Goal: Task Accomplishment & Management: Use online tool/utility

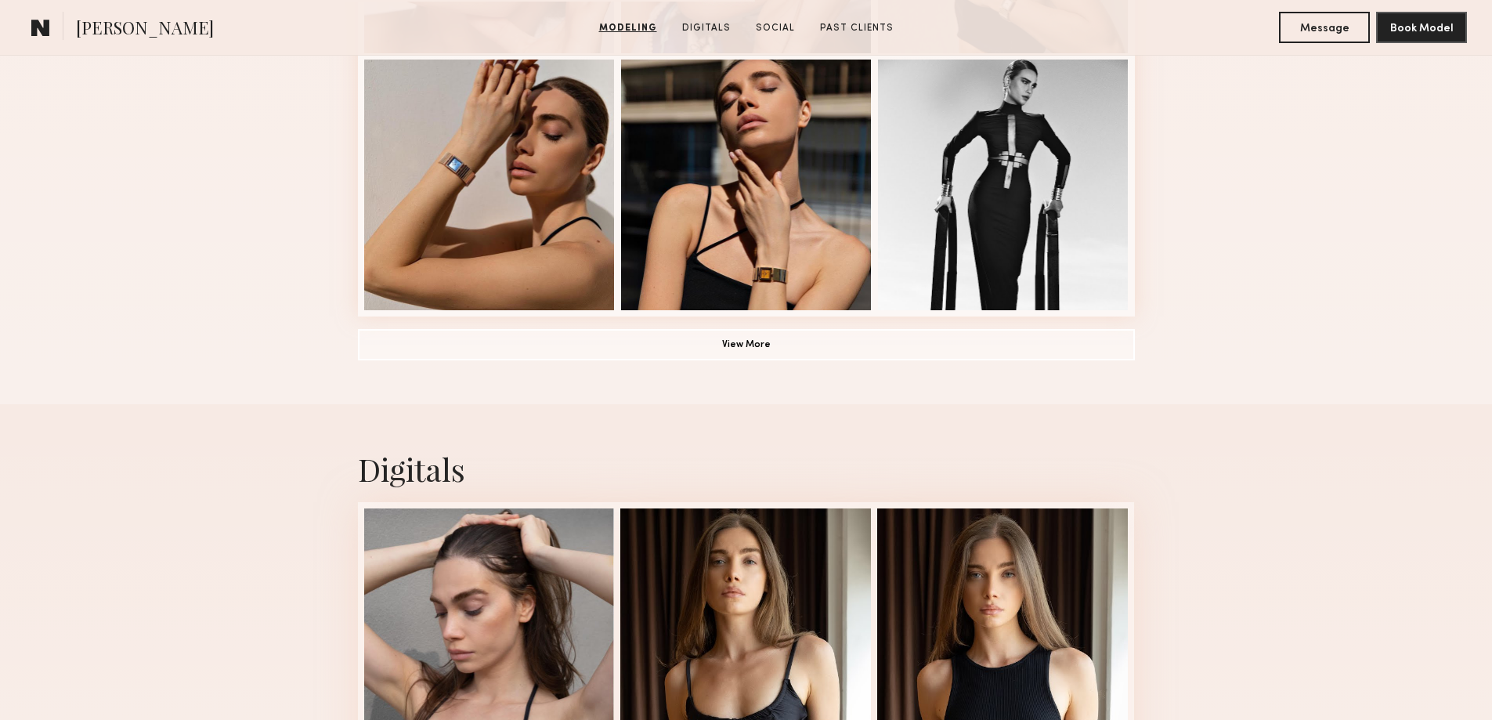
scroll to position [1174, 0]
click at [669, 343] on button "View More" at bounding box center [746, 342] width 777 height 31
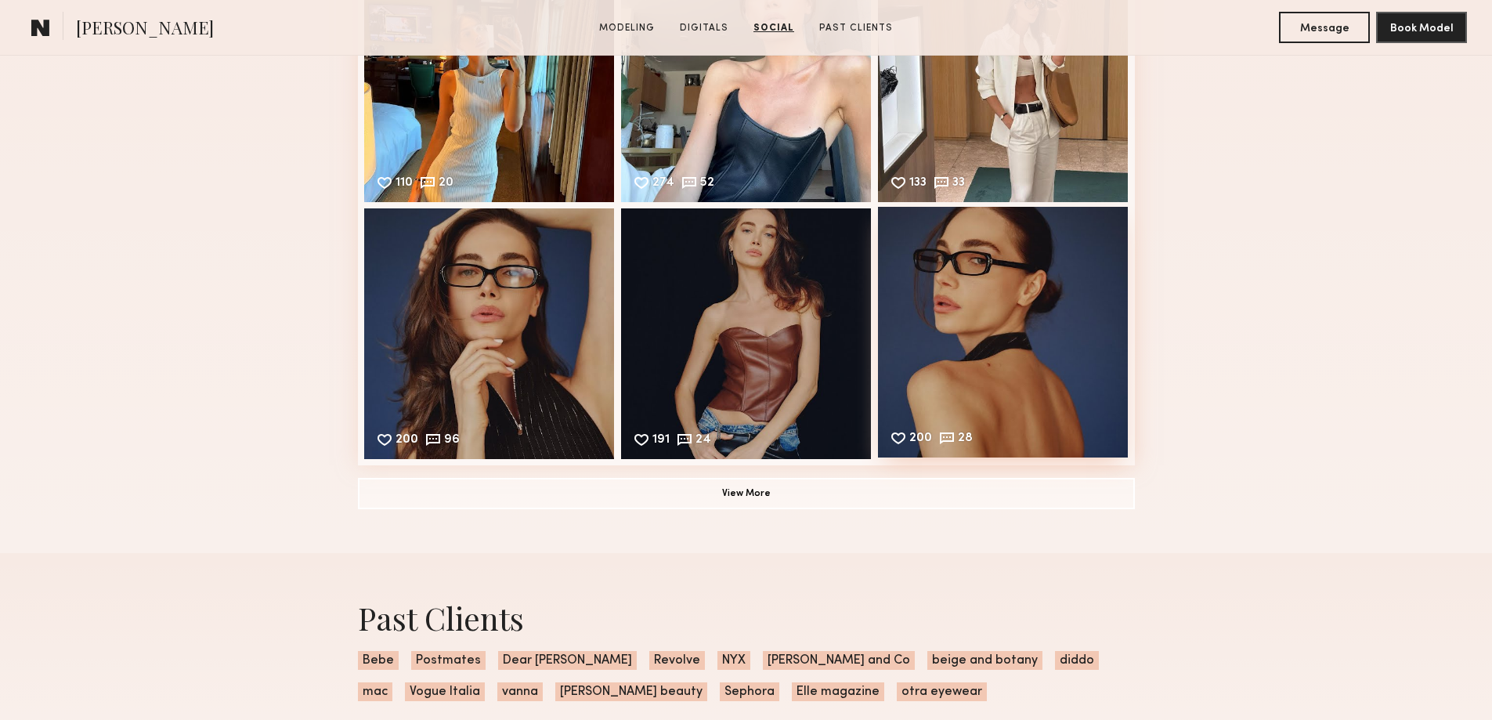
scroll to position [3523, 0]
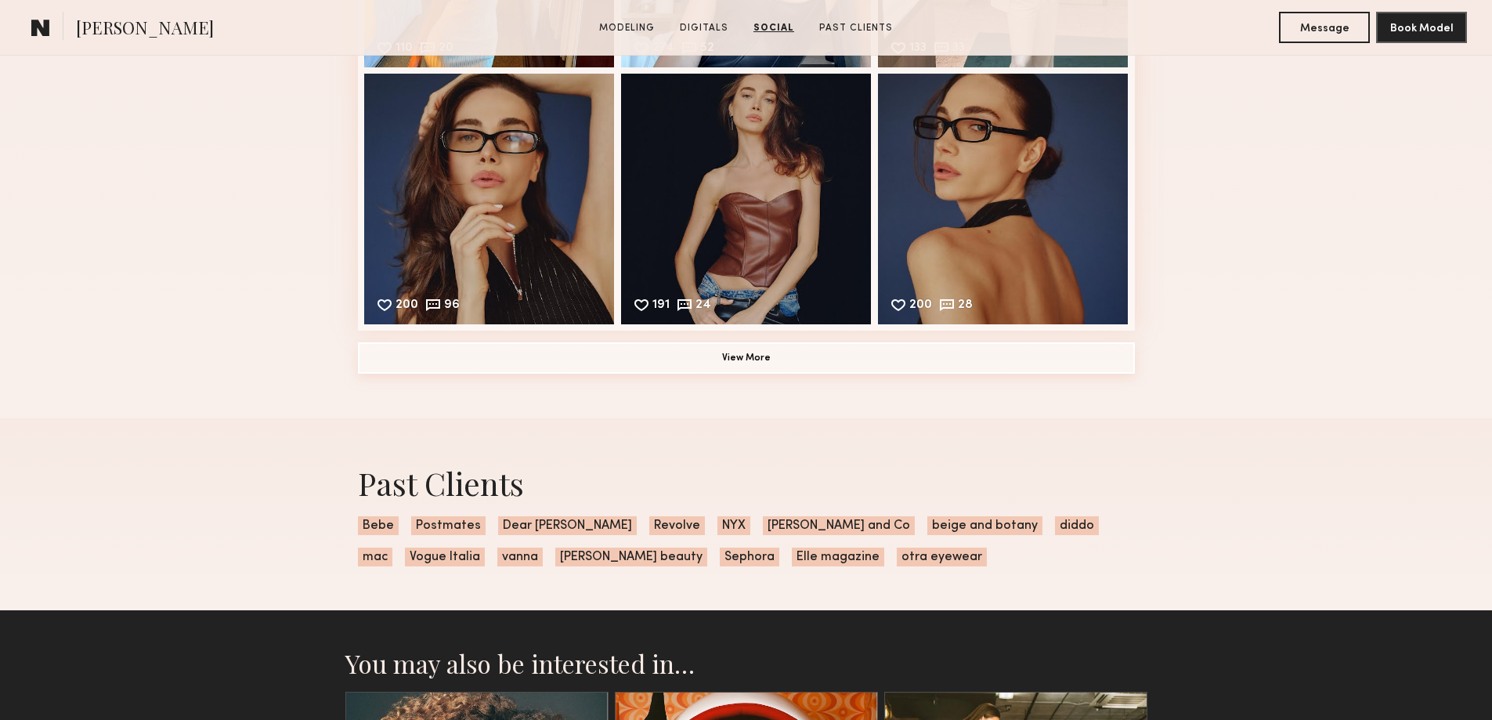
click at [824, 373] on button "View More" at bounding box center [746, 357] width 777 height 31
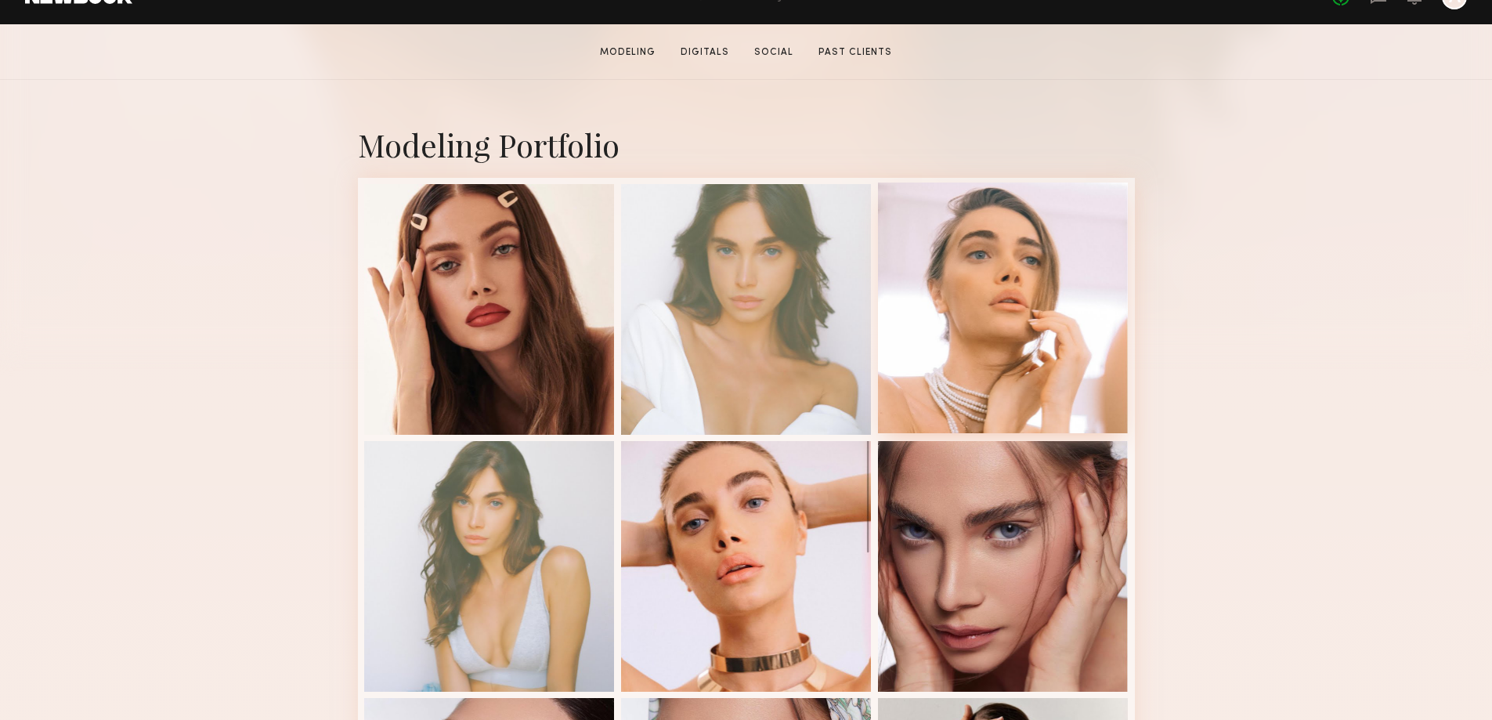
scroll to position [290, 0]
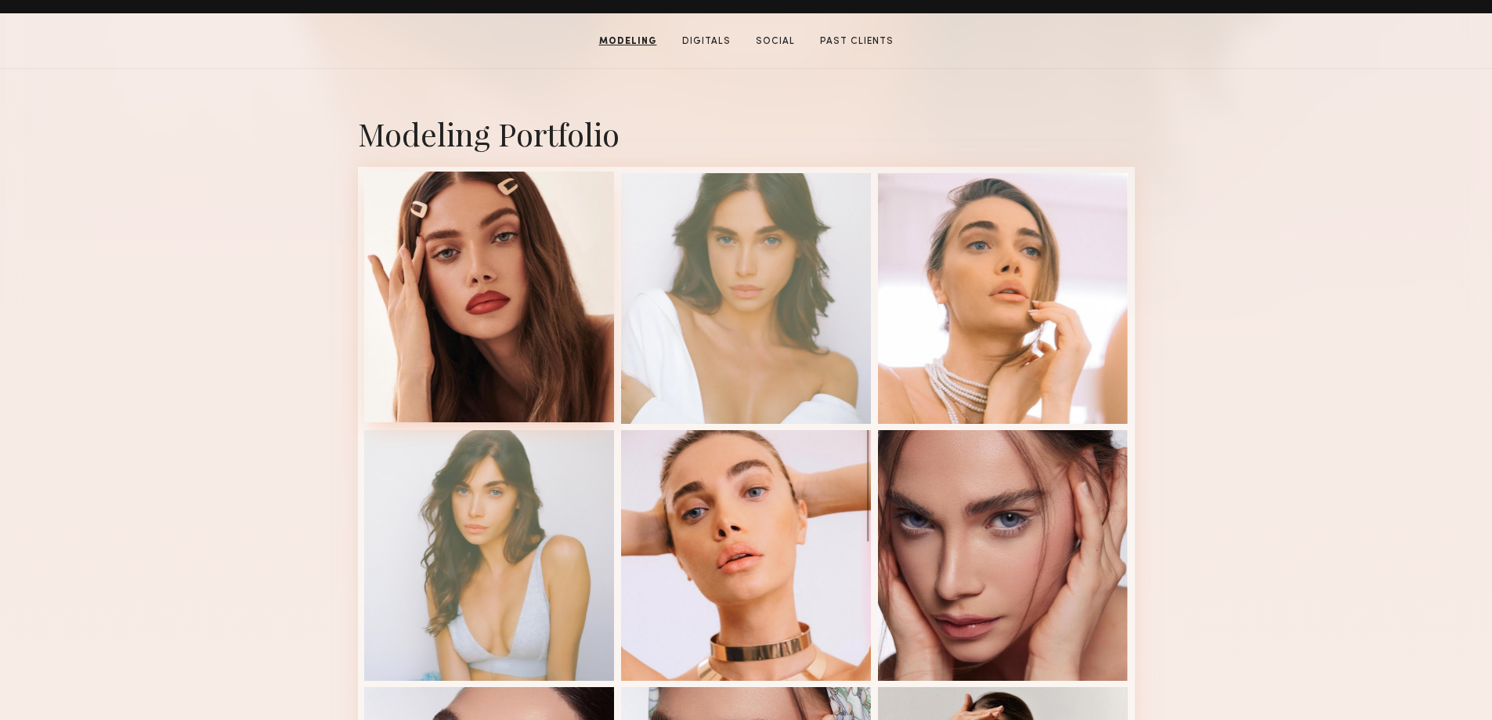
click at [489, 294] on div at bounding box center [489, 296] width 251 height 251
click at [494, 294] on div at bounding box center [489, 296] width 251 height 251
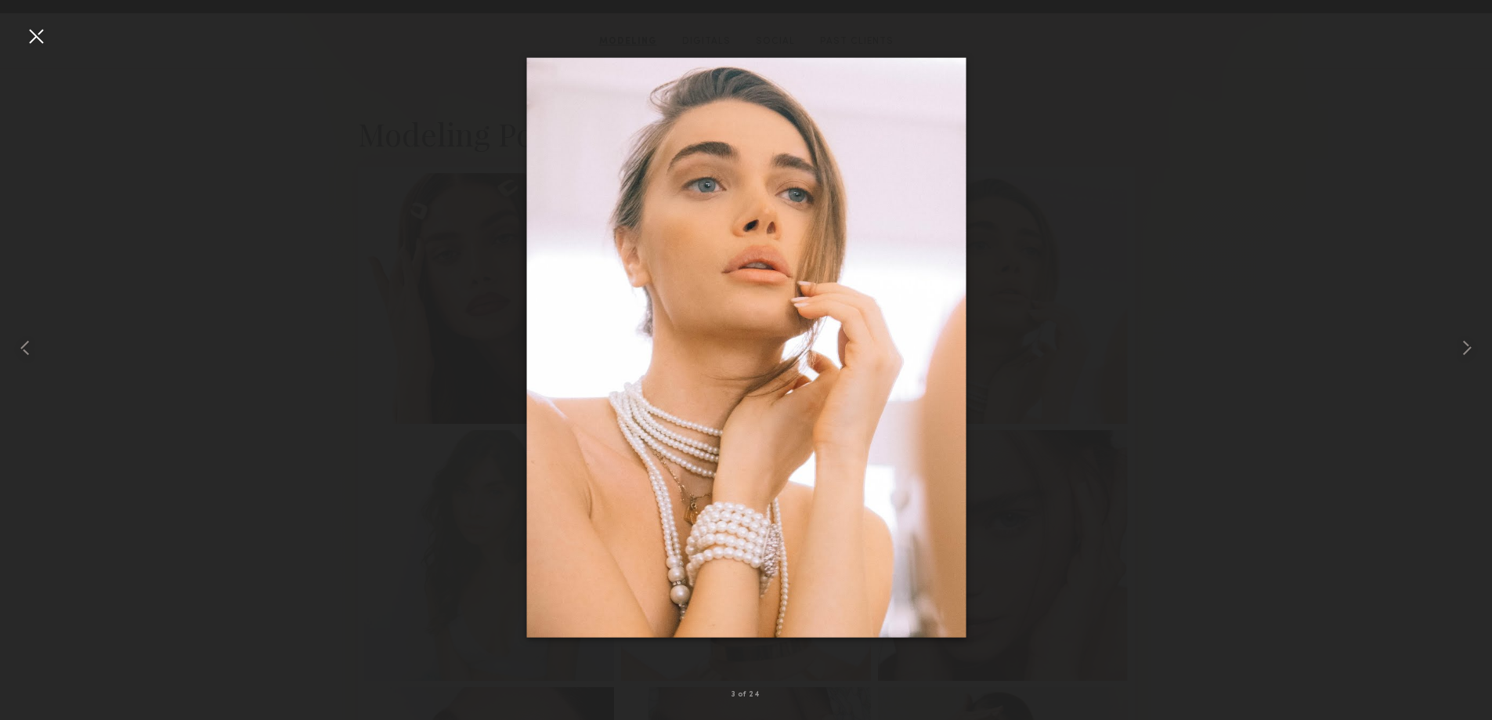
click at [349, 308] on div at bounding box center [746, 347] width 1492 height 644
click at [27, 35] on div at bounding box center [35, 35] width 25 height 25
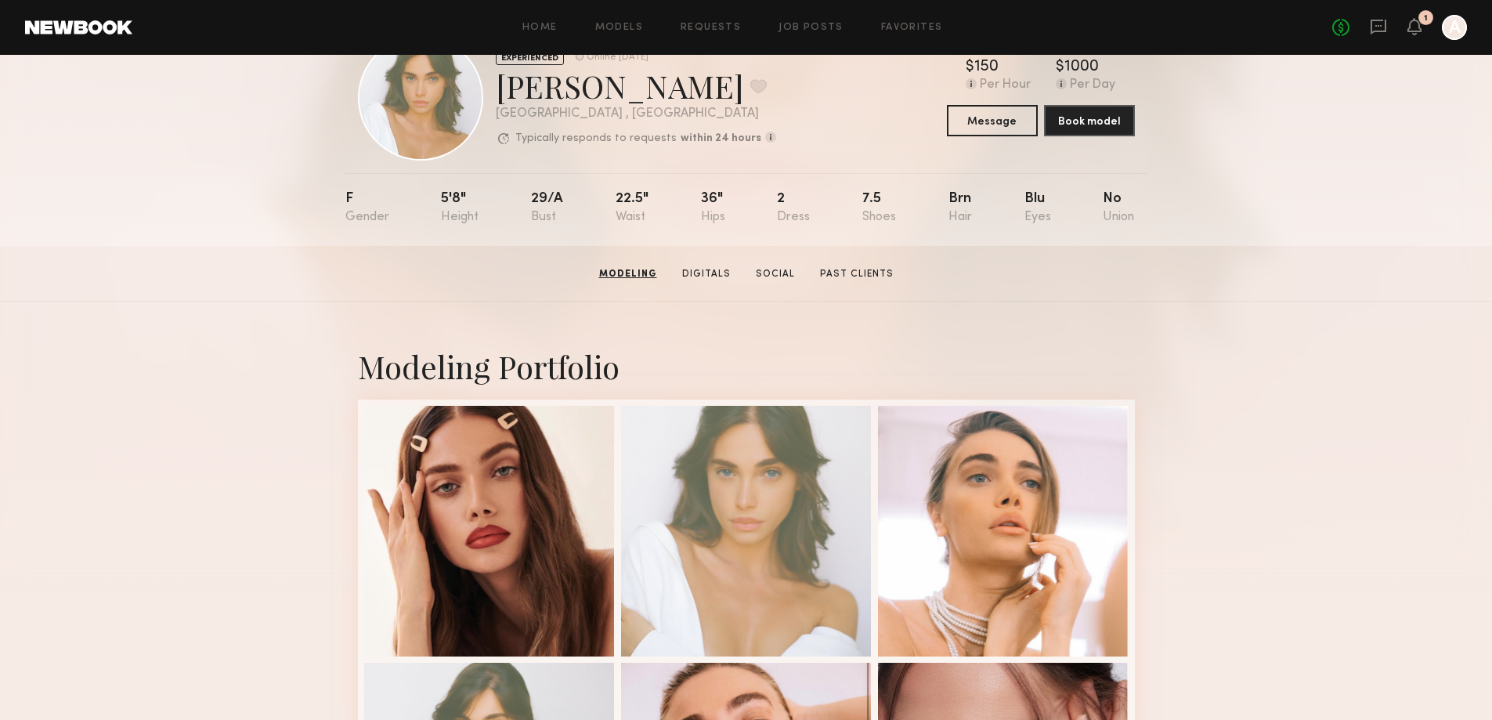
scroll to position [0, 0]
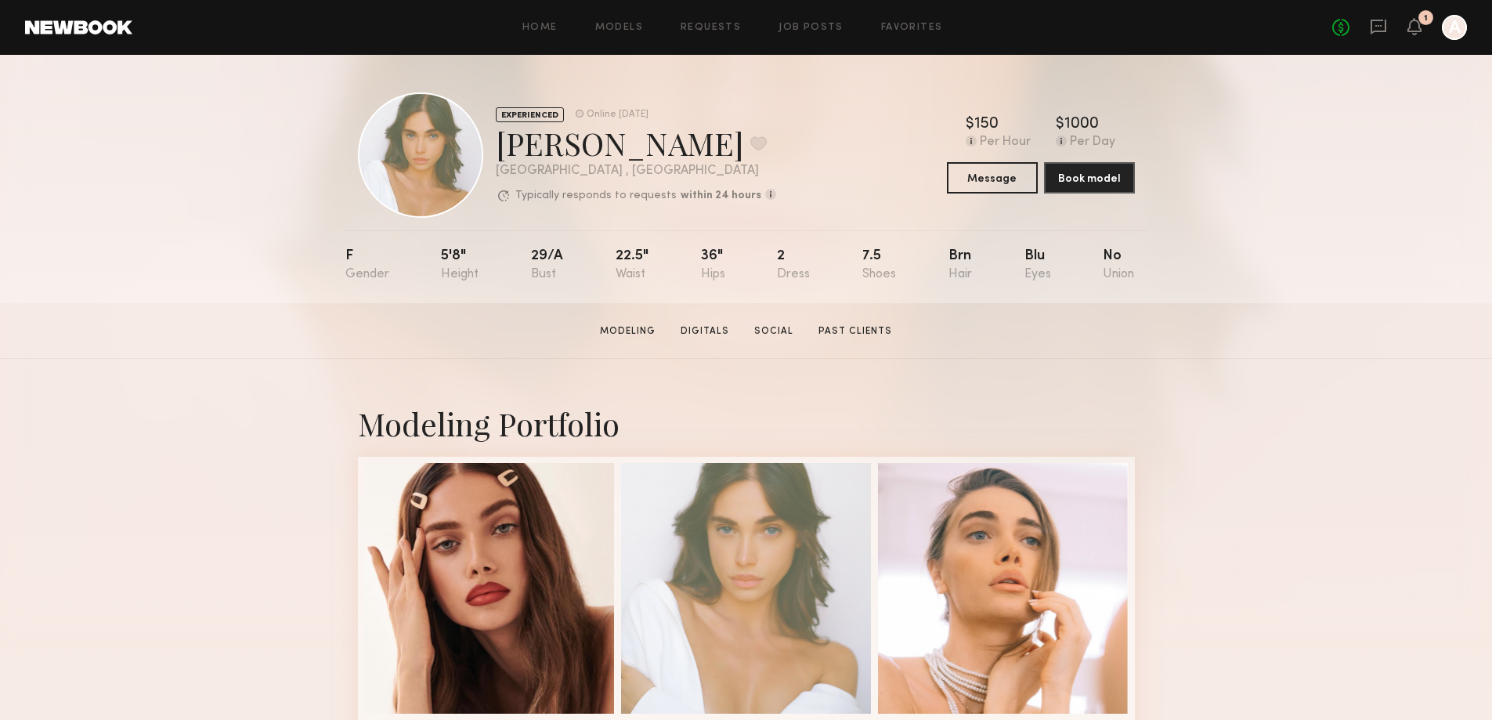
click at [1225, 334] on section "Lily D. Modeling Digitals Social Past Clients Message Book Model" at bounding box center [746, 331] width 1492 height 56
click at [625, 23] on link "Models" at bounding box center [619, 28] width 48 height 10
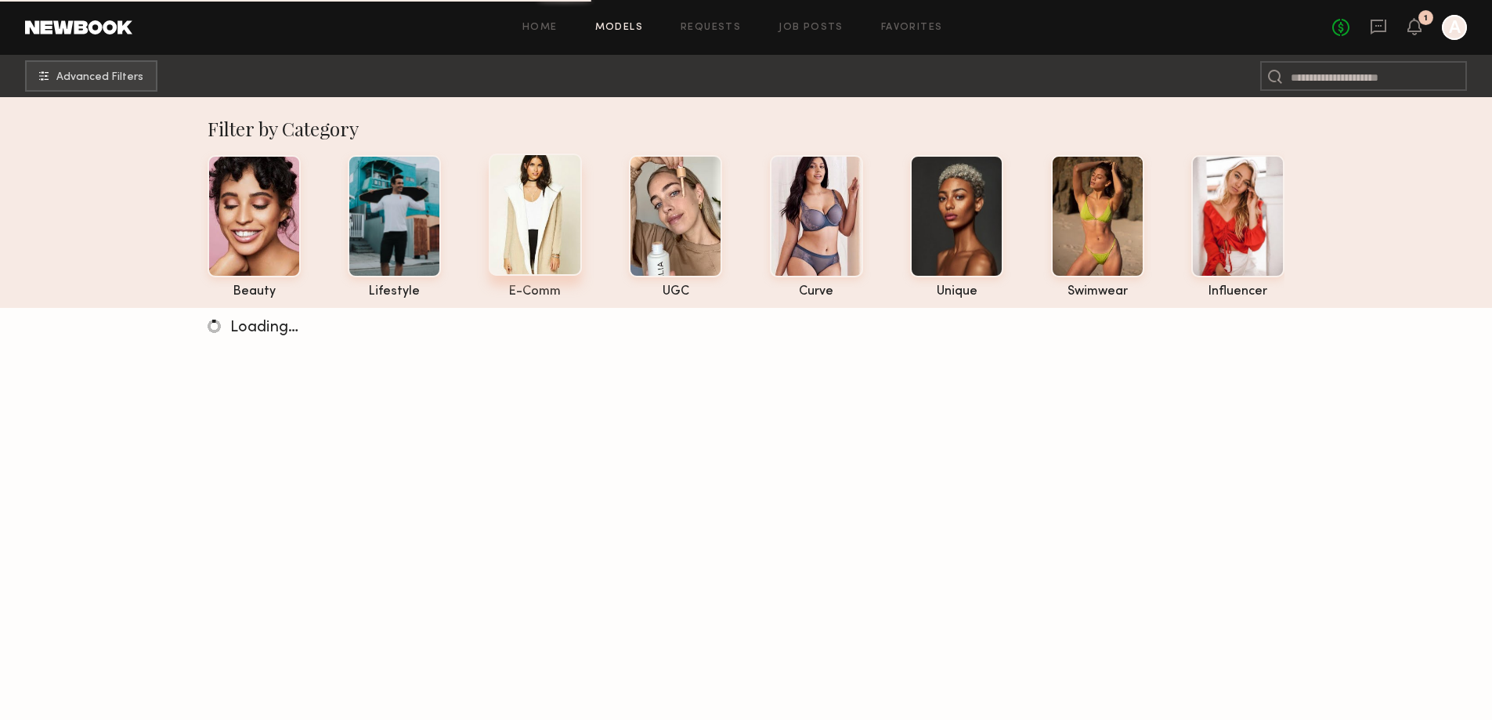
click at [541, 256] on div at bounding box center [535, 214] width 93 height 122
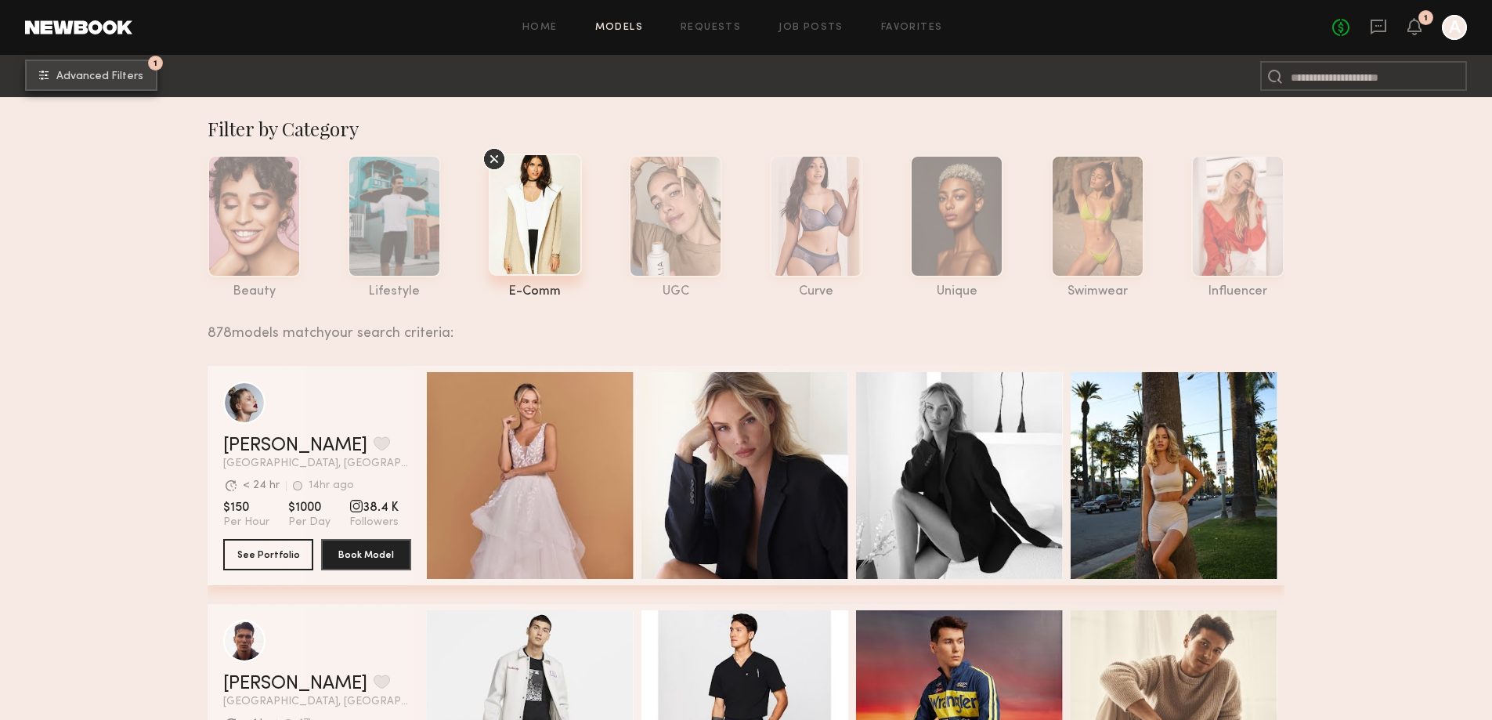
click at [96, 80] on span "Advanced Filters" at bounding box center [99, 76] width 87 height 11
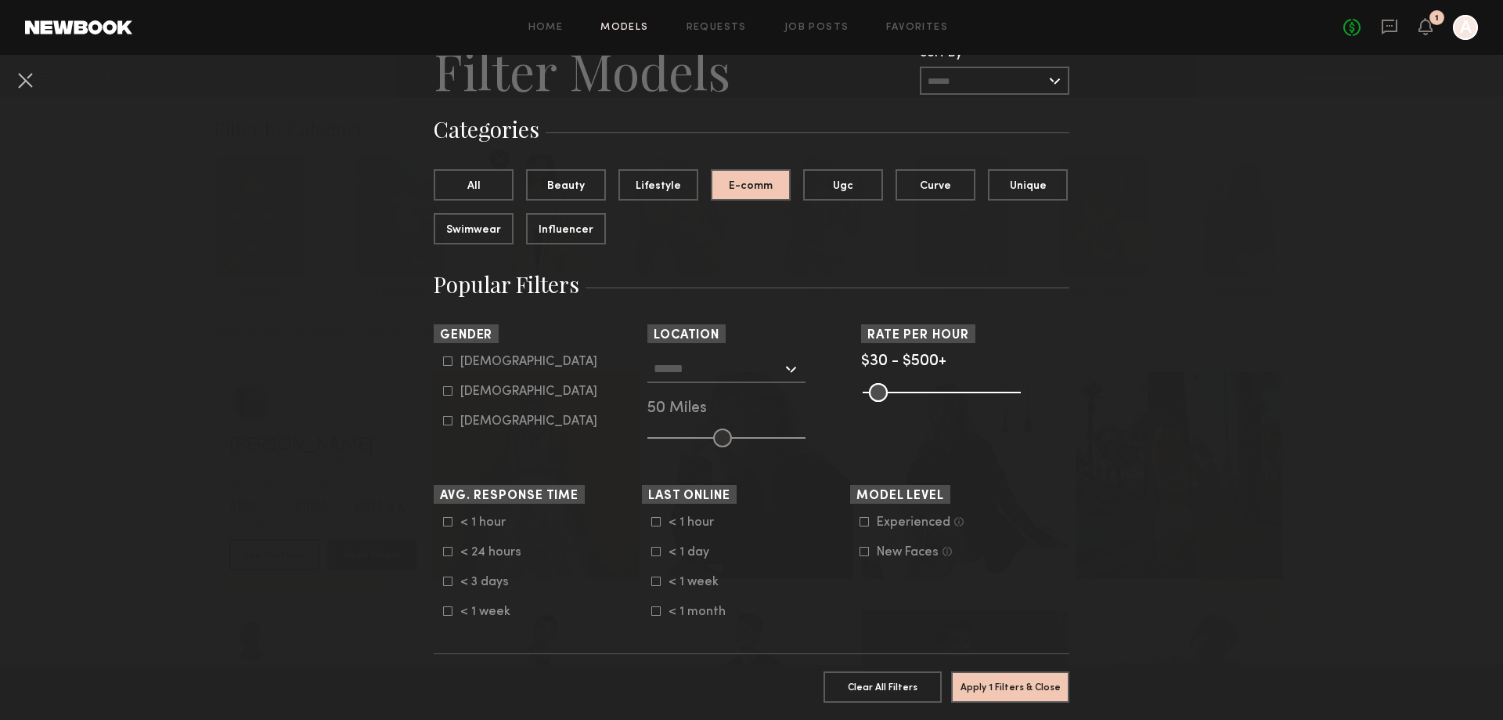
scroll to position [157, 0]
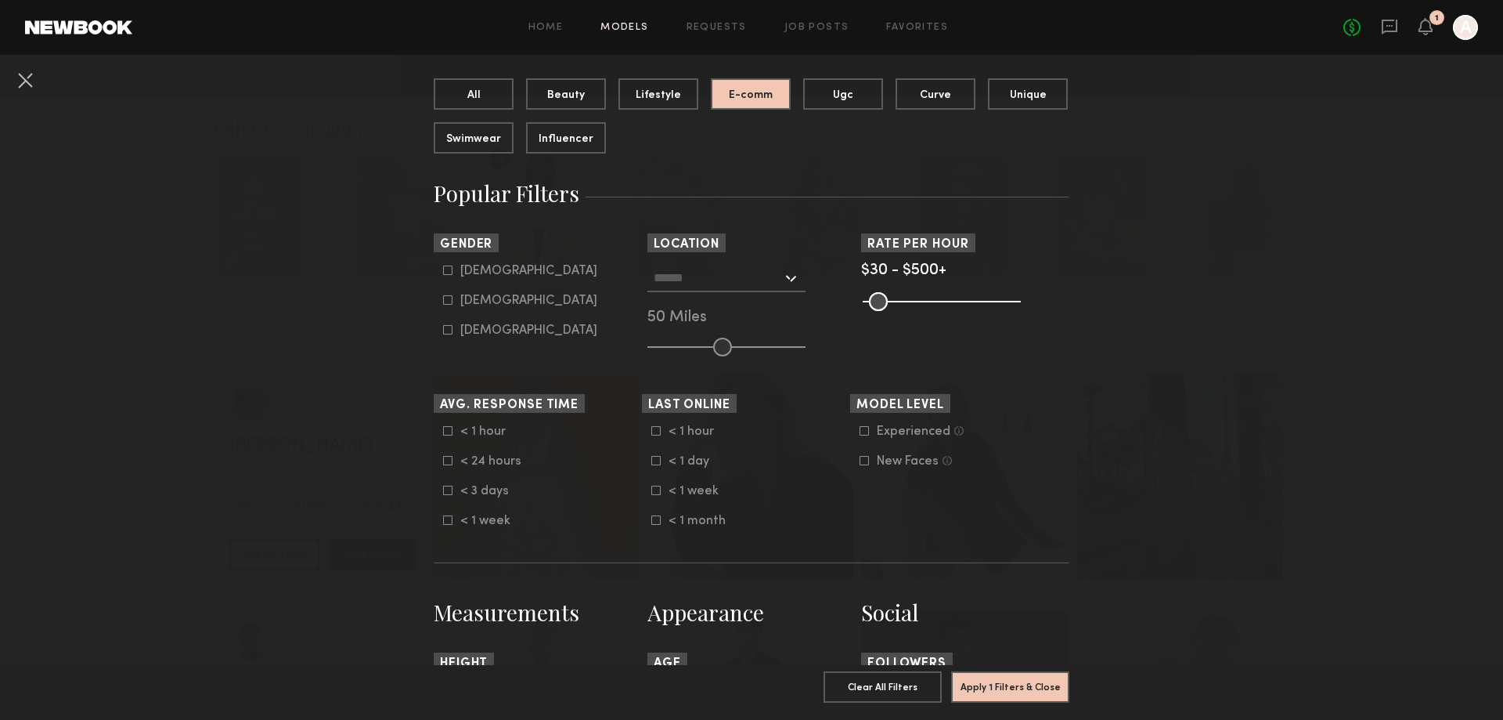
click at [443, 300] on icon at bounding box center [447, 299] width 9 height 9
type input "**"
click at [860, 429] on icon at bounding box center [864, 430] width 9 height 9
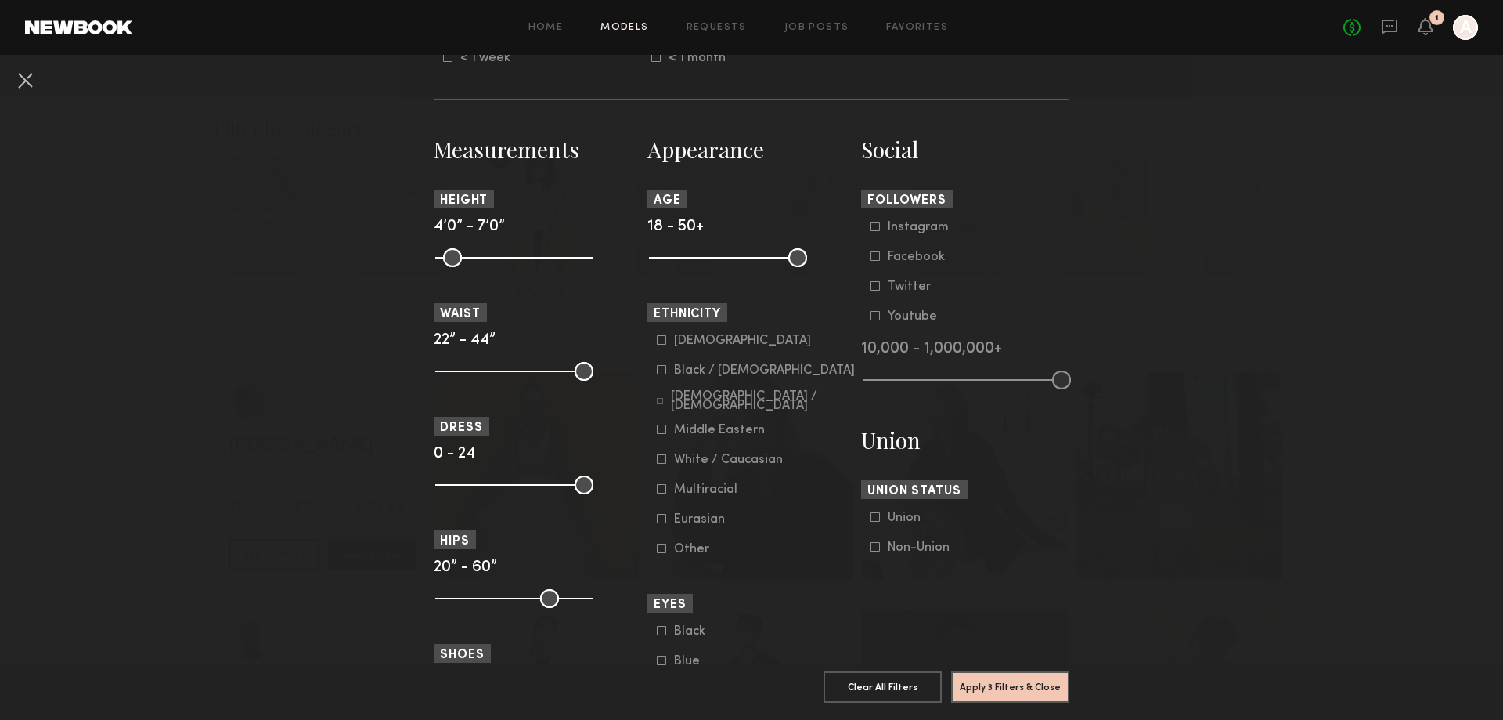
scroll to position [626, 0]
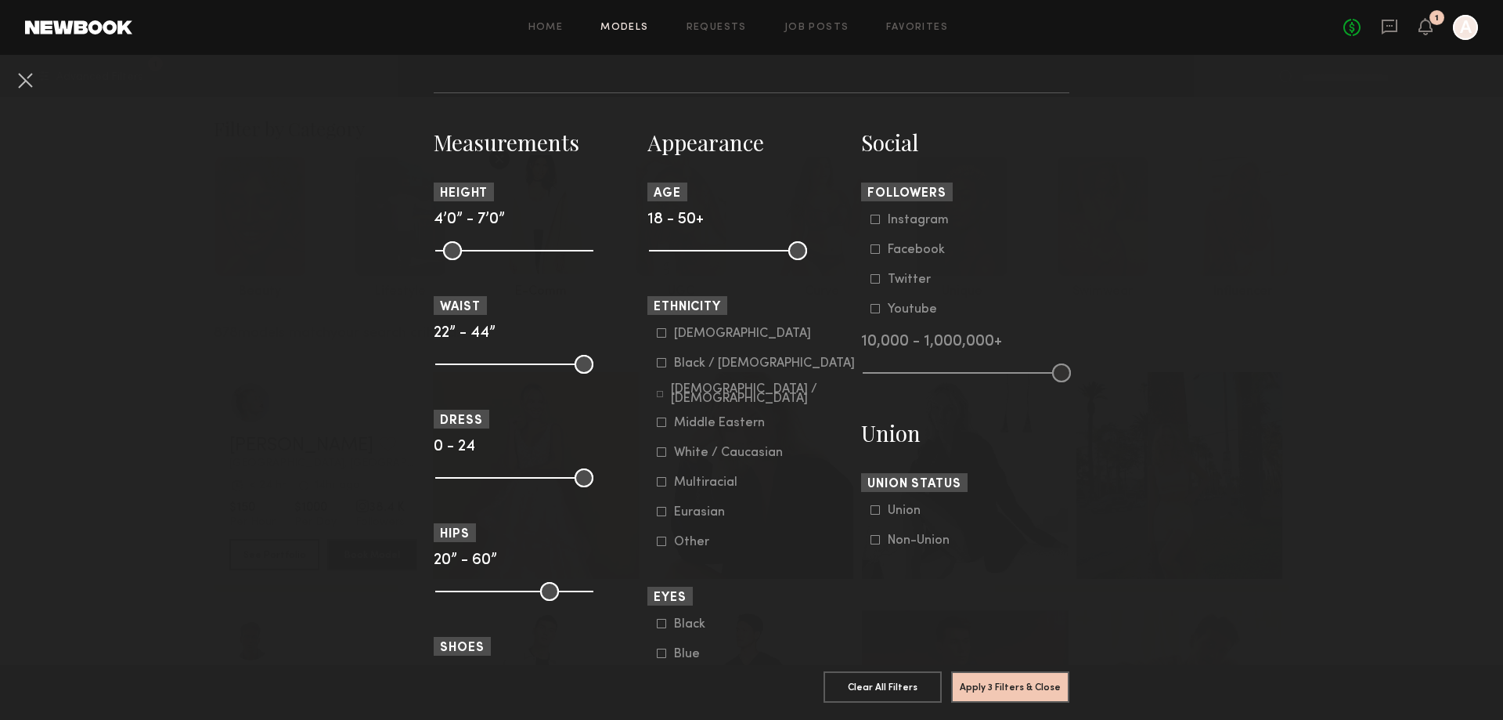
click at [730, 253] on common-range-minmax at bounding box center [727, 249] width 158 height 19
click at [733, 248] on common-range-minmax at bounding box center [727, 249] width 158 height 19
drag, startPoint x: 792, startPoint y: 251, endPoint x: 726, endPoint y: 254, distance: 66.6
type input "**"
click at [726, 254] on input "range" at bounding box center [728, 250] width 158 height 19
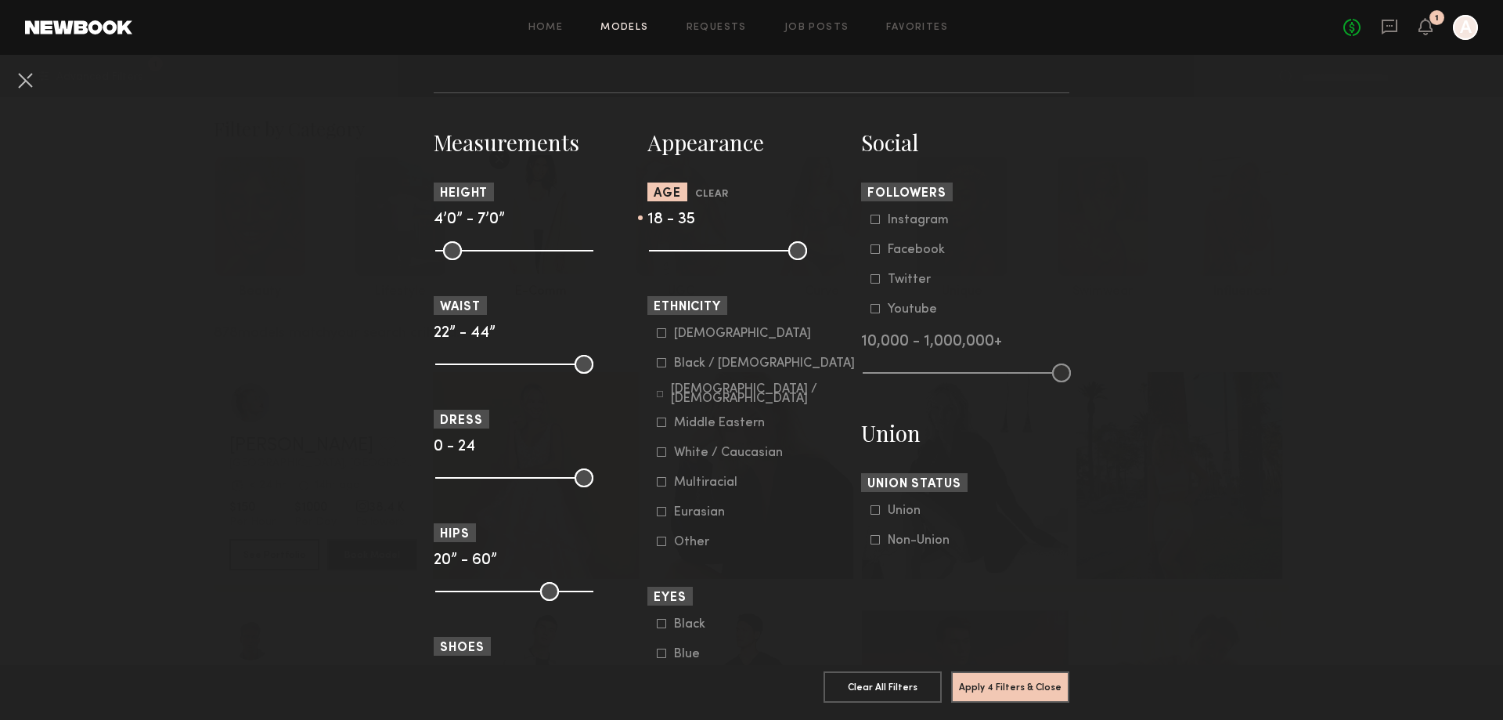
click at [1157, 291] on nb-browse-filters "Clear All Filter Models Filter Models Sort By Clear Rate LOW TO HIGH HIGH TO LO…" at bounding box center [751, 286] width 1503 height 1717
click at [575, 253] on input "range" at bounding box center [514, 250] width 158 height 19
drag, startPoint x: 579, startPoint y: 253, endPoint x: 519, endPoint y: 262, distance: 60.1
type input "**"
click at [519, 260] on input "range" at bounding box center [514, 250] width 158 height 19
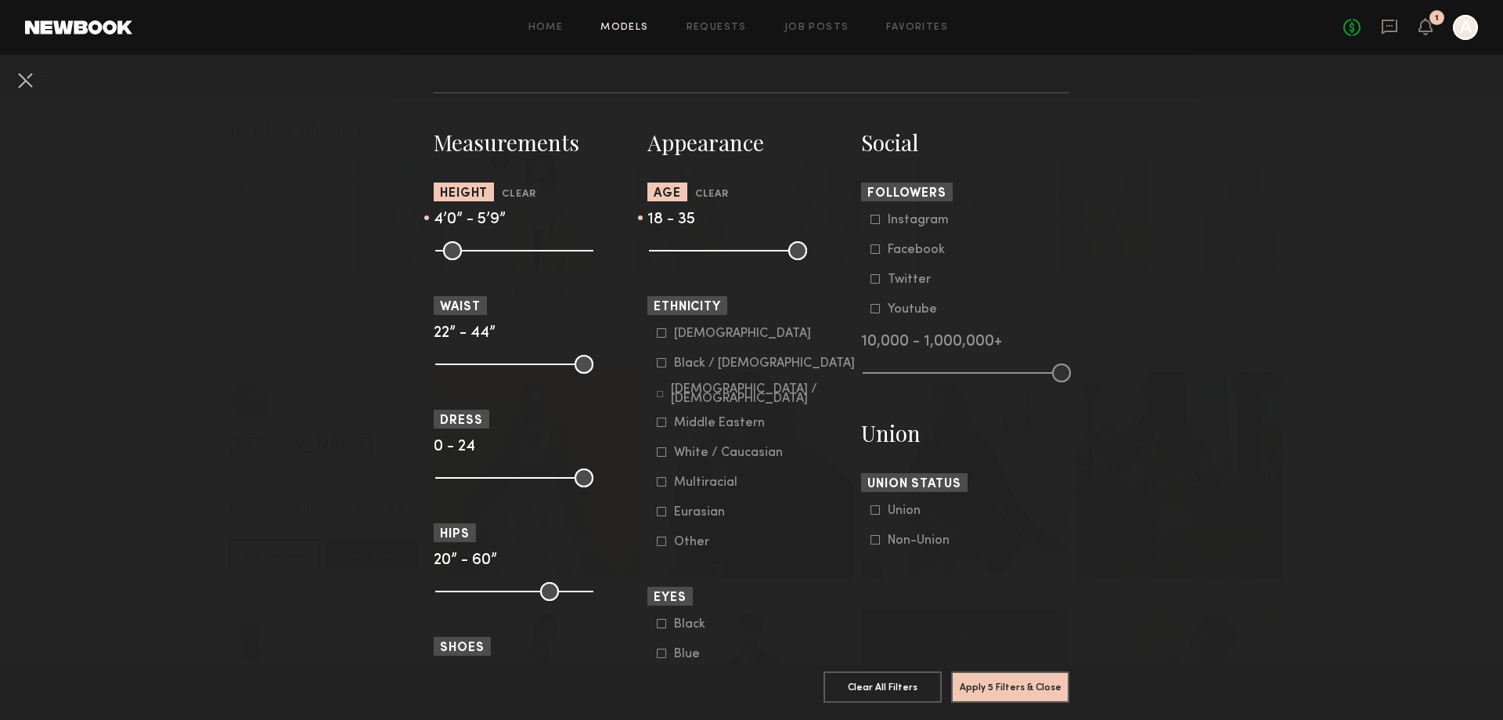
drag, startPoint x: 308, startPoint y: 360, endPoint x: 325, endPoint y: 357, distance: 16.7
click at [310, 359] on nb-browse-filters "Clear All Filter Models Filter Models Sort By Clear Rate LOW TO HIGH HIGH TO LO…" at bounding box center [751, 286] width 1503 height 1717
drag, startPoint x: 579, startPoint y: 363, endPoint x: 471, endPoint y: 362, distance: 107.3
type input "**"
click at [471, 362] on input "range" at bounding box center [514, 364] width 158 height 19
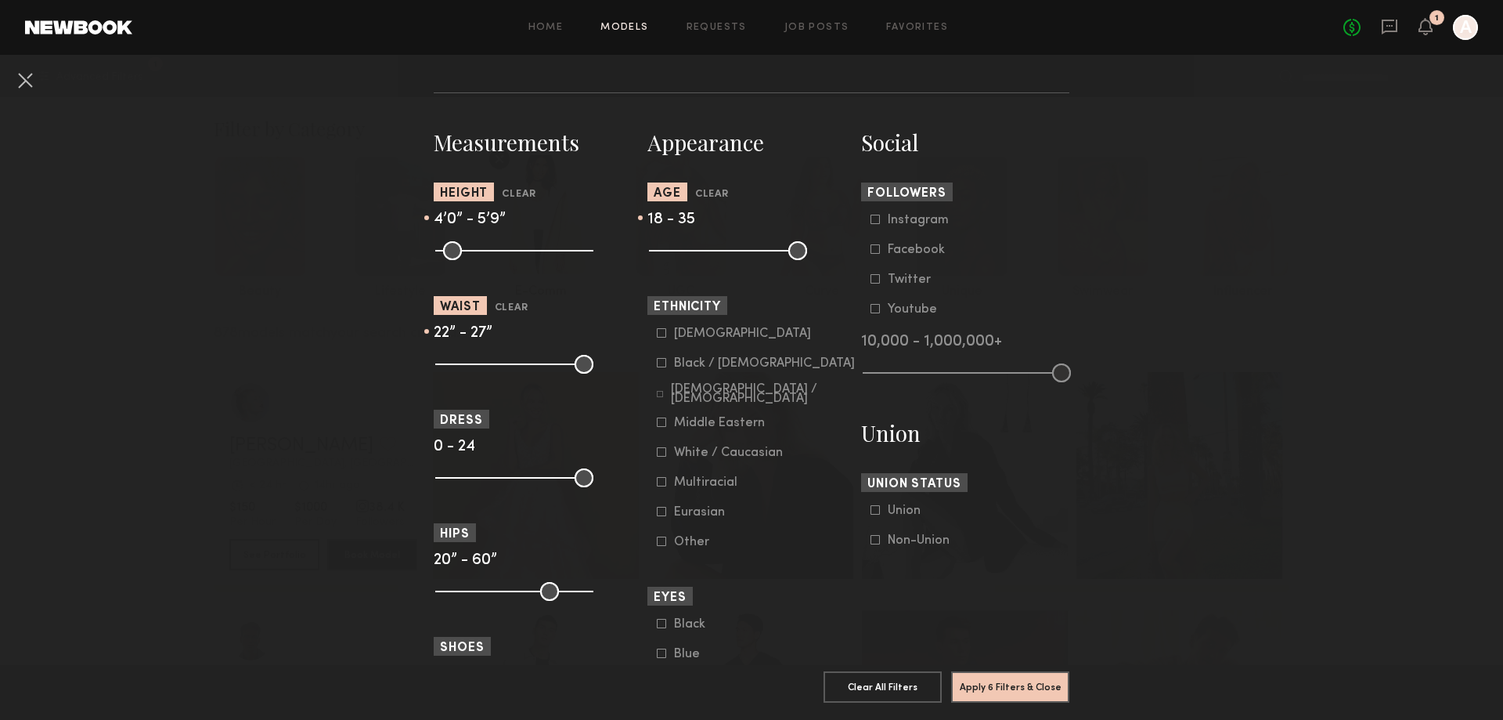
scroll to position [783, 0]
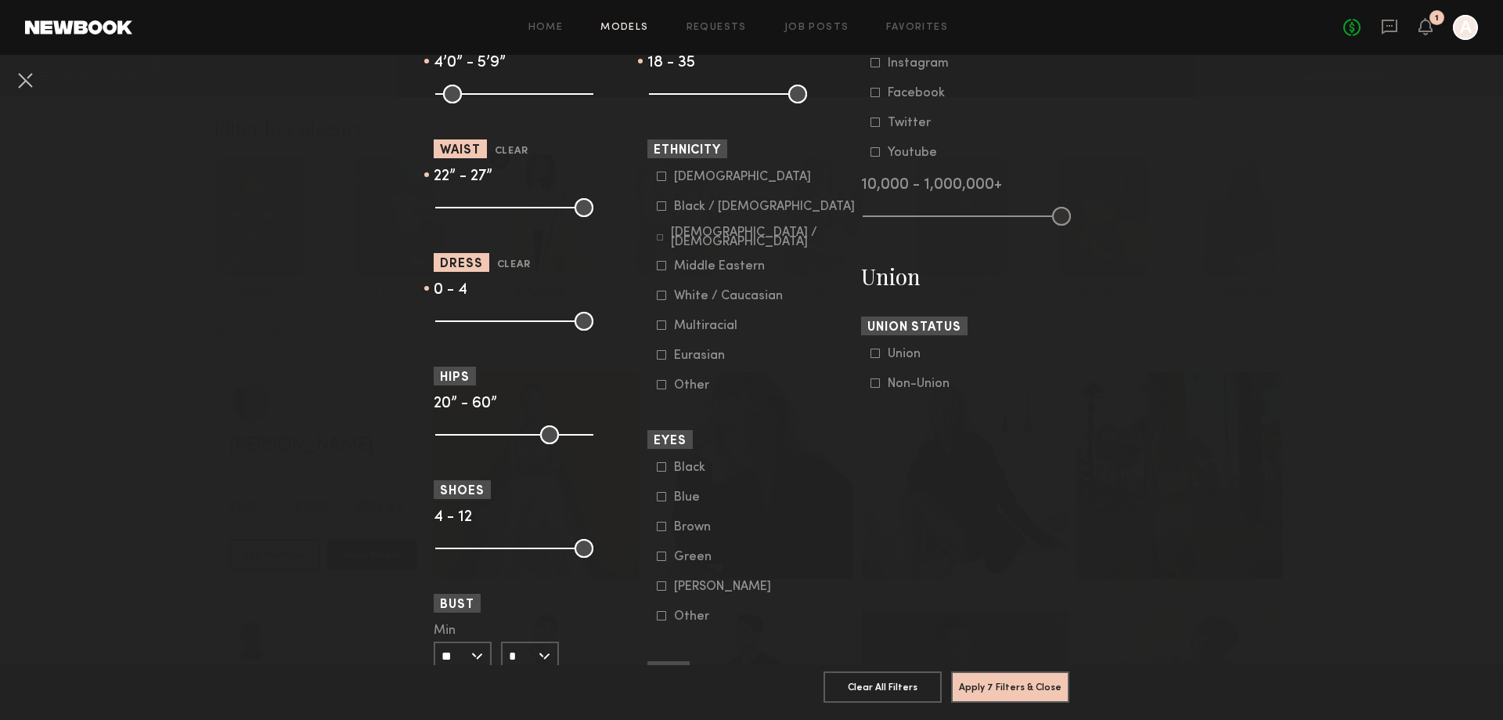
drag, startPoint x: 554, startPoint y: 320, endPoint x: 467, endPoint y: 328, distance: 87.3
type input "*"
click at [467, 328] on input "range" at bounding box center [514, 321] width 158 height 19
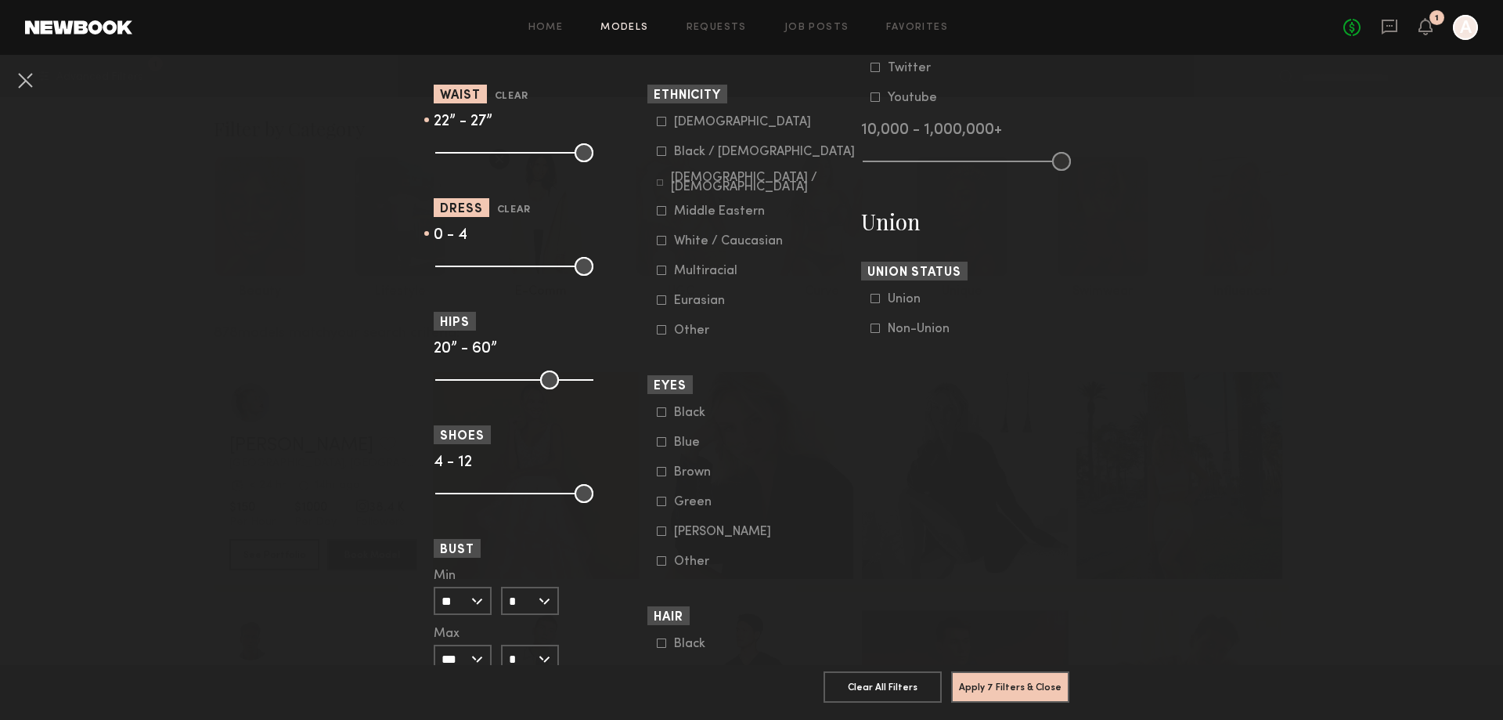
scroll to position [861, 0]
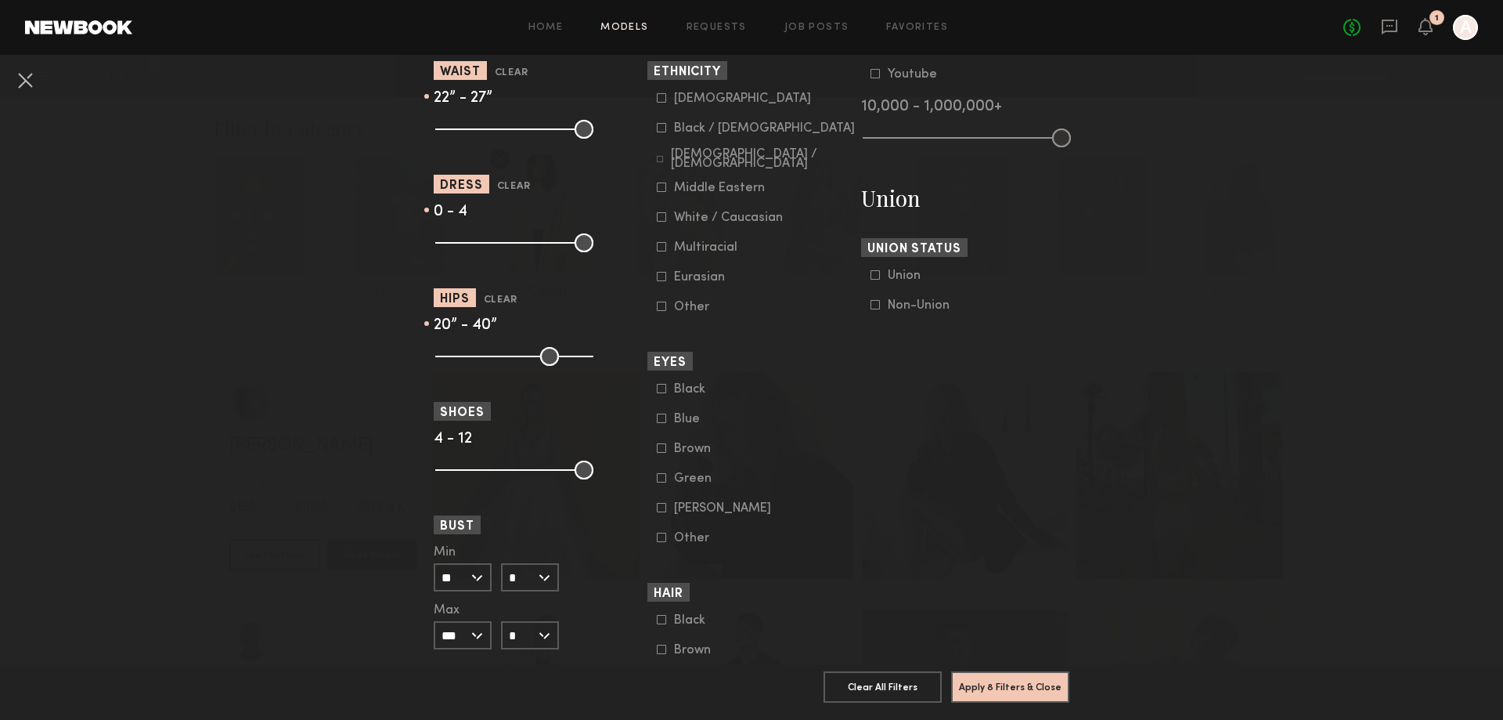
drag, startPoint x: 571, startPoint y: 361, endPoint x: 508, endPoint y: 356, distance: 62.8
type input "**"
click at [508, 356] on input "range" at bounding box center [514, 356] width 158 height 19
type input "**"
click at [446, 130] on input "range" at bounding box center [514, 129] width 158 height 19
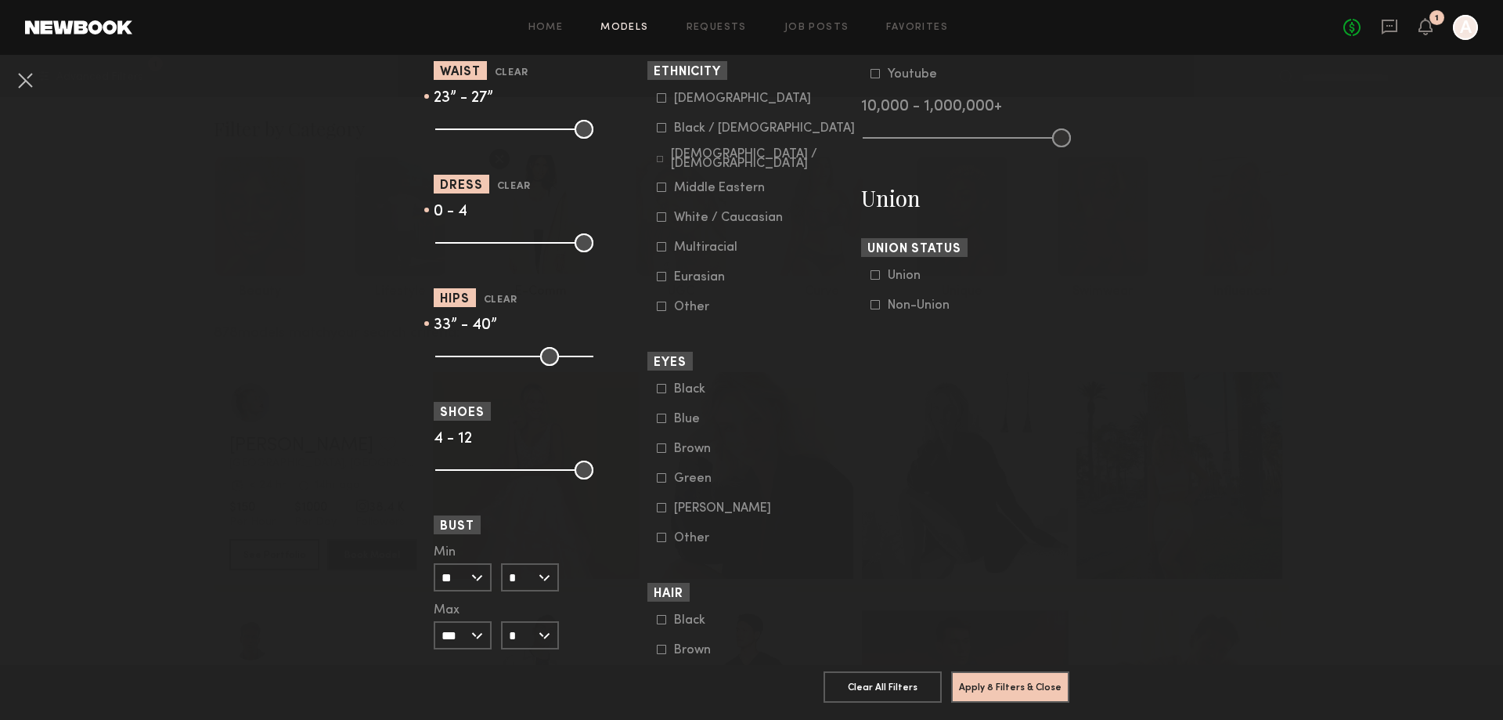
drag, startPoint x: 445, startPoint y: 354, endPoint x: 483, endPoint y: 363, distance: 39.3
type input "**"
click at [483, 363] on input "range" at bounding box center [514, 356] width 158 height 19
click at [502, 357] on input "range" at bounding box center [514, 356] width 158 height 19
drag, startPoint x: 565, startPoint y: 396, endPoint x: 583, endPoint y: 396, distance: 18.8
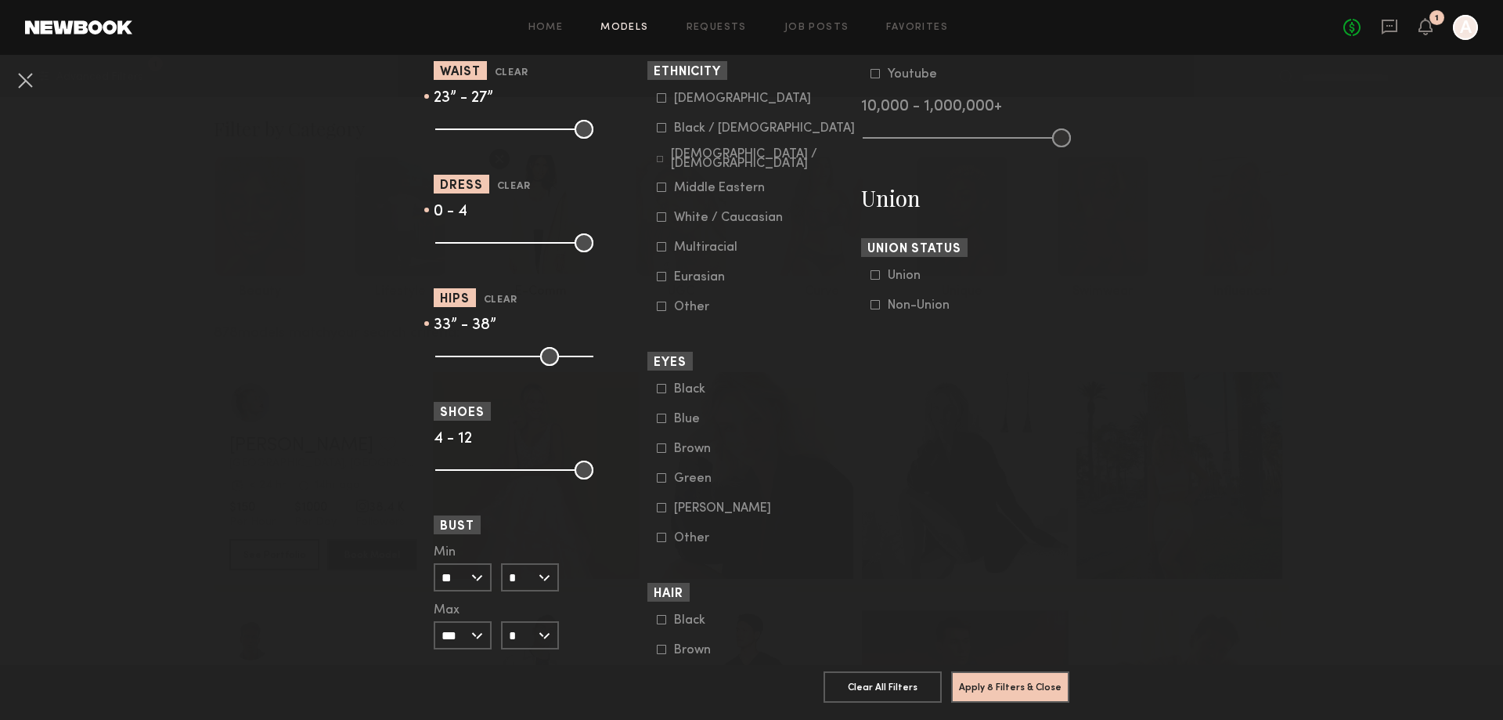
click at [565, 396] on section "Measurements Height Clear 4’0” - 5’9” Waist Clear 23” - 27” Dress Clear 0 - 4 H…" at bounding box center [538, 349] width 208 height 913
click at [583, 396] on section "Measurements Height Clear 4’0” - 5’9” Waist Clear 23” - 27” Dress Clear 0 - 4 H…" at bounding box center [538, 349] width 208 height 913
type input "**"
click at [506, 354] on input "range" at bounding box center [514, 356] width 158 height 19
click at [567, 420] on nb-browse-filter "Shoes 4 - 12" at bounding box center [538, 440] width 208 height 76
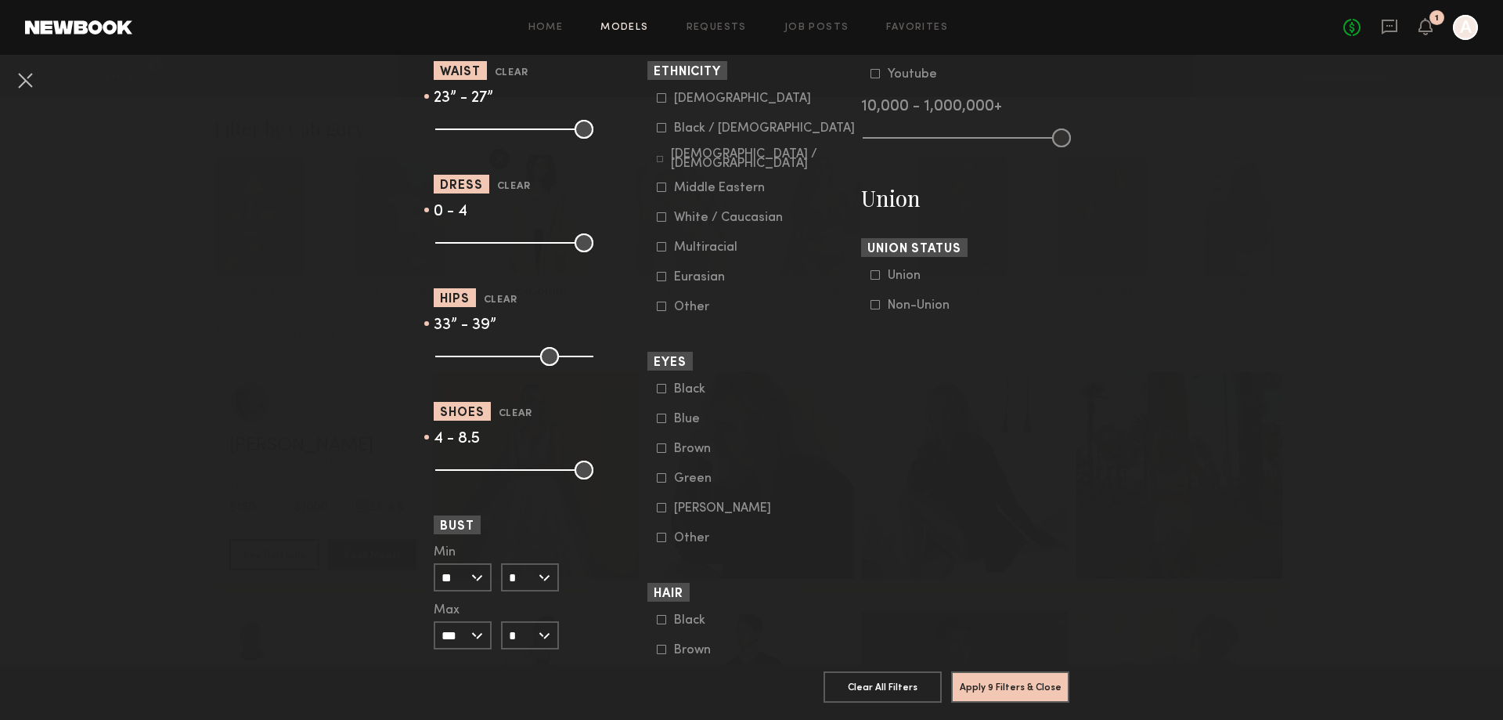
drag, startPoint x: 576, startPoint y: 469, endPoint x: 514, endPoint y: 471, distance: 61.9
type input "***"
click at [514, 471] on input "range" at bounding box center [514, 469] width 158 height 19
click at [575, 437] on div "4 - 8.5" at bounding box center [538, 439] width 208 height 14
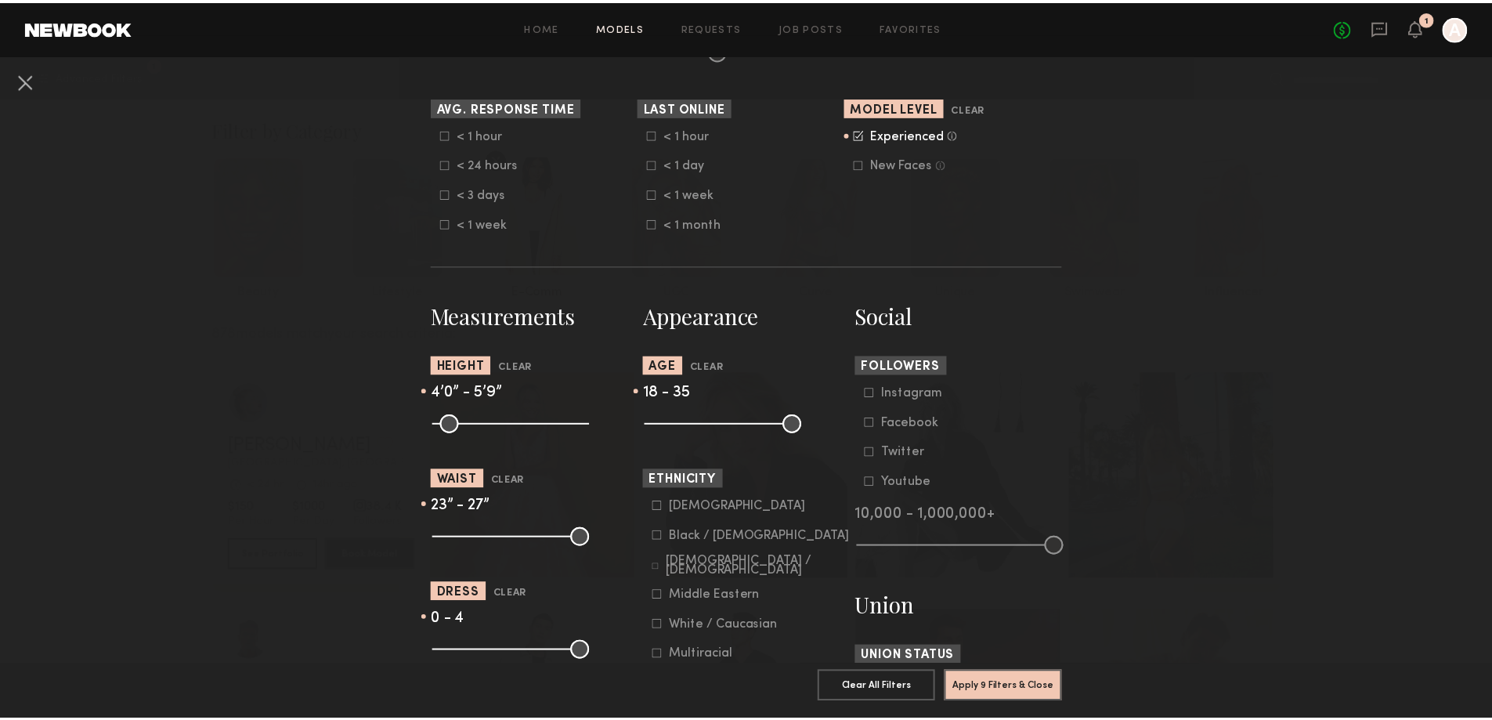
scroll to position [359, 0]
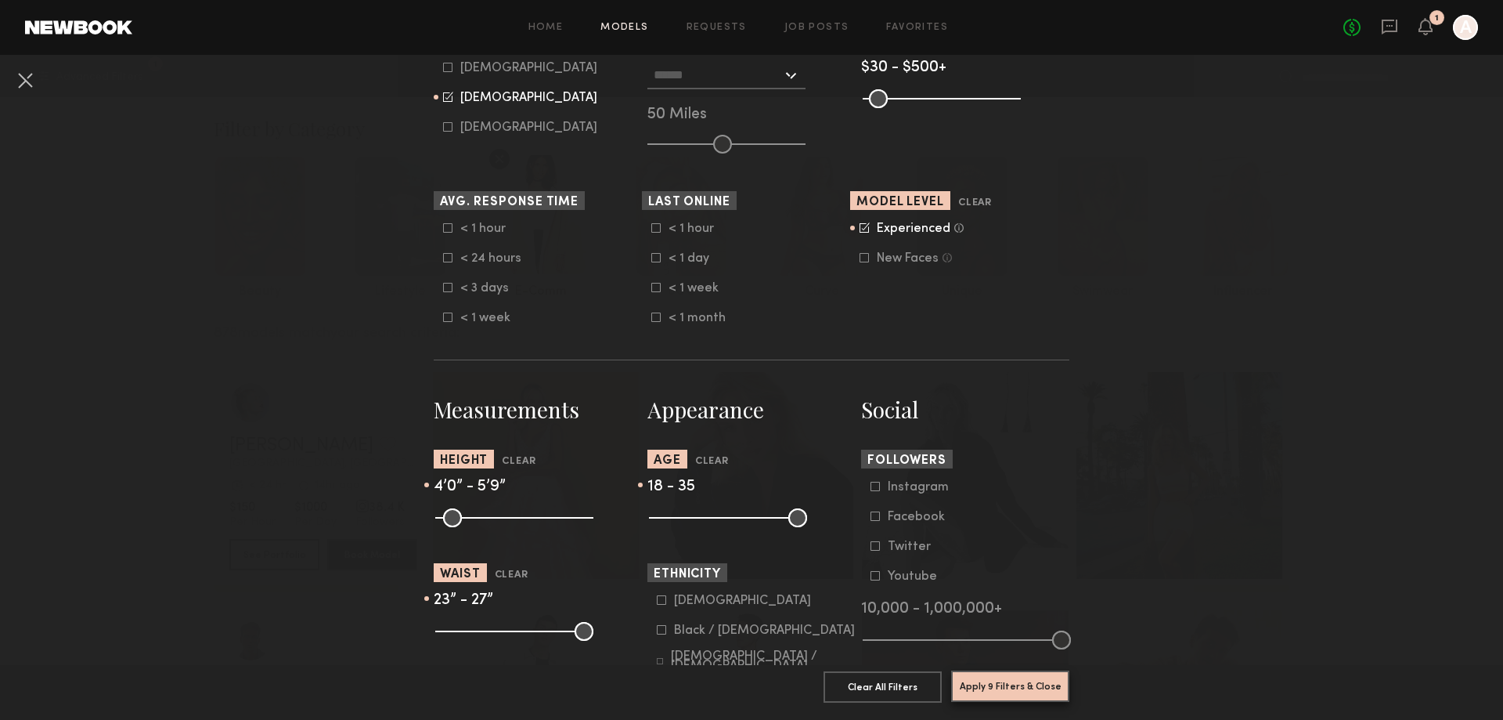
click at [1003, 680] on button "Apply 9 Filters & Close" at bounding box center [1010, 685] width 118 height 31
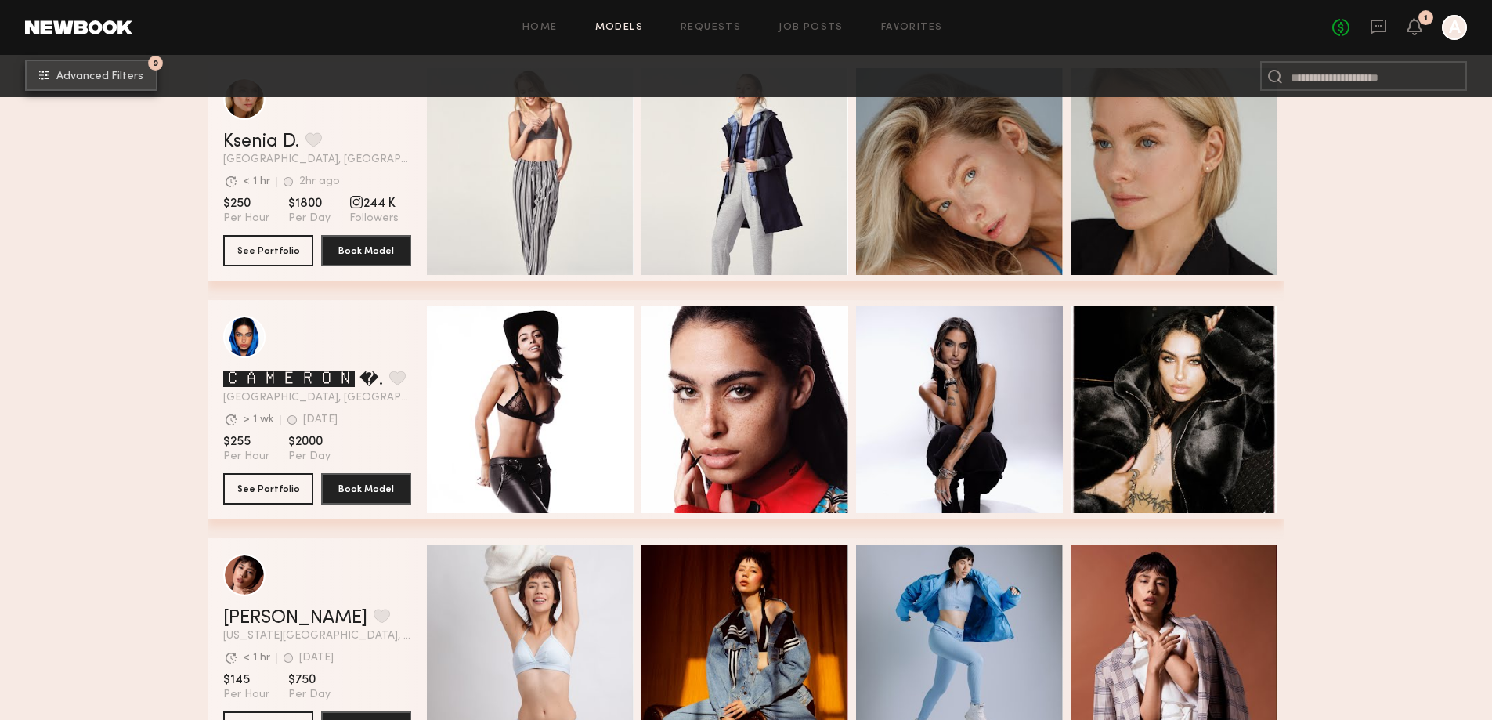
scroll to position [861, 0]
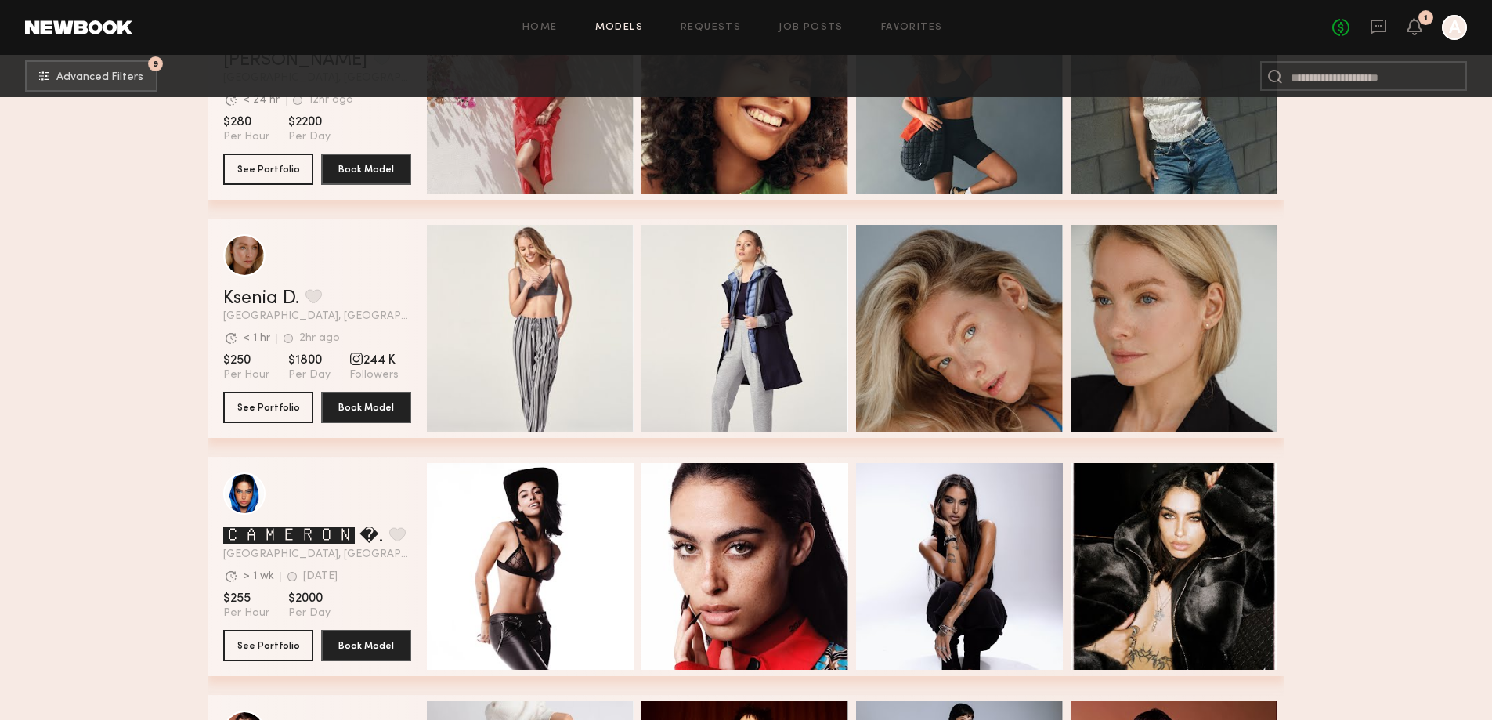
drag, startPoint x: 1353, startPoint y: 257, endPoint x: 1366, endPoint y: 251, distance: 13.7
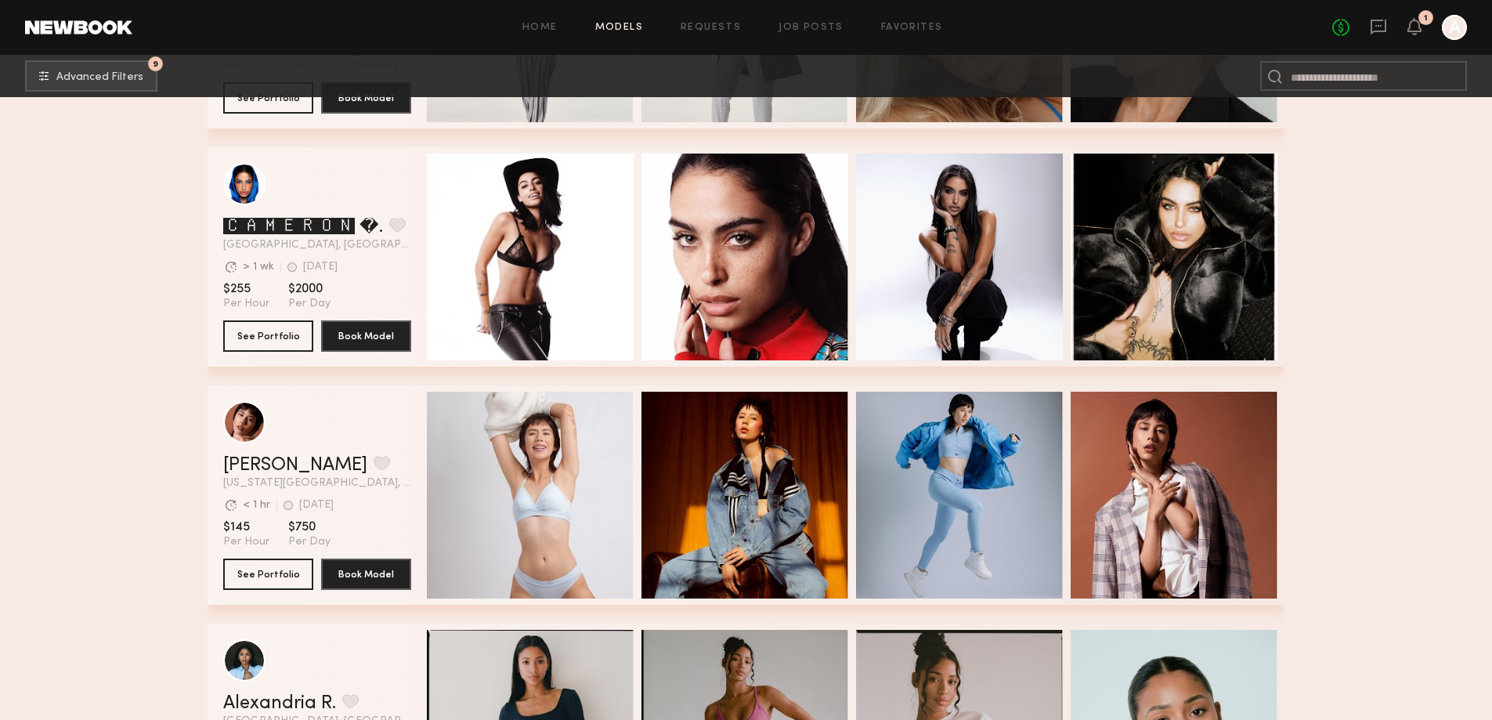
scroll to position [1174, 0]
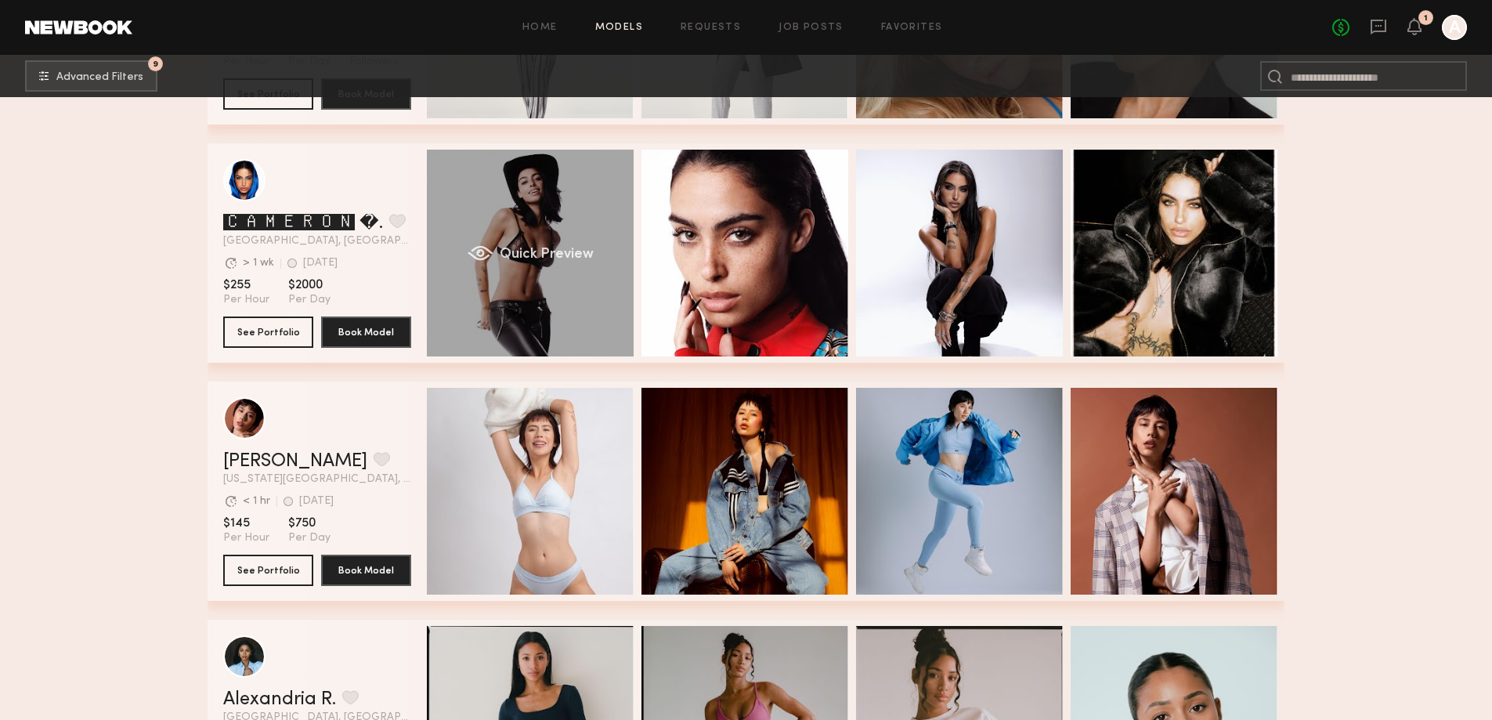
click at [572, 235] on div "Quick Preview" at bounding box center [530, 253] width 207 height 207
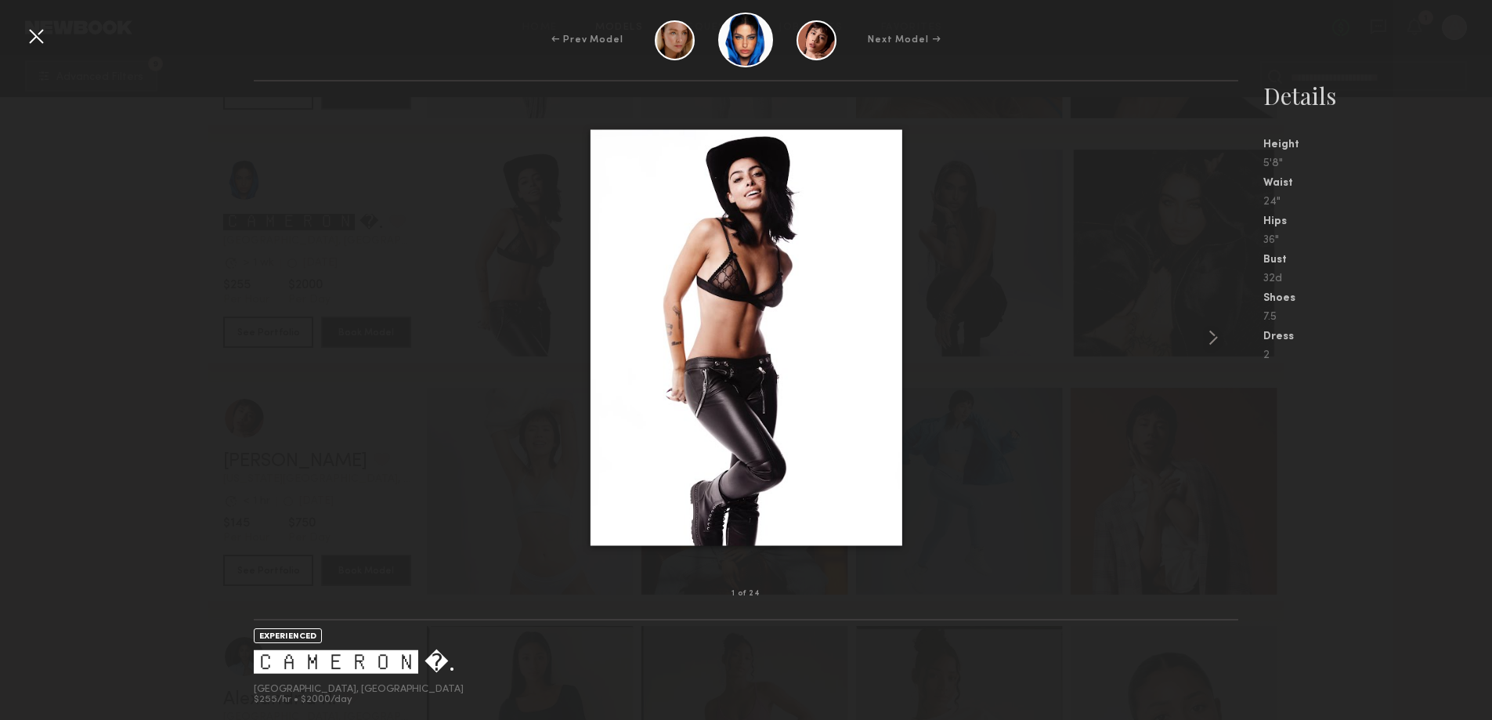
click at [1405, 468] on nb-gallery-model-stats "Details Height 5'8" Waist 24" Hips 36" Bust 32d Shoes 7.5 Dress 2" at bounding box center [1365, 400] width 254 height 640
click at [34, 34] on div at bounding box center [35, 35] width 25 height 25
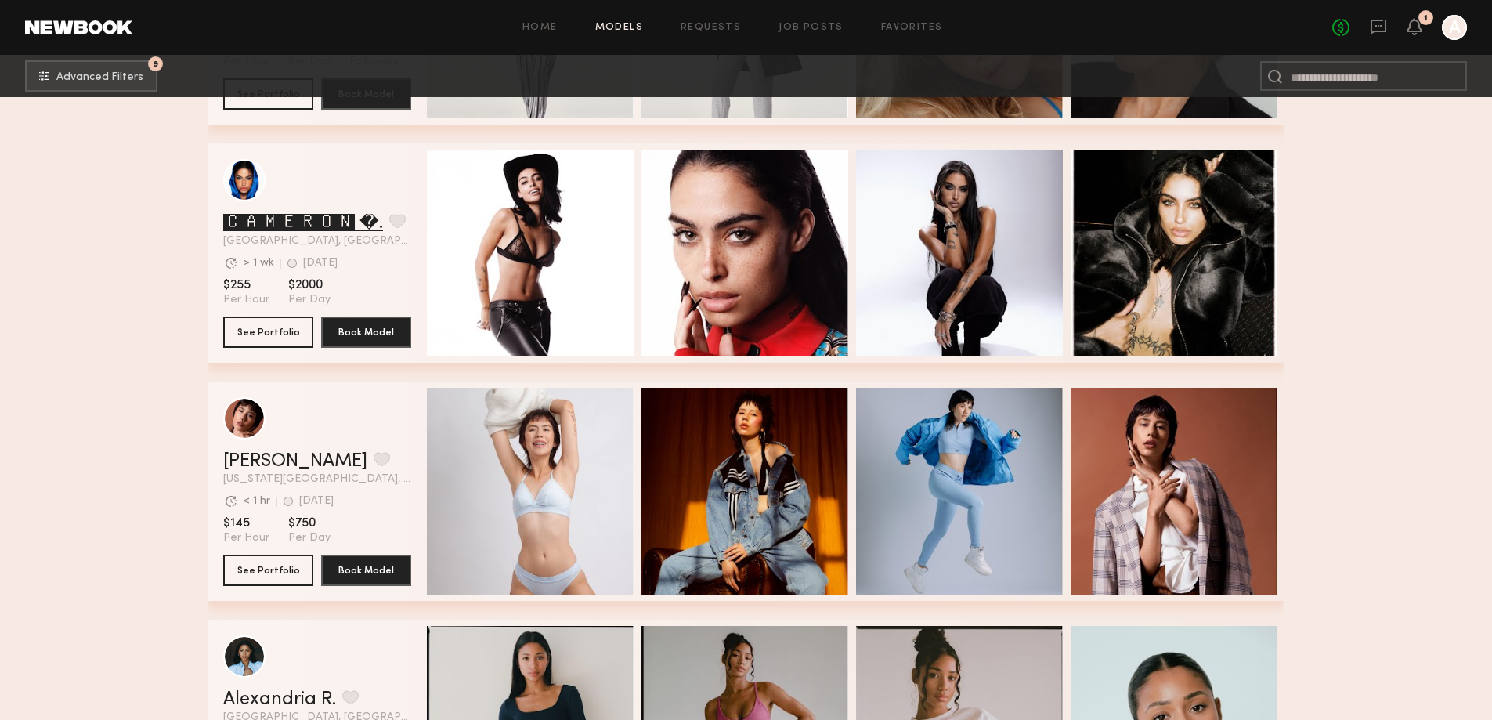
click at [297, 220] on link "🅲🅰🅼🅴🆁🅾🅽 �." at bounding box center [303, 223] width 160 height 19
drag, startPoint x: 1300, startPoint y: 402, endPoint x: 1362, endPoint y: 398, distance: 62.0
click at [1308, 402] on section "Filter by Category beauty lifestyle e-comm UGC curve unique swimwear influencer…" at bounding box center [746, 485] width 1492 height 3125
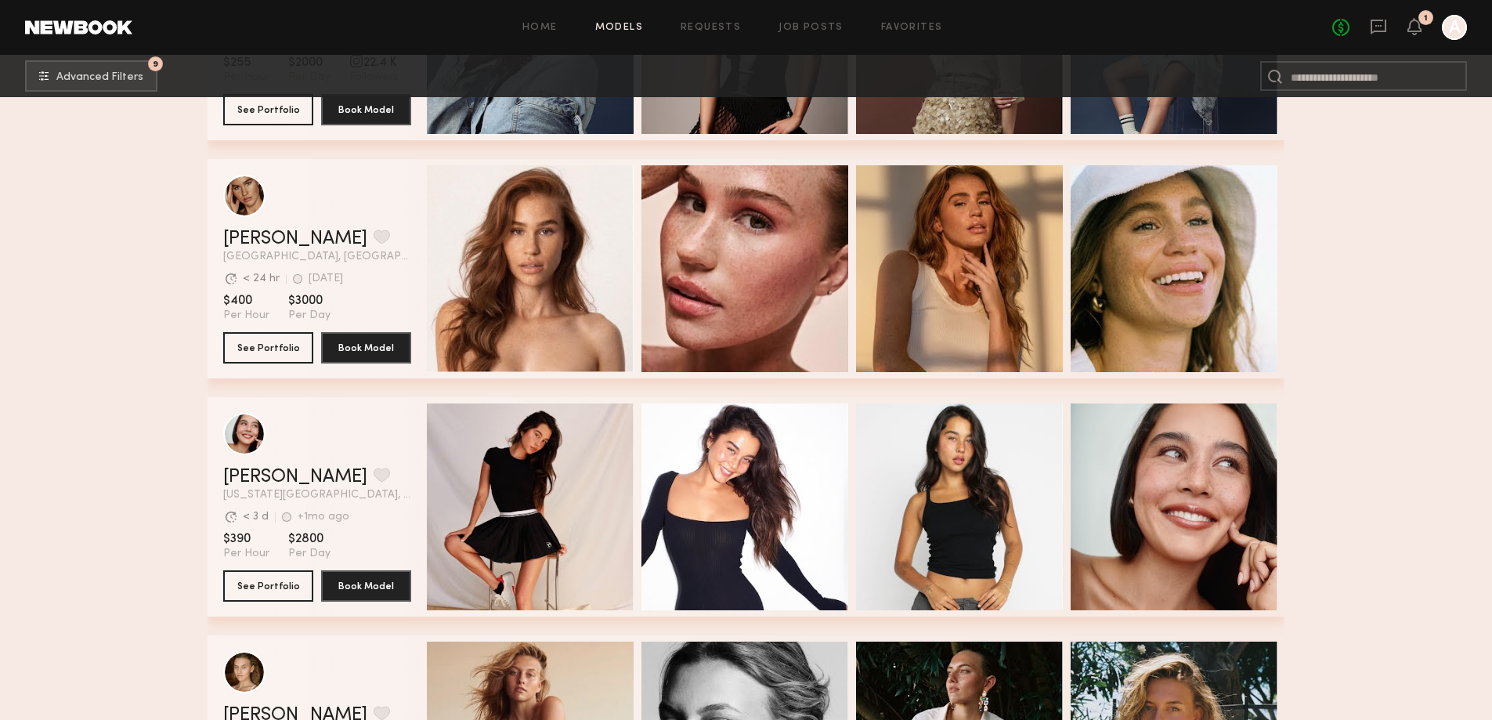
scroll to position [2427, 0]
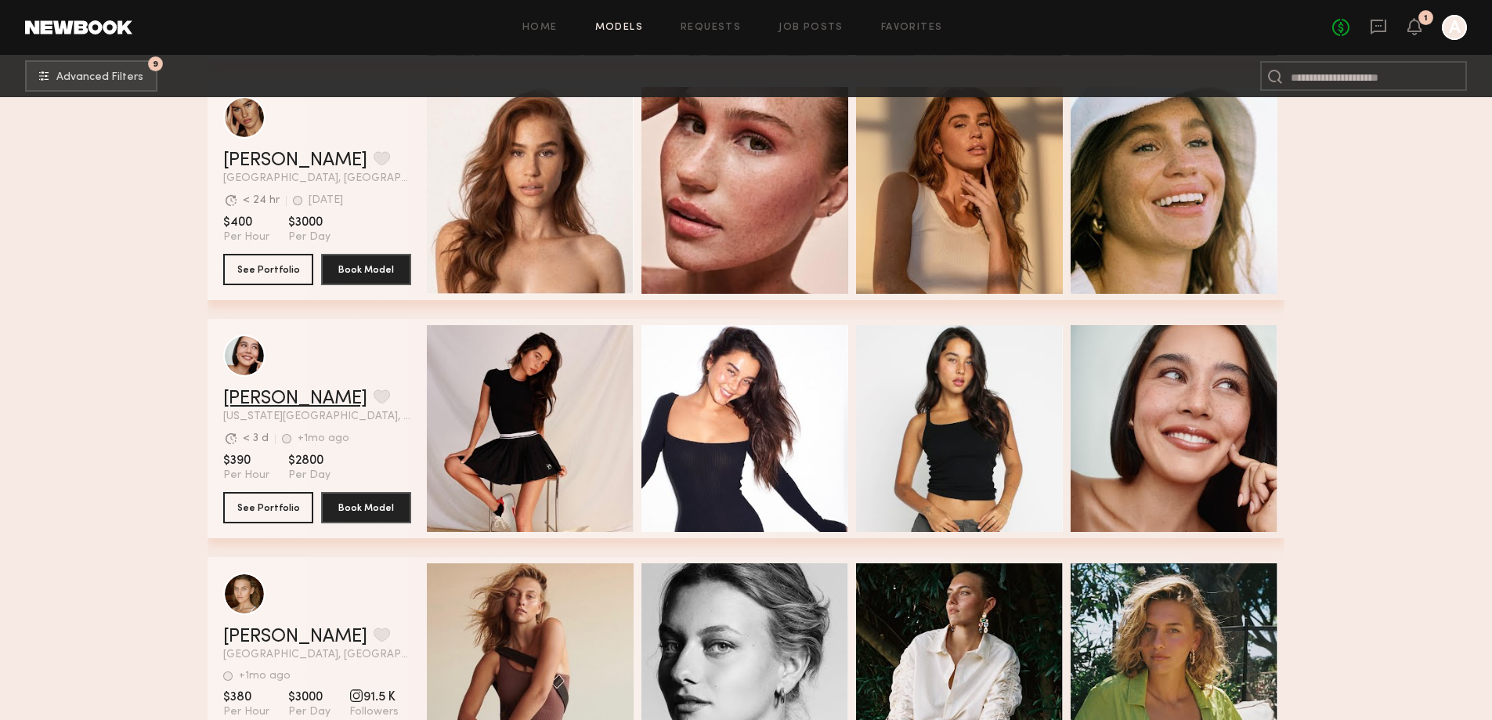
click at [276, 397] on link "Asalia Y." at bounding box center [295, 398] width 144 height 19
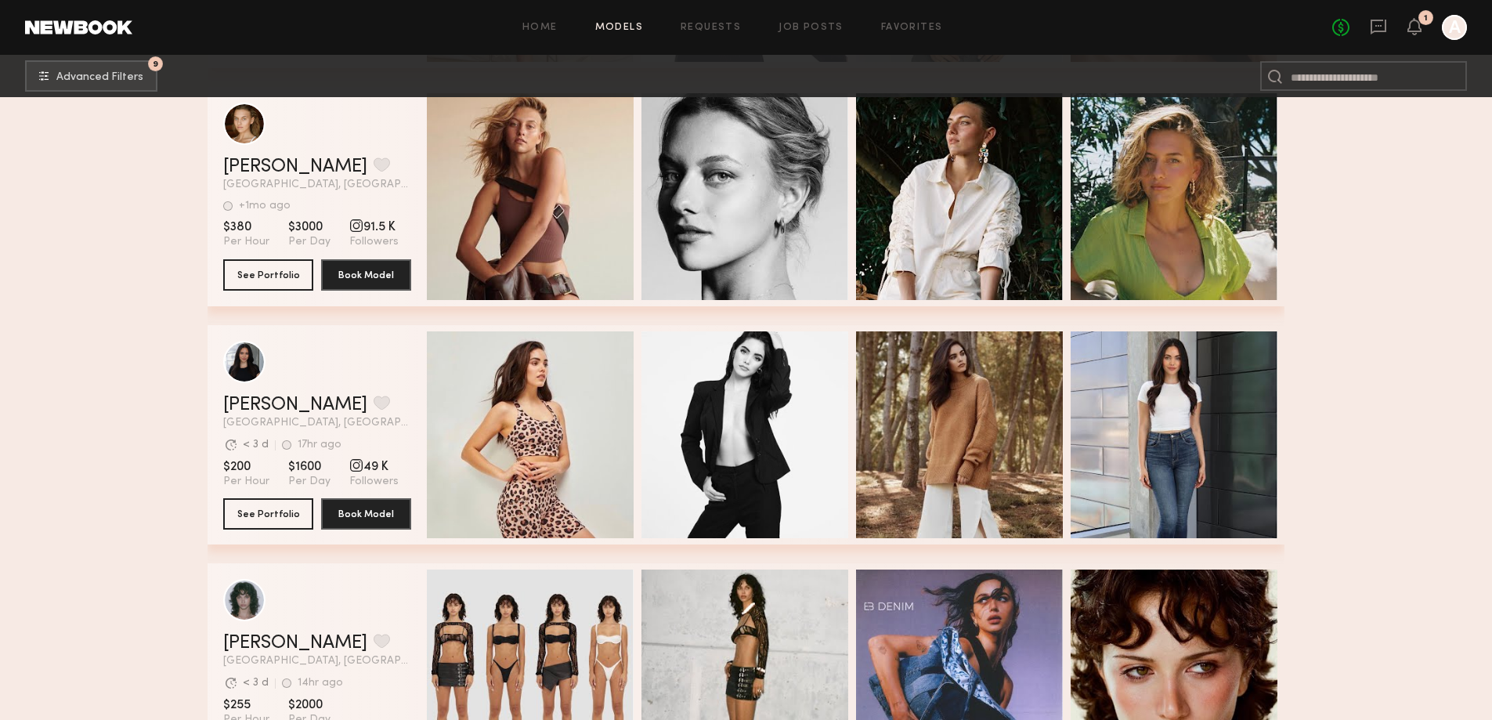
scroll to position [2819, 0]
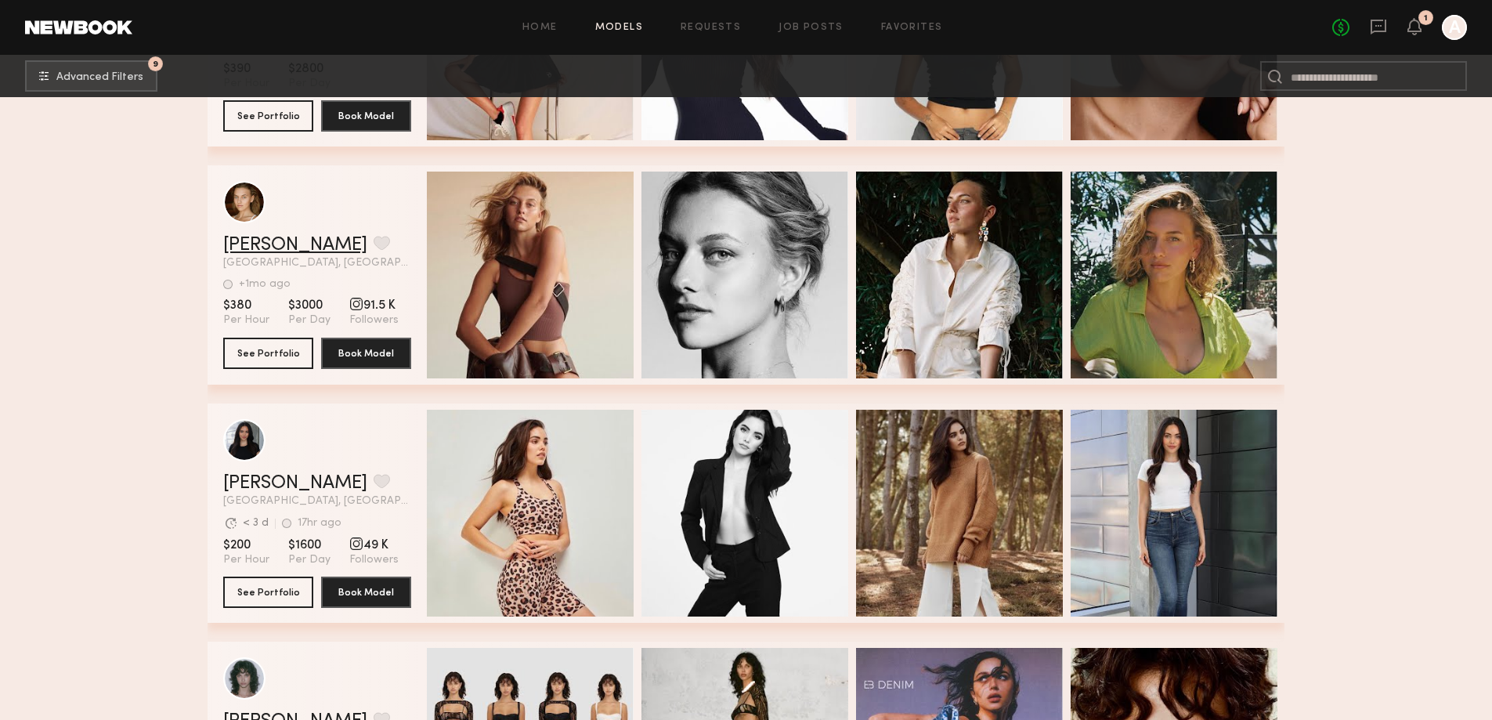
click at [240, 252] on link "Ella K." at bounding box center [295, 245] width 144 height 19
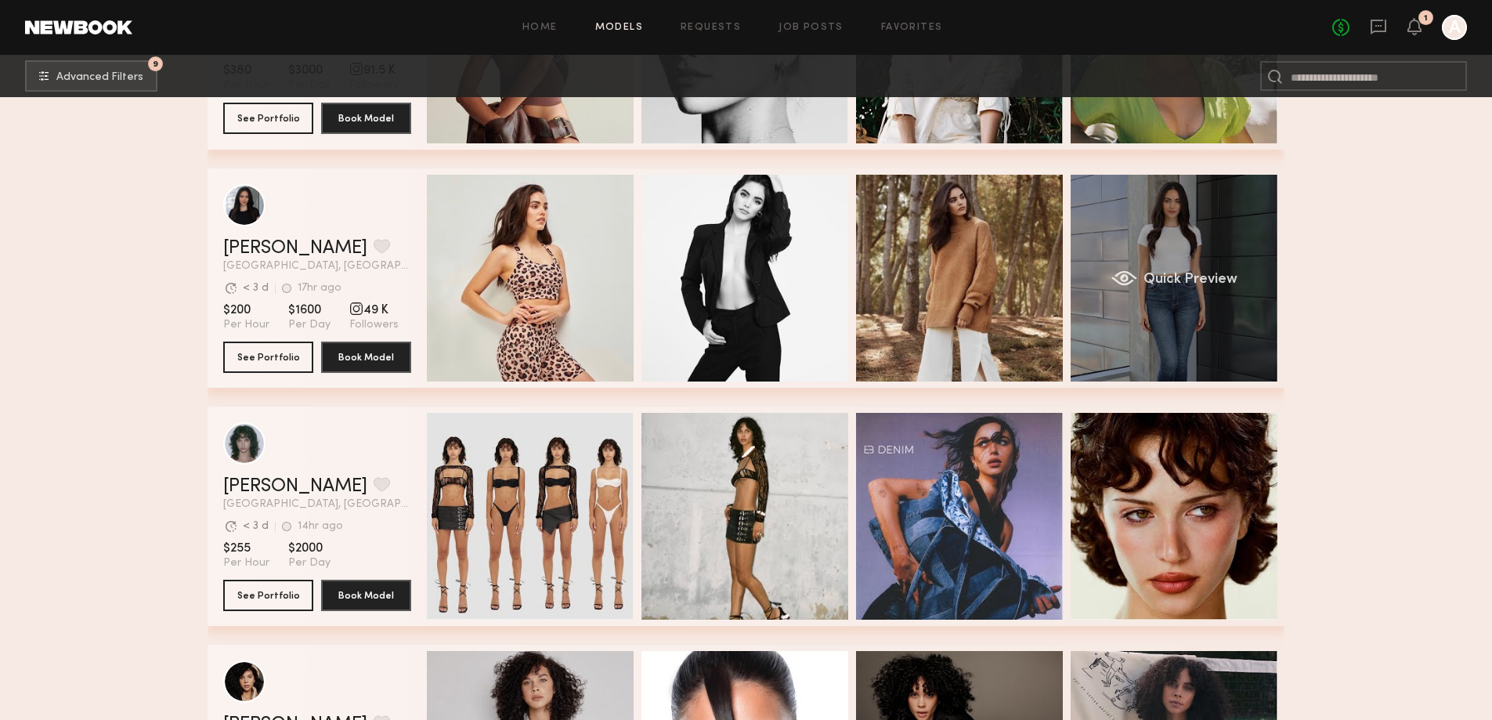
click at [1226, 306] on div "Quick Preview" at bounding box center [1173, 278] width 207 height 207
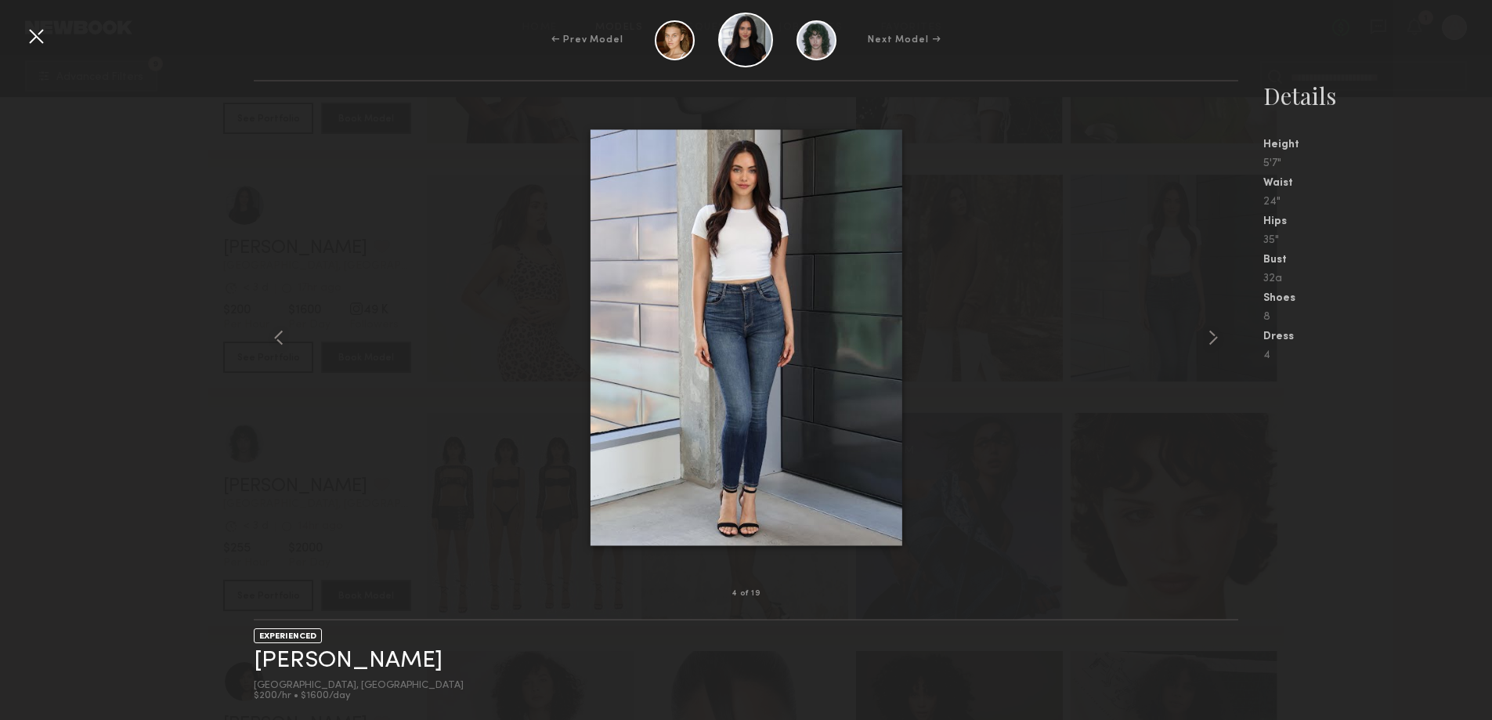
click at [33, 39] on div at bounding box center [35, 35] width 25 height 25
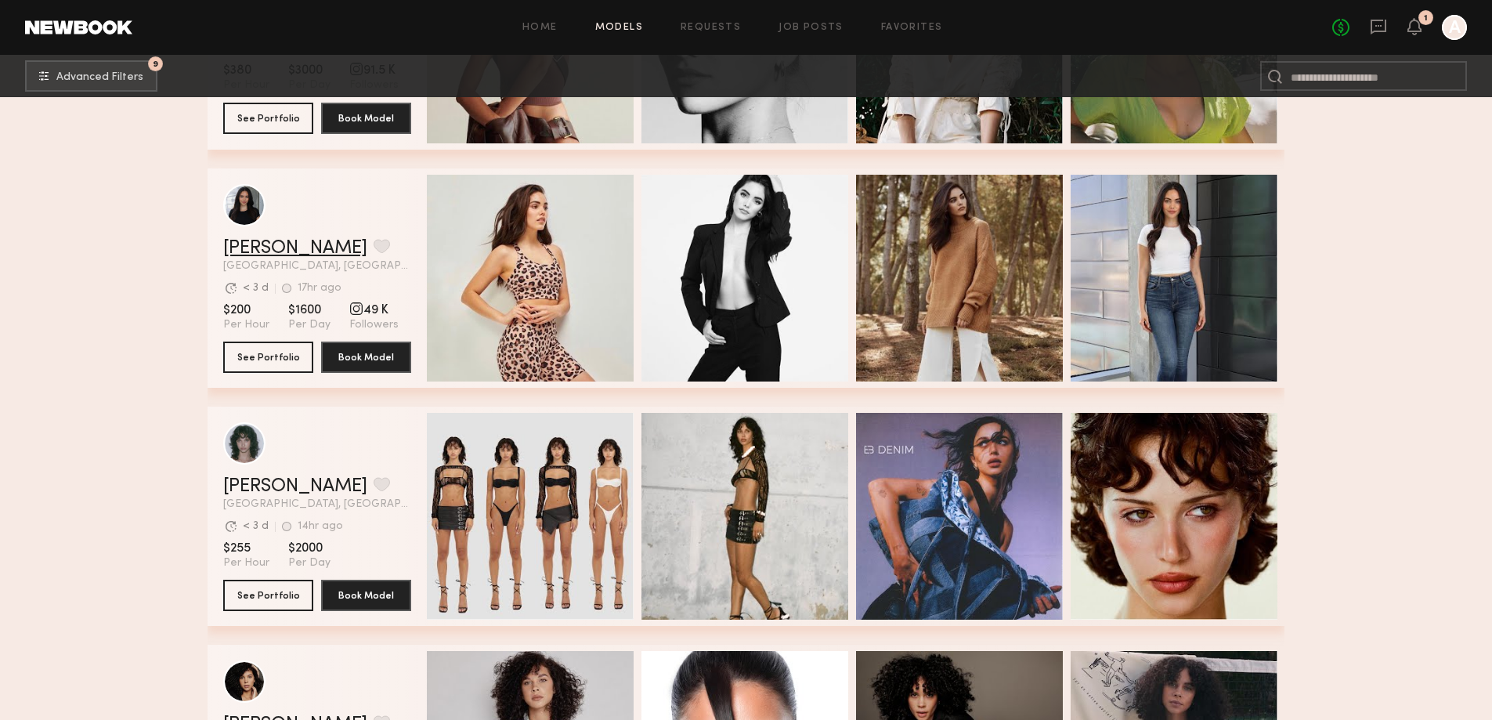
click at [265, 255] on link "Haley A." at bounding box center [295, 248] width 144 height 19
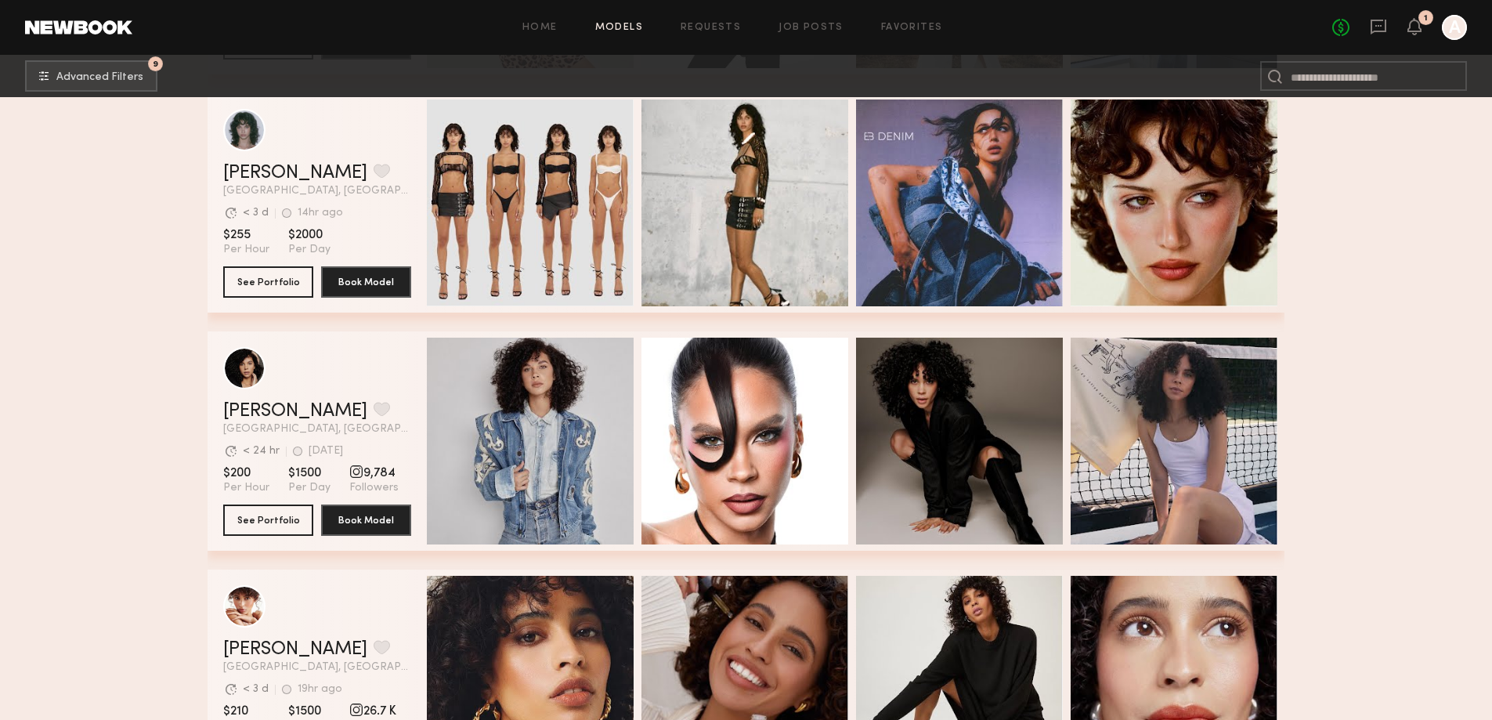
scroll to position [3289, 0]
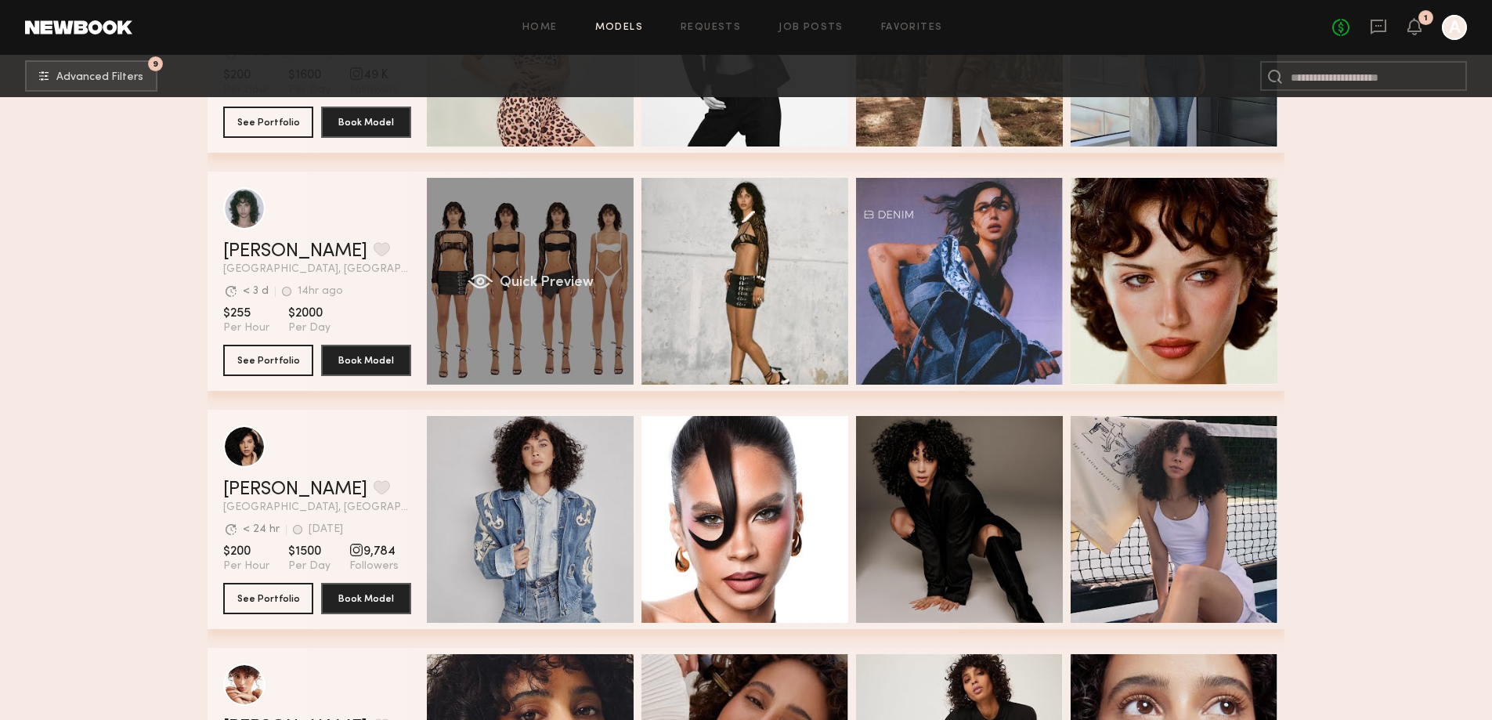
click at [574, 242] on div "Quick Preview" at bounding box center [530, 281] width 207 height 207
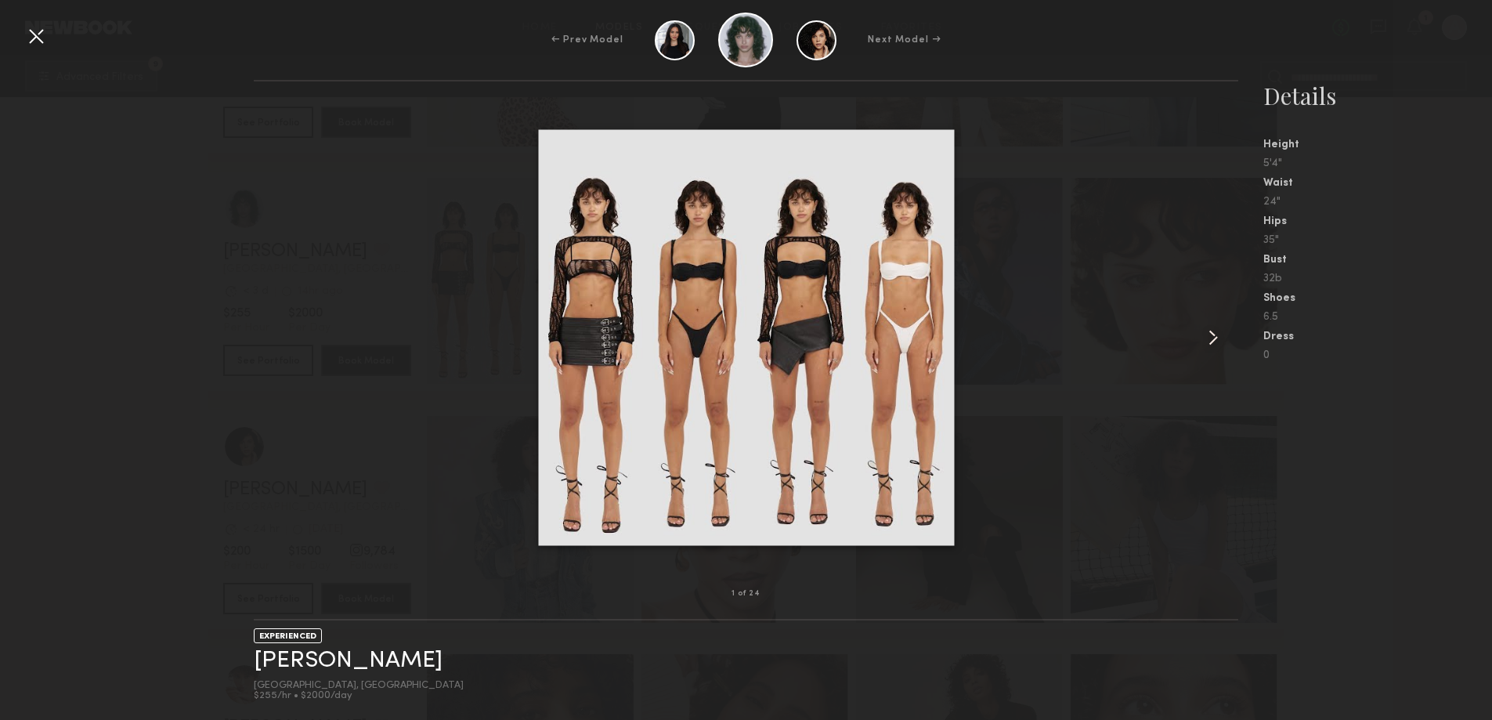
click at [1214, 350] on div at bounding box center [1218, 337] width 39 height 462
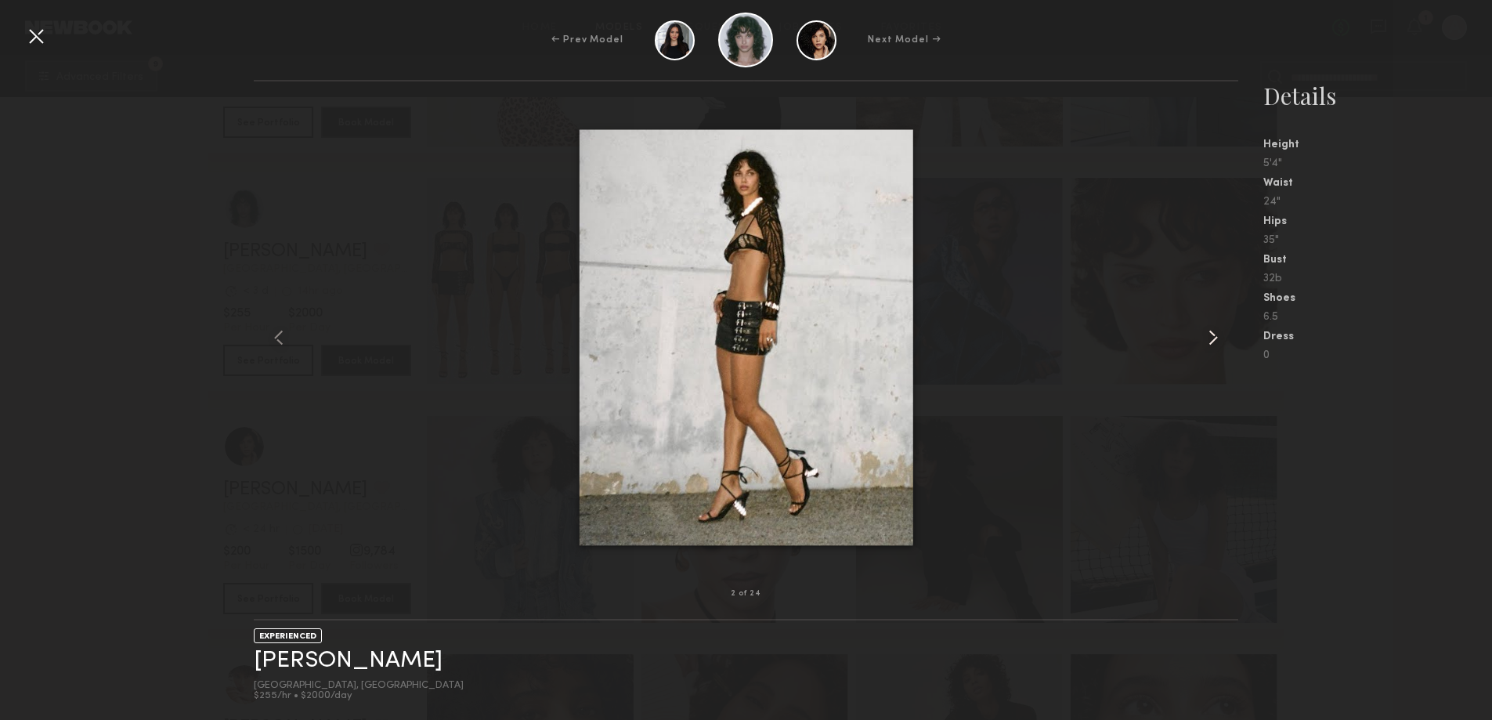
click at [1214, 350] on div at bounding box center [1218, 337] width 39 height 462
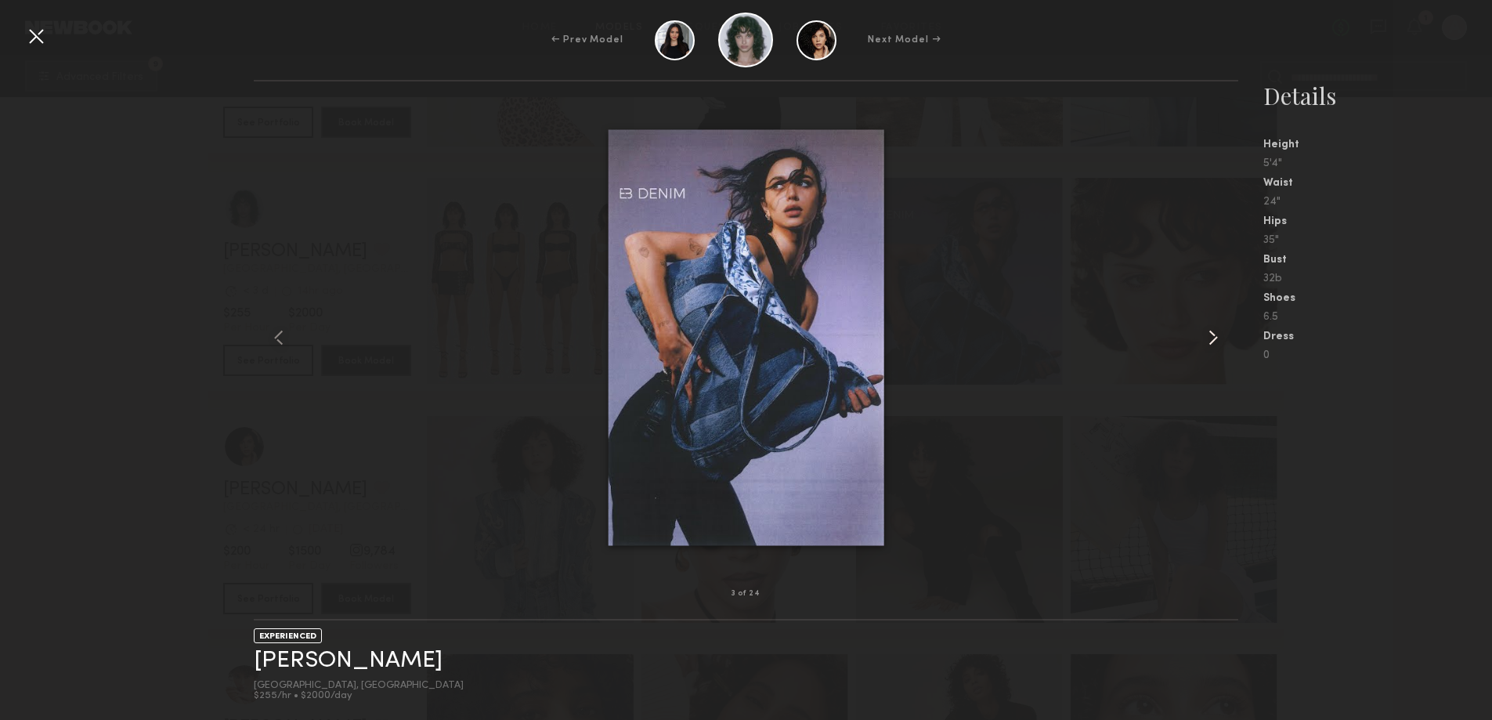
click at [1214, 350] on div at bounding box center [1218, 337] width 39 height 462
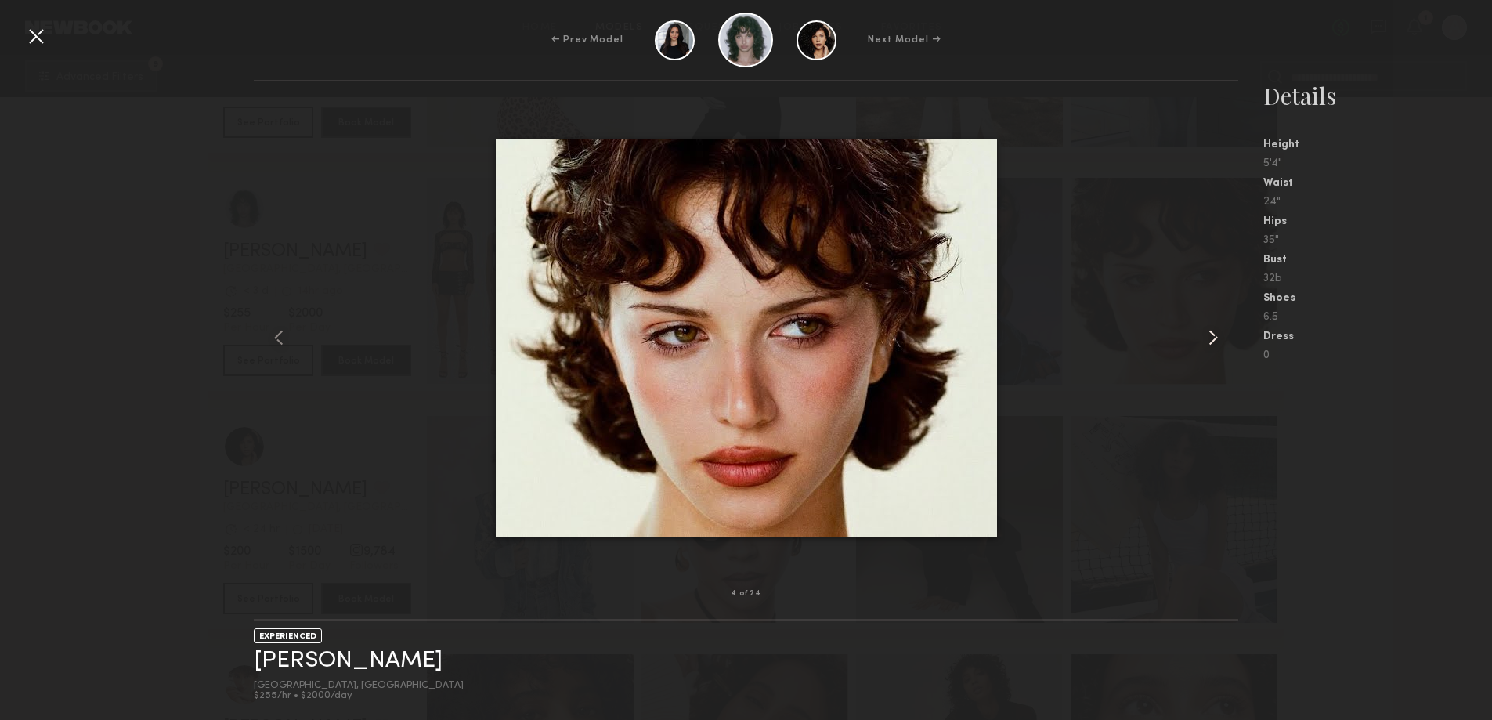
click at [1212, 350] on div at bounding box center [1218, 337] width 39 height 462
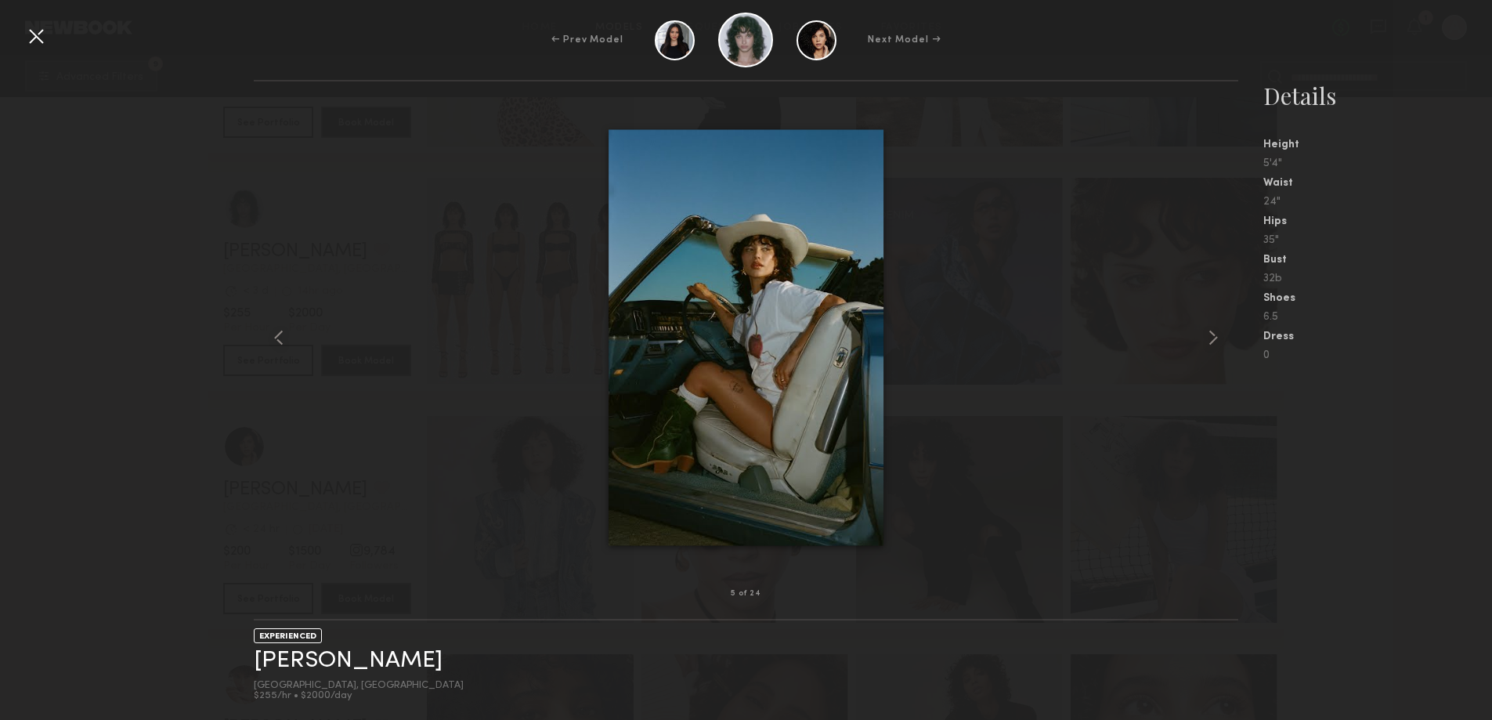
click at [1189, 497] on div at bounding box center [746, 337] width 984 height 462
click at [1217, 339] on common-icon at bounding box center [1212, 337] width 25 height 25
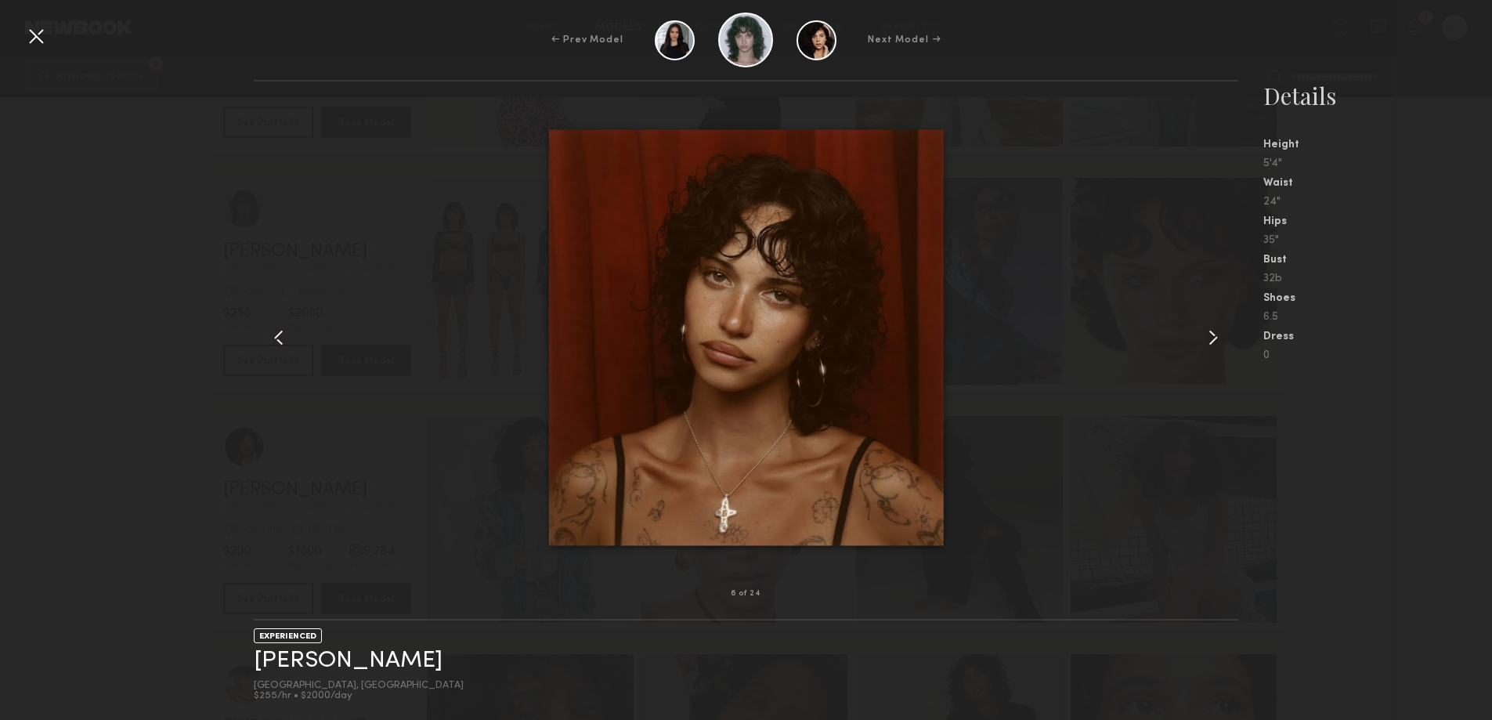
click at [1217, 339] on common-icon at bounding box center [1212, 337] width 25 height 25
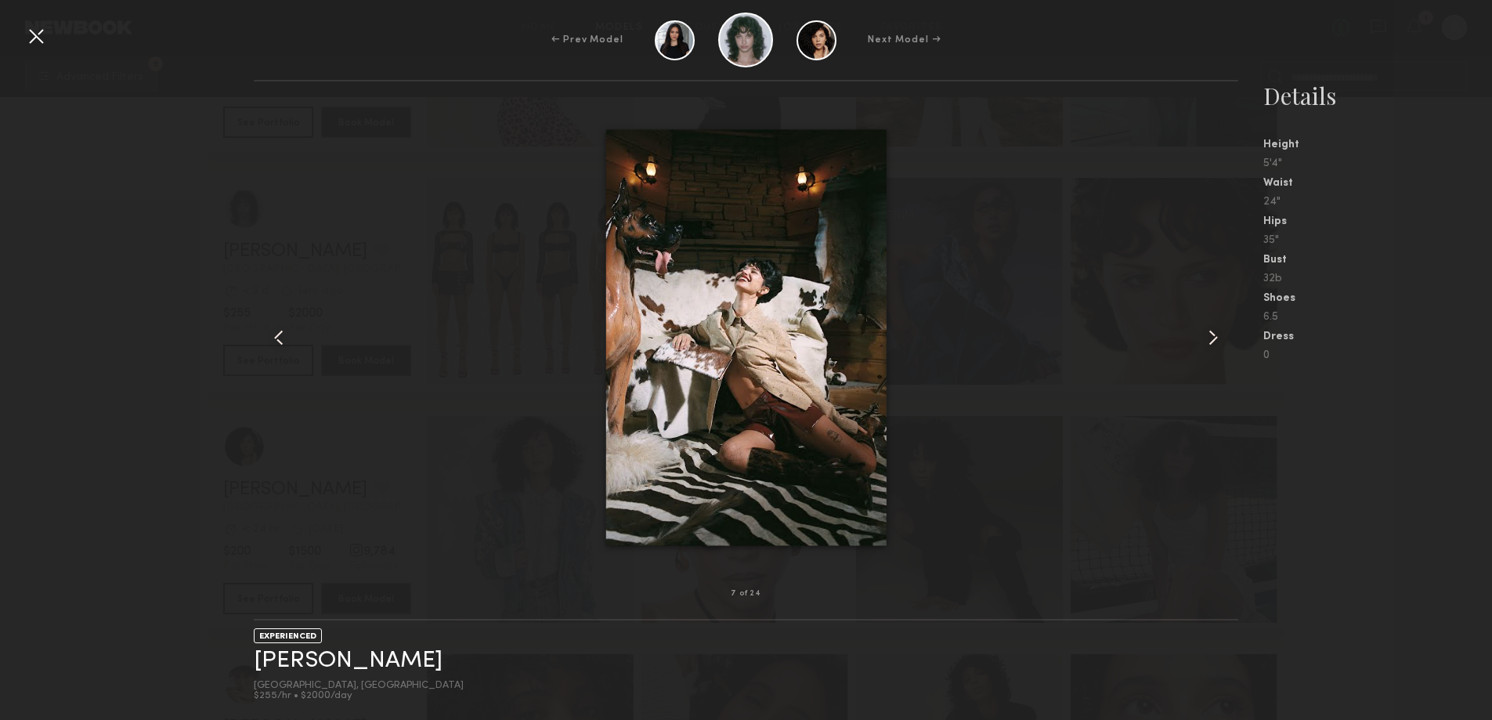
click at [1215, 339] on common-icon at bounding box center [1212, 337] width 25 height 25
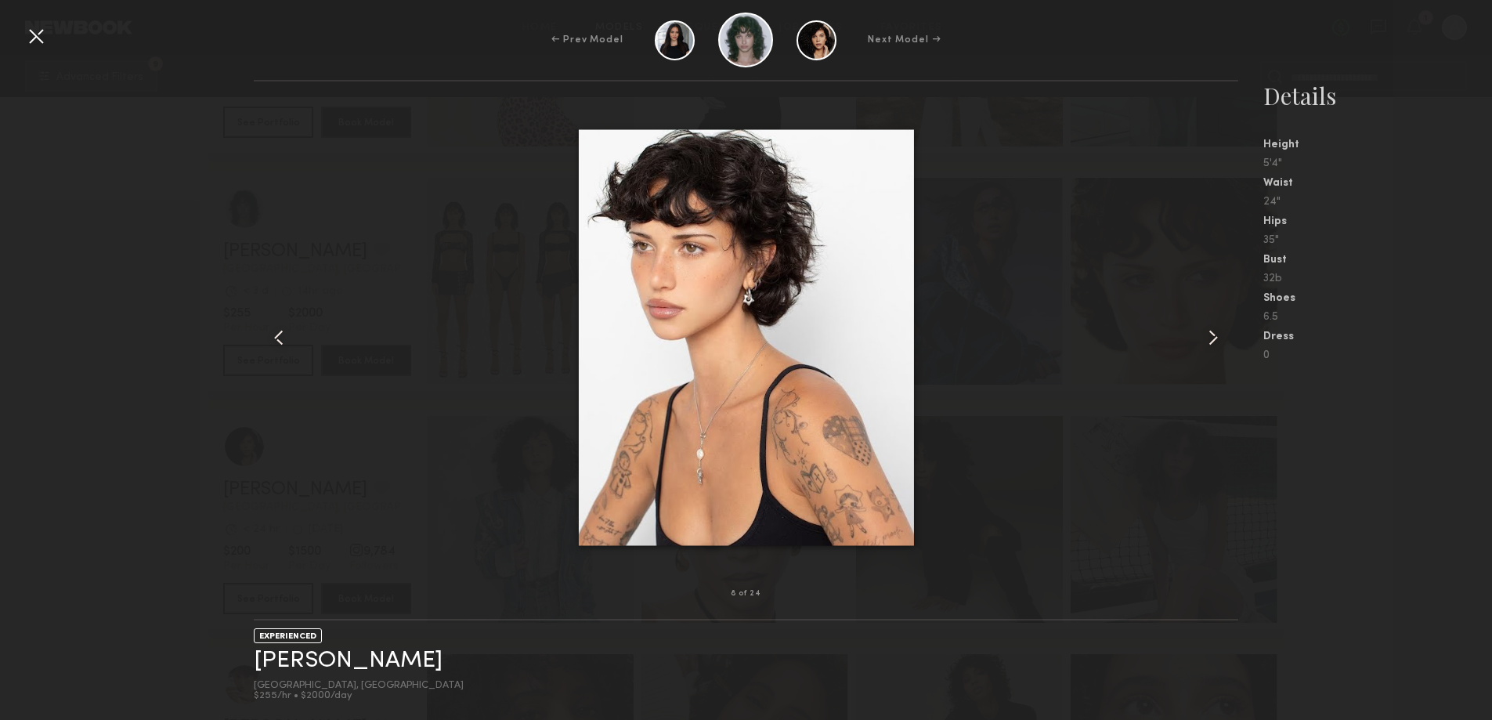
click at [1215, 339] on common-icon at bounding box center [1212, 337] width 25 height 25
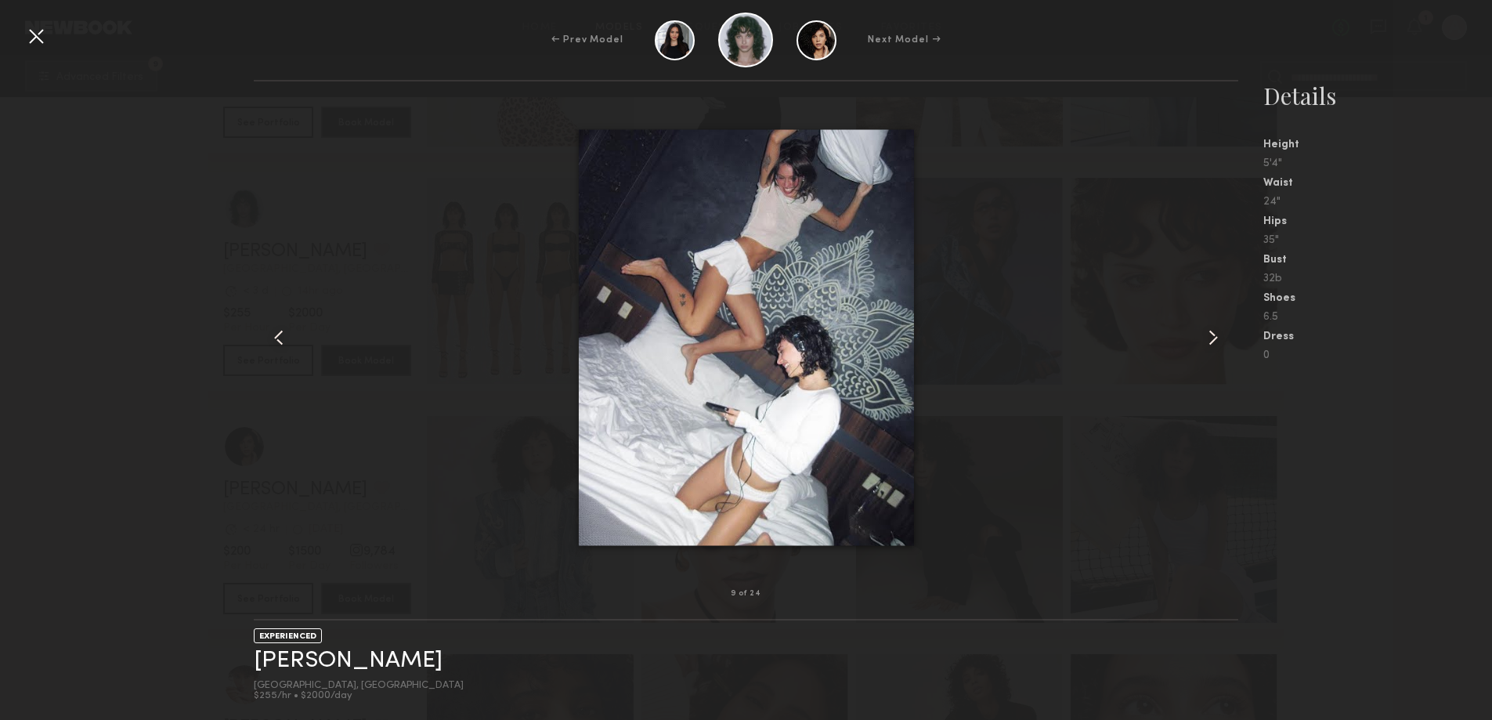
click at [1214, 340] on common-icon at bounding box center [1212, 337] width 25 height 25
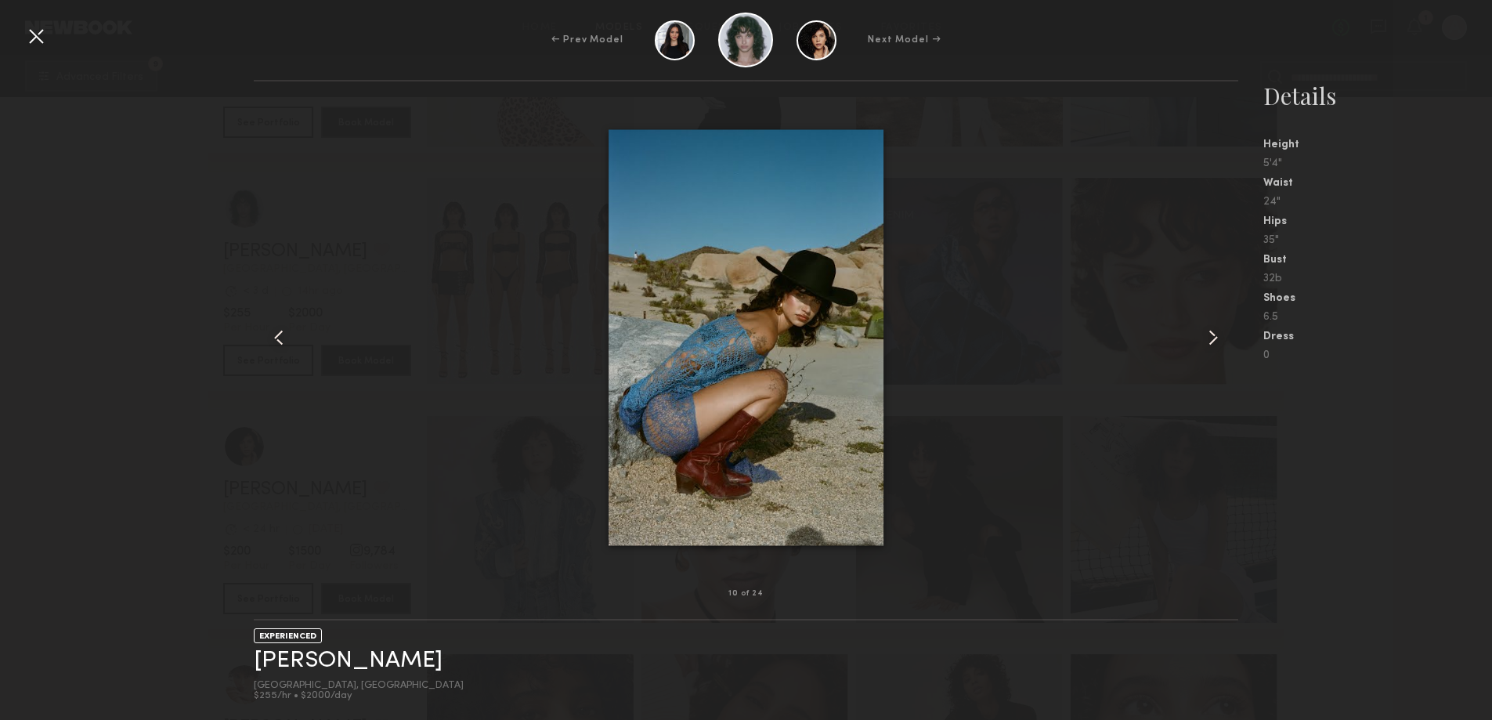
click at [1211, 341] on common-icon at bounding box center [1212, 337] width 25 height 25
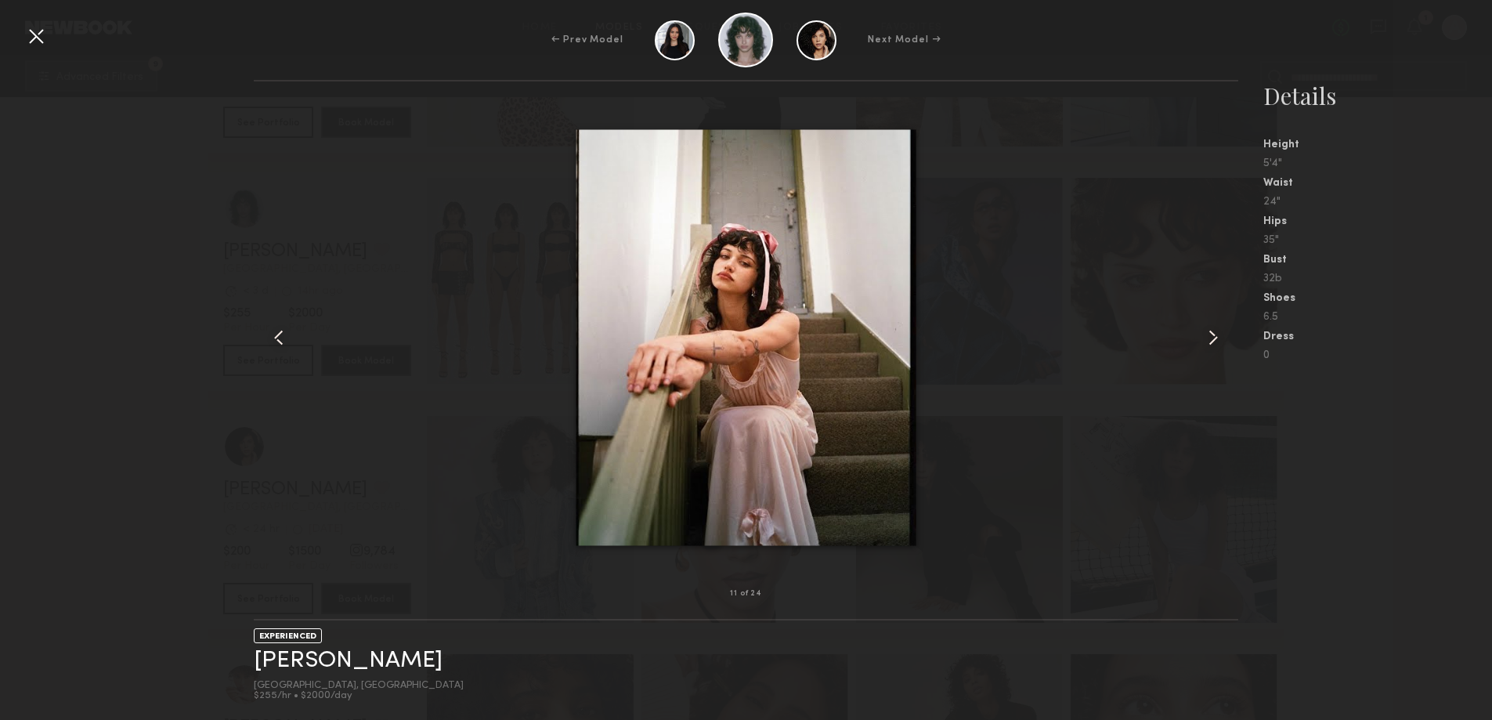
click at [1088, 375] on div at bounding box center [746, 337] width 984 height 462
click at [1220, 342] on common-icon at bounding box center [1212, 337] width 25 height 25
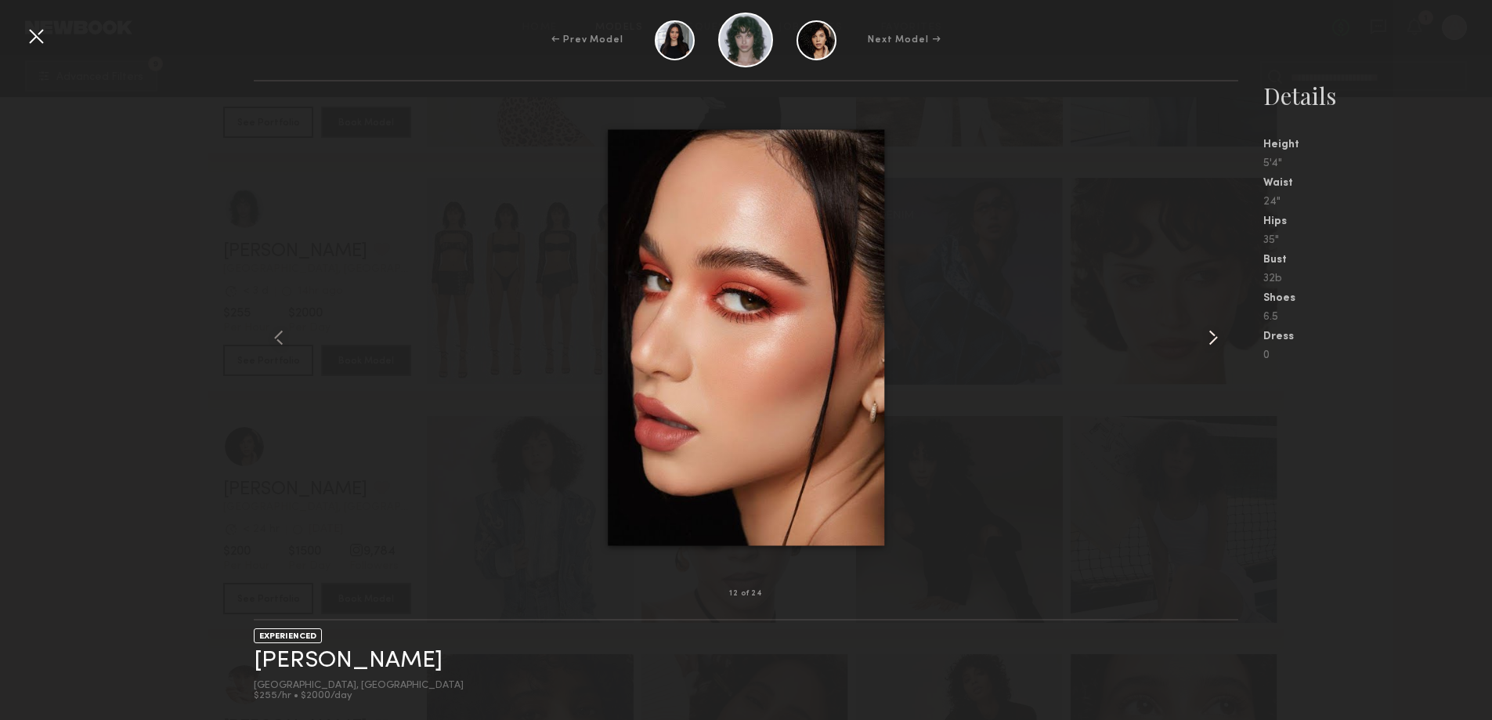
click at [1220, 342] on common-icon at bounding box center [1212, 337] width 25 height 25
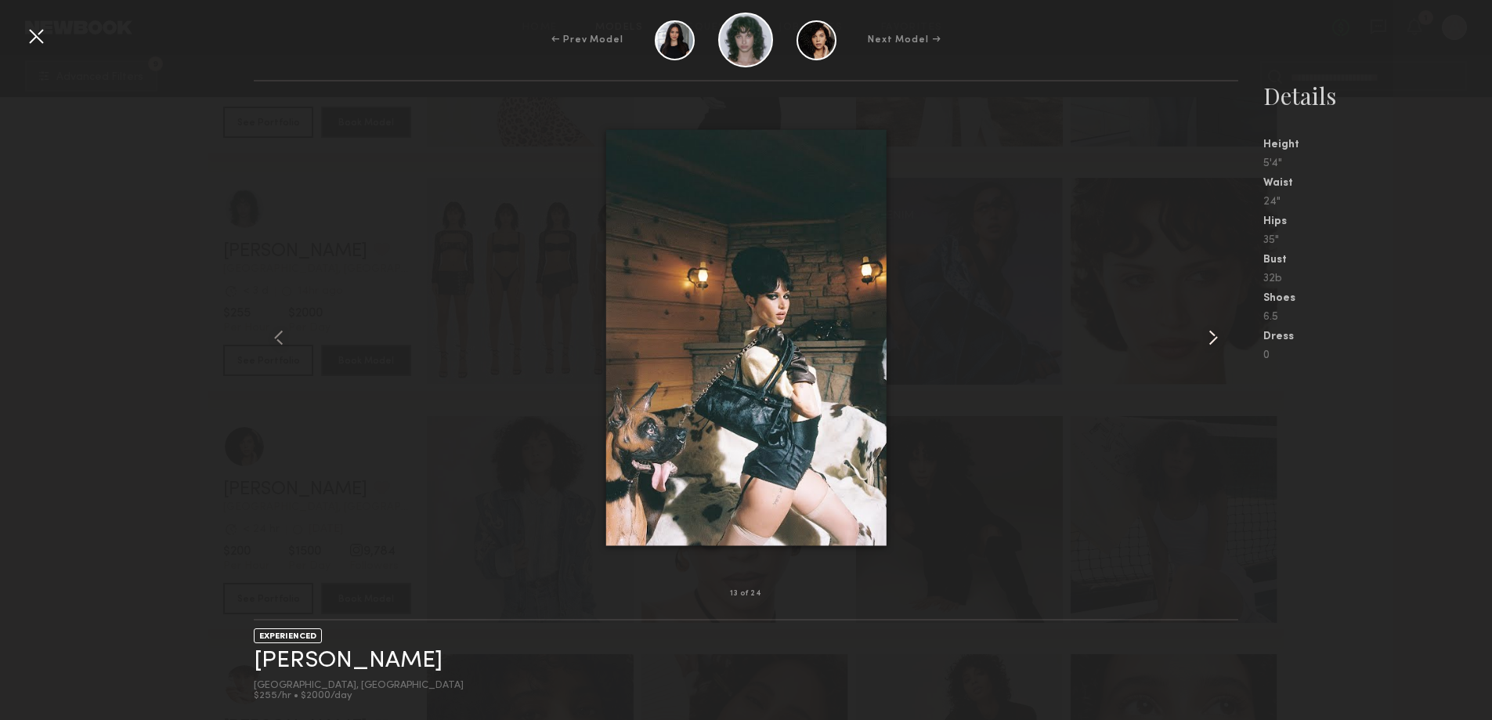
click at [1220, 342] on common-icon at bounding box center [1212, 337] width 25 height 25
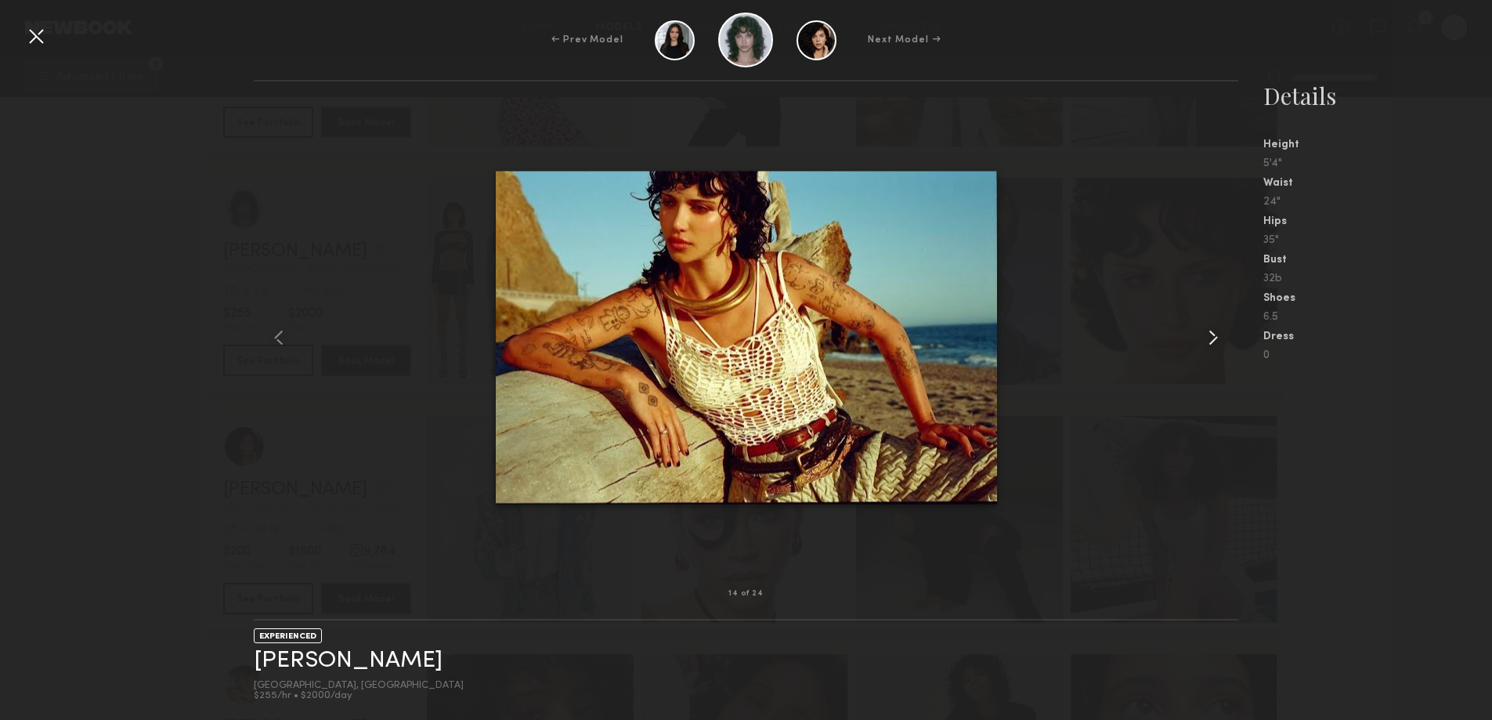
click at [1220, 342] on common-icon at bounding box center [1212, 337] width 25 height 25
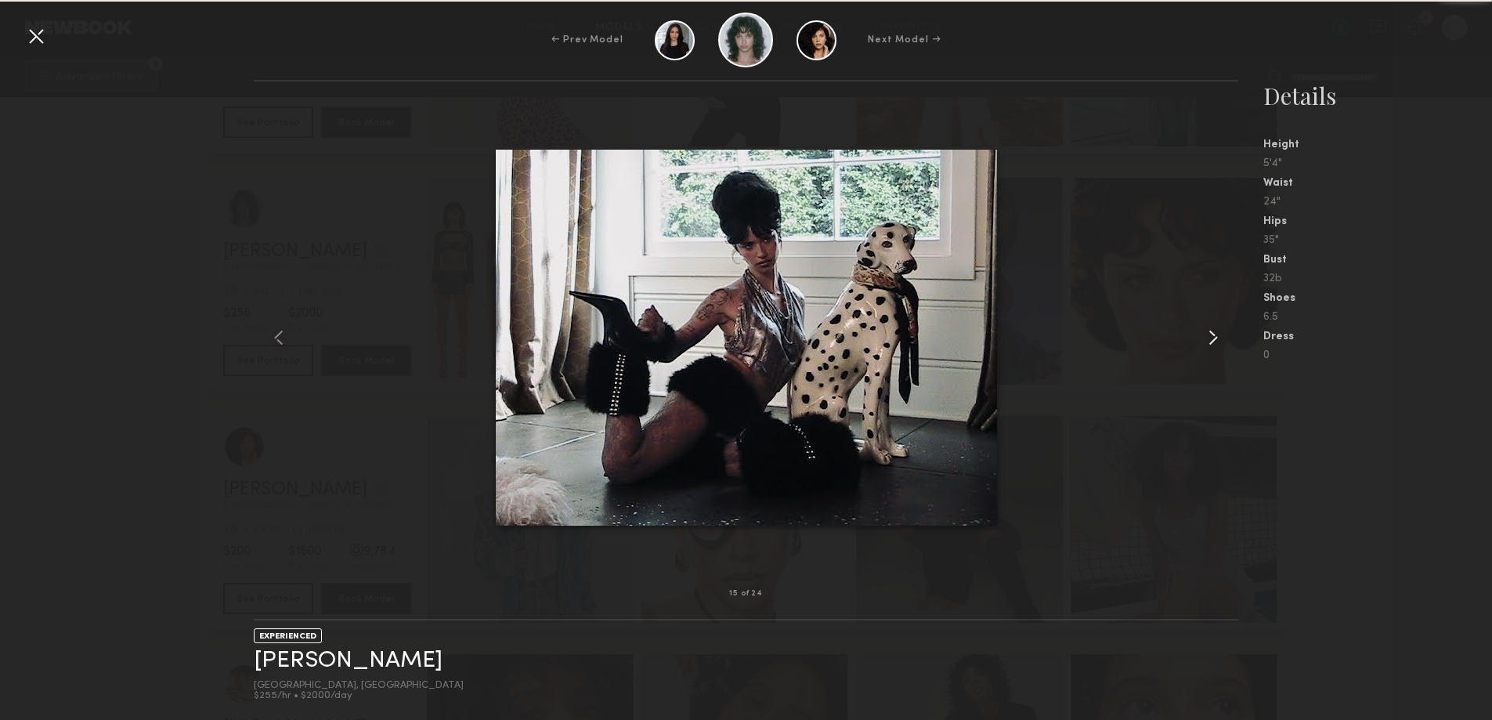
click at [1221, 342] on common-icon at bounding box center [1212, 337] width 25 height 25
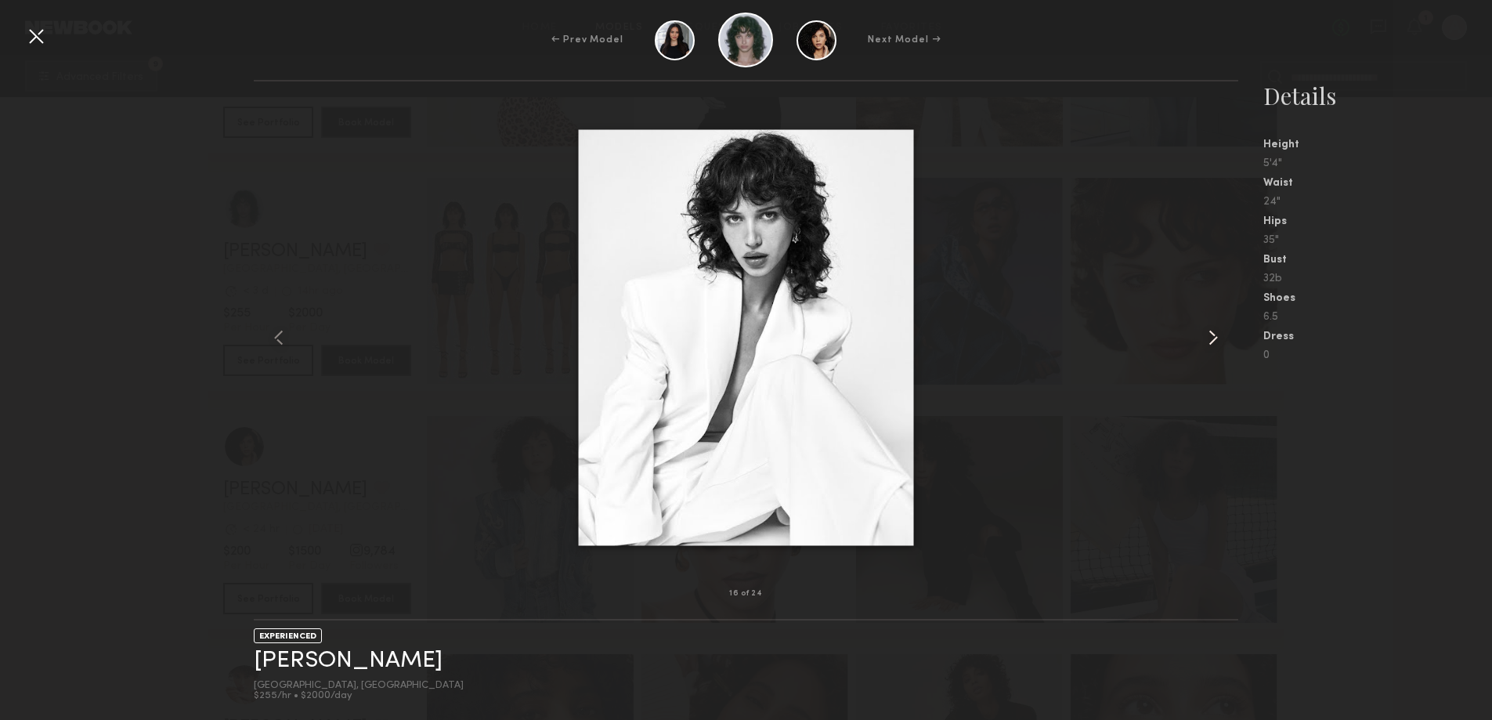
click at [1221, 342] on common-icon at bounding box center [1212, 337] width 25 height 25
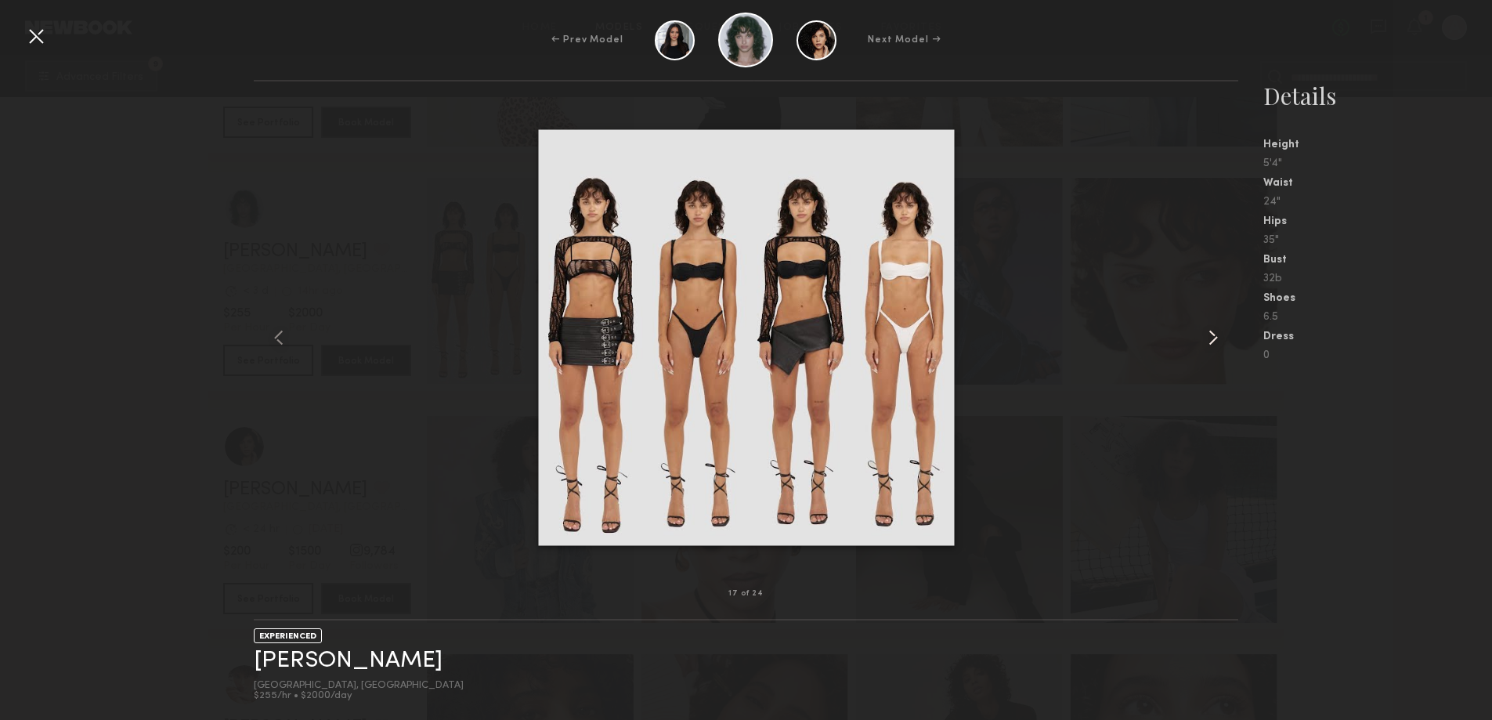
click at [1221, 342] on common-icon at bounding box center [1212, 337] width 25 height 25
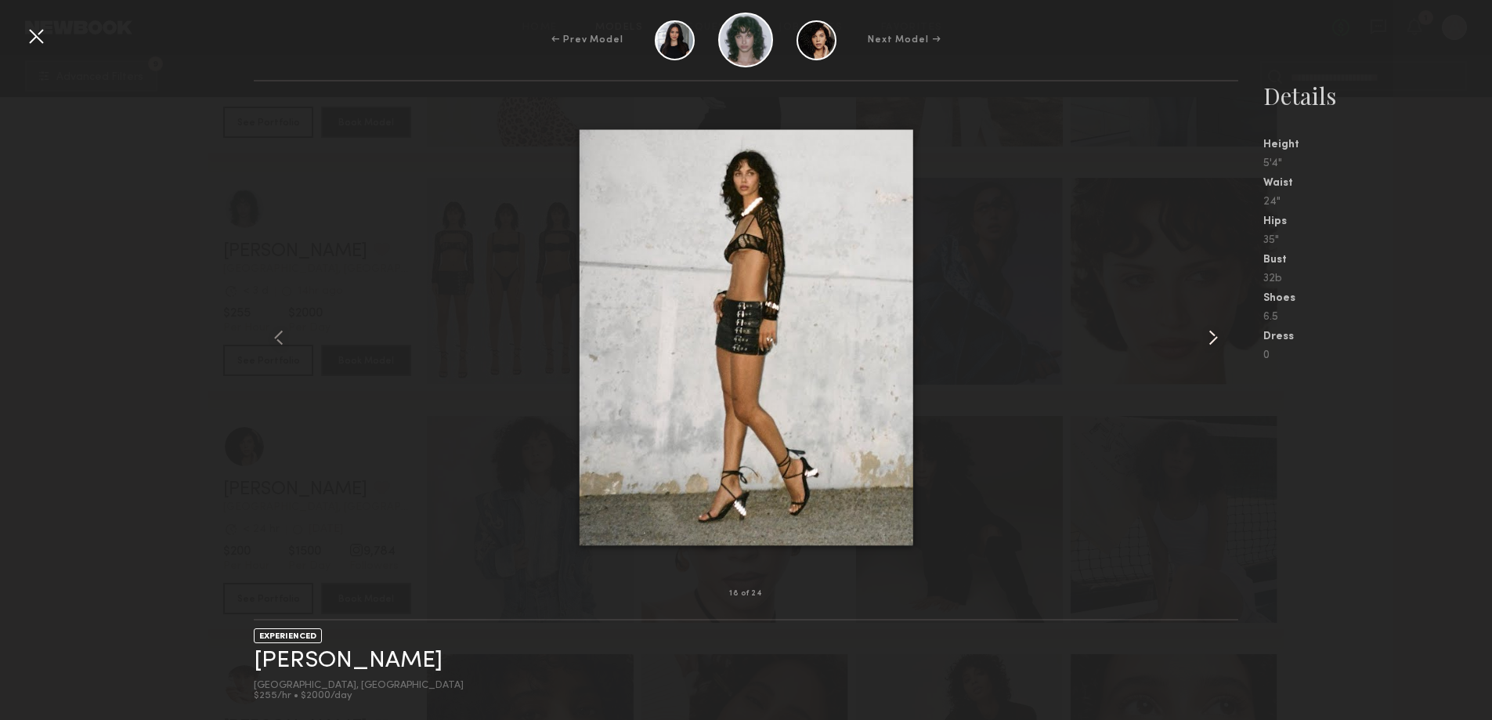
click at [1221, 342] on common-icon at bounding box center [1212, 337] width 25 height 25
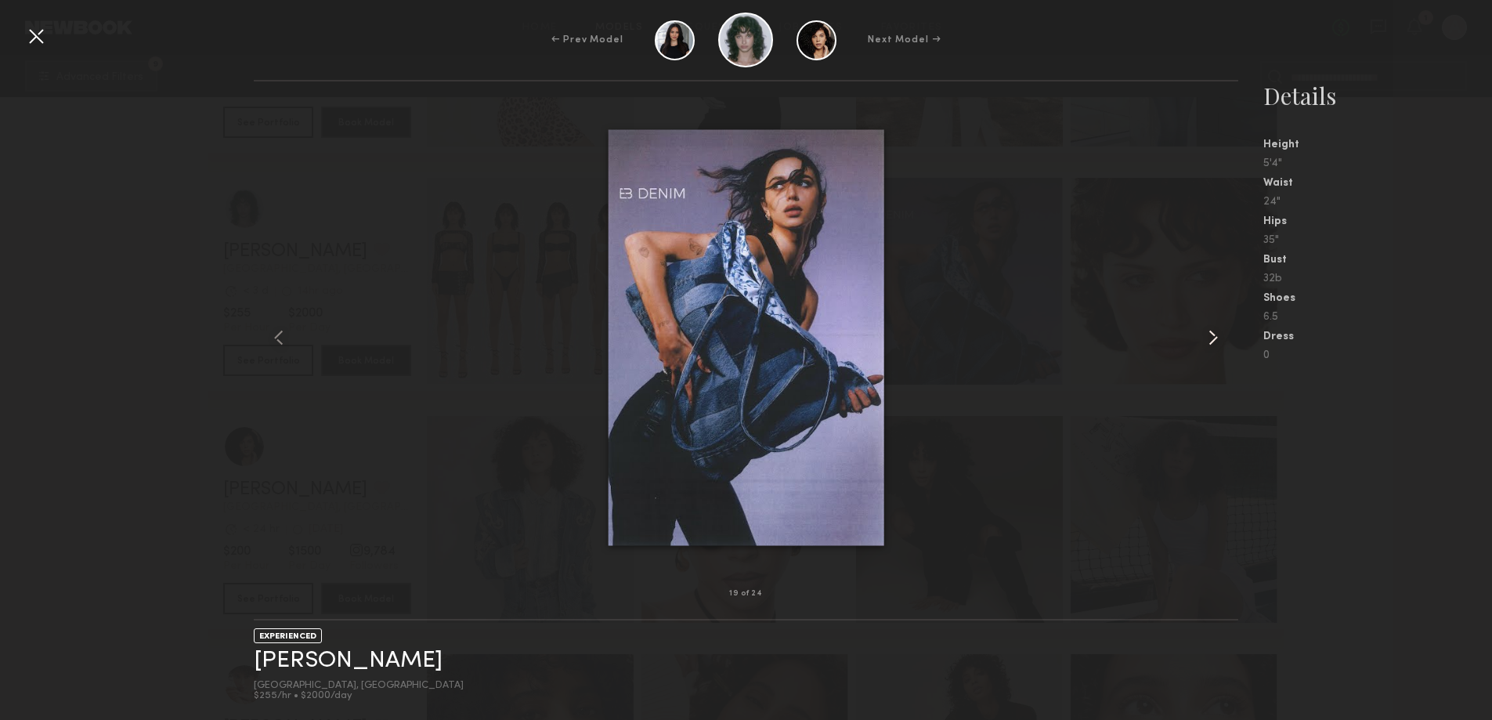
click at [1220, 342] on common-icon at bounding box center [1212, 337] width 25 height 25
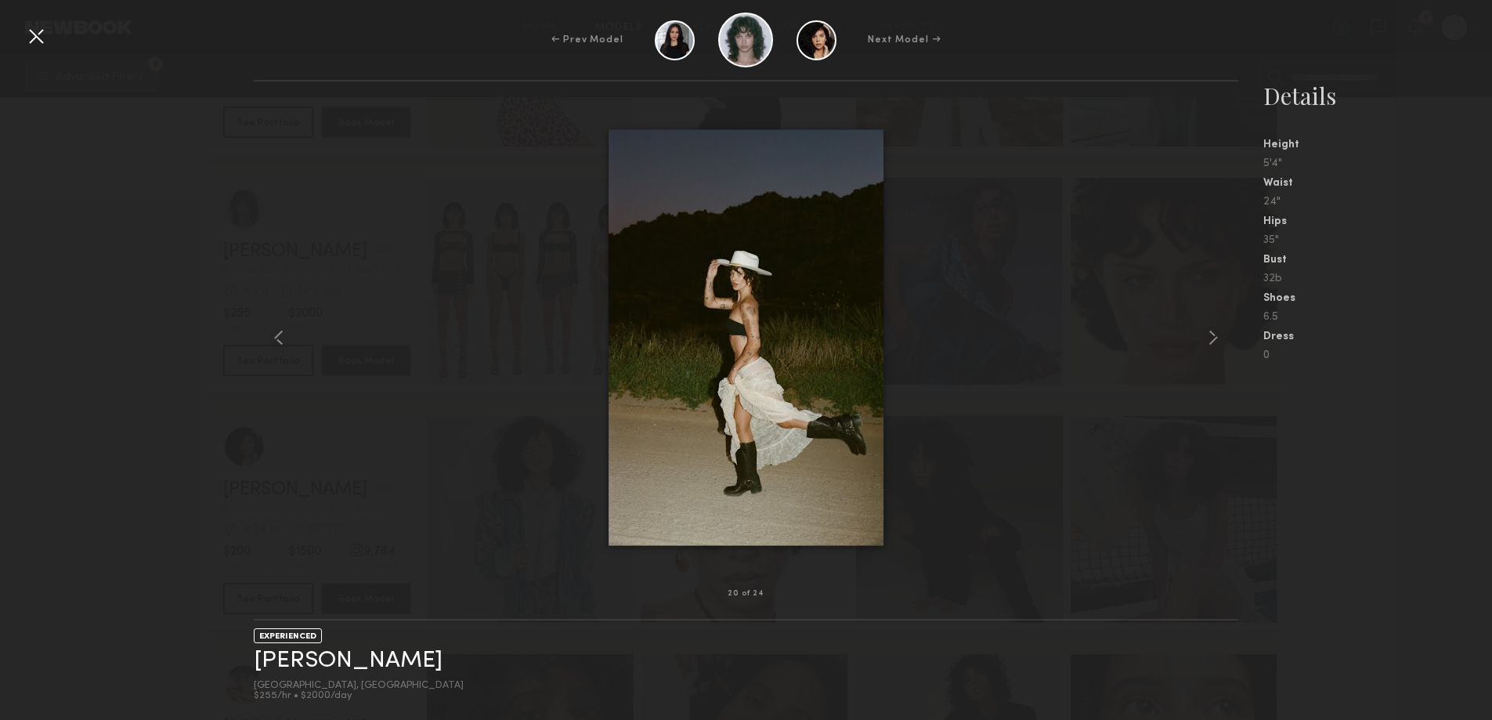
click at [27, 34] on div at bounding box center [35, 35] width 25 height 25
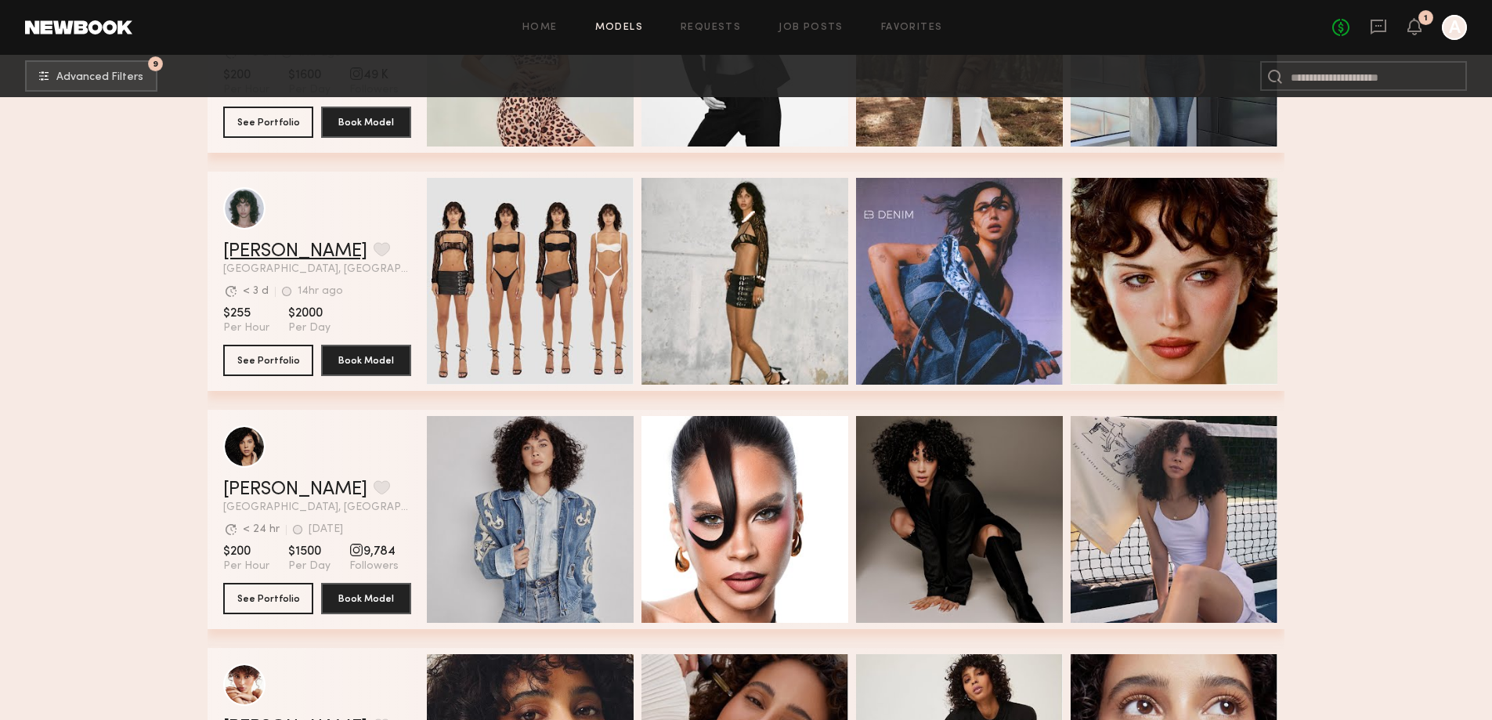
click at [251, 253] on link "Jessie M." at bounding box center [295, 251] width 144 height 19
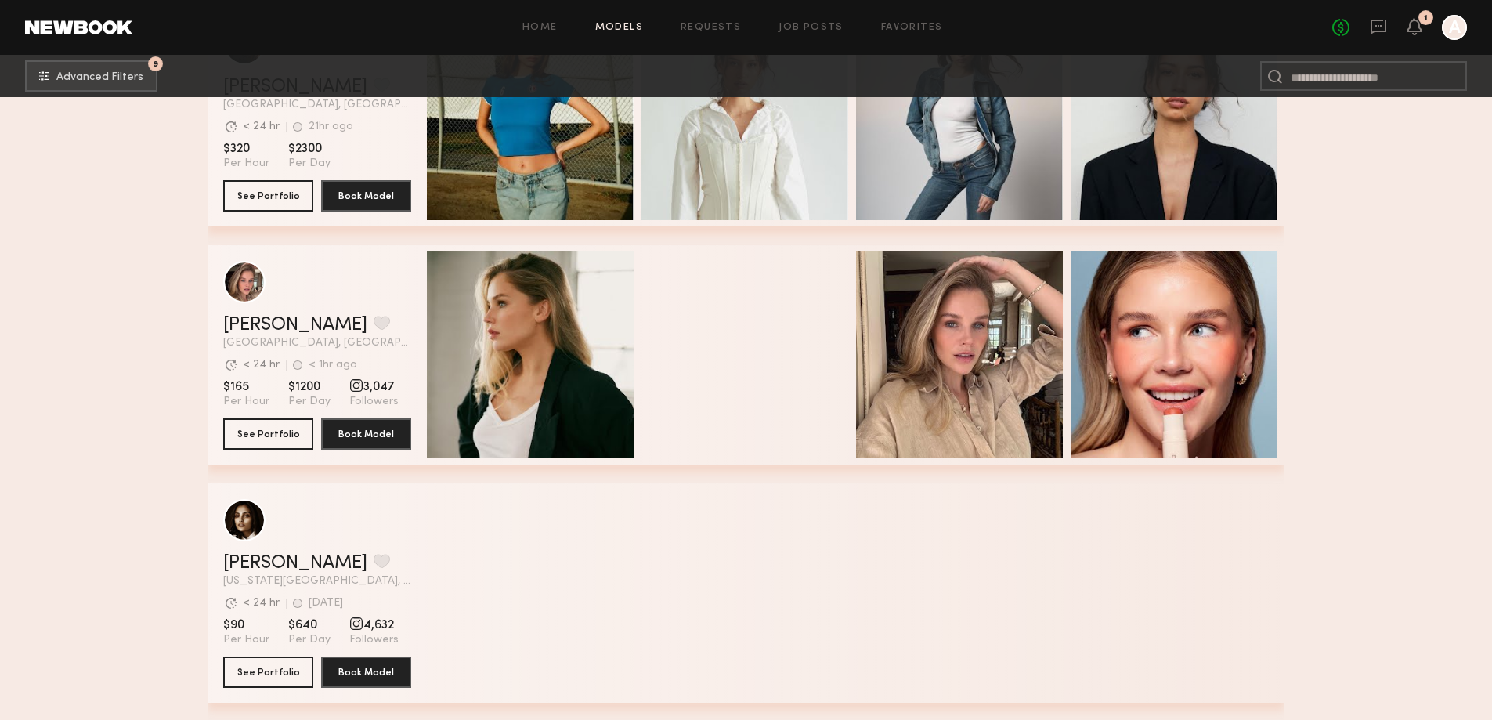
scroll to position [6107, 0]
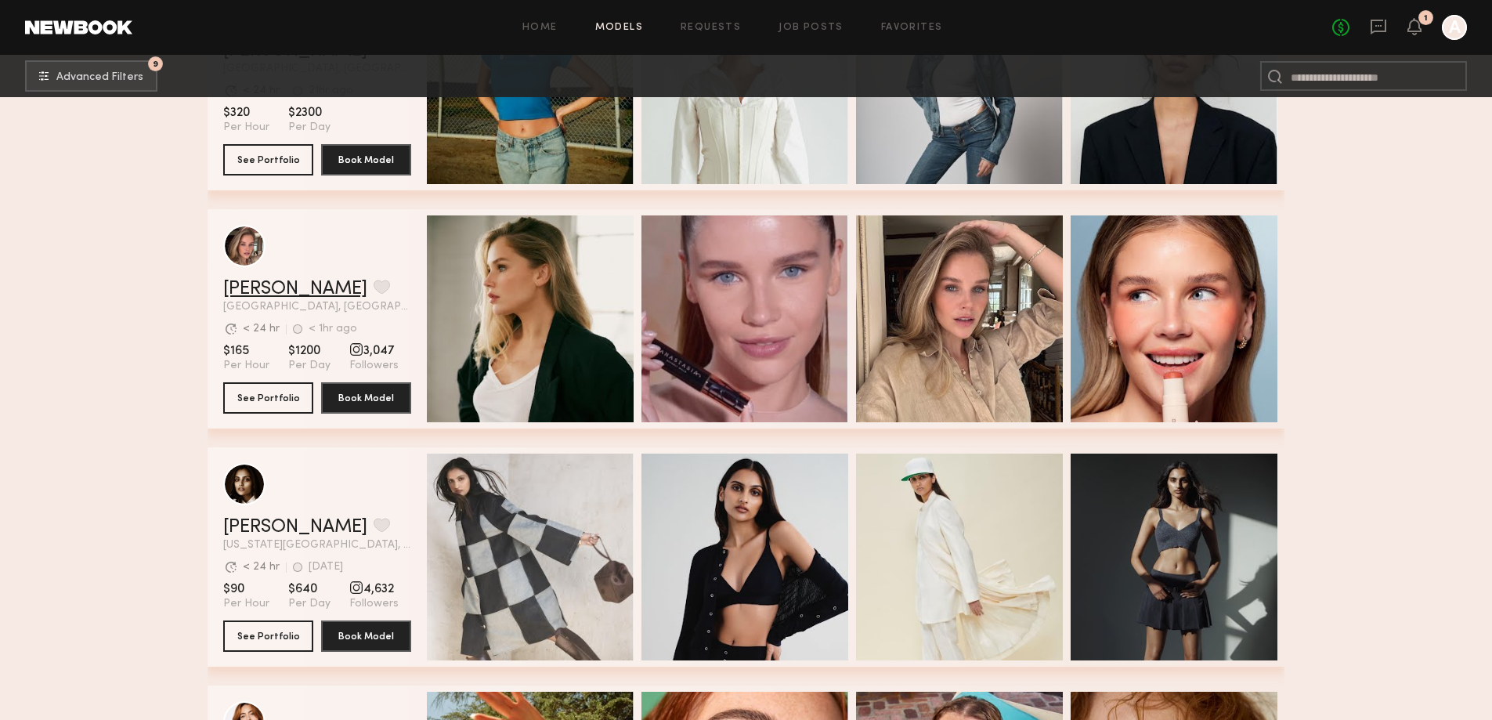
click at [254, 298] on link "[PERSON_NAME]" at bounding box center [295, 289] width 144 height 19
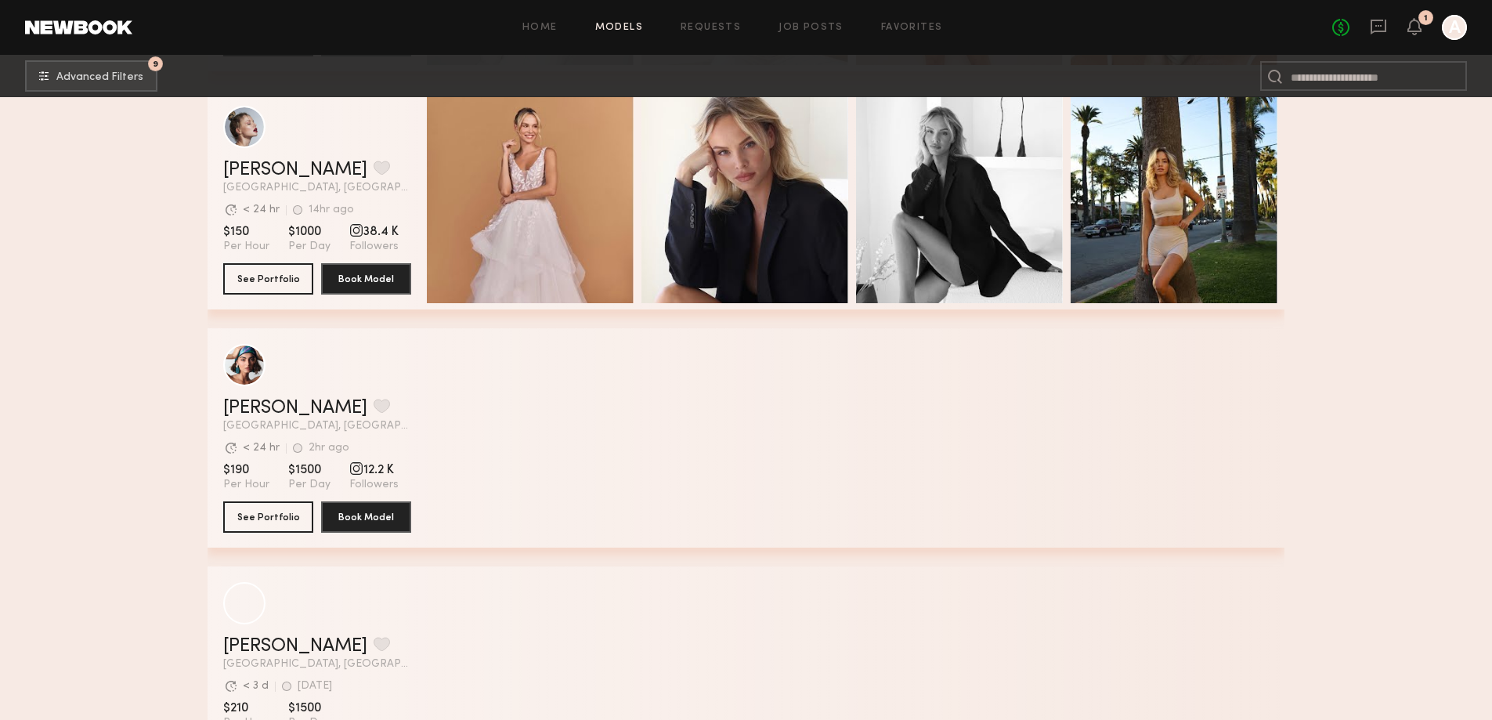
scroll to position [9318, 0]
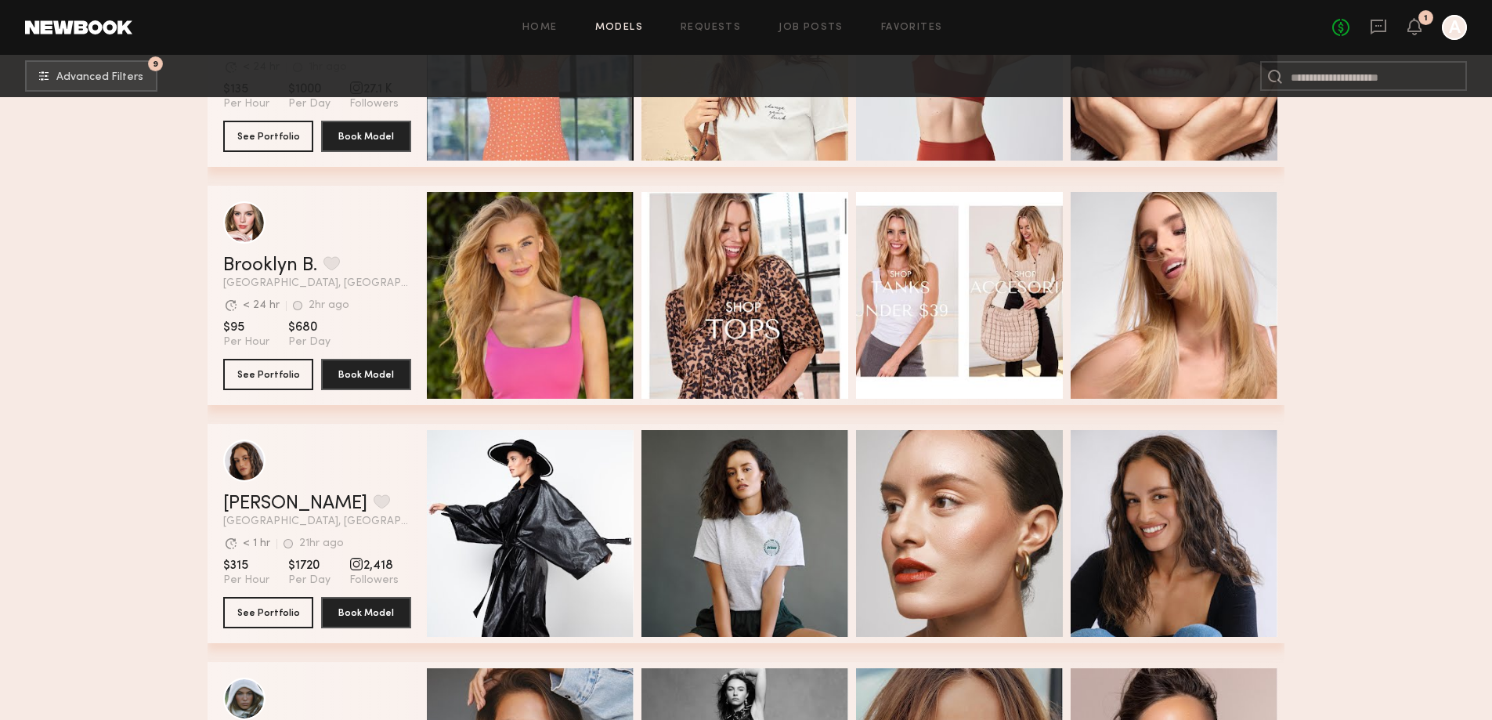
scroll to position [10179, 0]
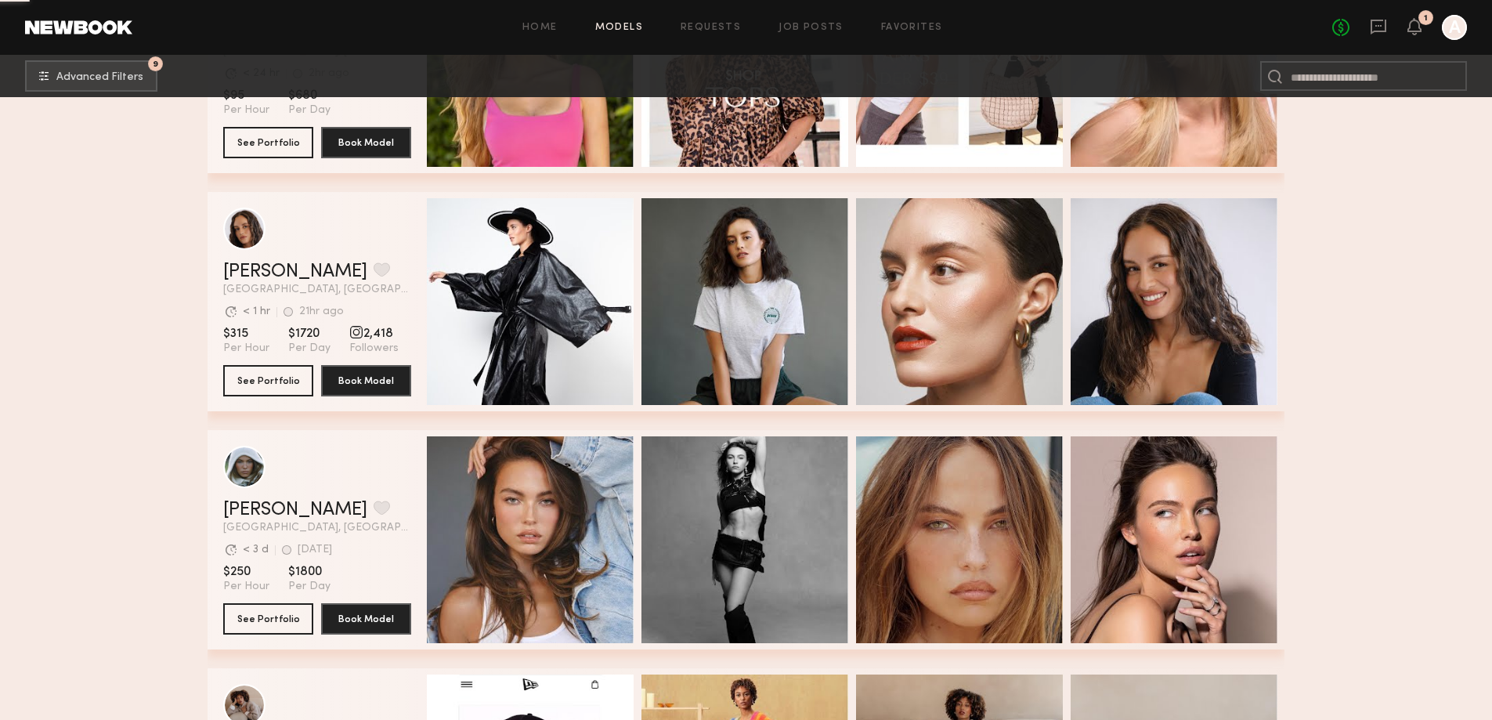
scroll to position [10492, 0]
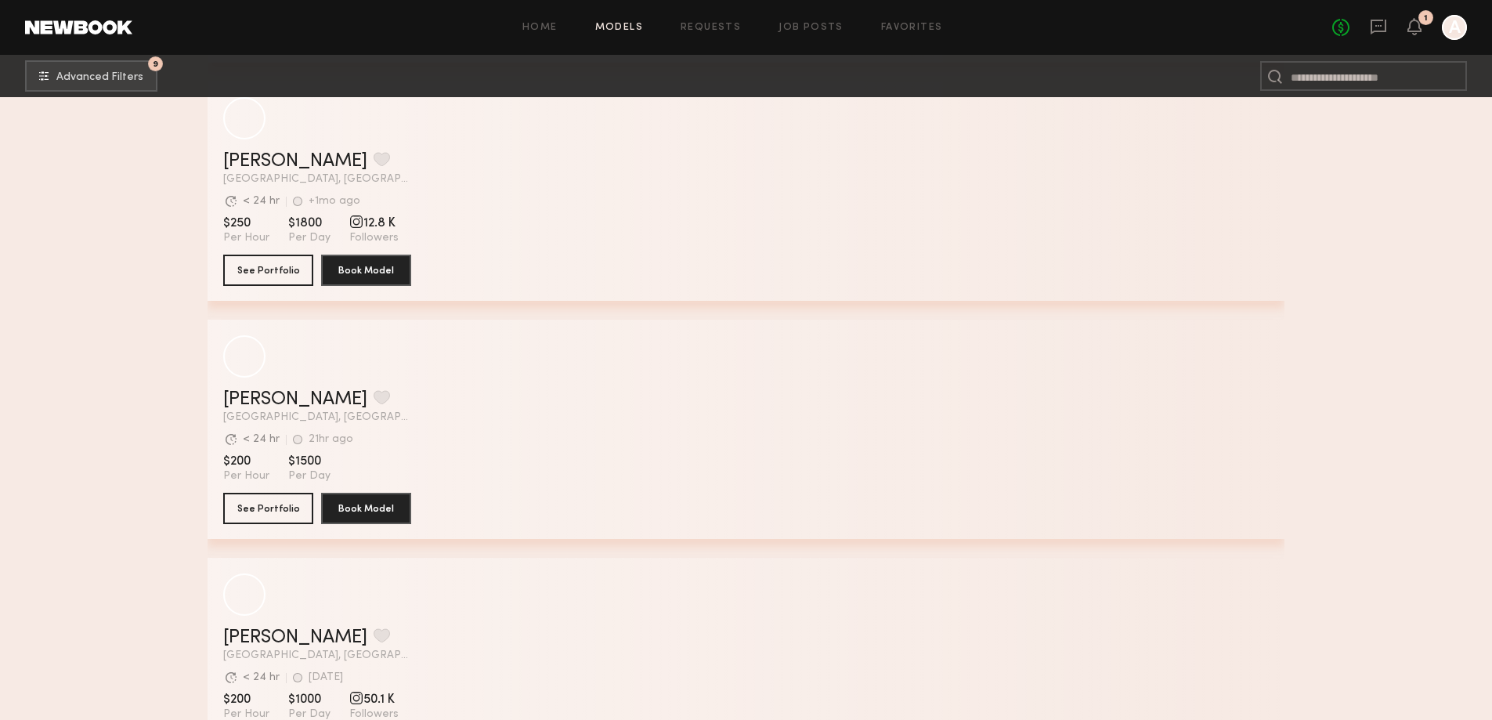
scroll to position [14329, 0]
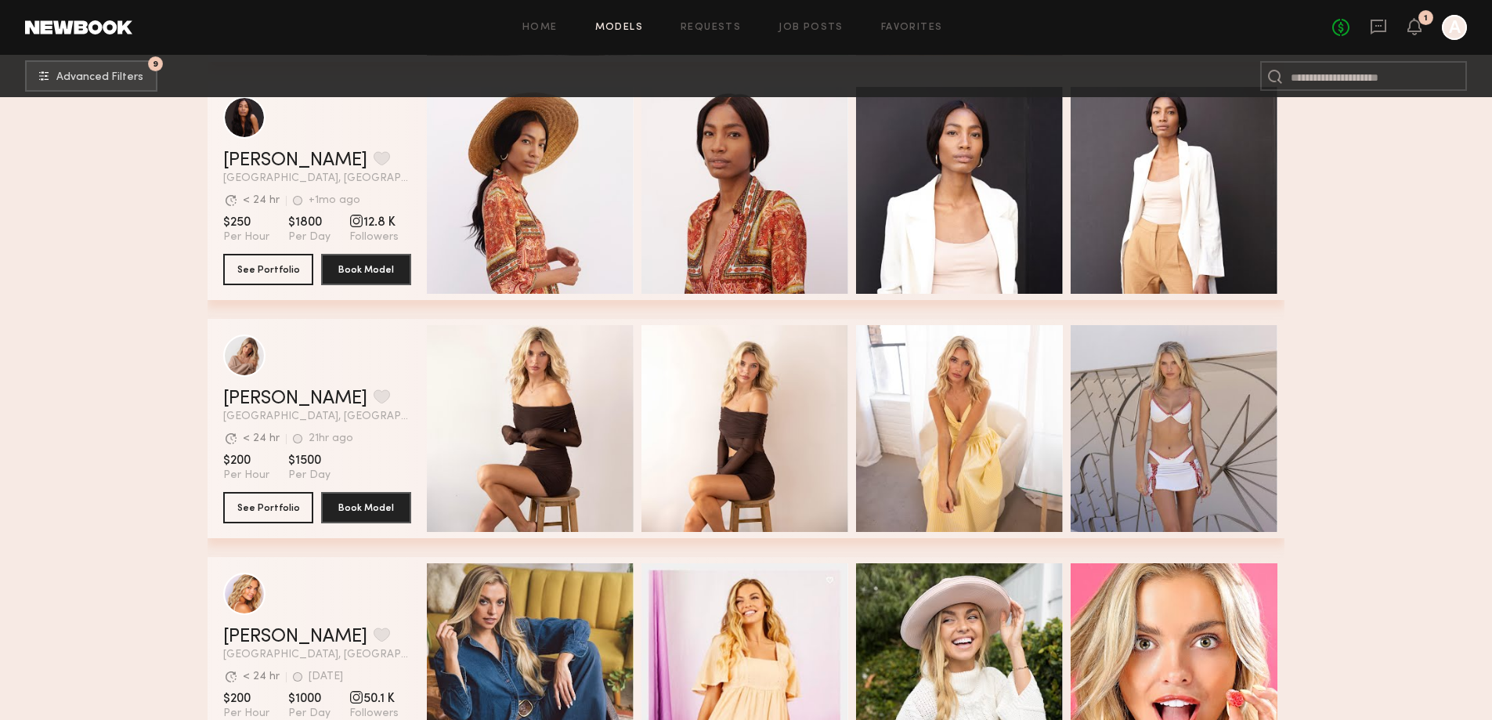
click at [269, 414] on div "Weronika R. Favorite Los Angeles, CA Avg. request response time < 24 hr 21hr ag…" at bounding box center [317, 405] width 188 height 33
click at [272, 408] on link "Weronika R." at bounding box center [295, 398] width 144 height 19
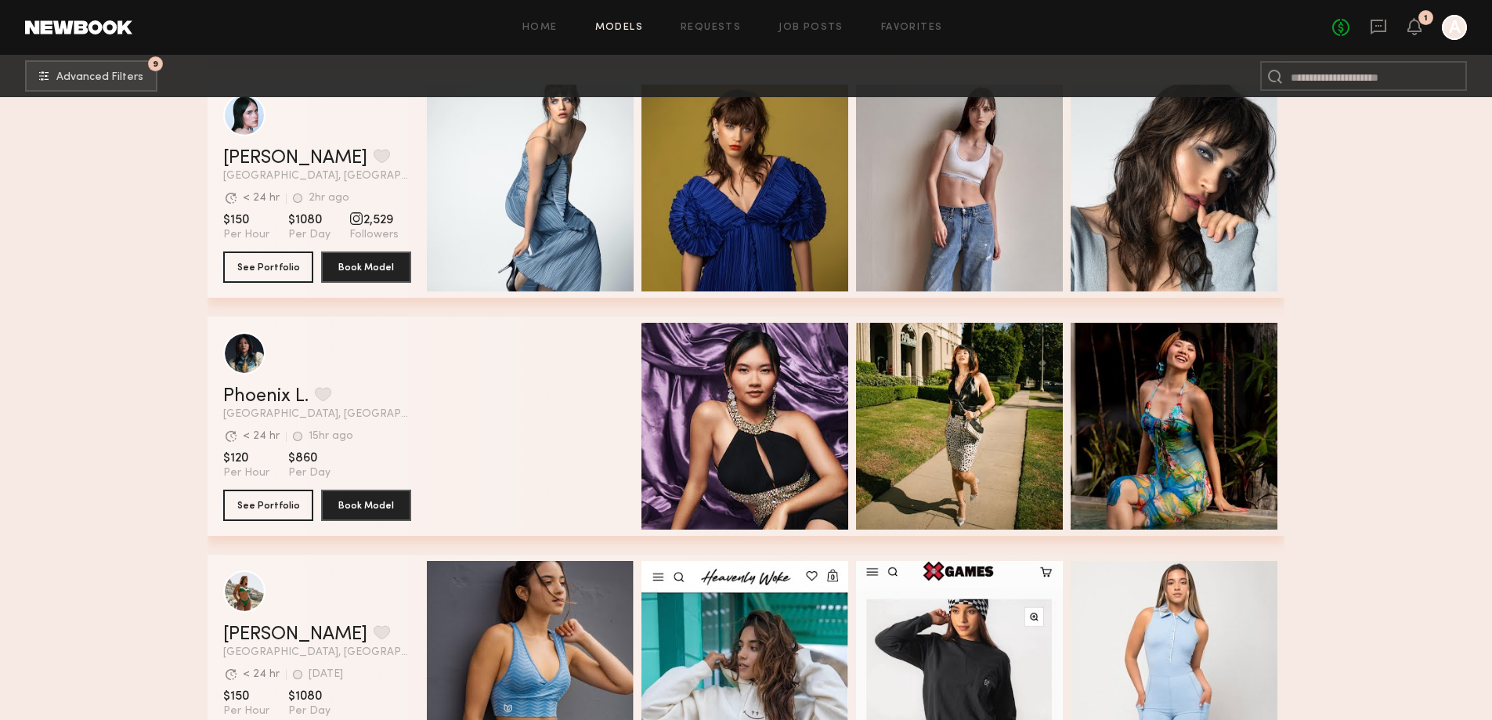
scroll to position [18792, 0]
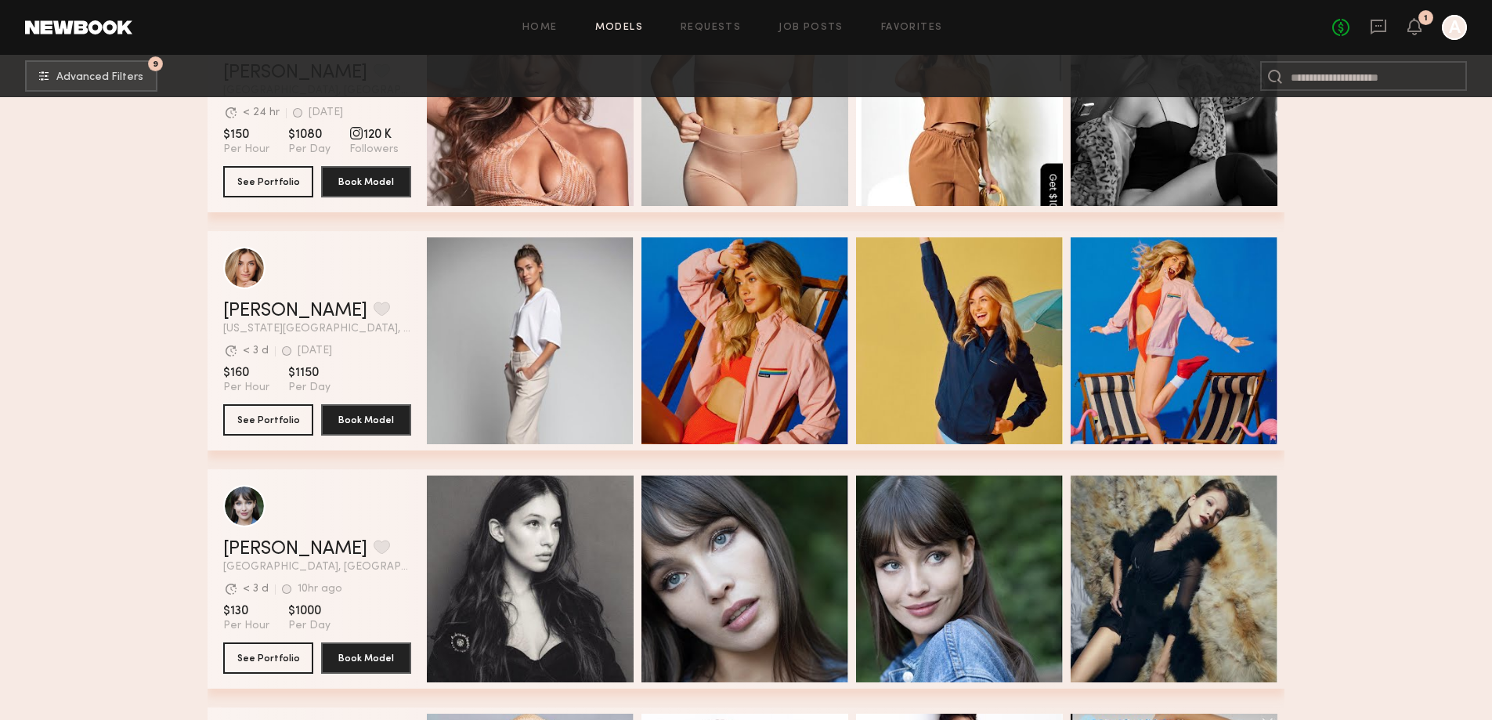
scroll to position [19888, 0]
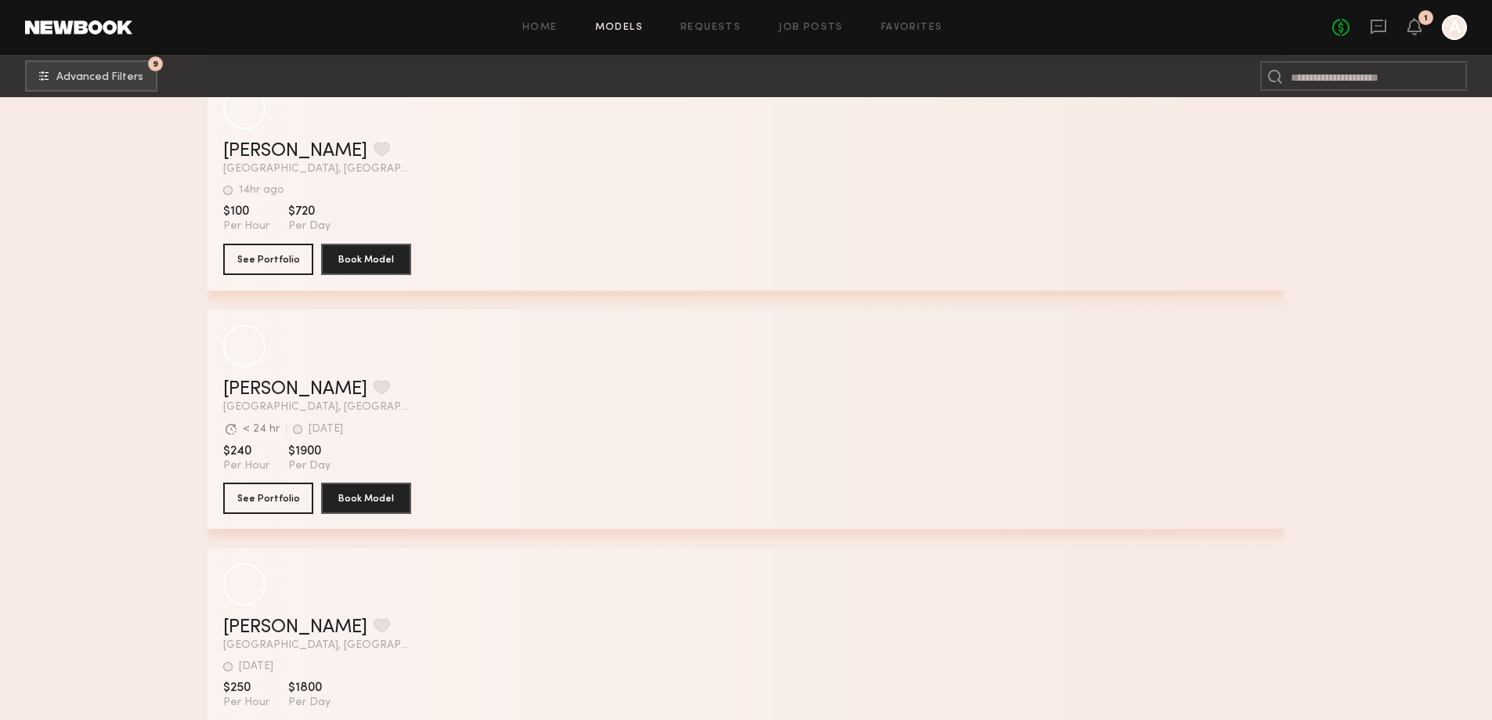
scroll to position [25291, 0]
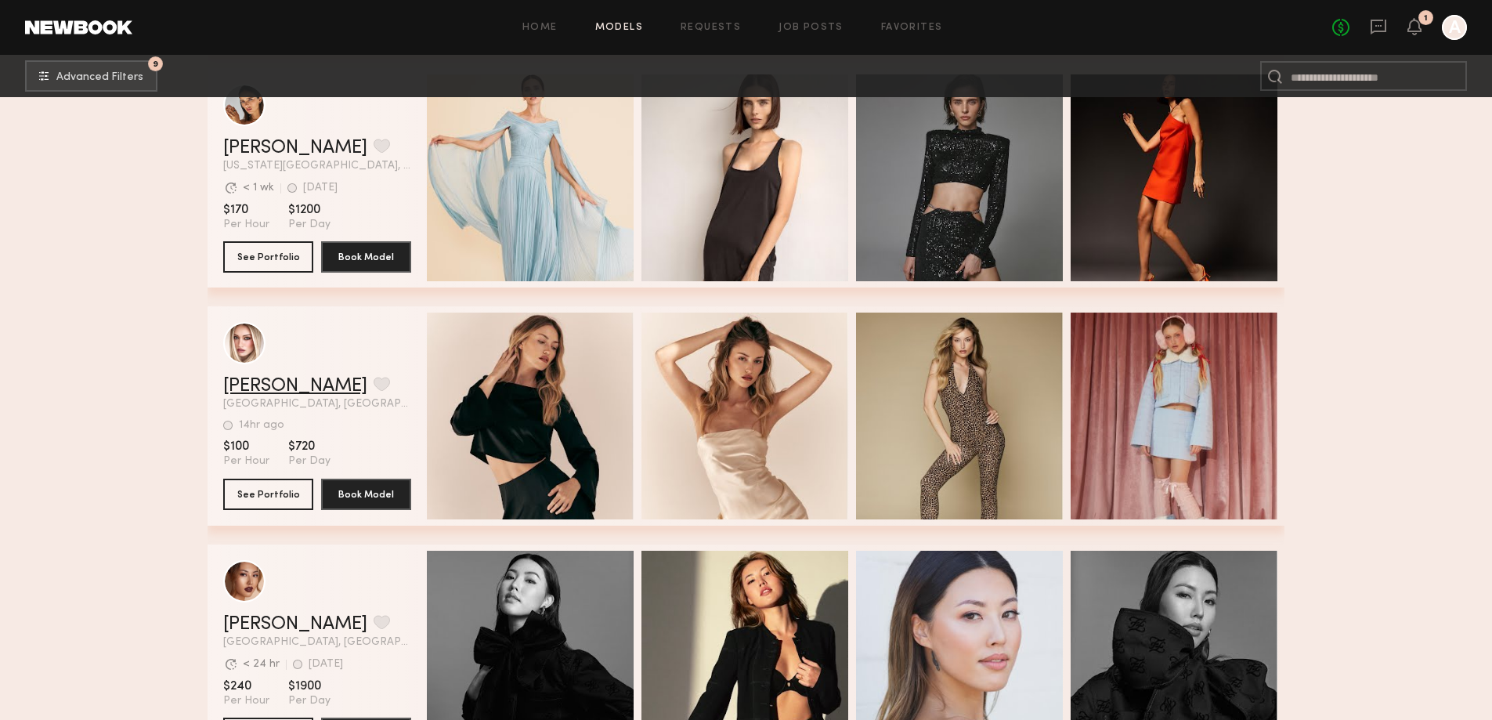
click at [295, 390] on link "Charlotte G." at bounding box center [295, 386] width 144 height 19
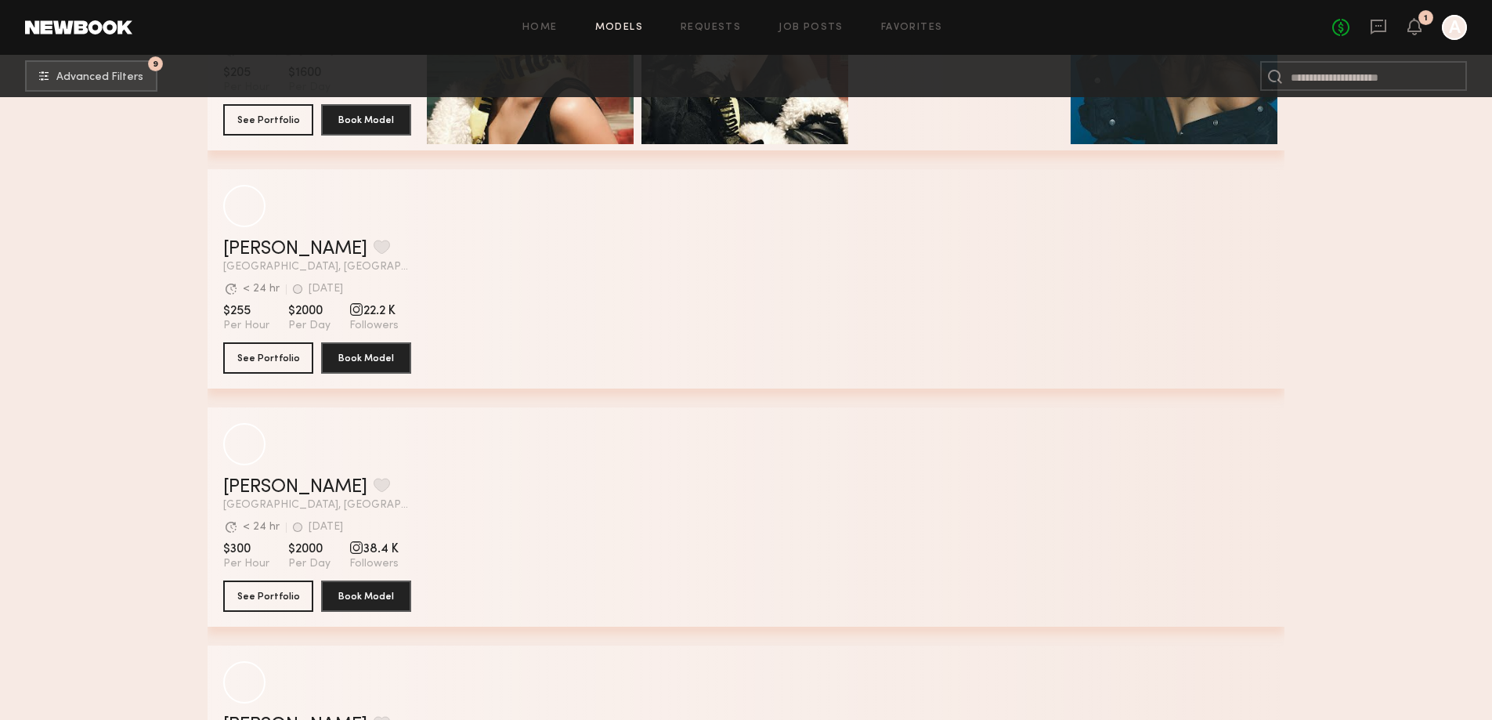
scroll to position [32327, 0]
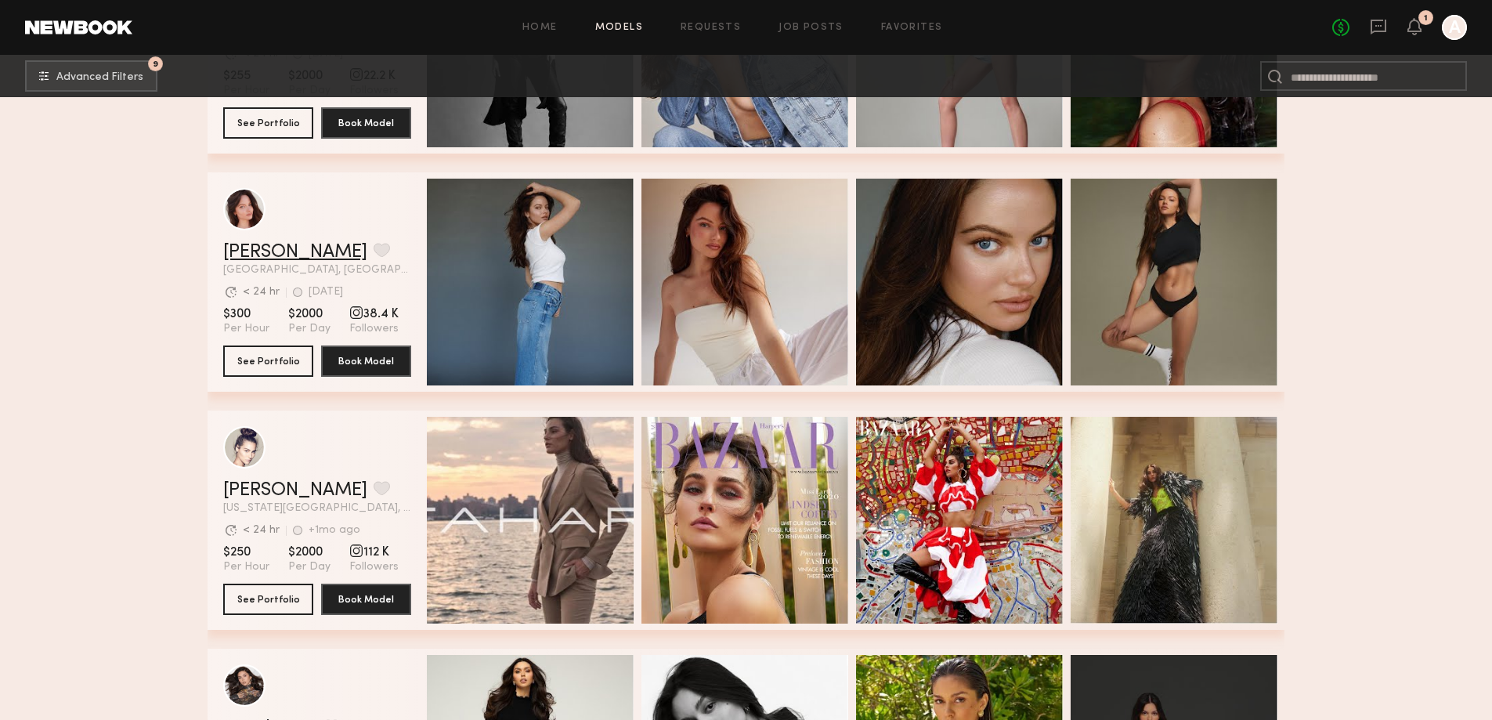
click at [266, 262] on link "[PERSON_NAME]" at bounding box center [295, 252] width 144 height 19
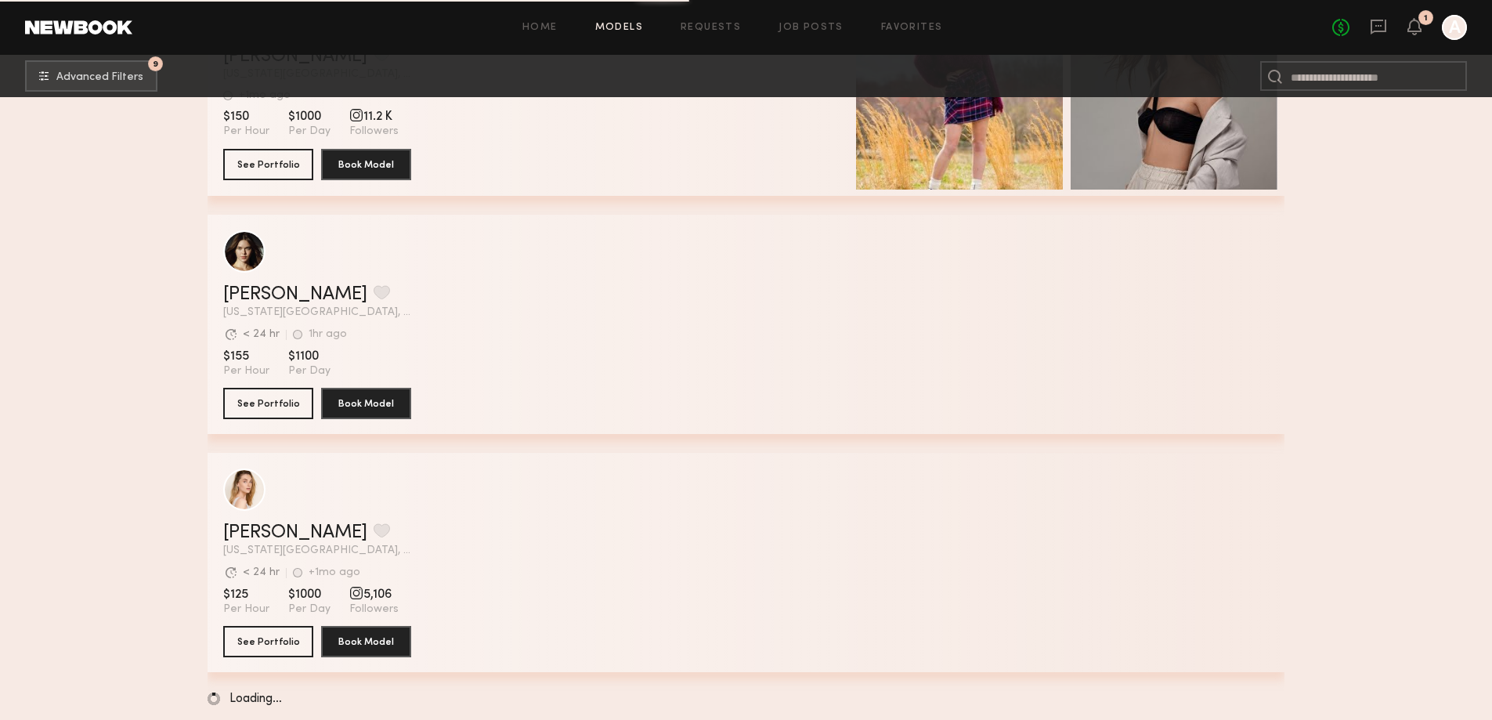
scroll to position [39681, 0]
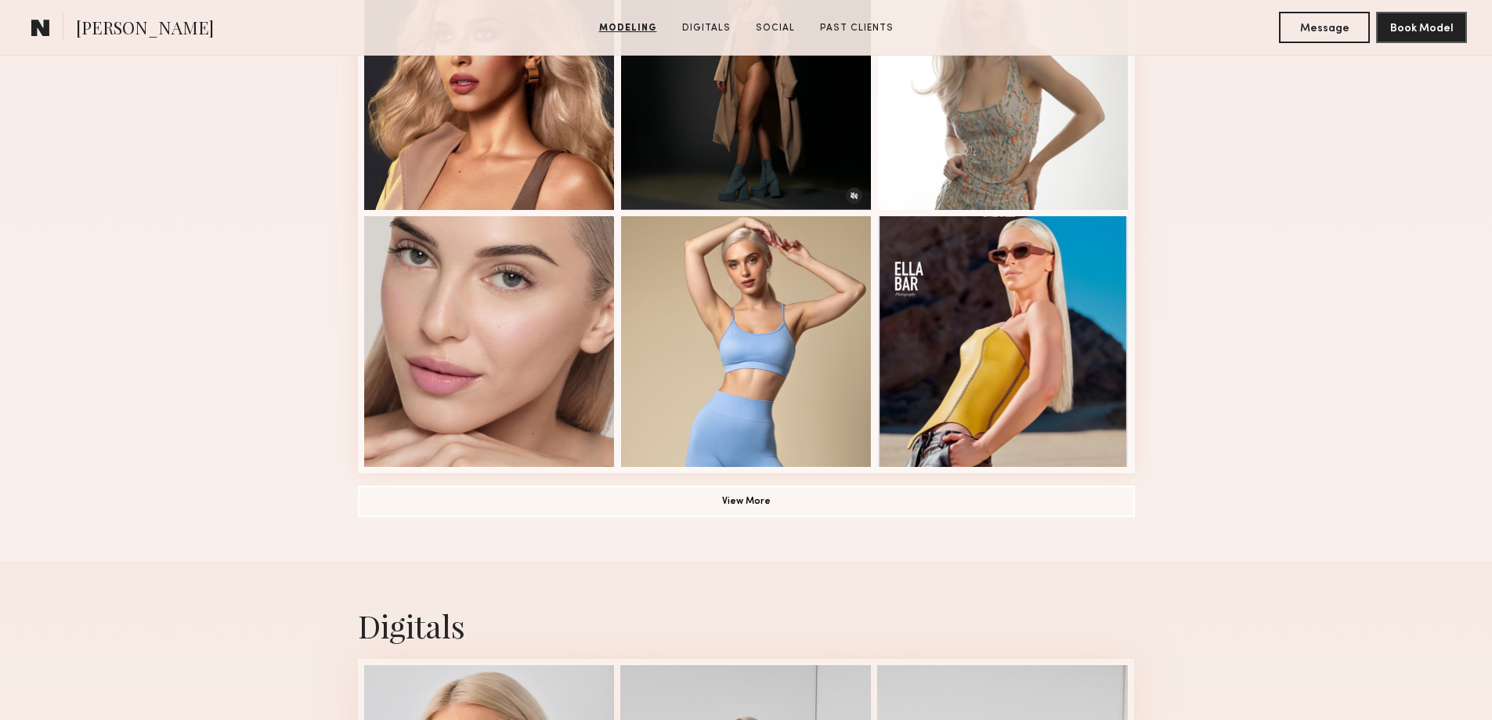
scroll to position [1018, 0]
click at [851, 504] on button "View More" at bounding box center [746, 499] width 777 height 31
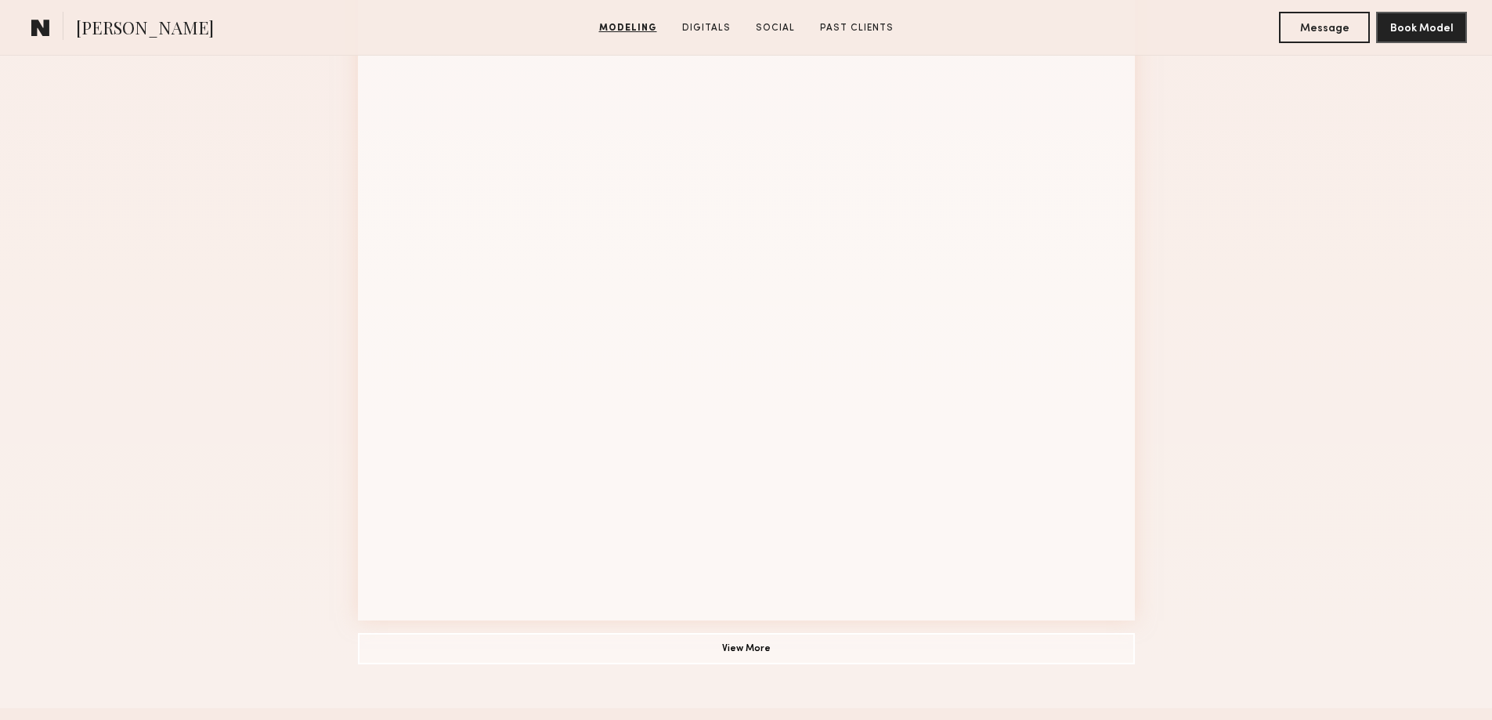
scroll to position [1644, 0]
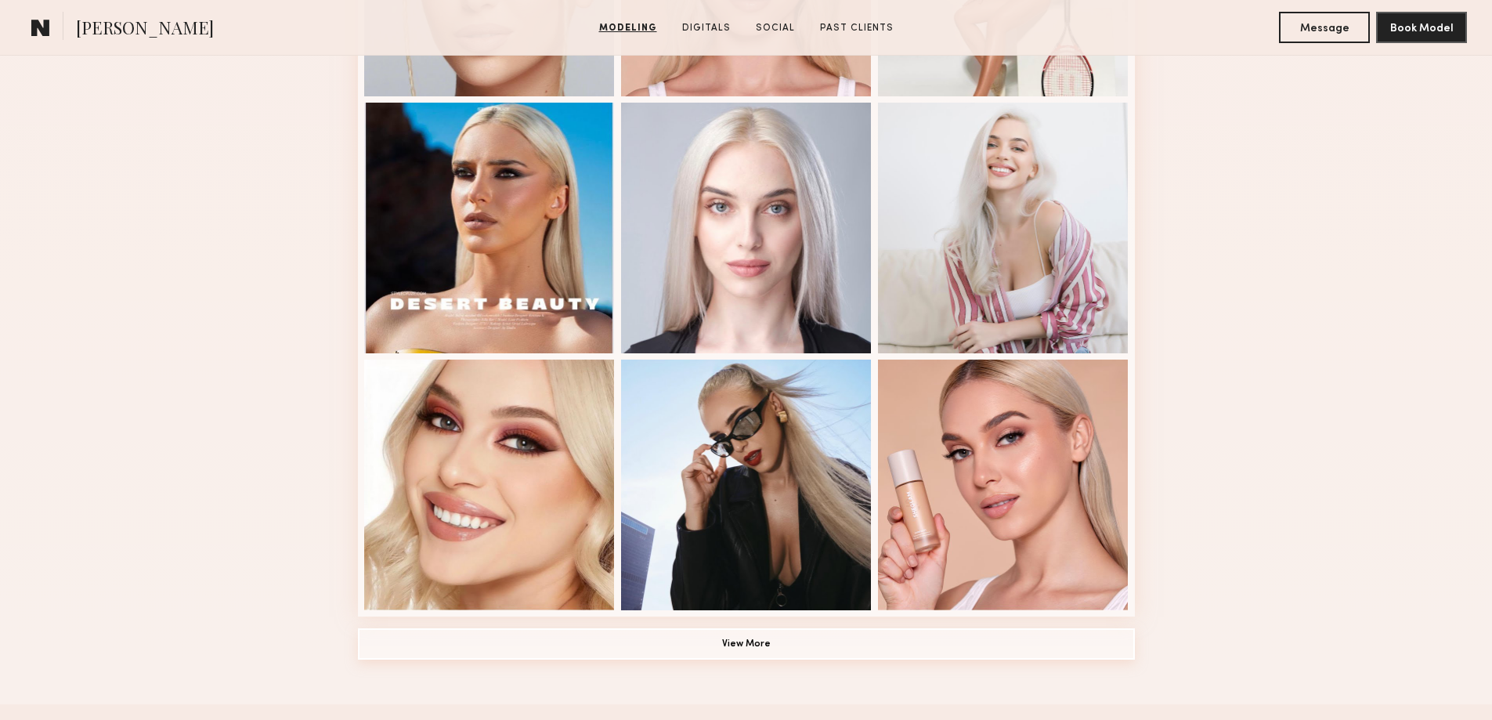
click at [732, 649] on button "View More" at bounding box center [746, 643] width 777 height 31
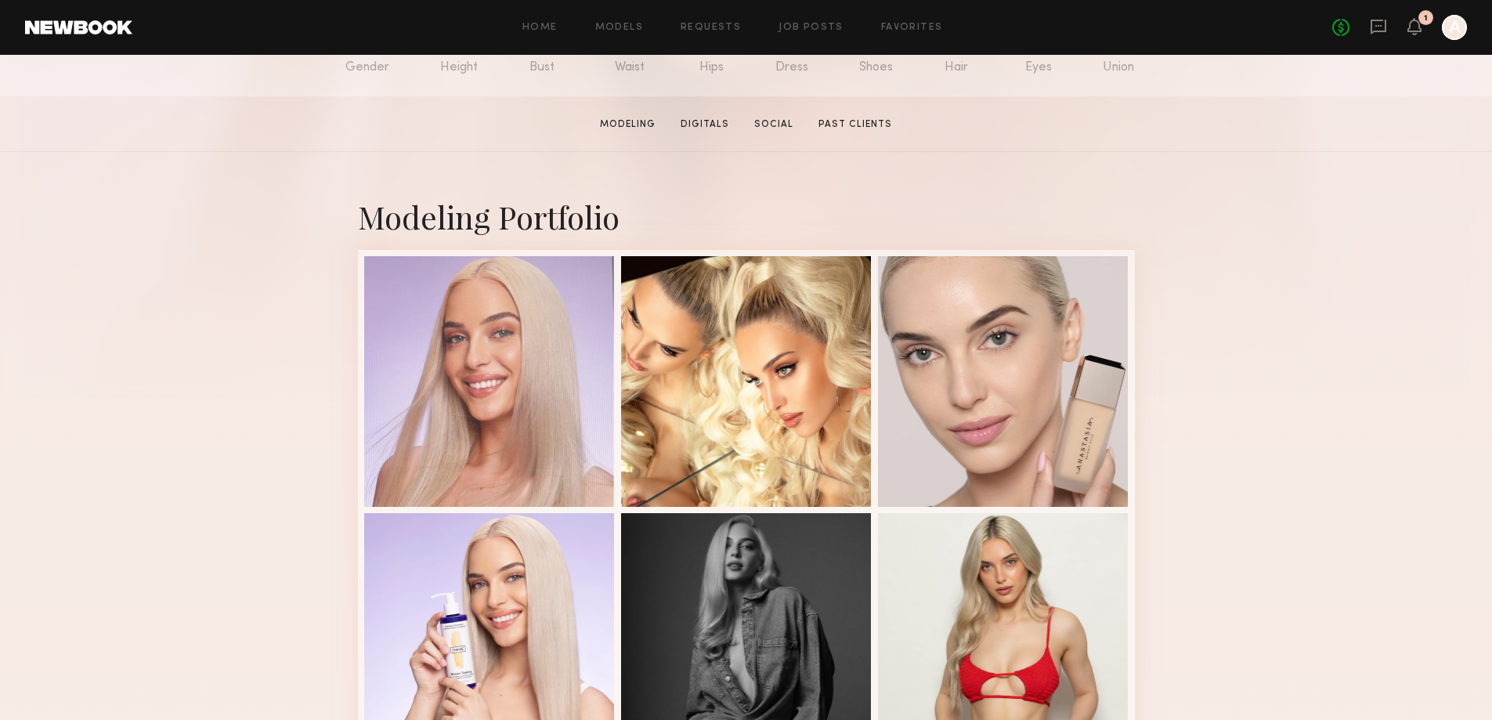
scroll to position [391, 0]
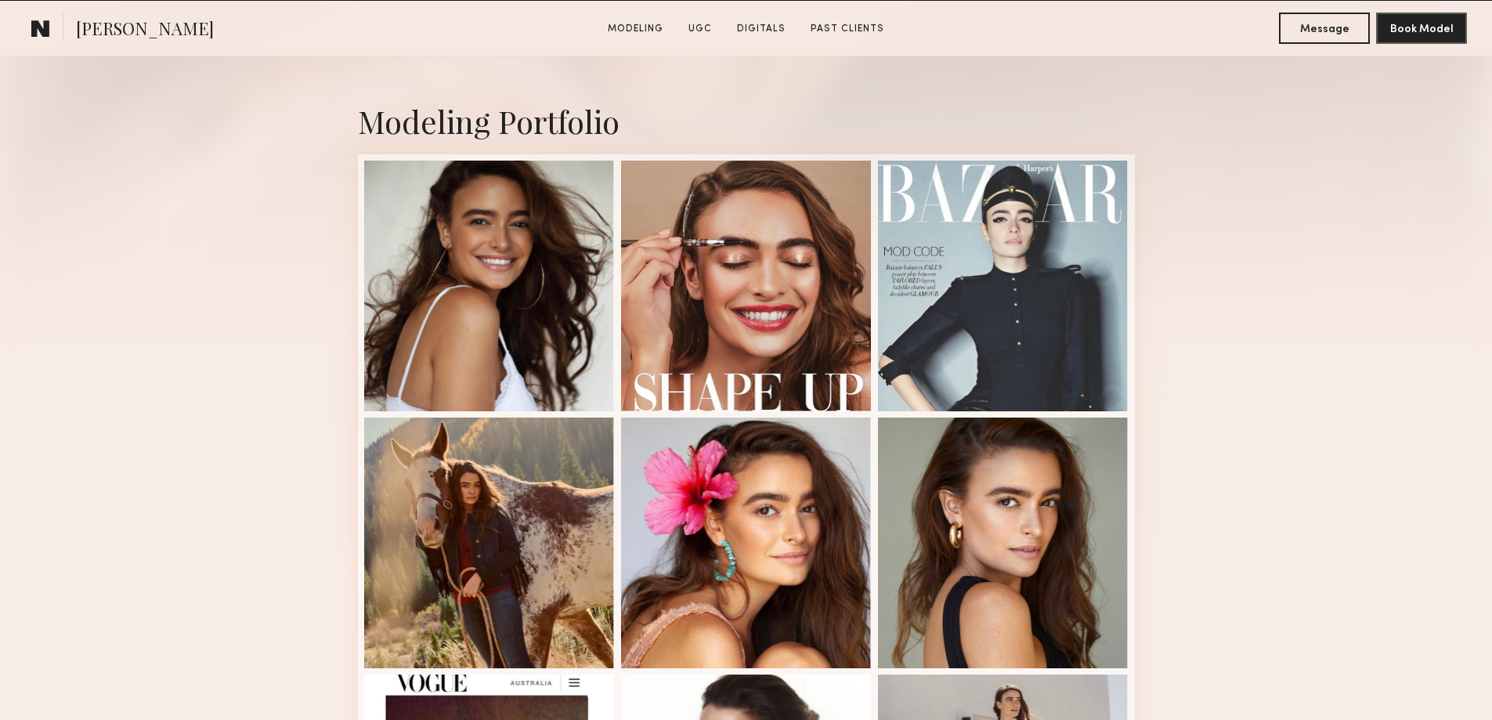
scroll to position [313, 0]
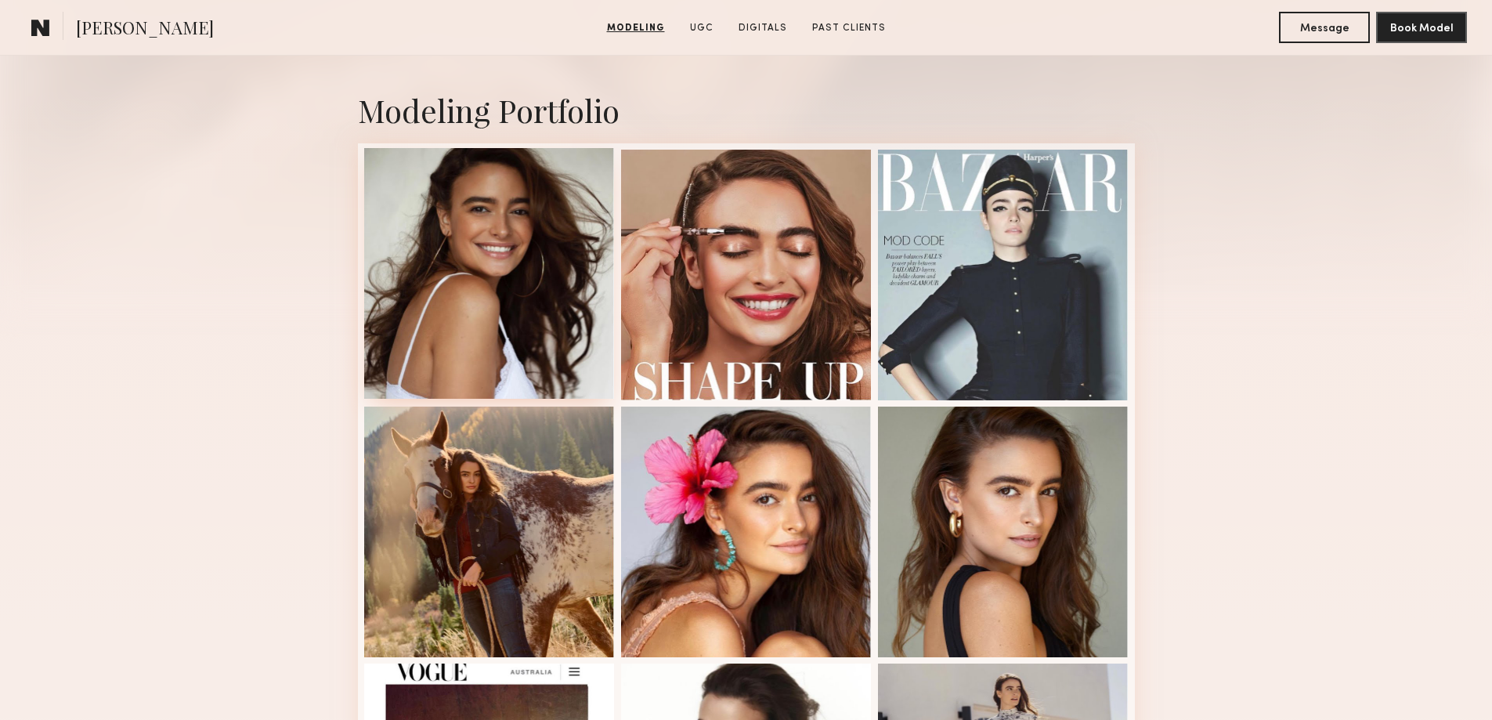
click at [496, 262] on div at bounding box center [489, 273] width 251 height 251
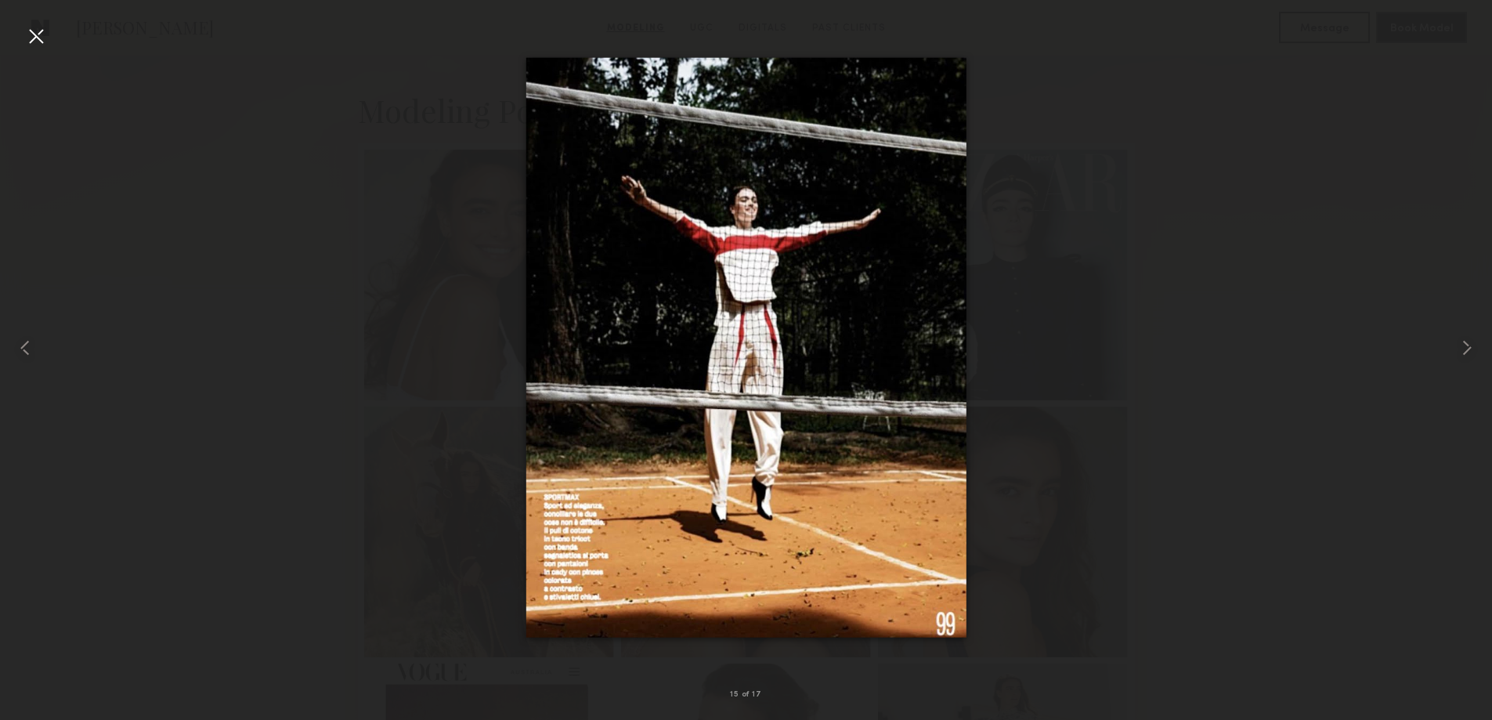
click at [246, 337] on div at bounding box center [746, 347] width 1492 height 644
click at [41, 34] on div at bounding box center [35, 35] width 25 height 25
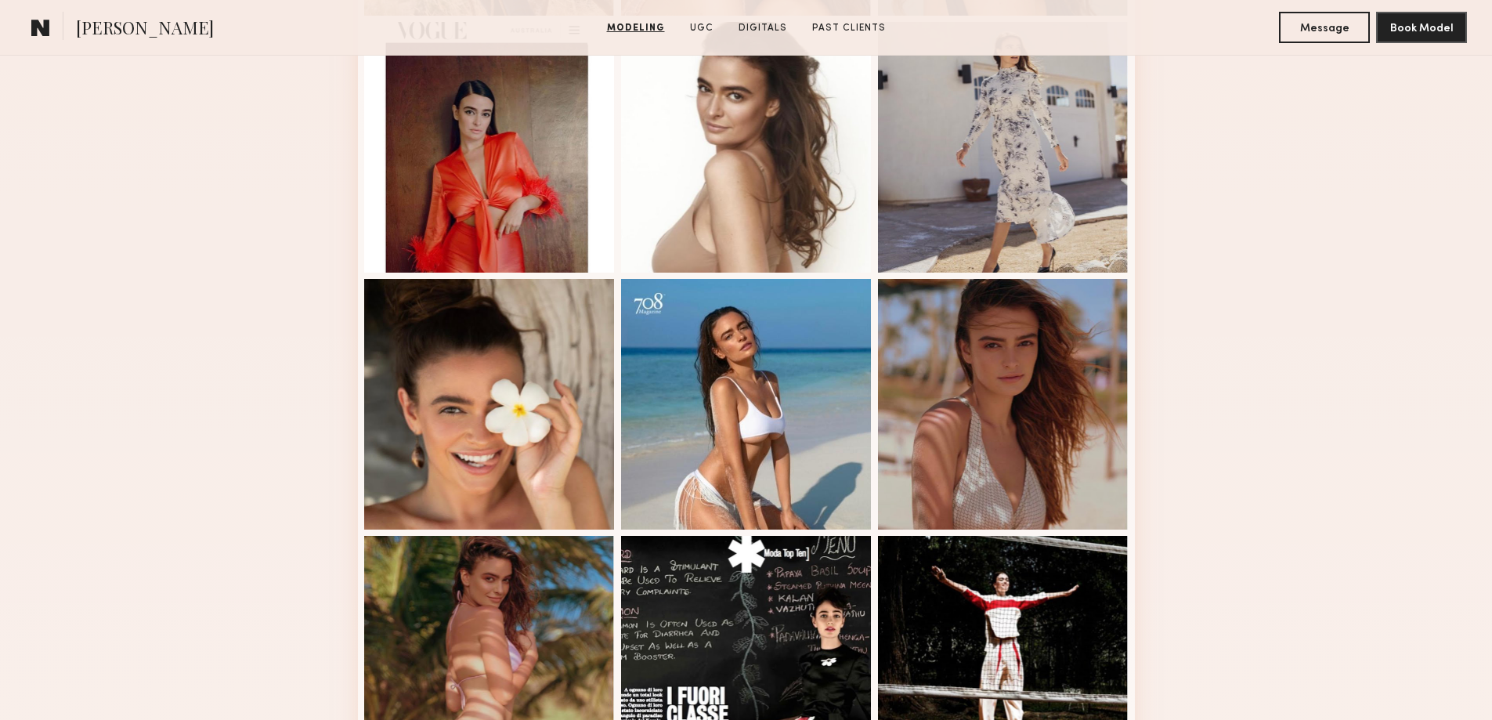
scroll to position [967, 0]
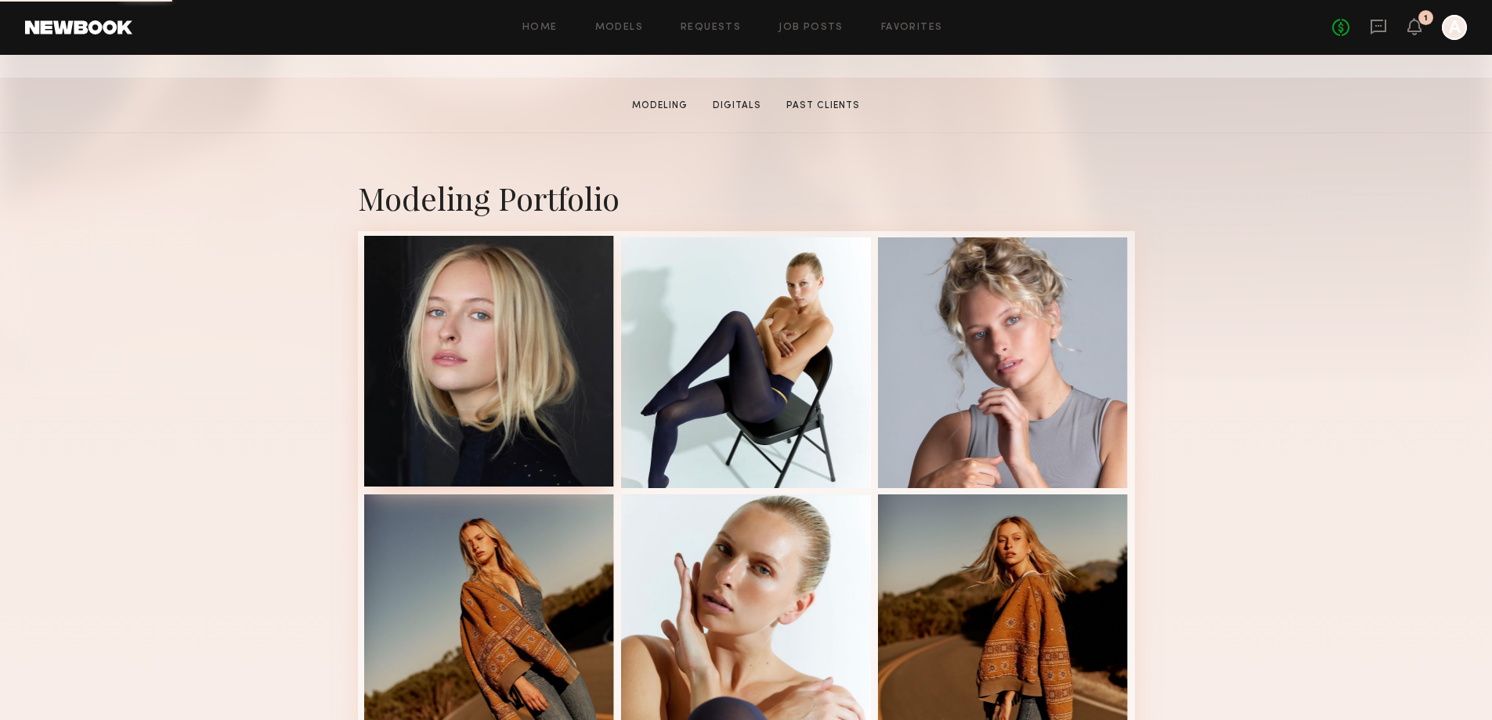
scroll to position [235, 0]
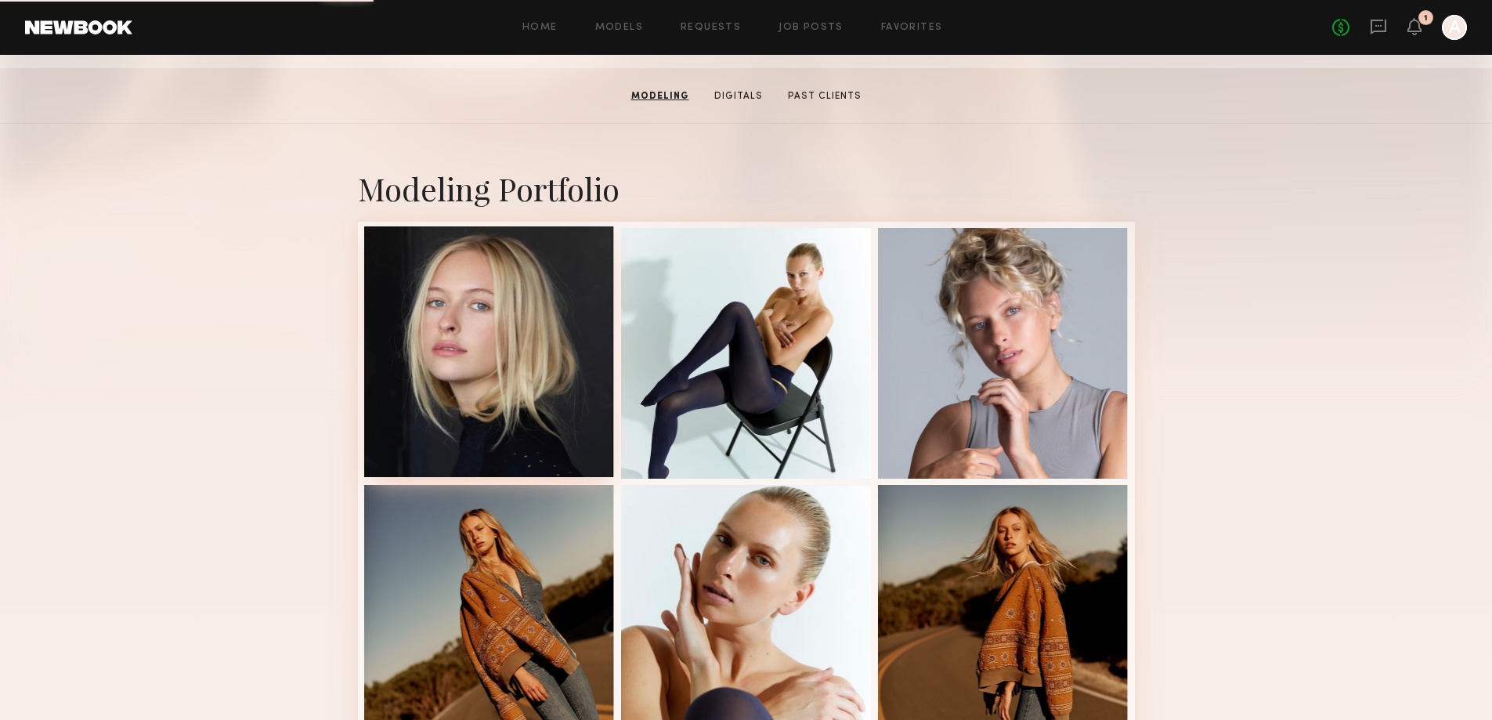
click at [521, 281] on div at bounding box center [489, 351] width 251 height 251
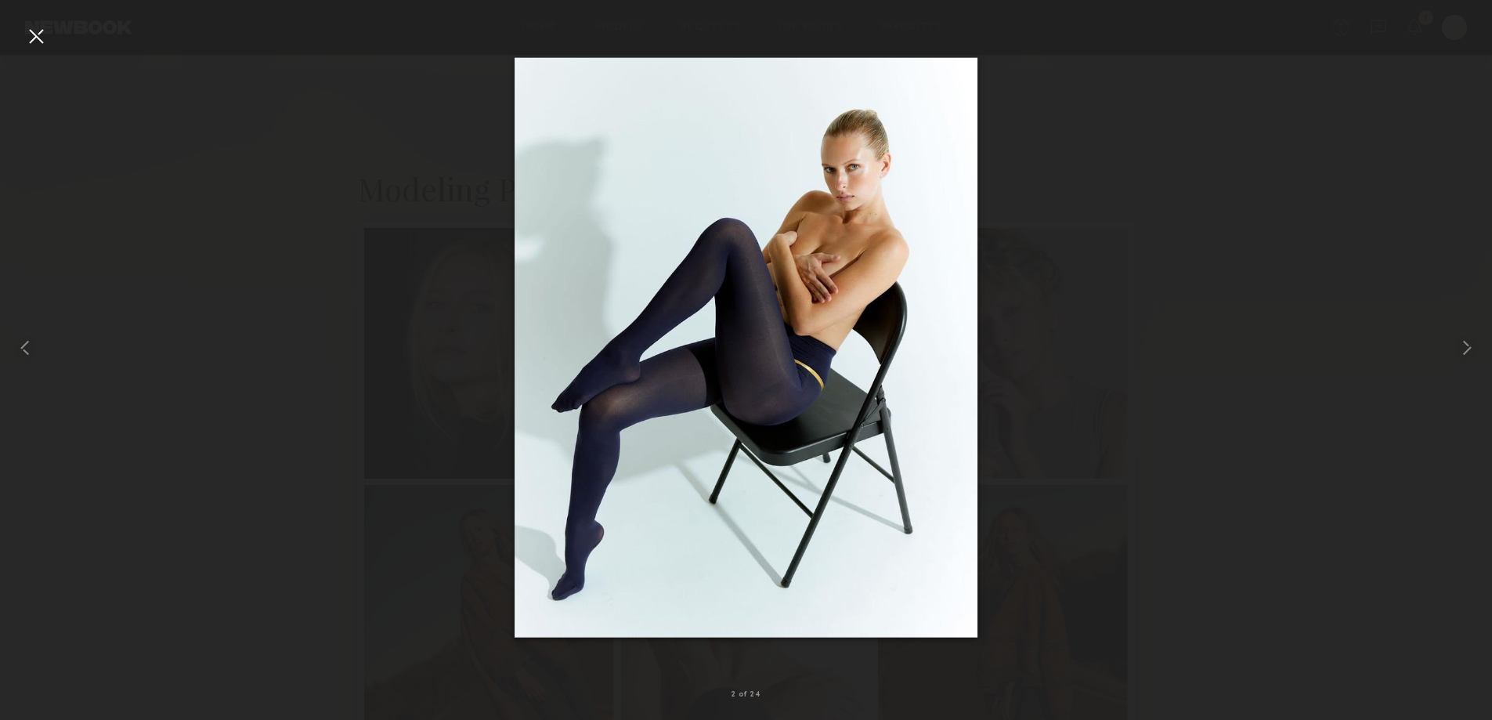
click at [1229, 341] on div at bounding box center [746, 347] width 1492 height 644
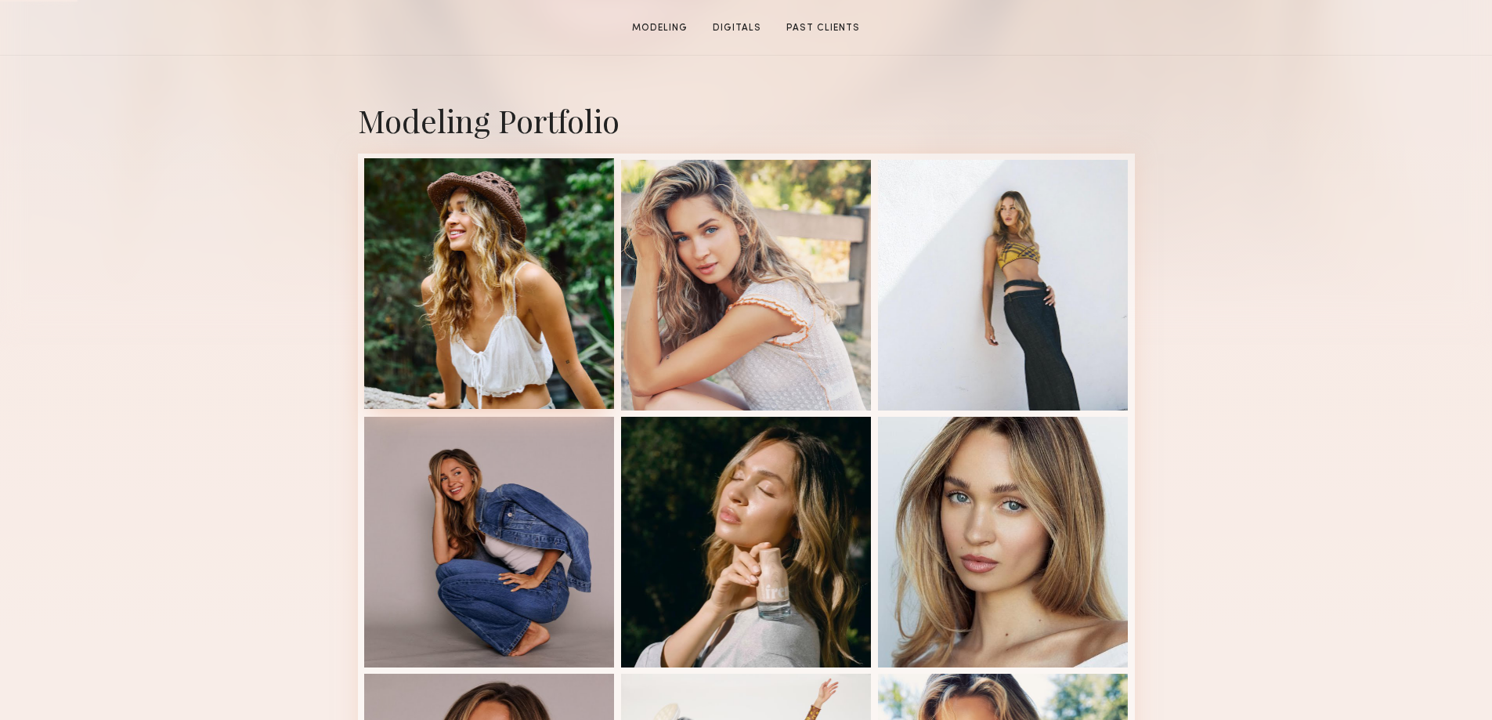
scroll to position [313, 0]
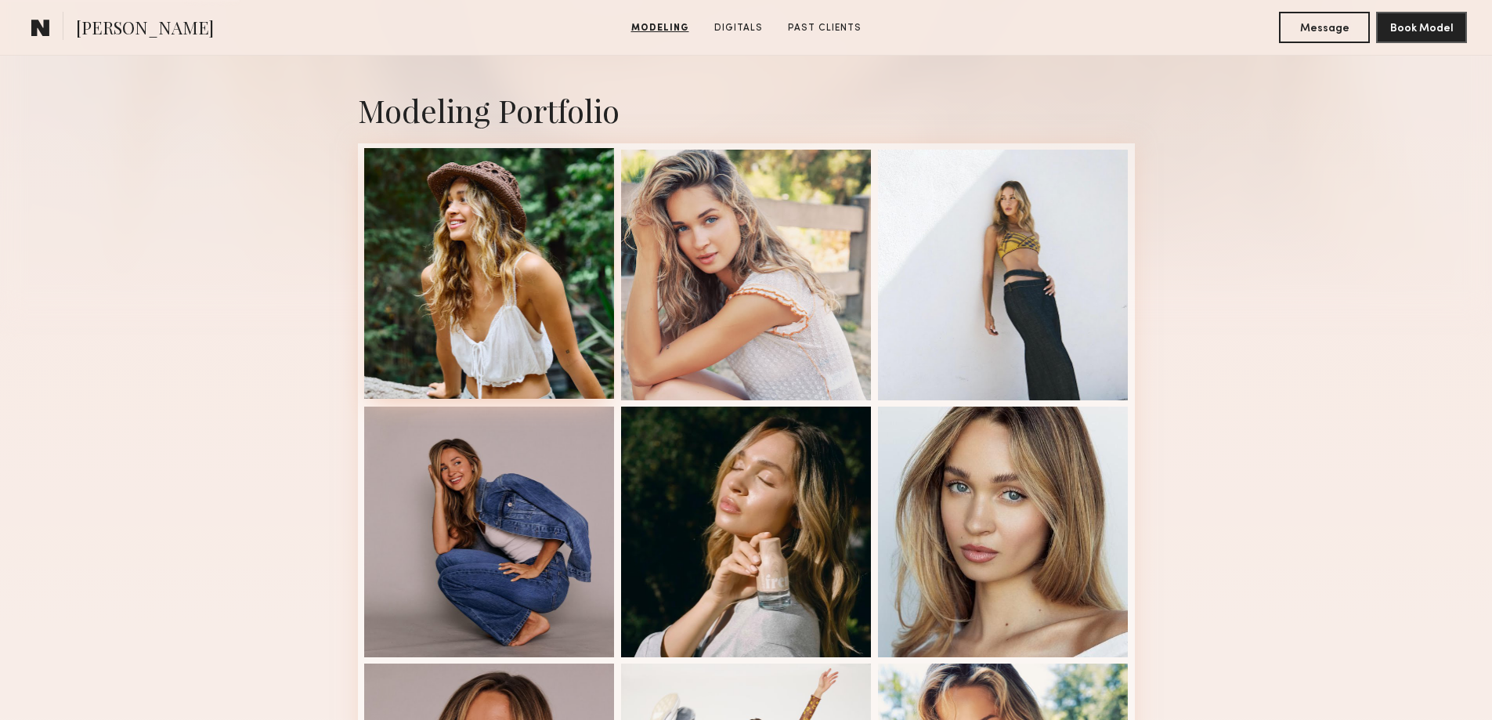
click at [548, 279] on div at bounding box center [489, 273] width 251 height 251
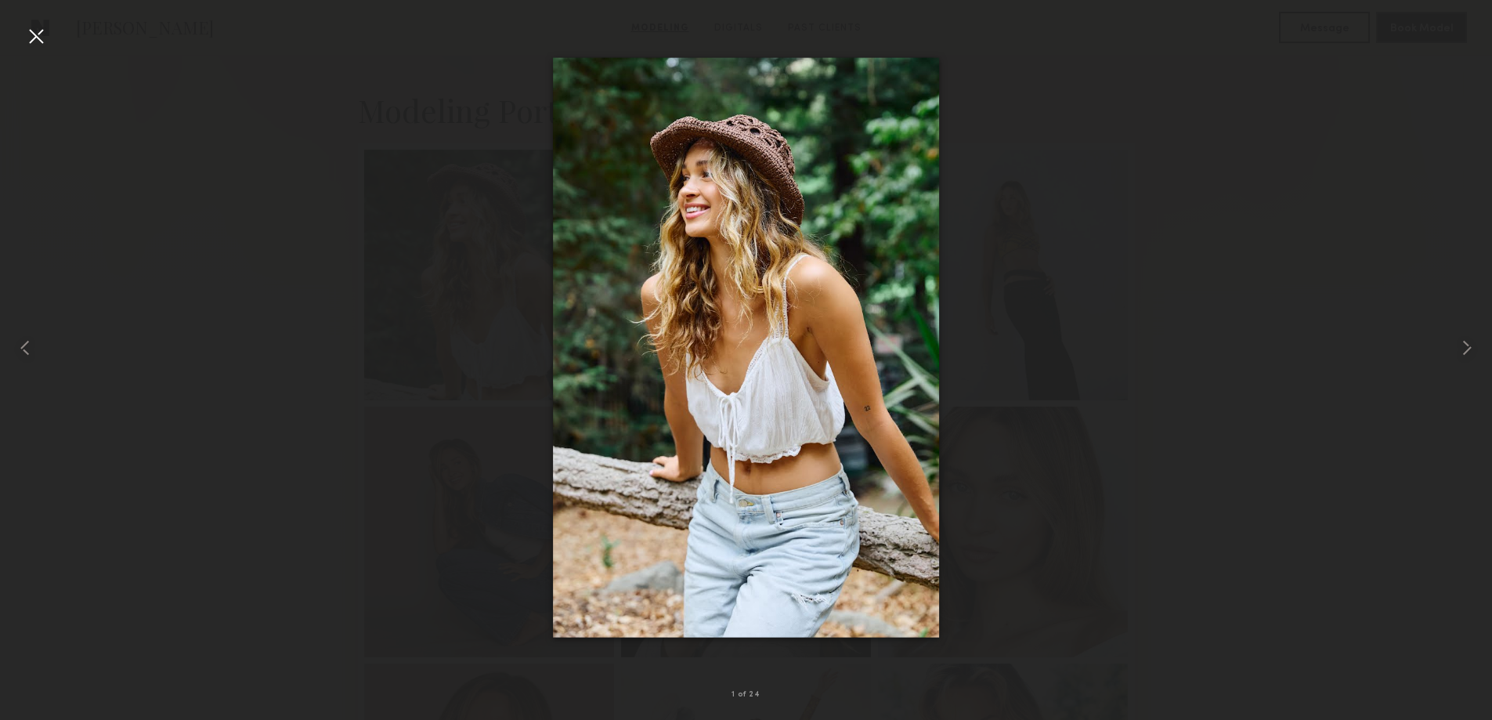
click at [343, 307] on div at bounding box center [746, 347] width 1492 height 644
click at [1126, 330] on div at bounding box center [746, 347] width 1492 height 644
click at [38, 34] on div at bounding box center [35, 35] width 25 height 25
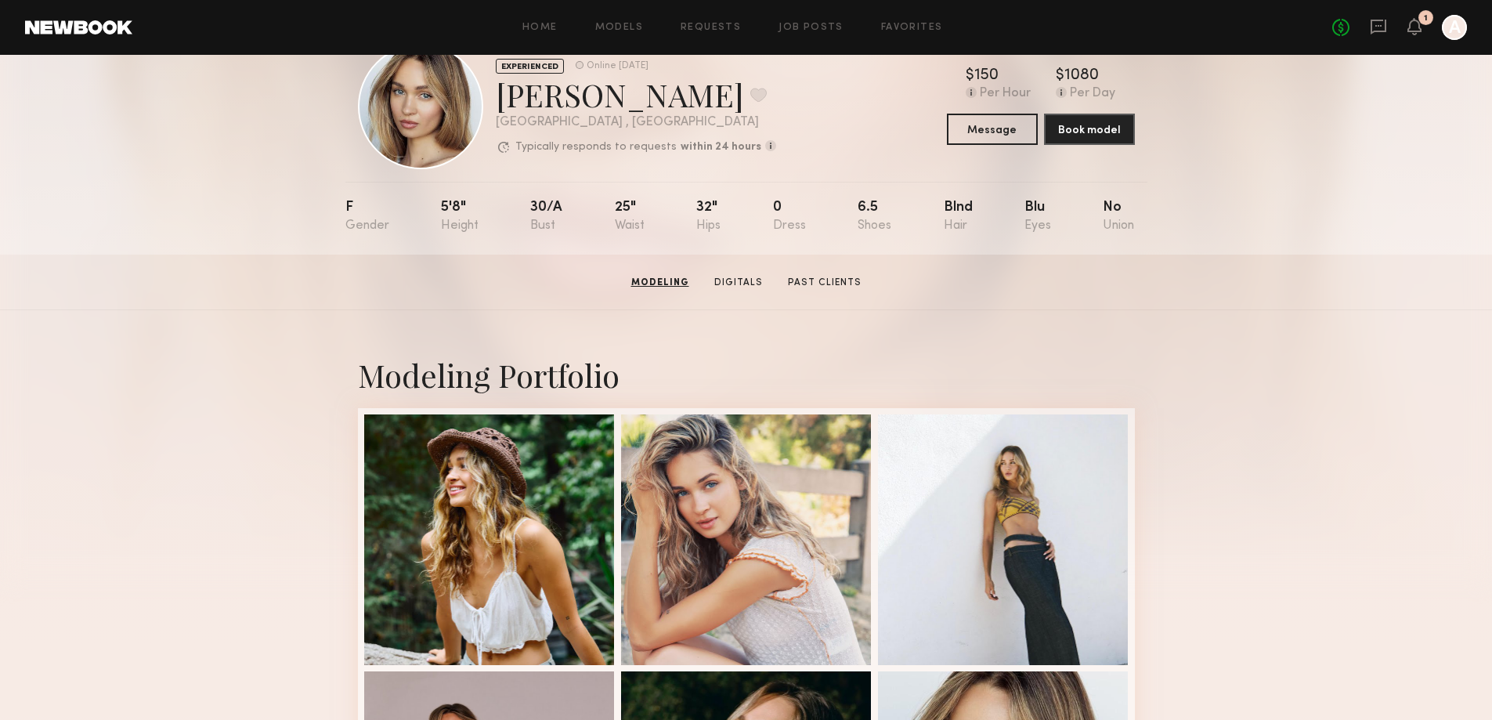
scroll to position [0, 0]
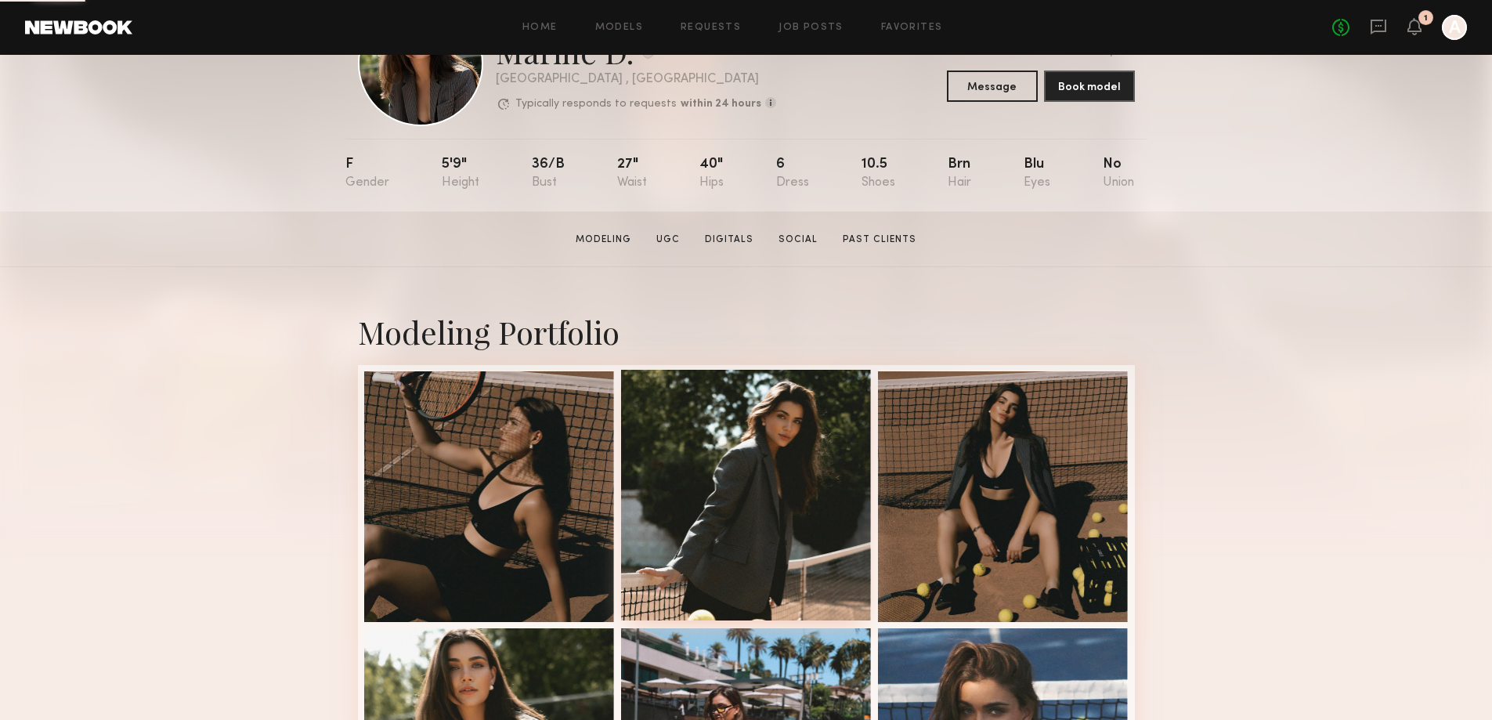
scroll to position [313, 0]
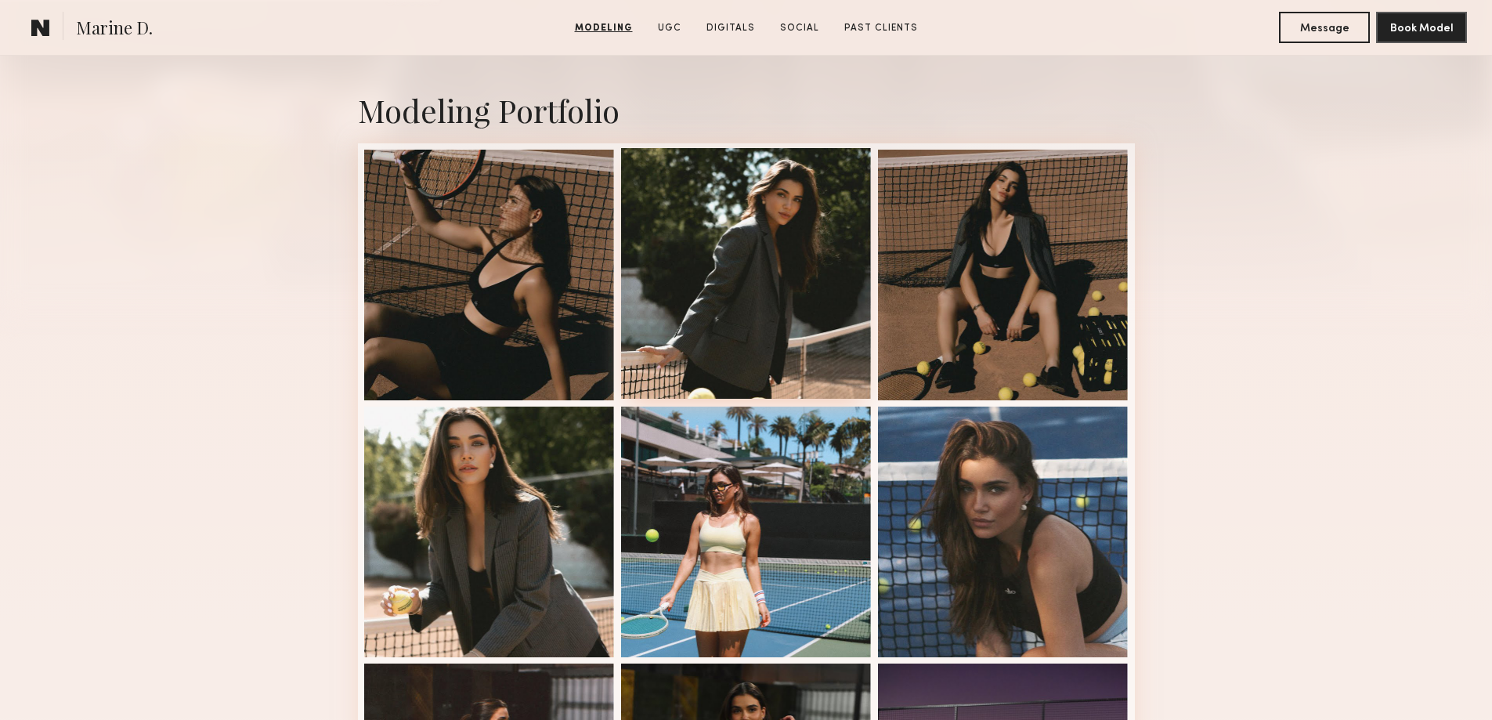
click at [768, 327] on div at bounding box center [746, 273] width 251 height 251
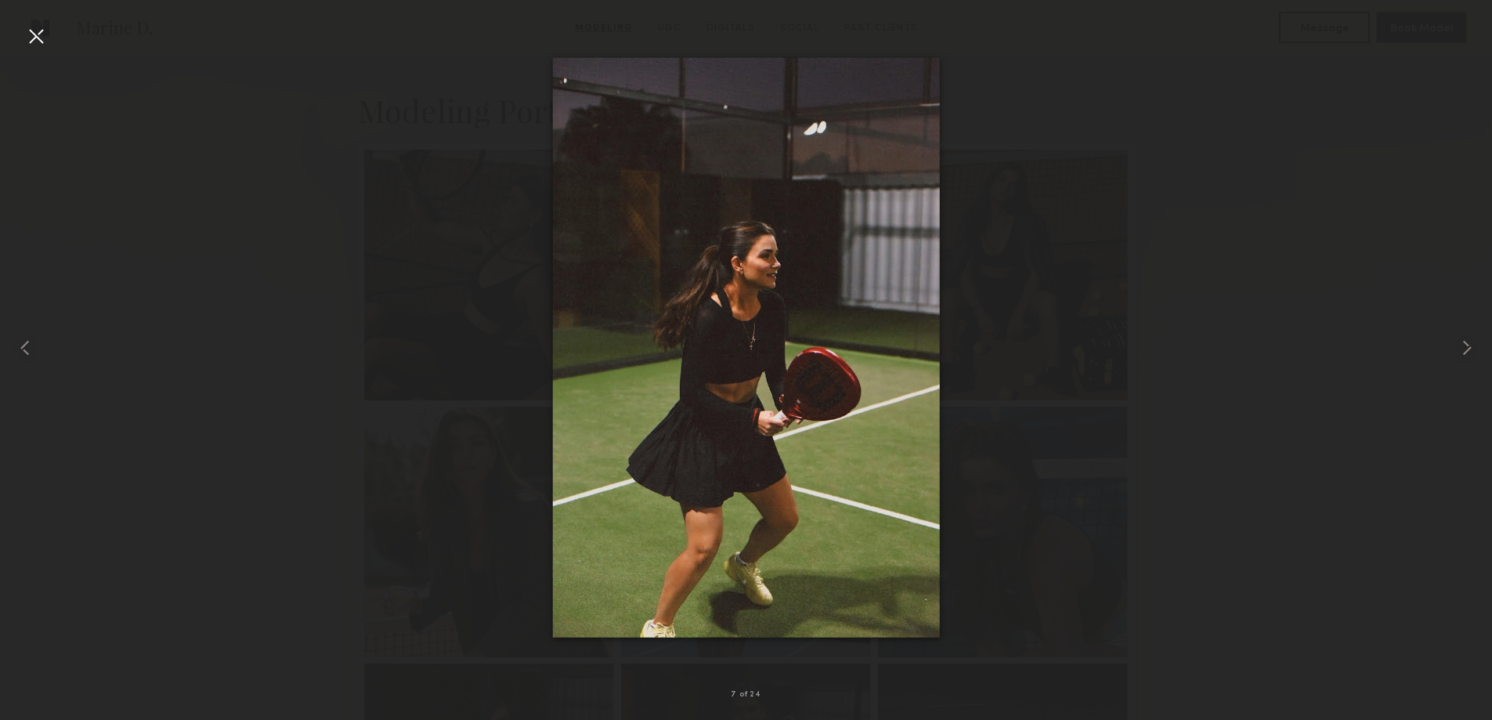
click at [1326, 376] on div at bounding box center [746, 347] width 1492 height 644
click at [38, 48] on div at bounding box center [35, 35] width 25 height 25
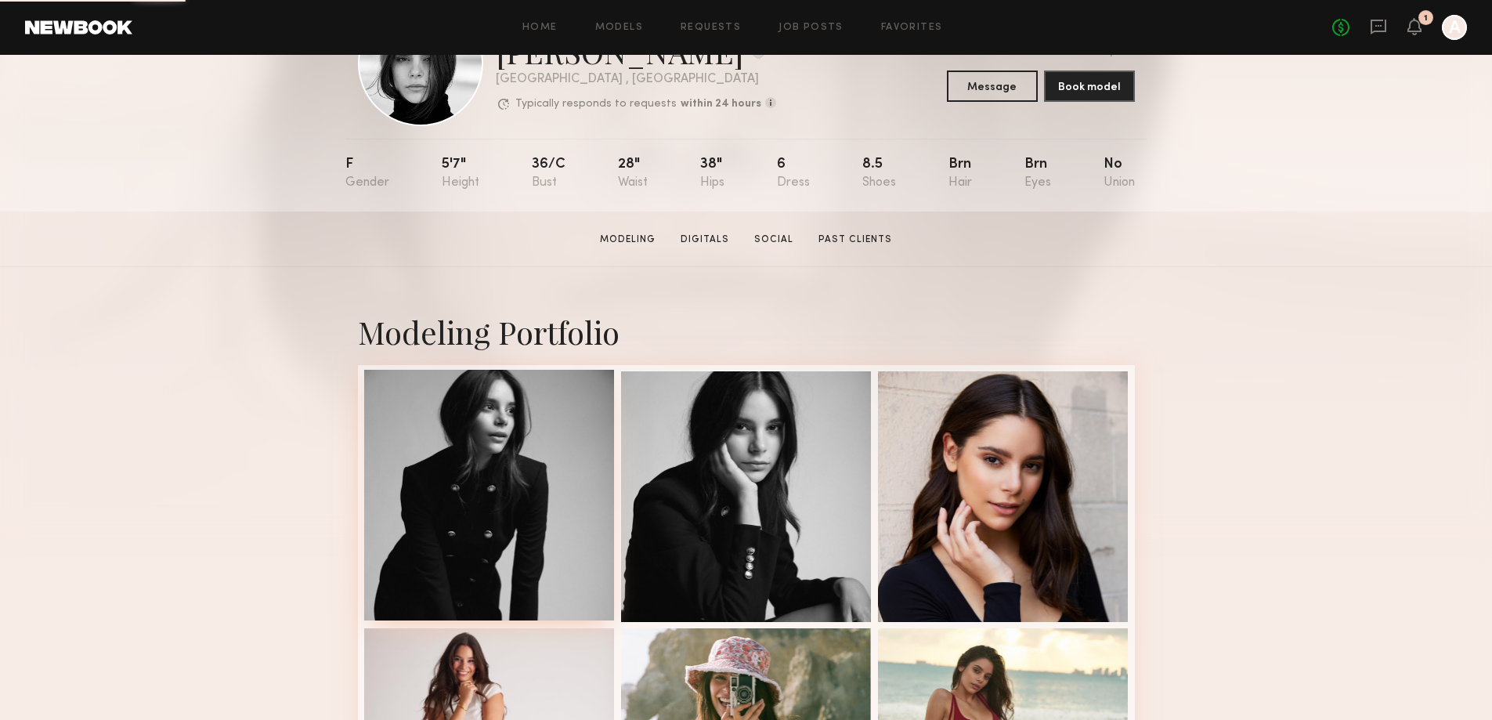
scroll to position [235, 0]
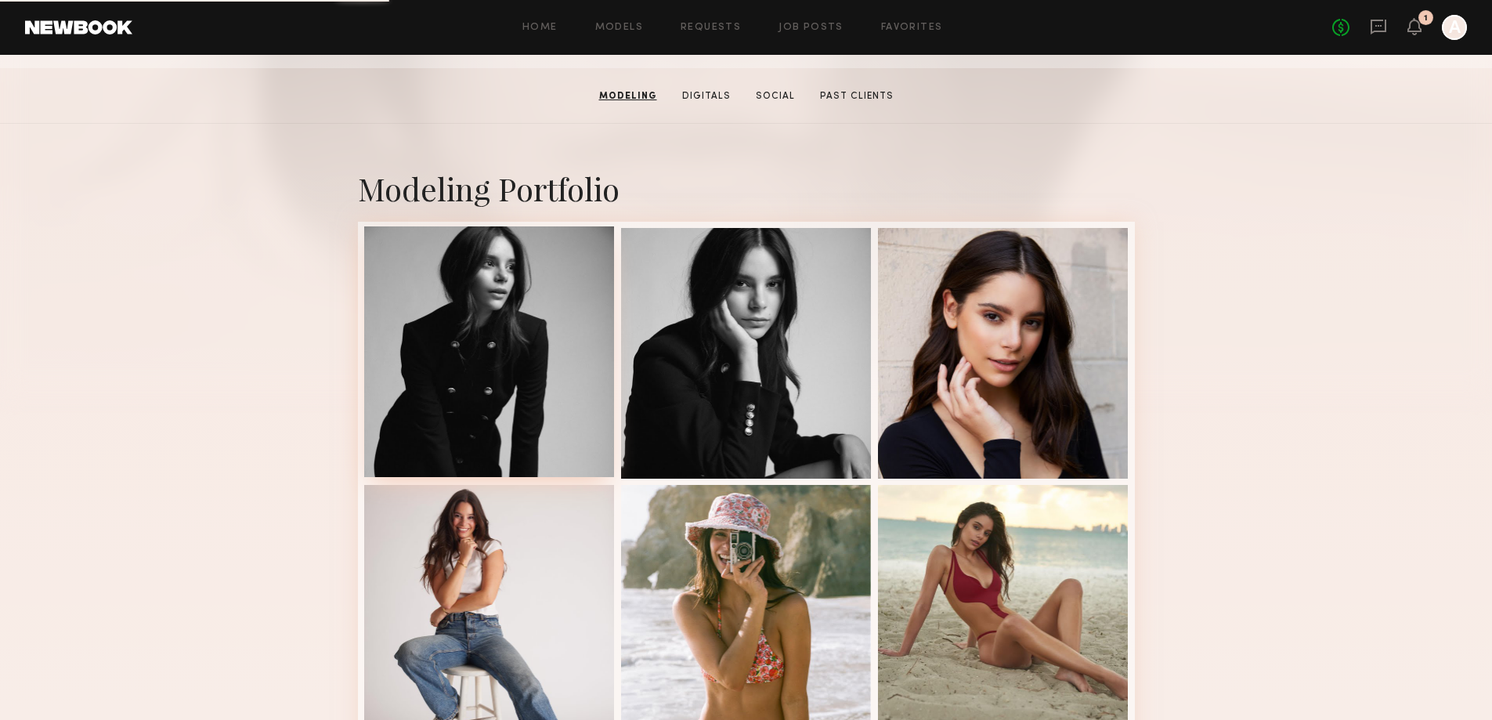
click at [483, 406] on div at bounding box center [489, 351] width 251 height 251
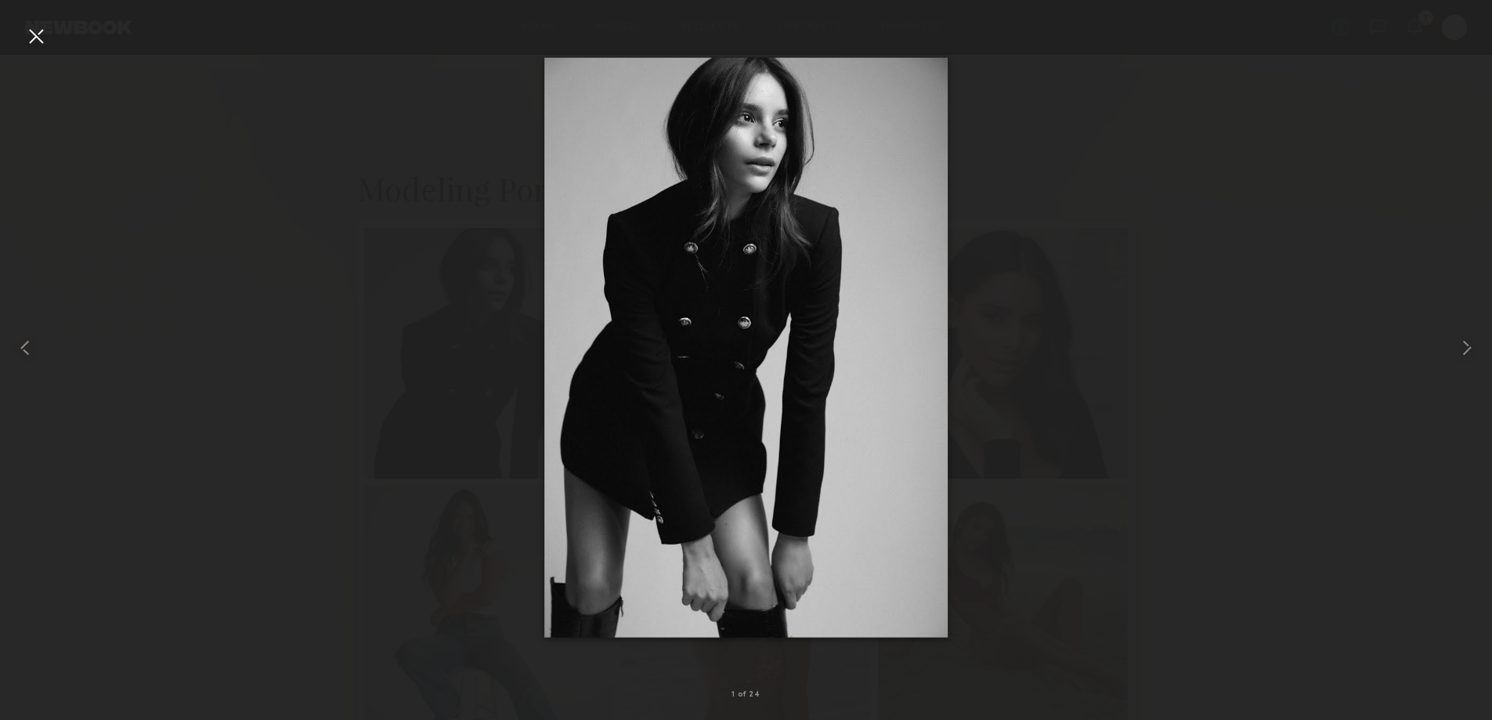
click at [716, 343] on img at bounding box center [746, 347] width 404 height 580
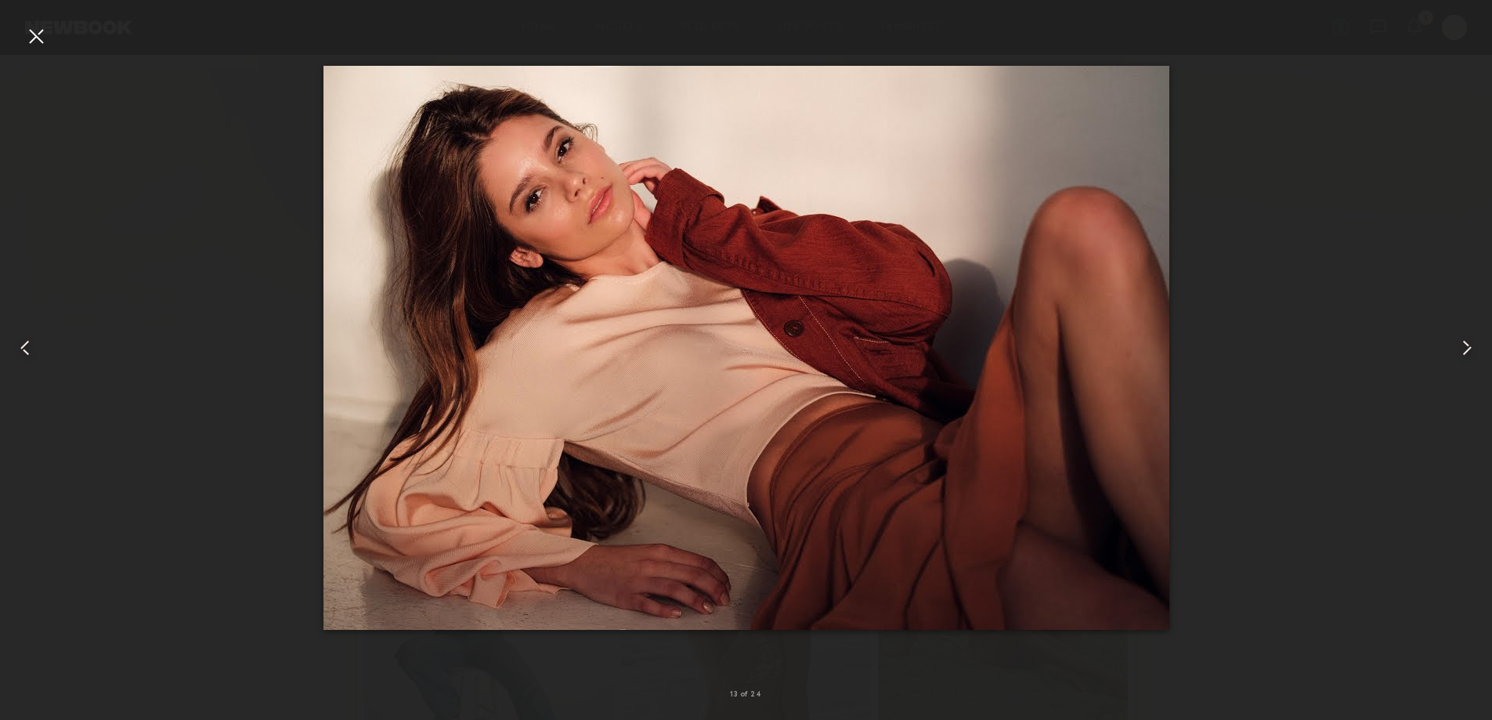
click at [1351, 269] on div at bounding box center [746, 347] width 1492 height 644
click at [1190, 226] on div at bounding box center [746, 347] width 1492 height 644
click at [47, 38] on div at bounding box center [35, 35] width 25 height 25
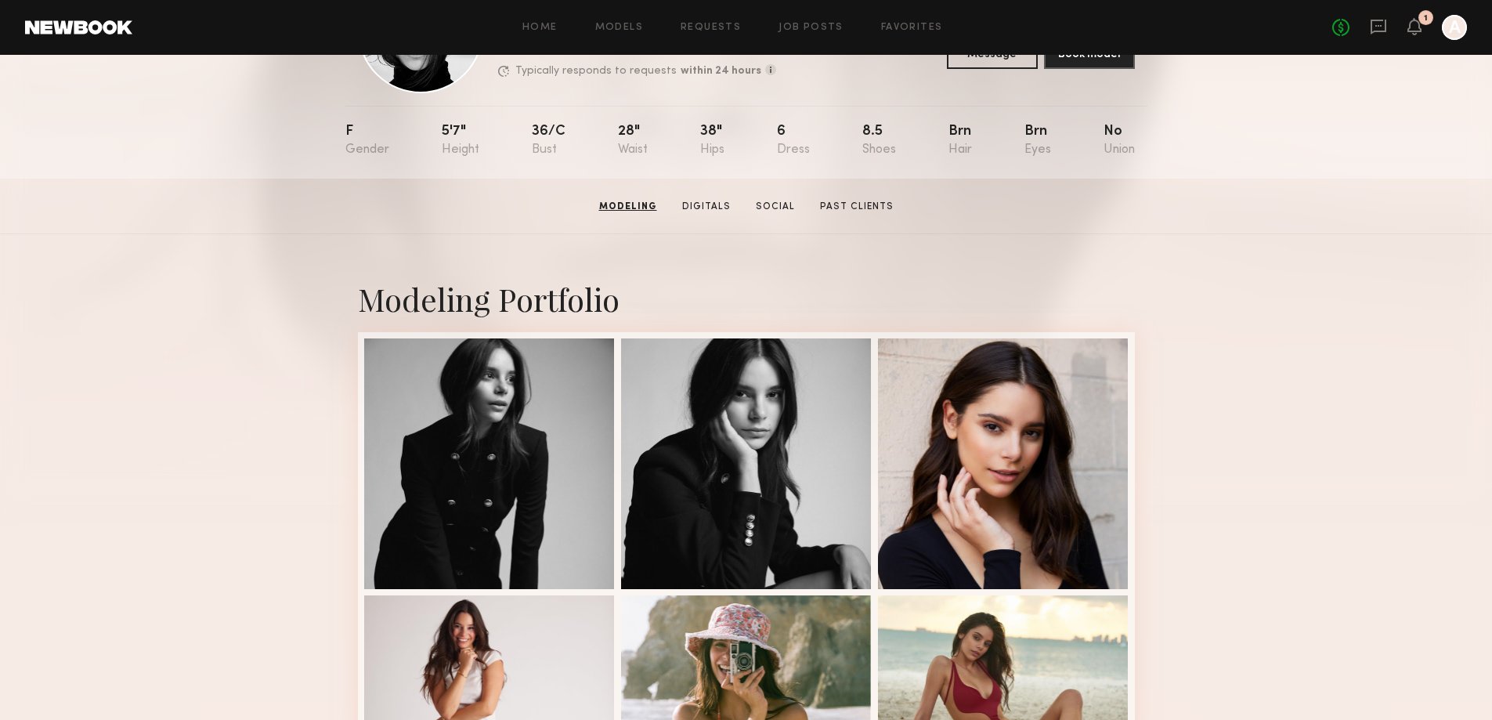
scroll to position [0, 0]
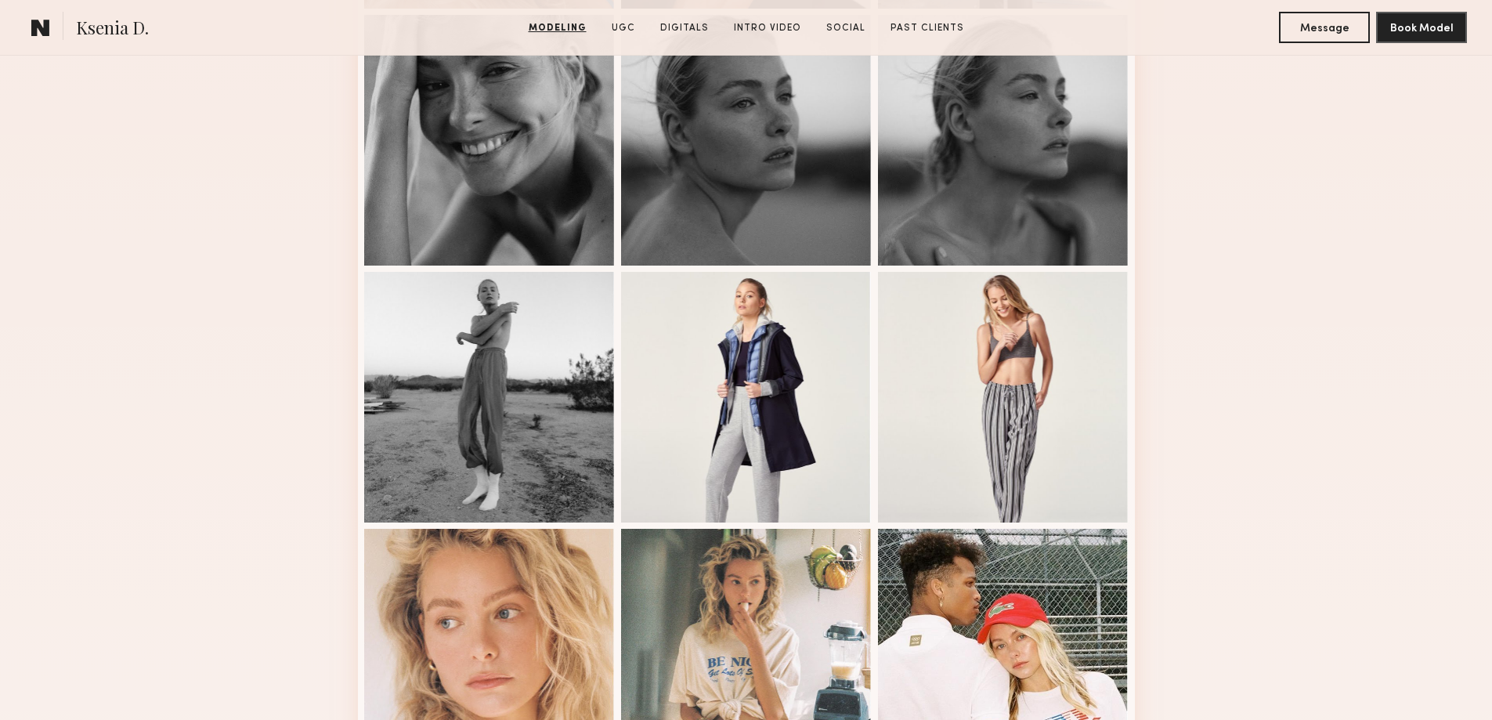
scroll to position [1174, 0]
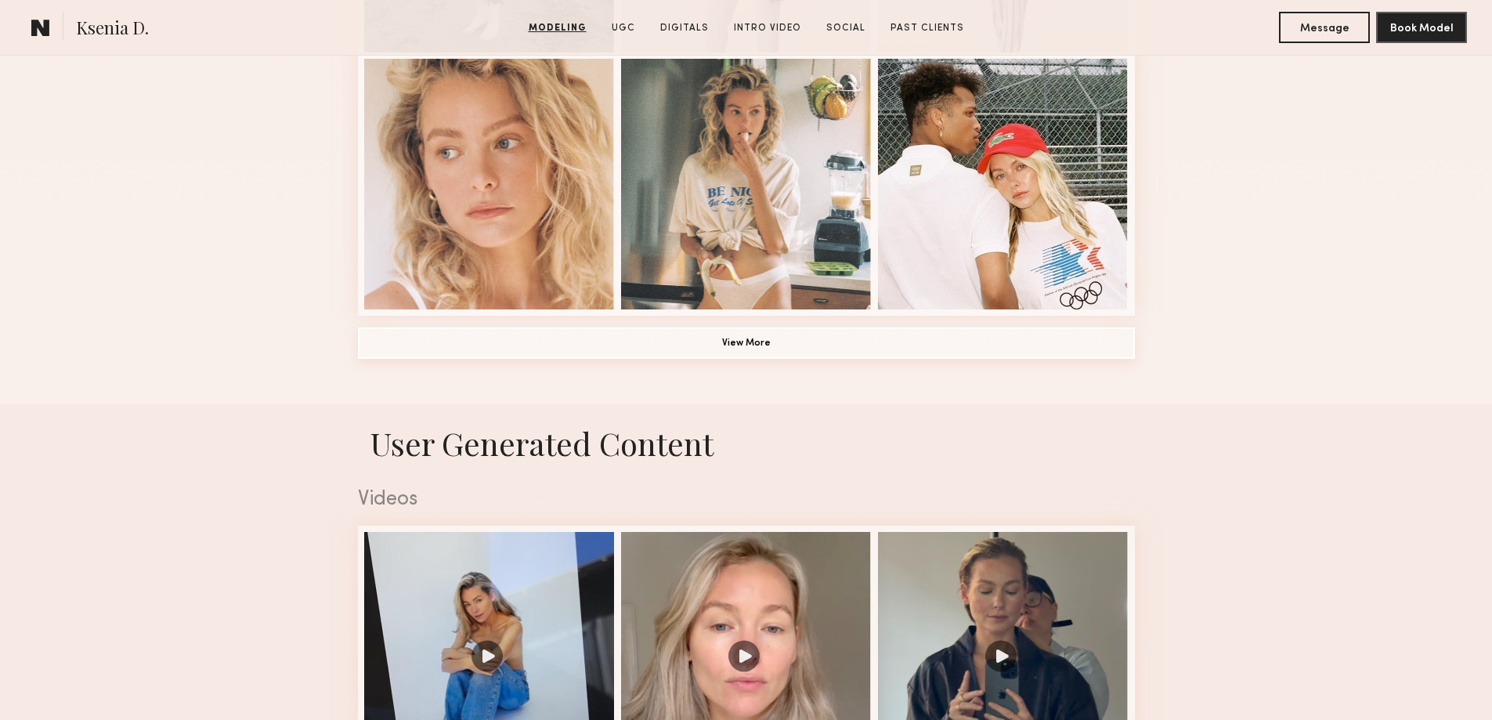
click at [817, 350] on button "View More" at bounding box center [746, 342] width 777 height 31
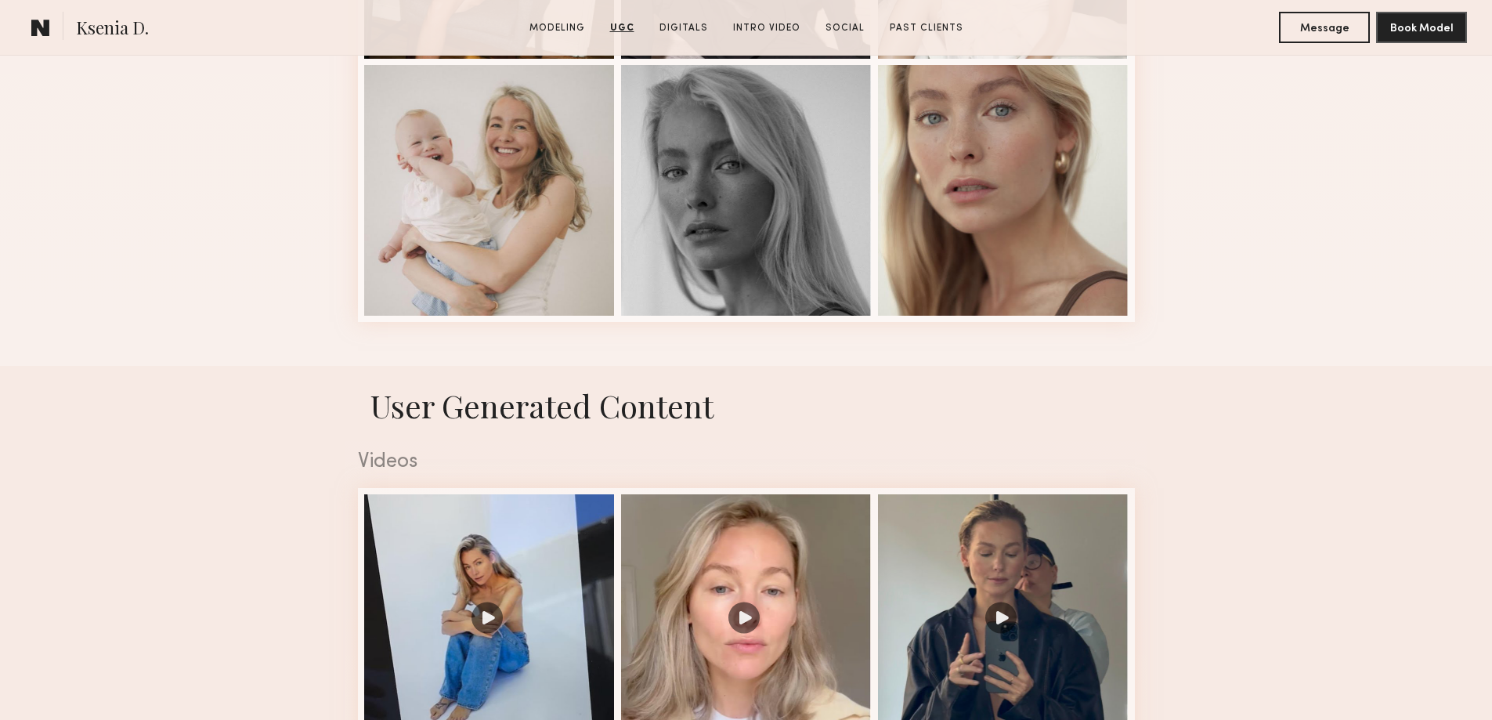
scroll to position [1957, 0]
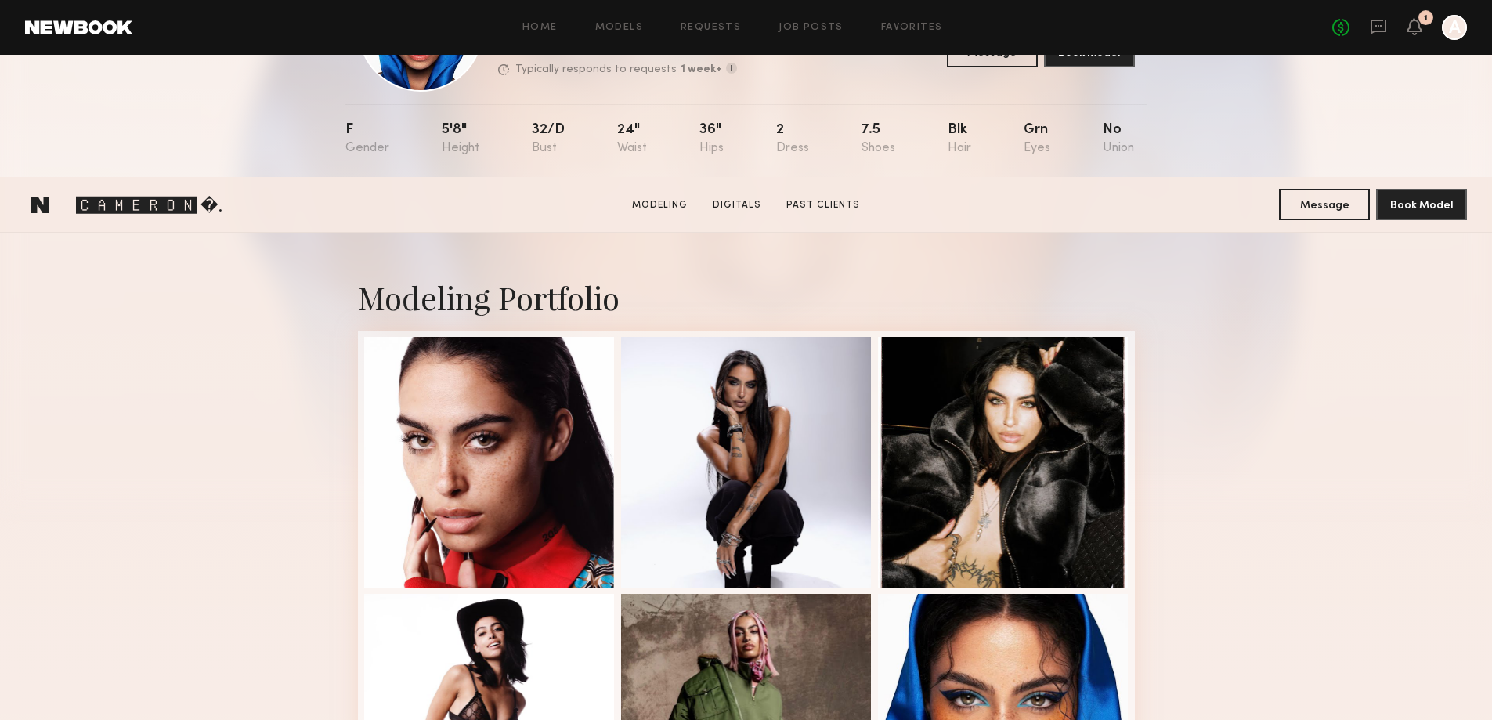
scroll to position [313, 0]
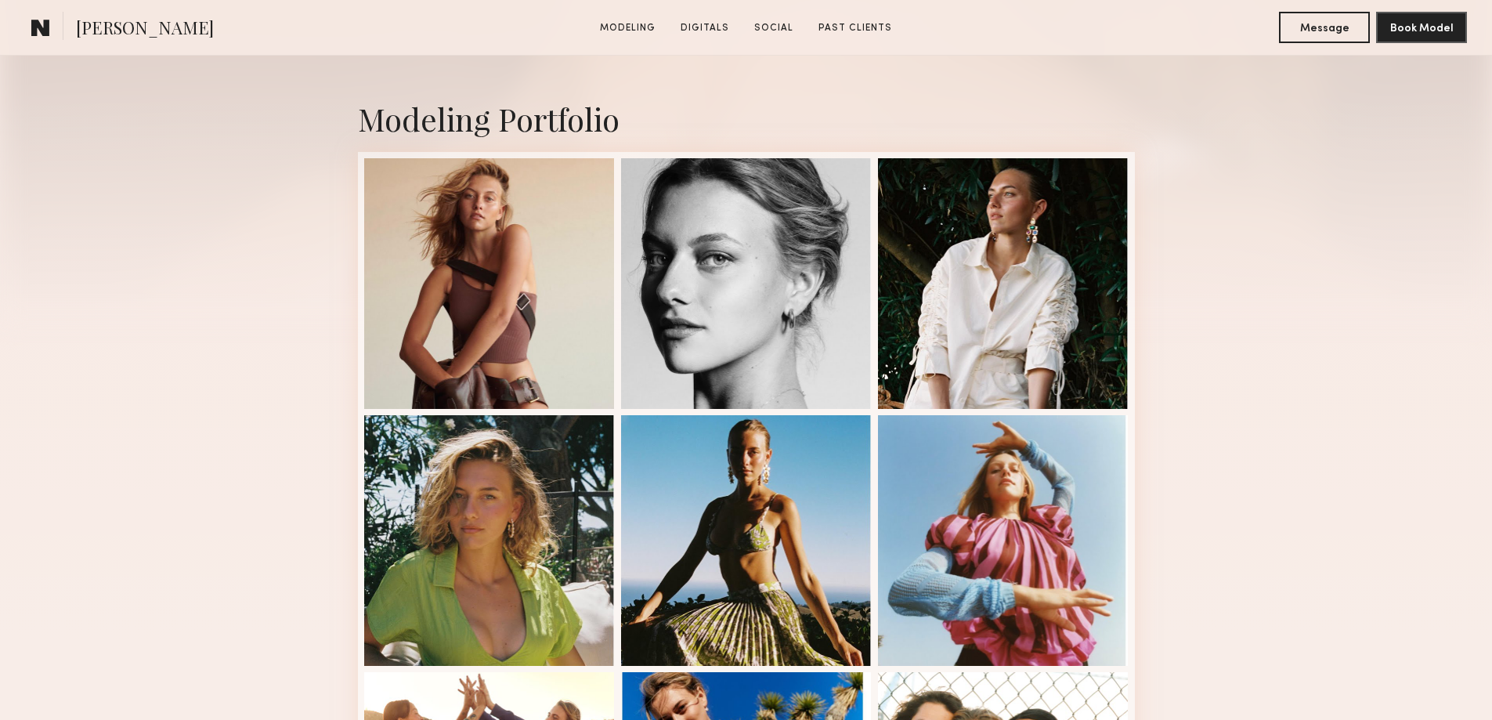
scroll to position [391, 0]
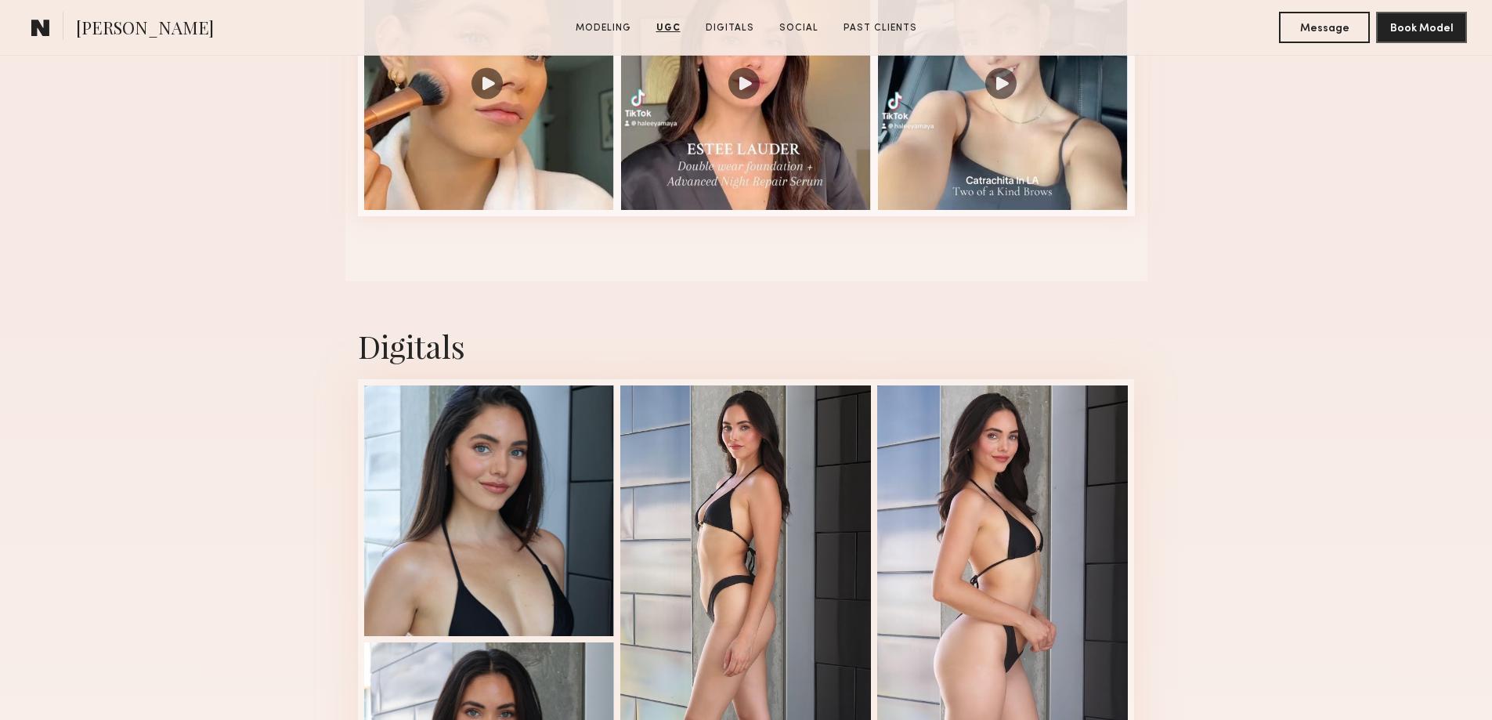
scroll to position [2036, 0]
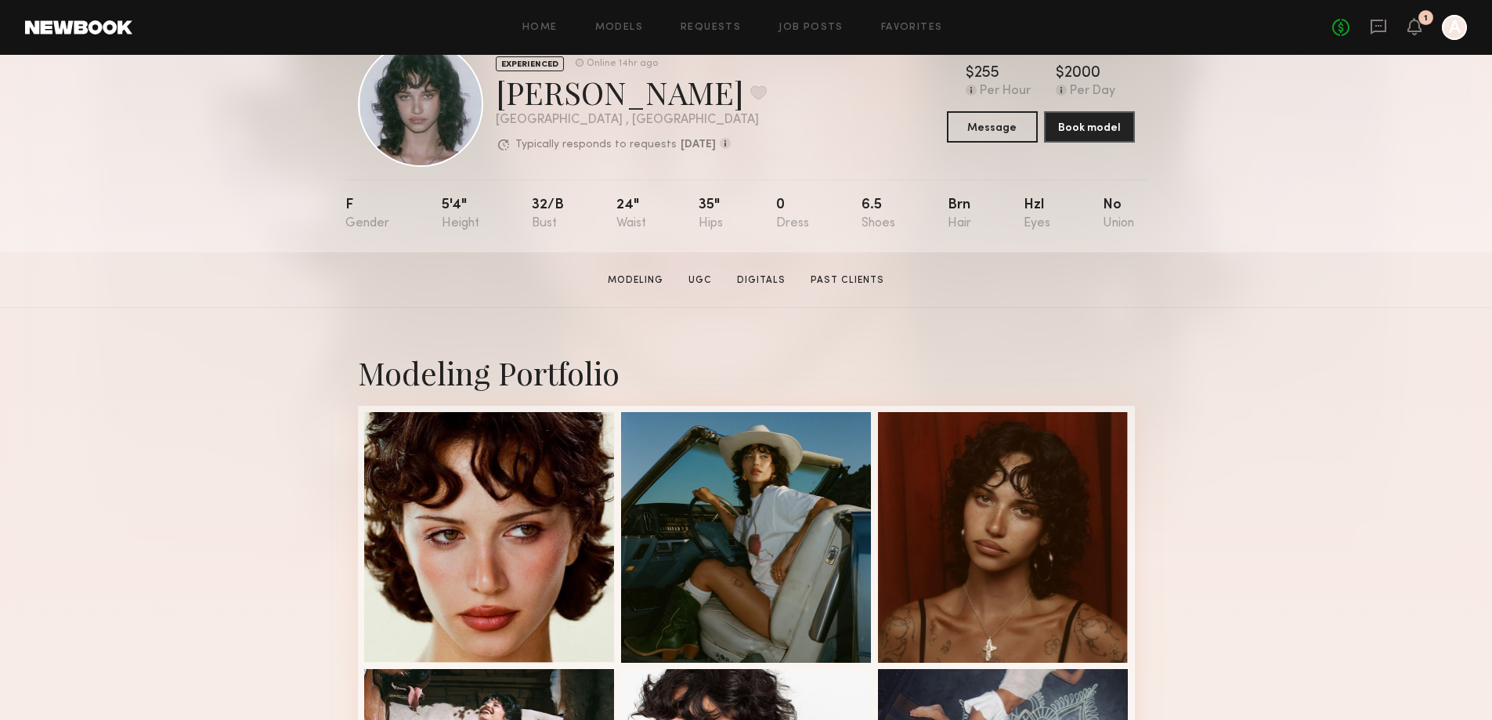
scroll to position [78, 0]
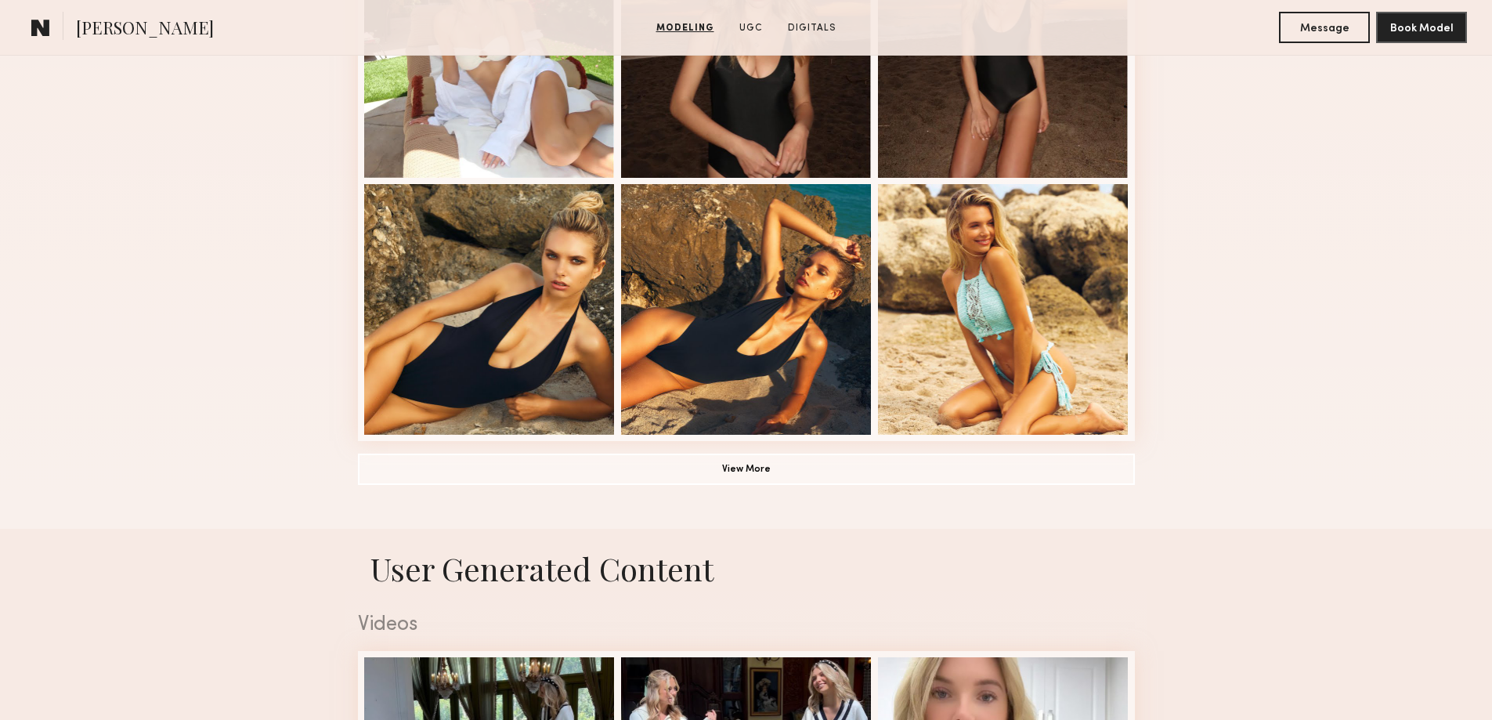
scroll to position [1096, 0]
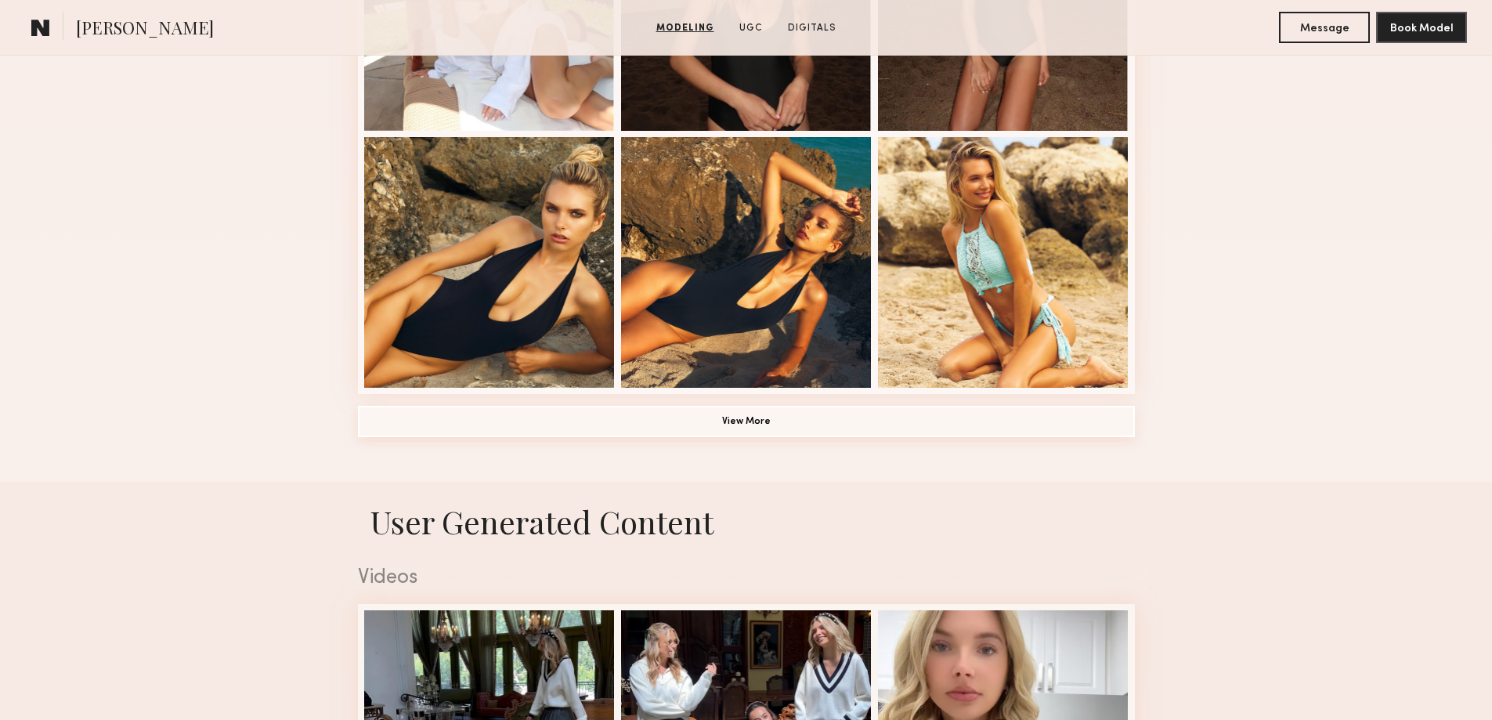
click at [739, 429] on button "View More" at bounding box center [746, 421] width 777 height 31
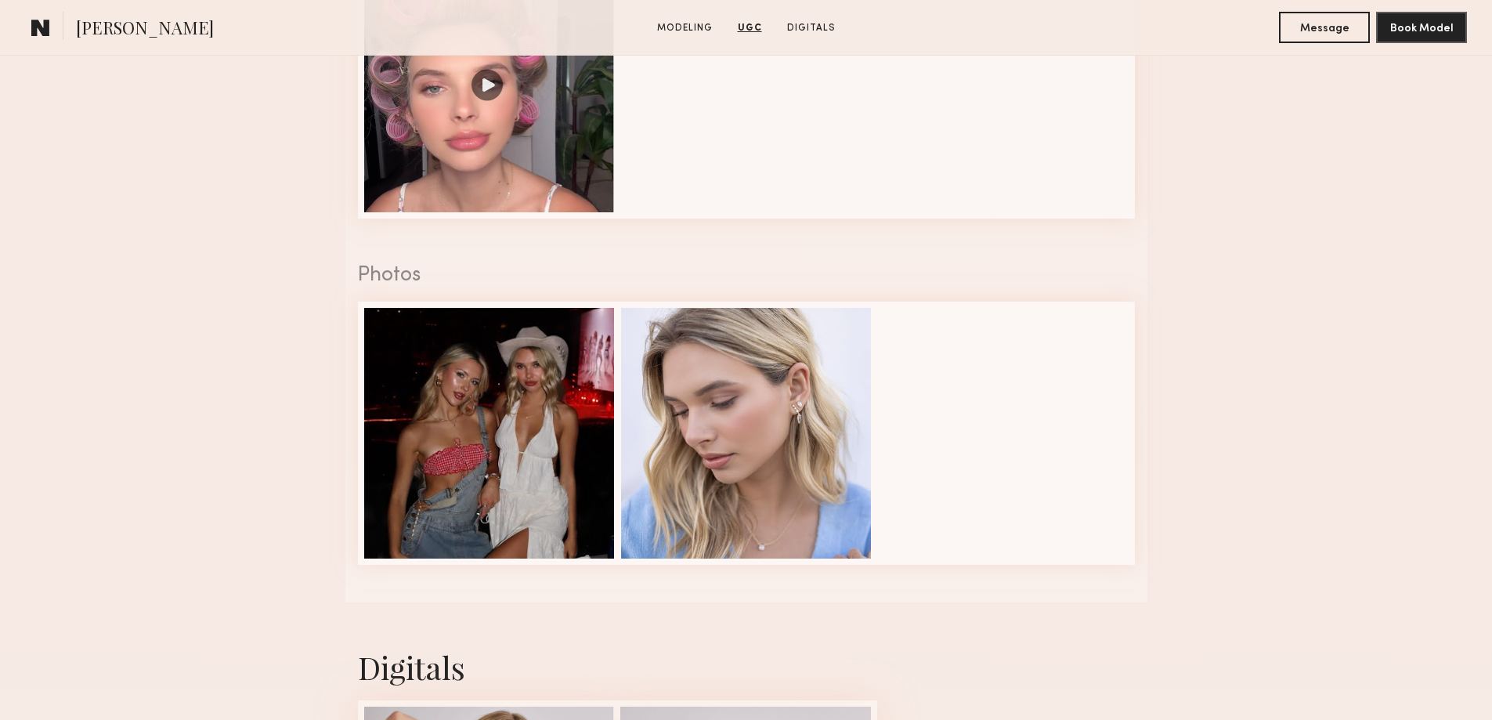
scroll to position [3054, 0]
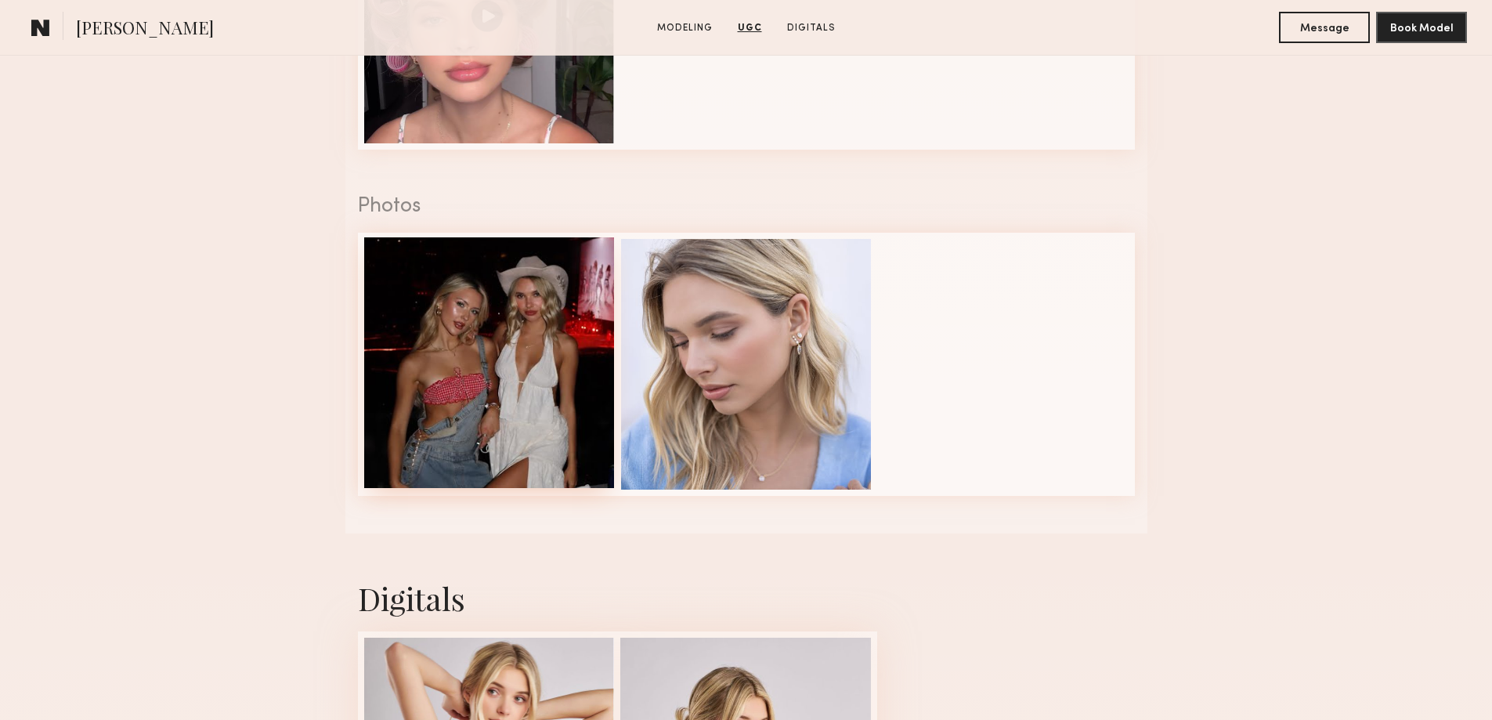
click at [497, 321] on div at bounding box center [489, 362] width 251 height 251
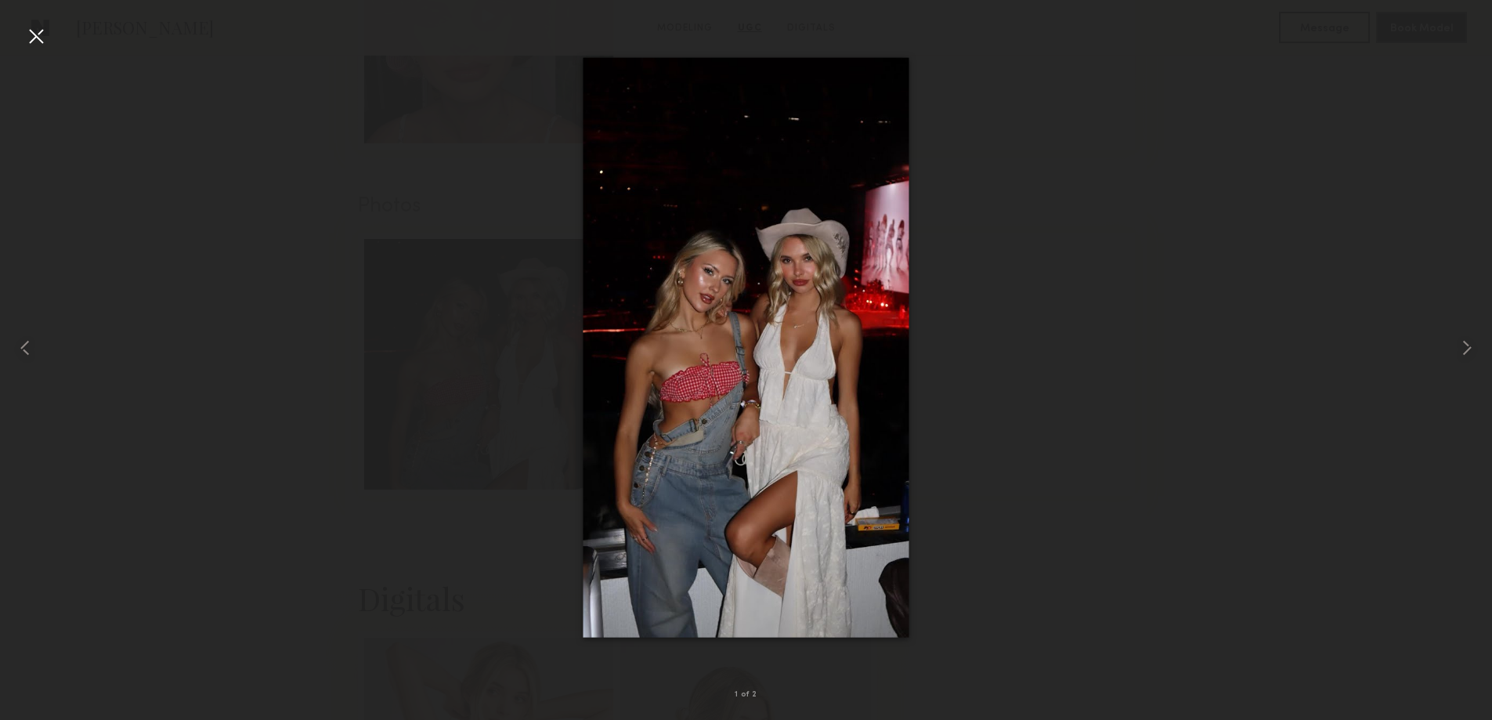
click at [1286, 400] on div at bounding box center [746, 347] width 1492 height 644
click at [44, 36] on div at bounding box center [35, 35] width 25 height 25
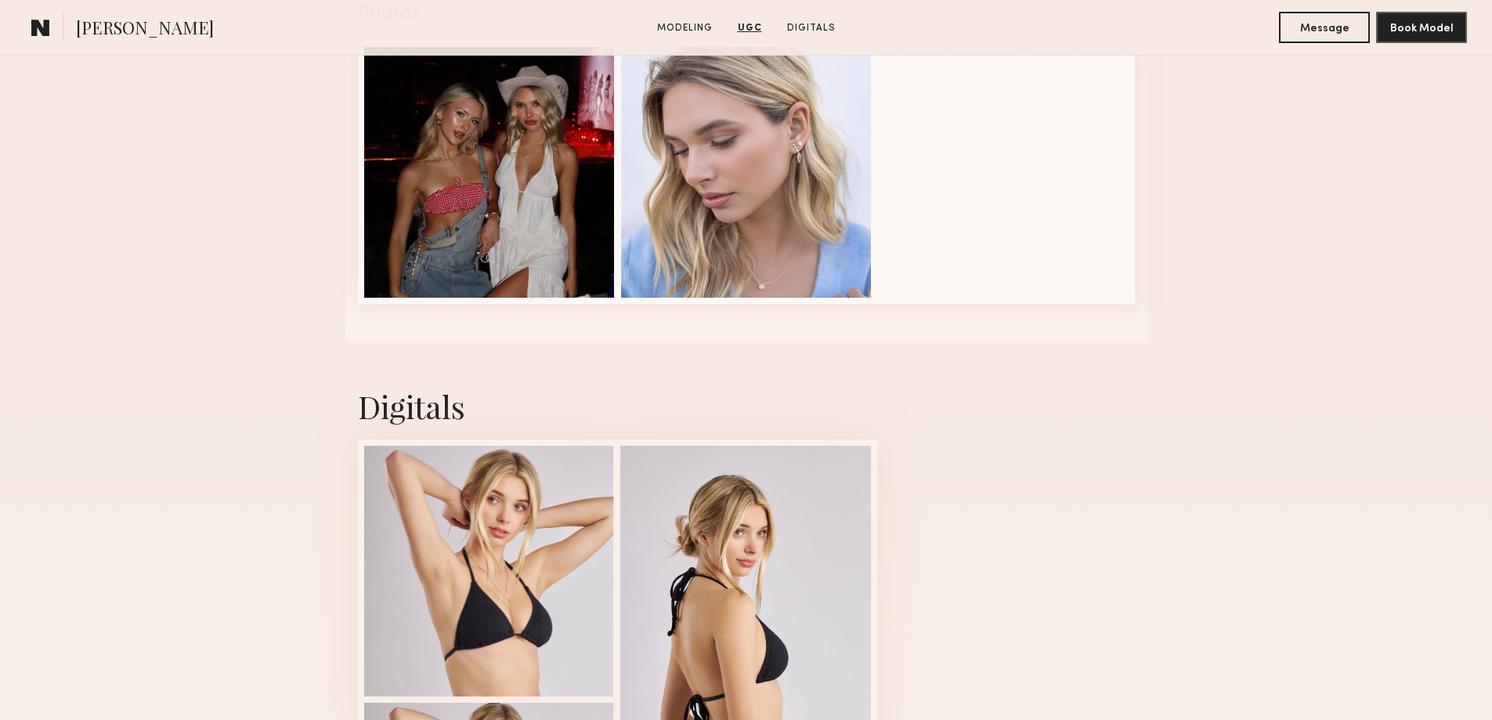
scroll to position [3523, 0]
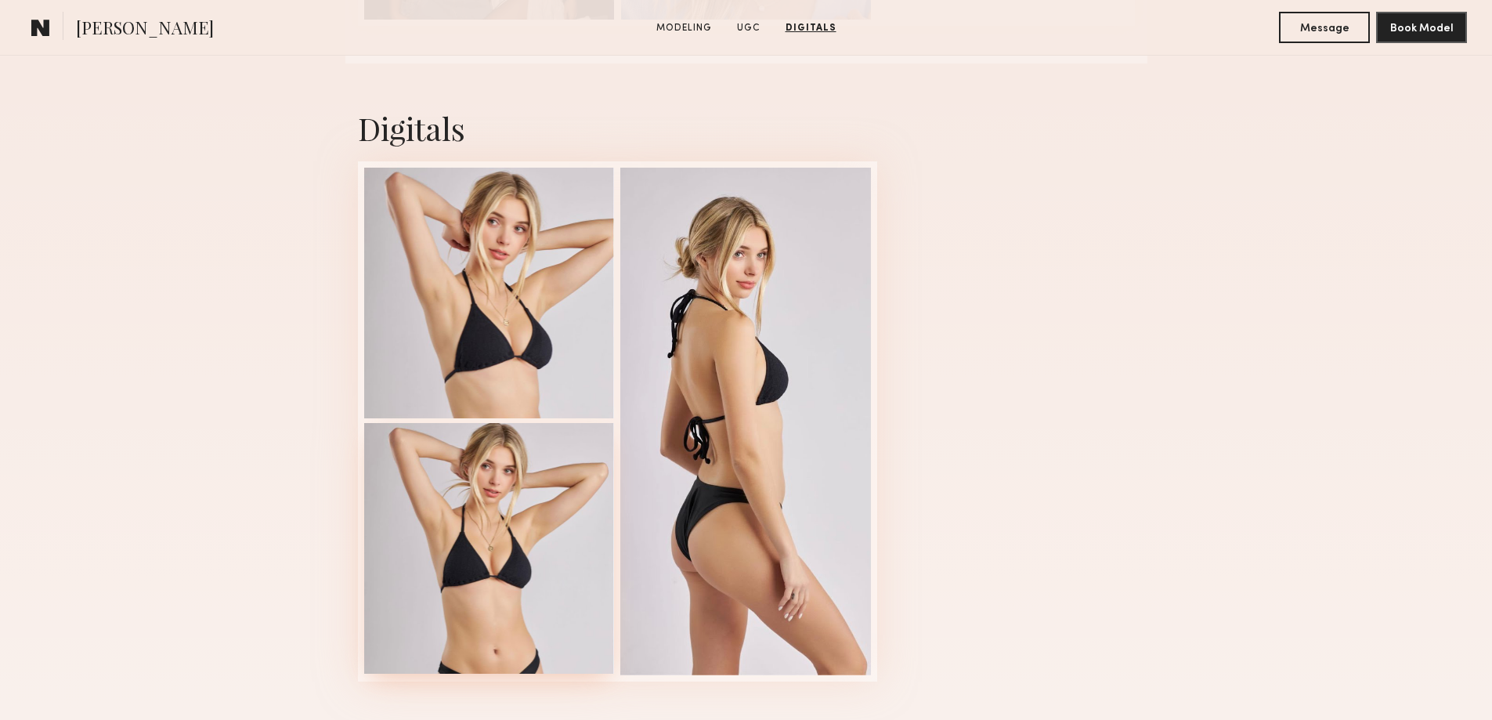
click at [532, 521] on div at bounding box center [489, 548] width 251 height 251
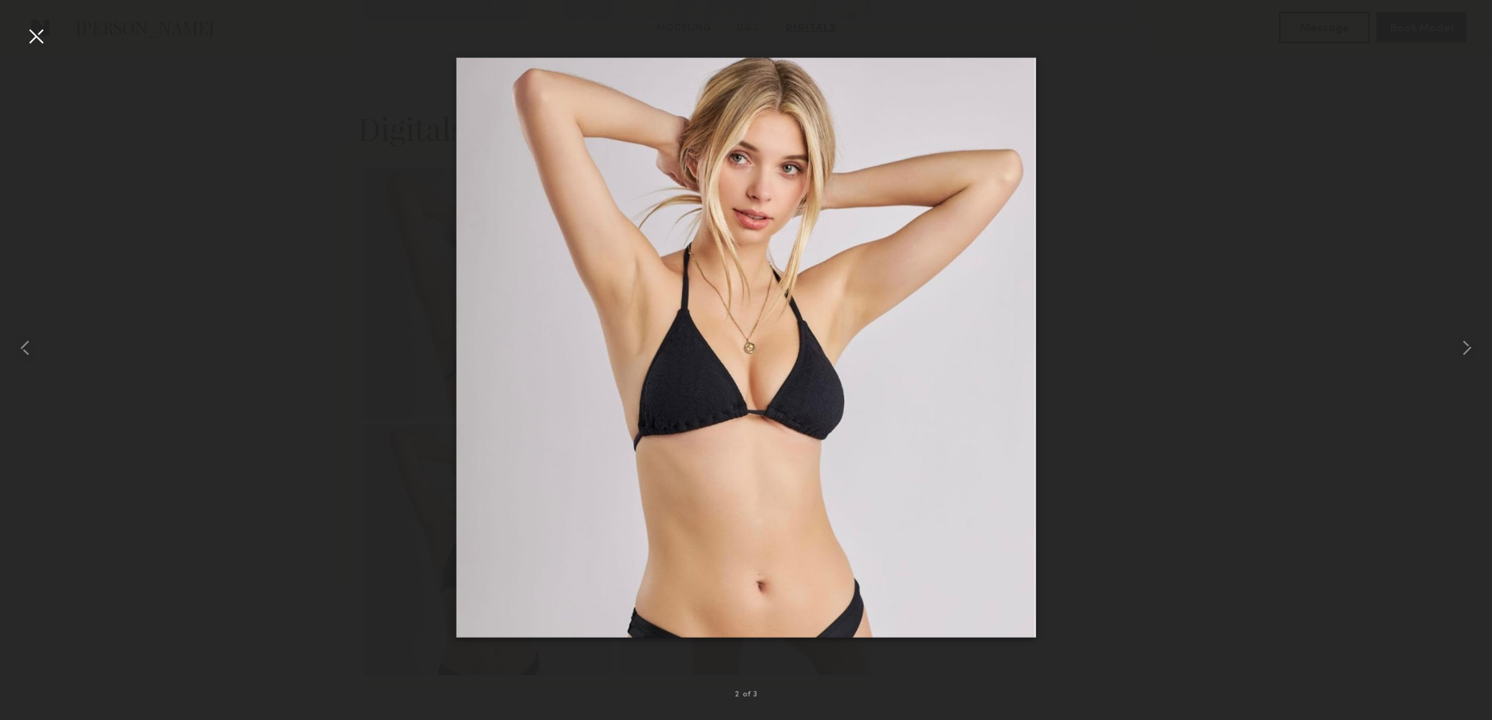
click at [34, 33] on div at bounding box center [35, 35] width 25 height 25
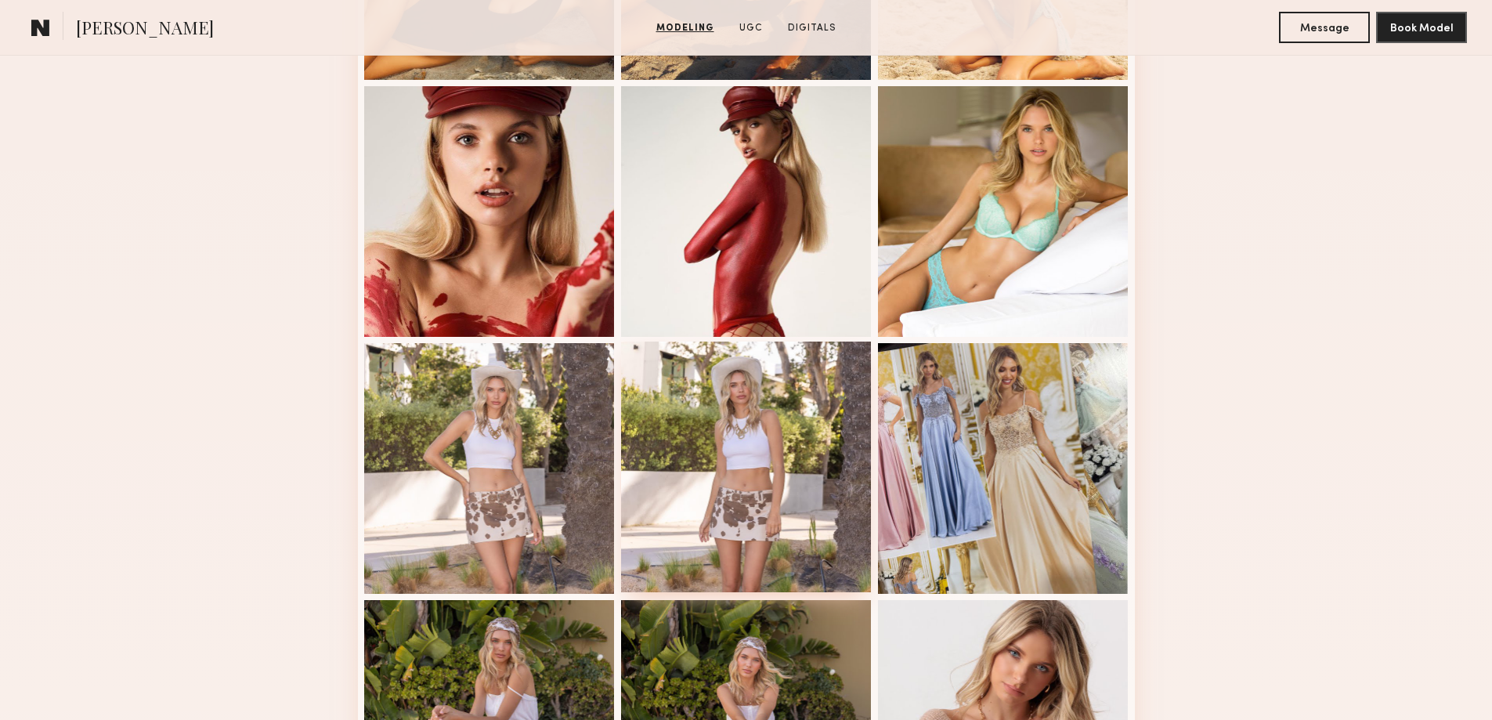
scroll to position [1488, 0]
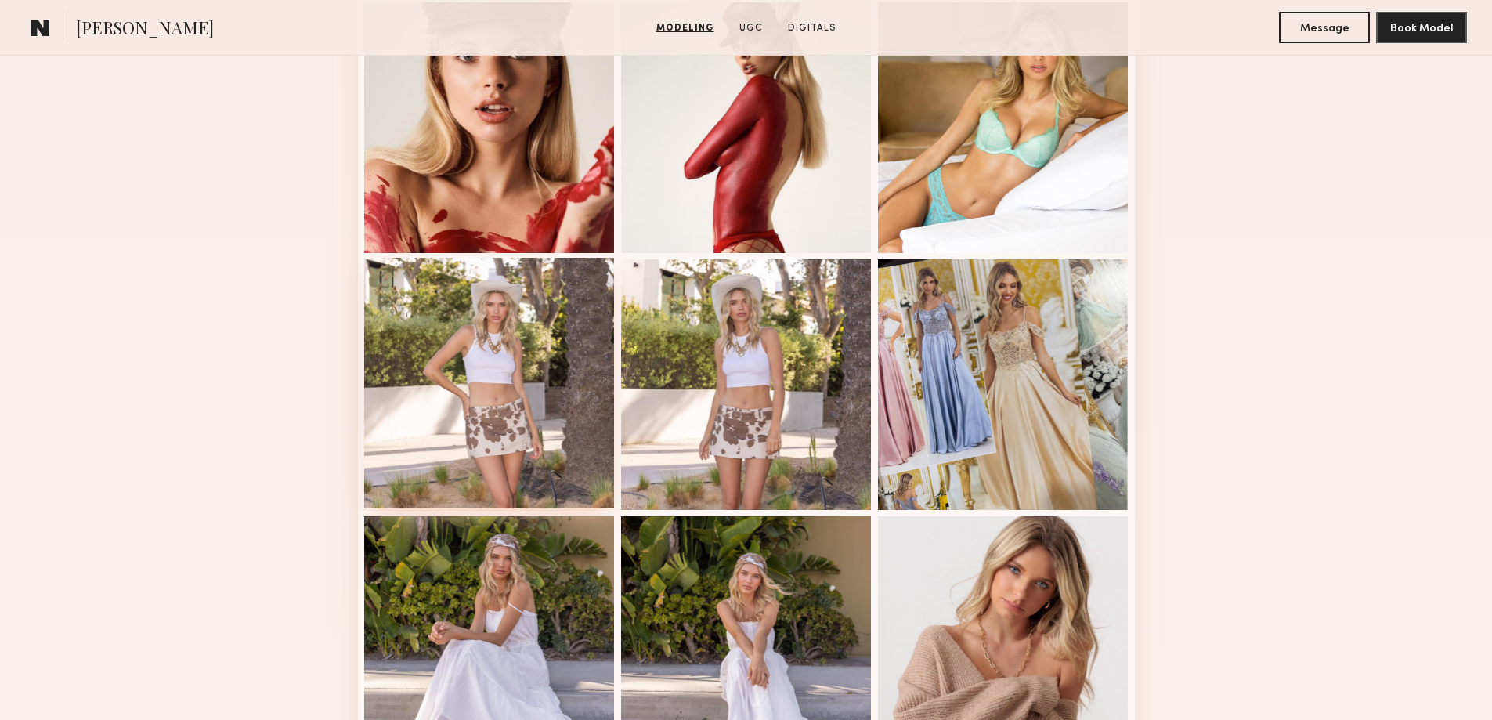
click at [457, 390] on div at bounding box center [489, 383] width 251 height 251
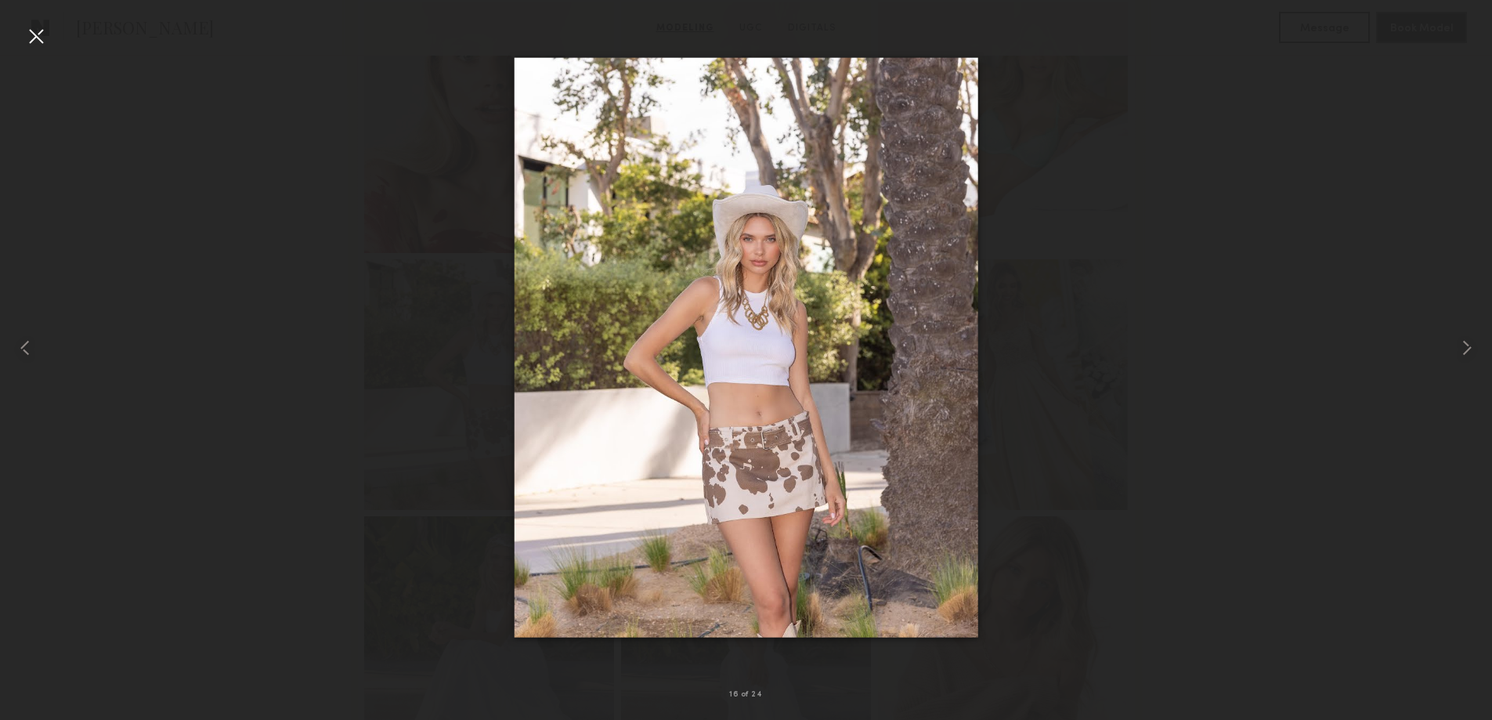
click at [23, 34] on div at bounding box center [35, 35] width 25 height 25
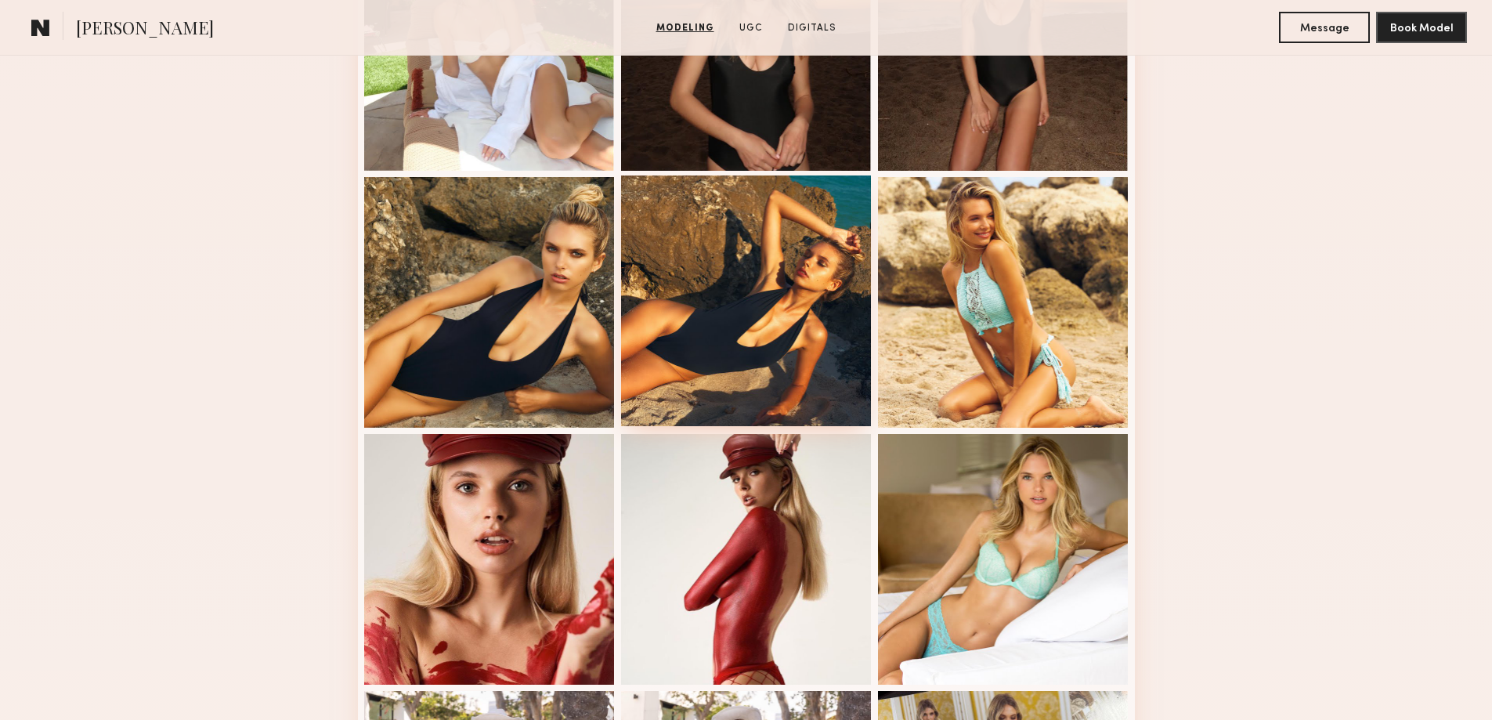
scroll to position [1018, 0]
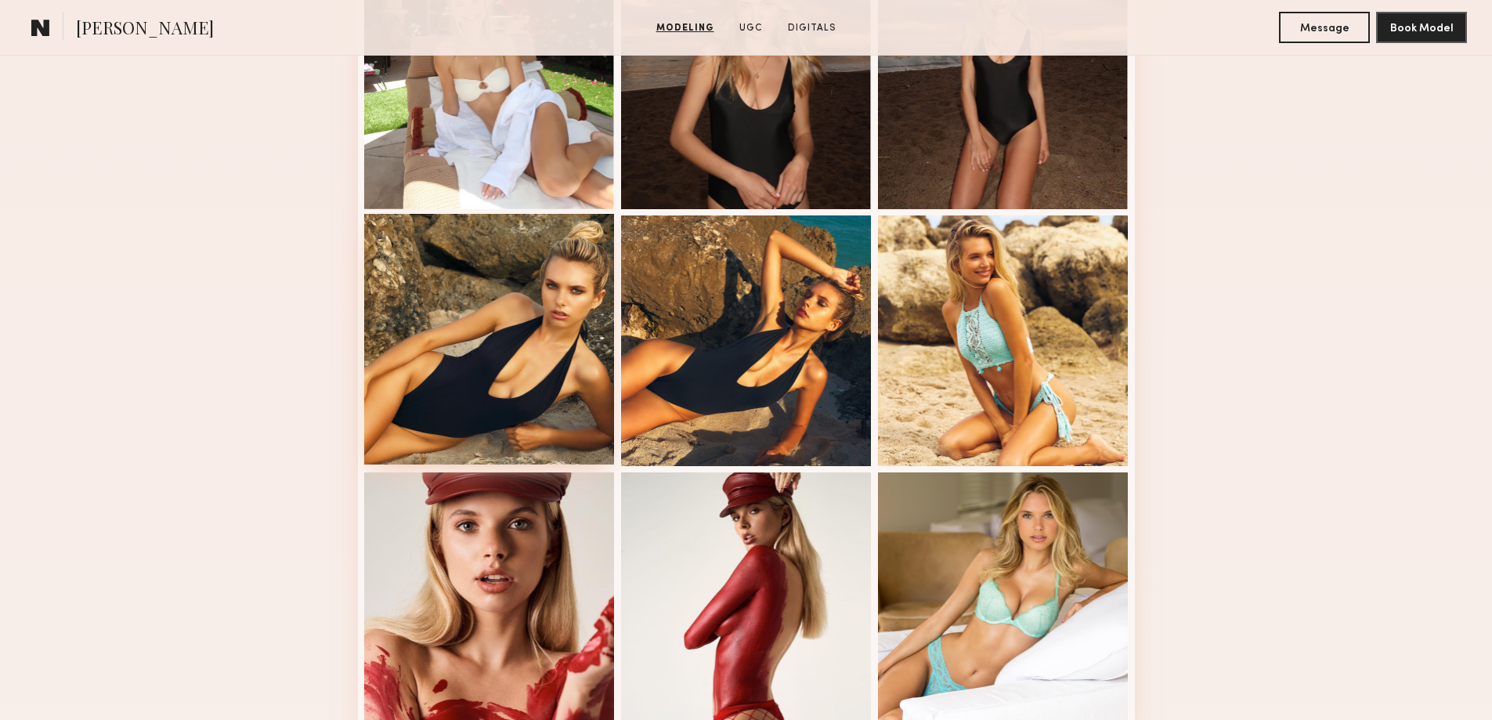
click at [495, 352] on div at bounding box center [489, 339] width 251 height 251
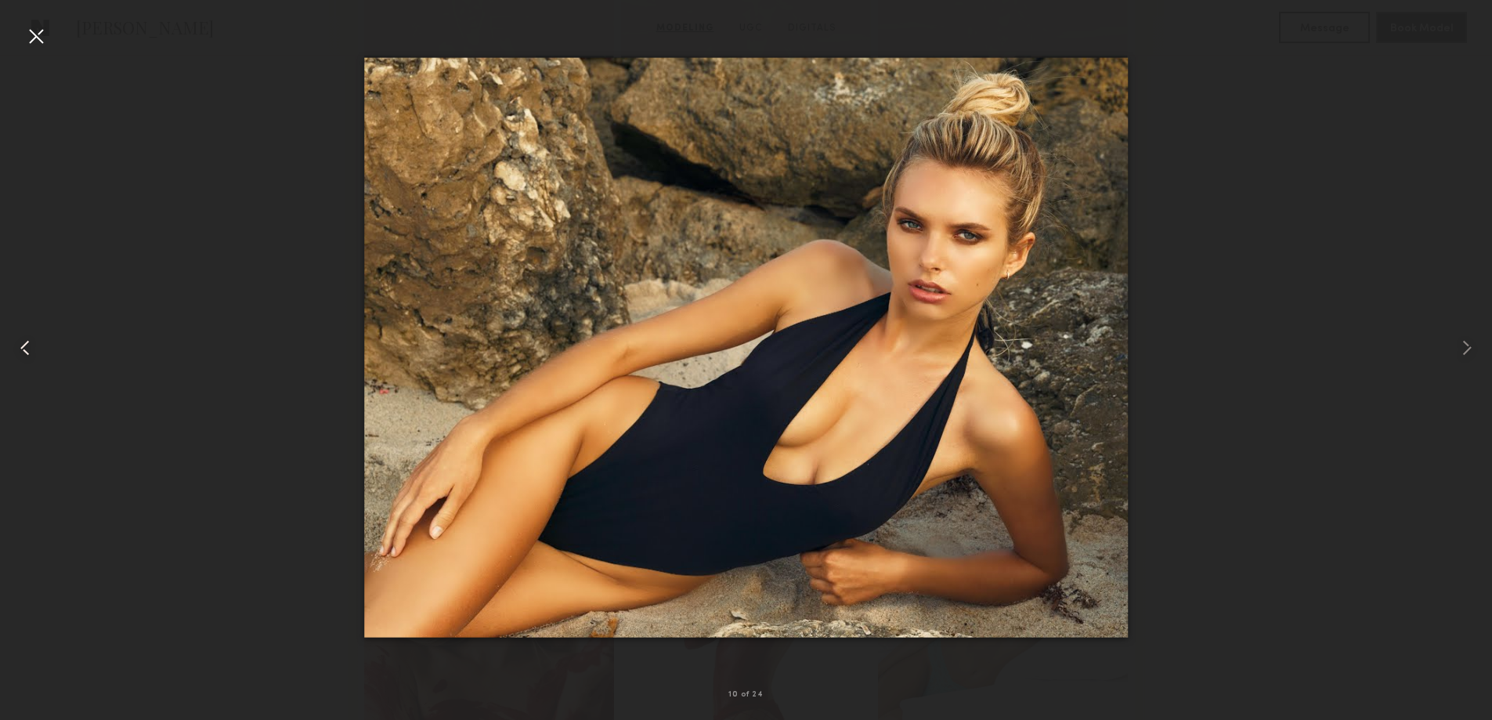
click at [49, 35] on div at bounding box center [30, 347] width 60 height 644
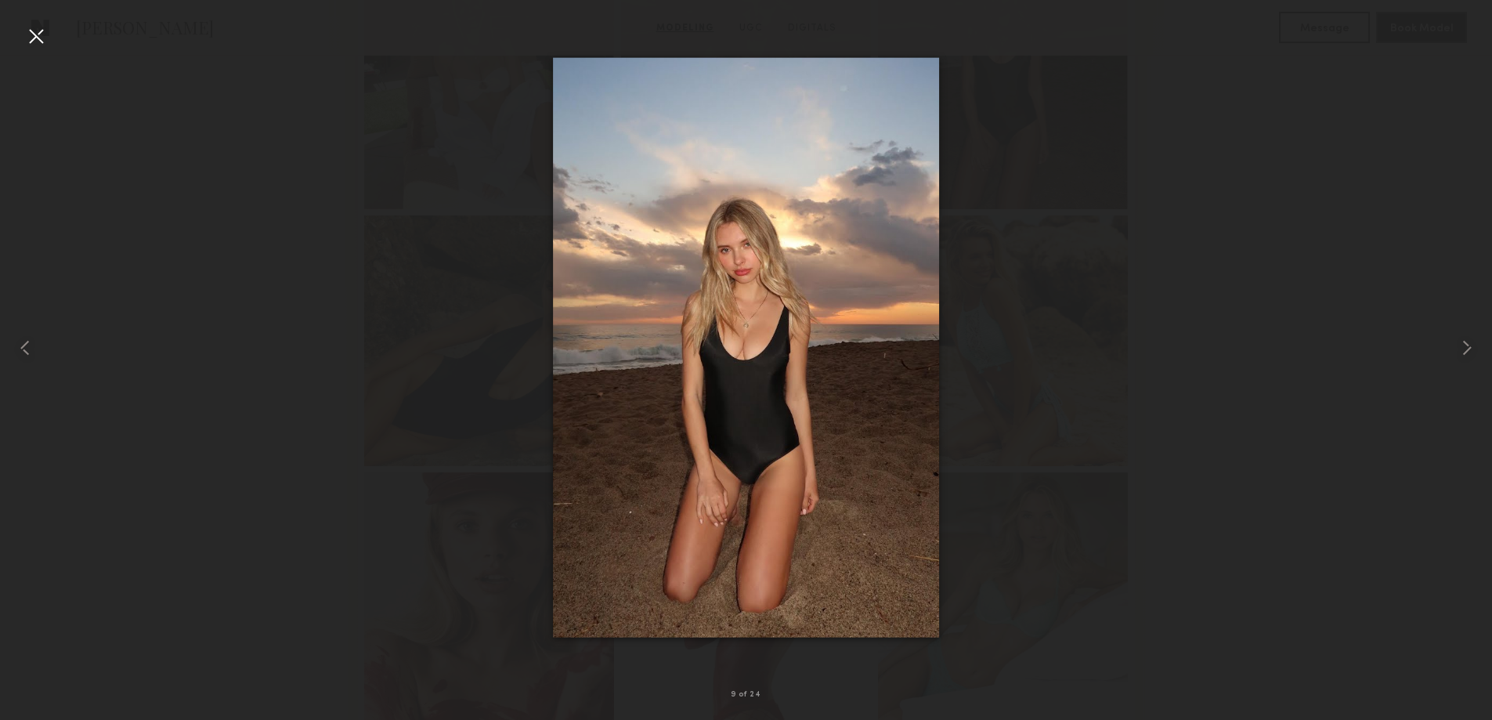
click at [38, 40] on div at bounding box center [35, 35] width 25 height 25
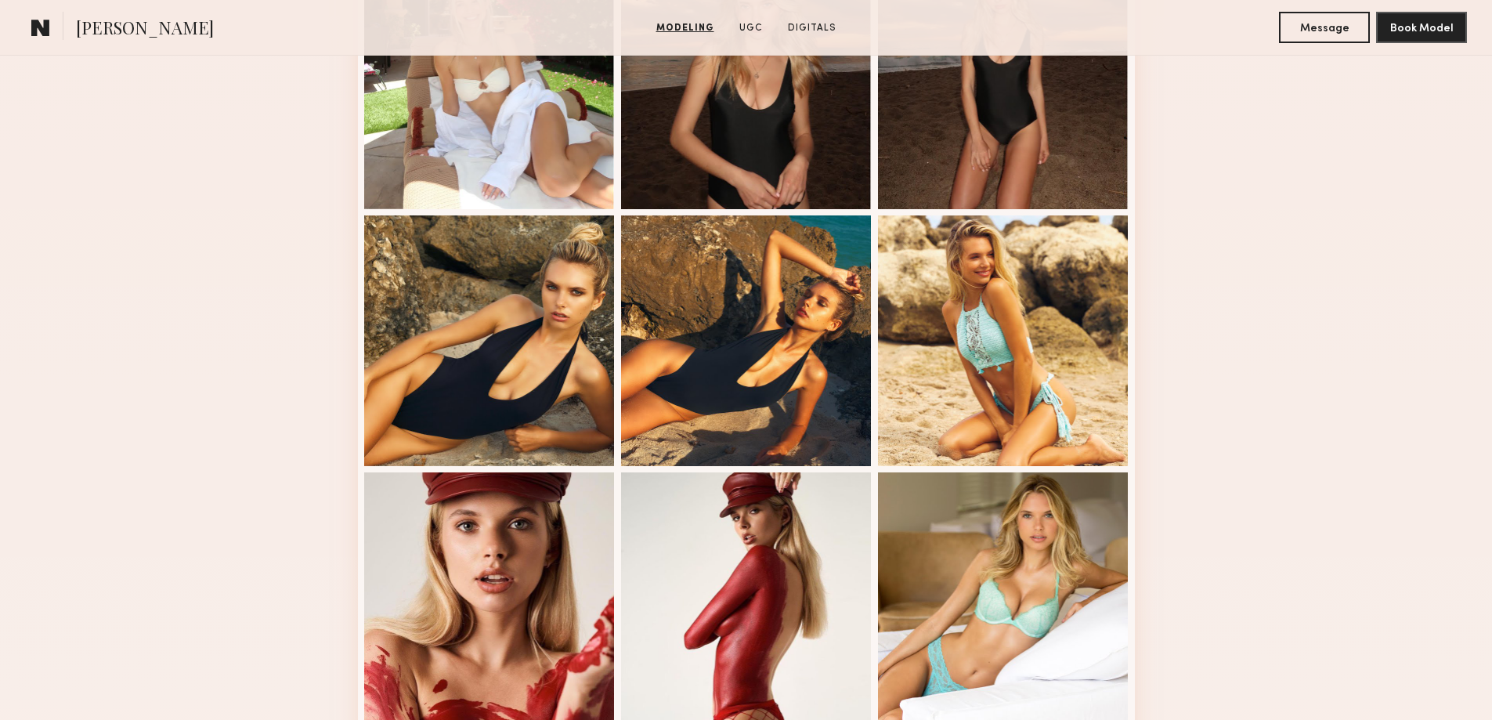
drag, startPoint x: 186, startPoint y: 174, endPoint x: 252, endPoint y: 183, distance: 66.4
click at [190, 174] on div "Modeling Portfolio" at bounding box center [746, 442] width 1492 height 2203
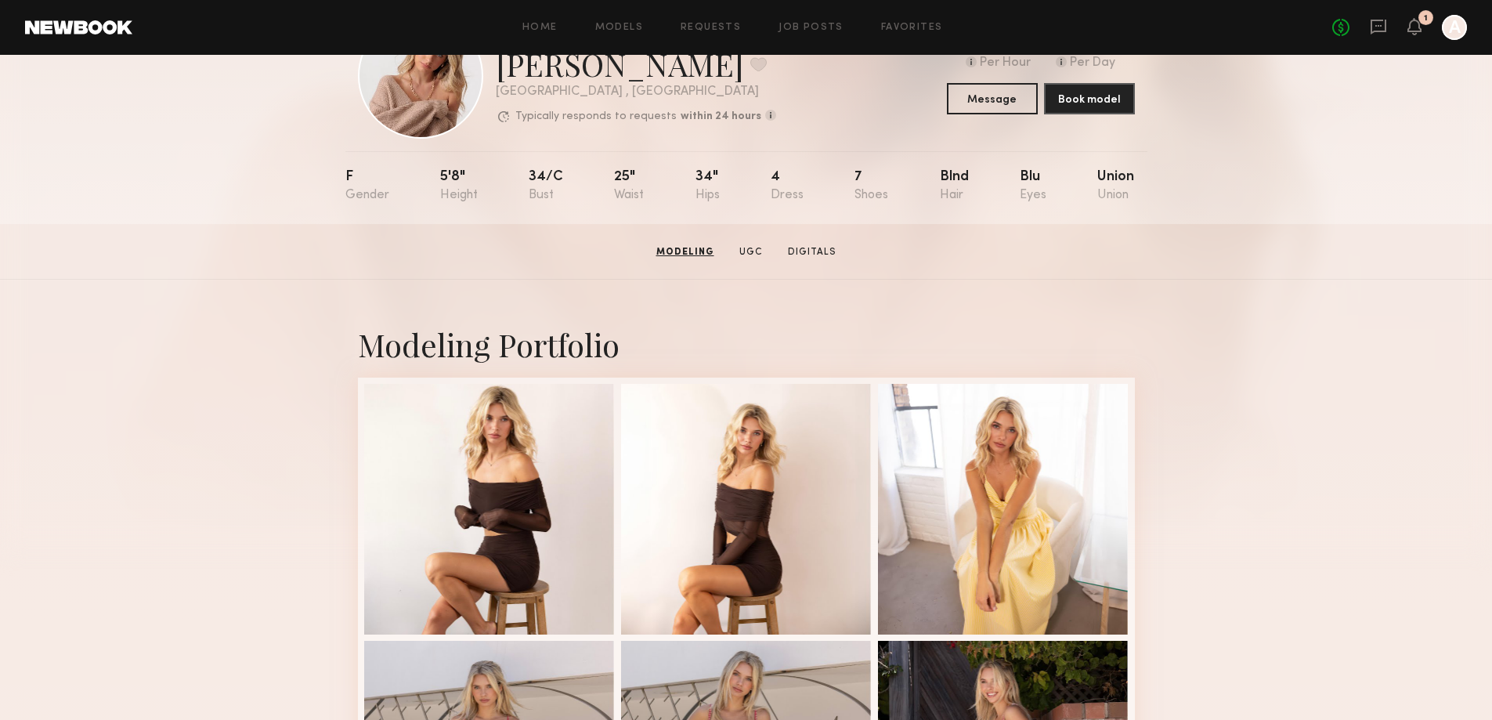
scroll to position [78, 0]
click at [503, 447] on div at bounding box center [489, 508] width 251 height 251
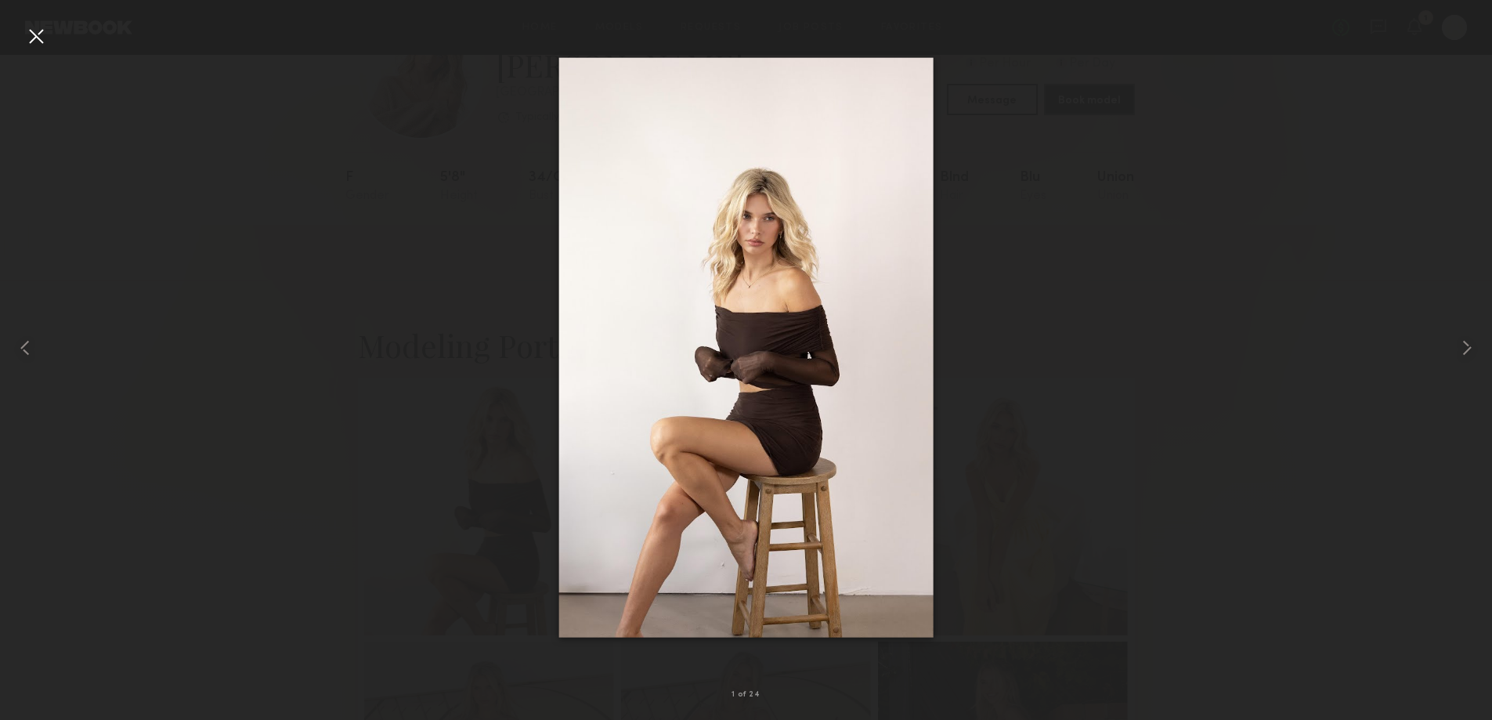
click at [42, 36] on div at bounding box center [35, 35] width 25 height 25
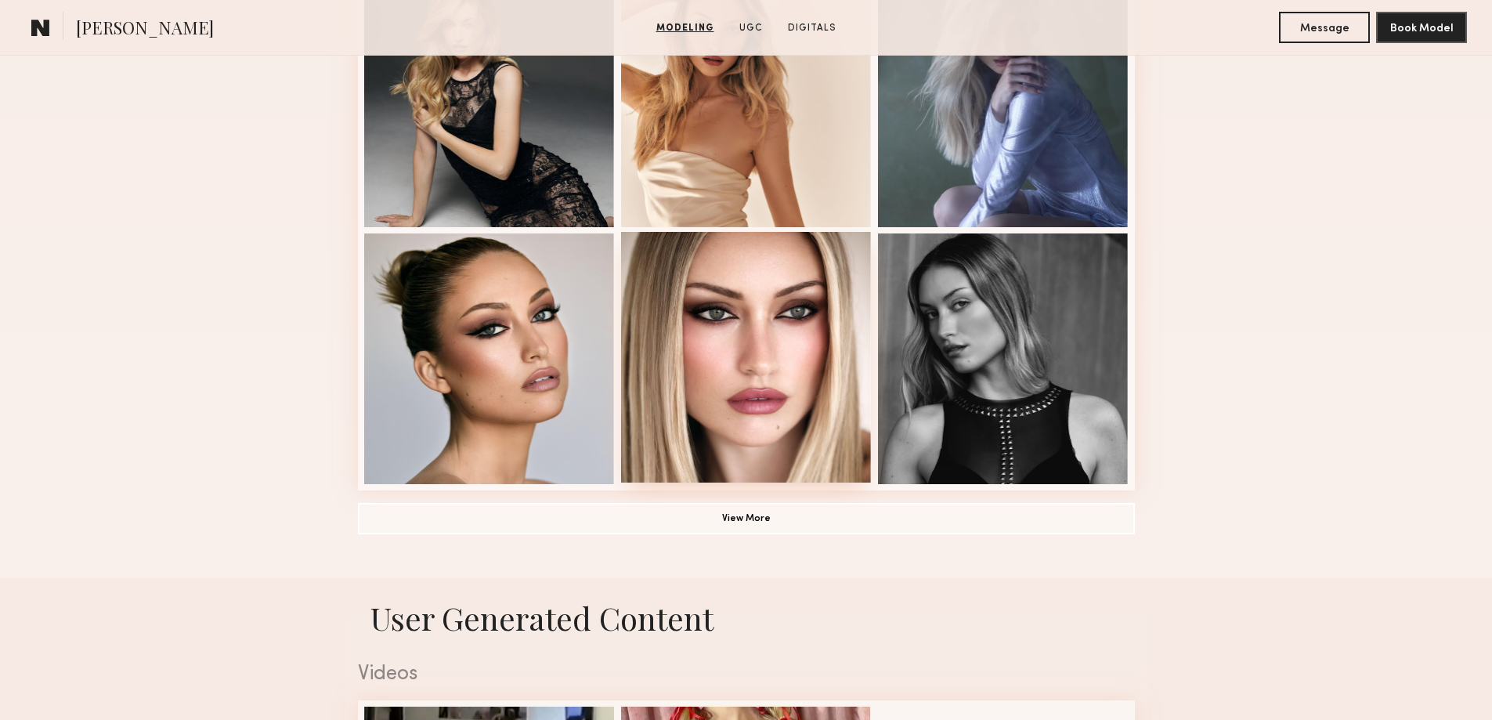
scroll to position [1018, 0]
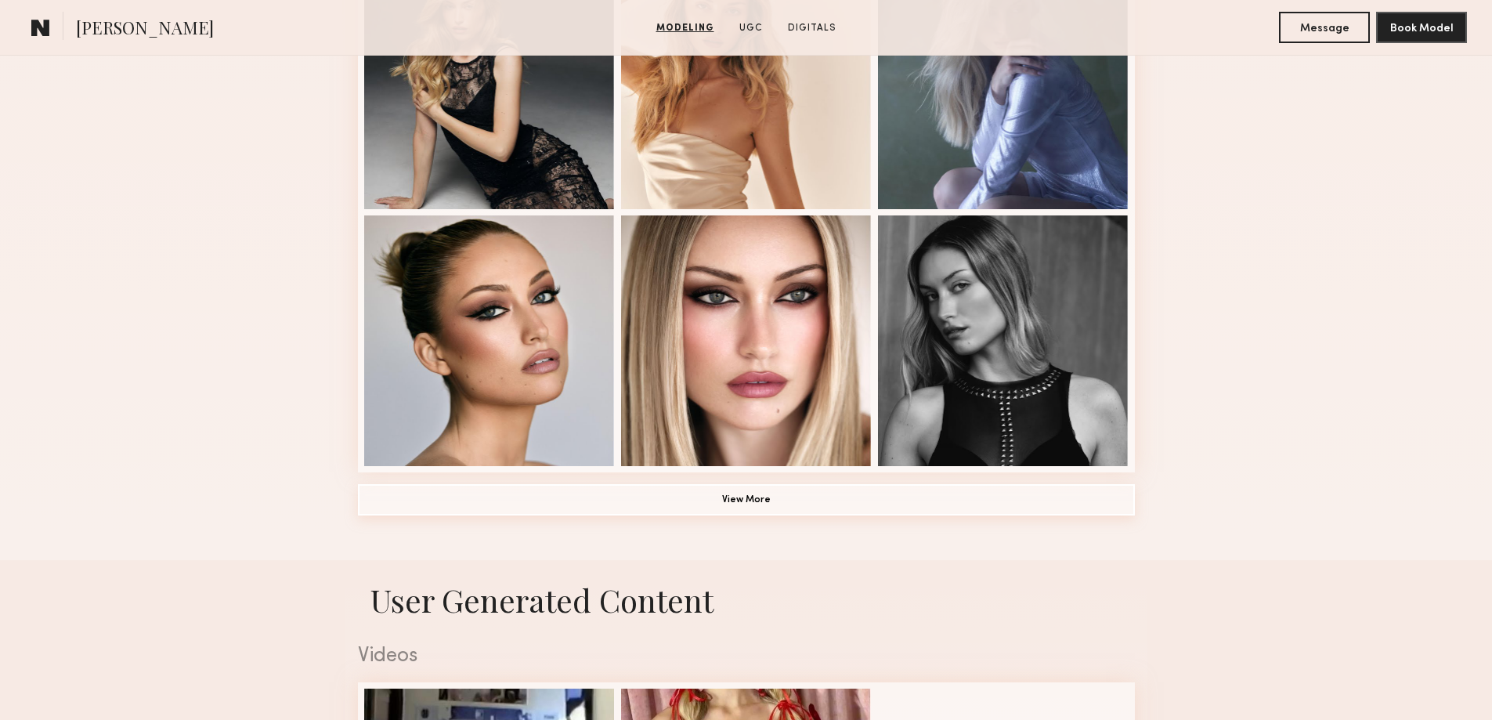
click at [757, 498] on button "View More" at bounding box center [746, 499] width 777 height 31
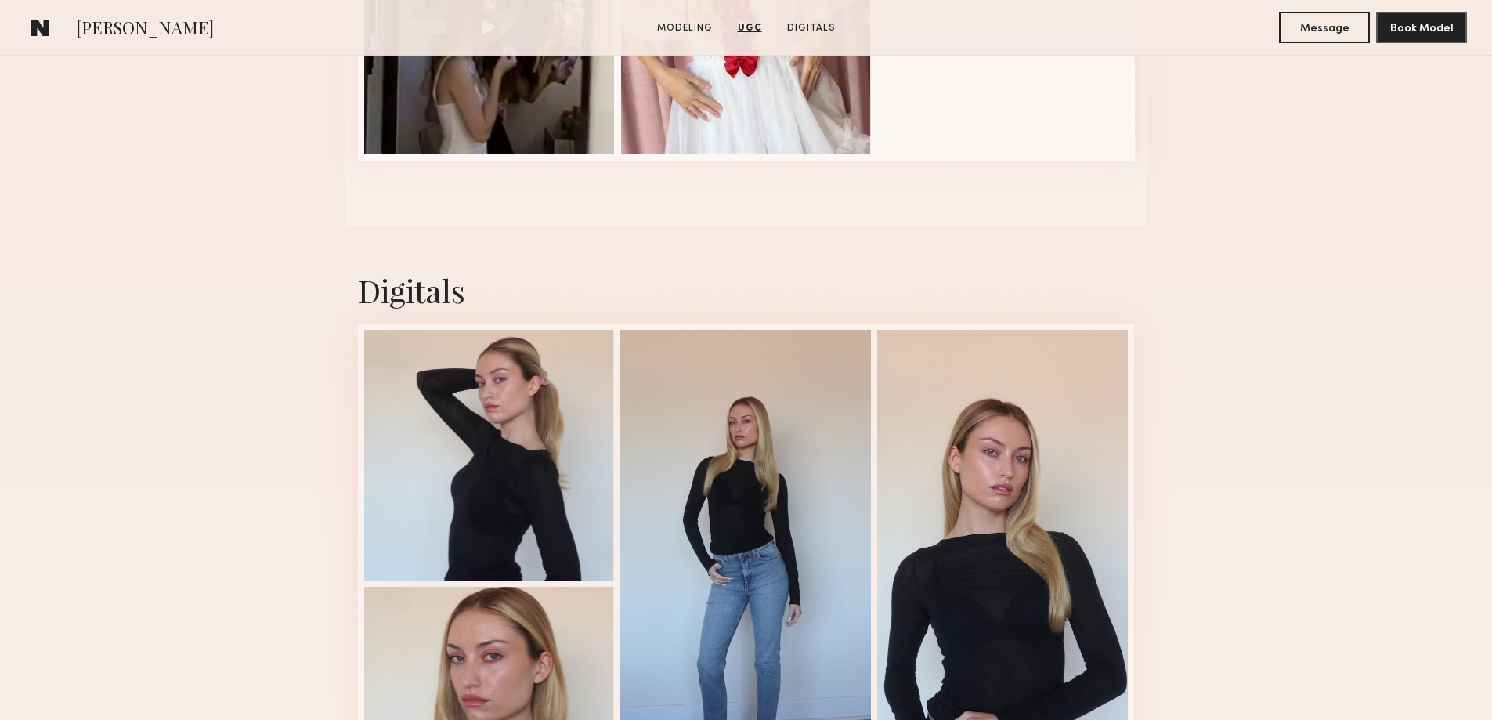
scroll to position [2975, 0]
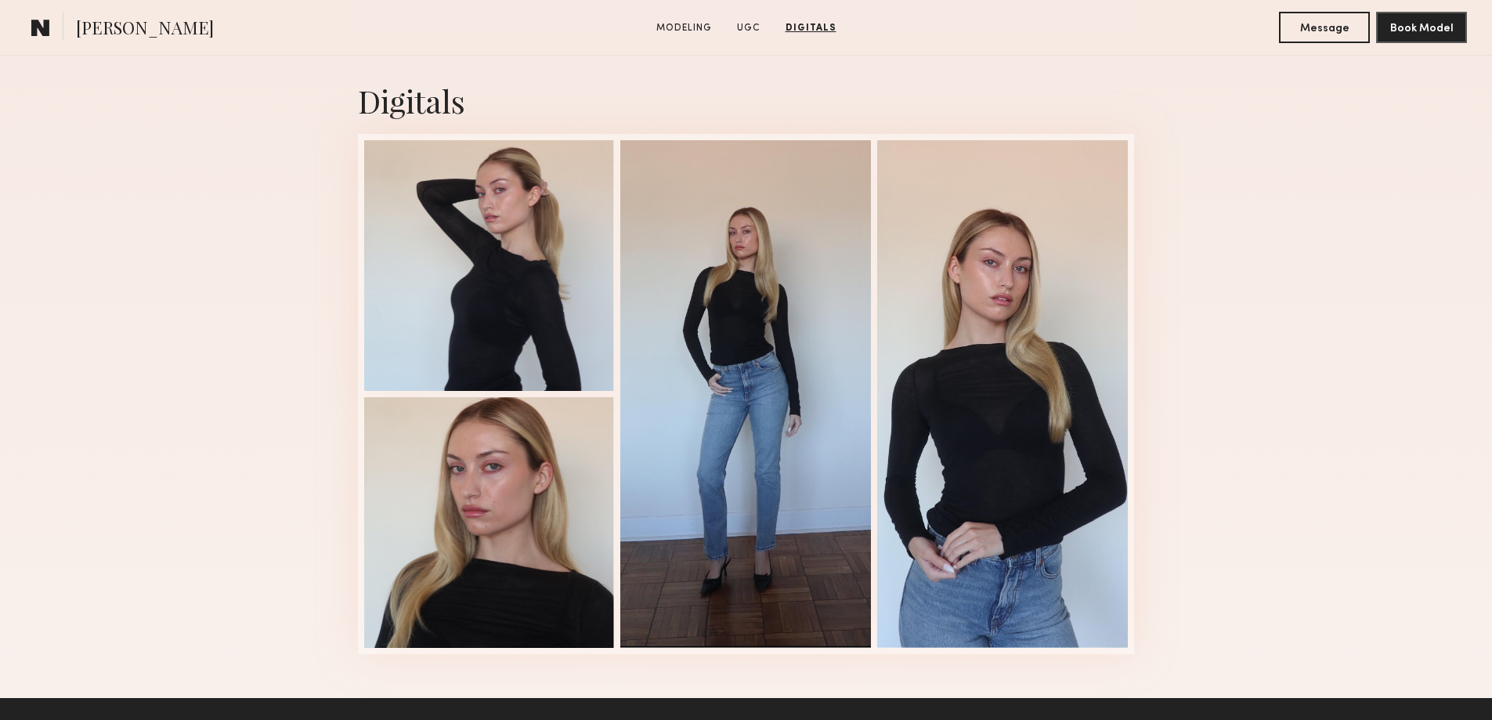
click at [199, 262] on div "Digitals 1 of 4" at bounding box center [746, 367] width 1492 height 662
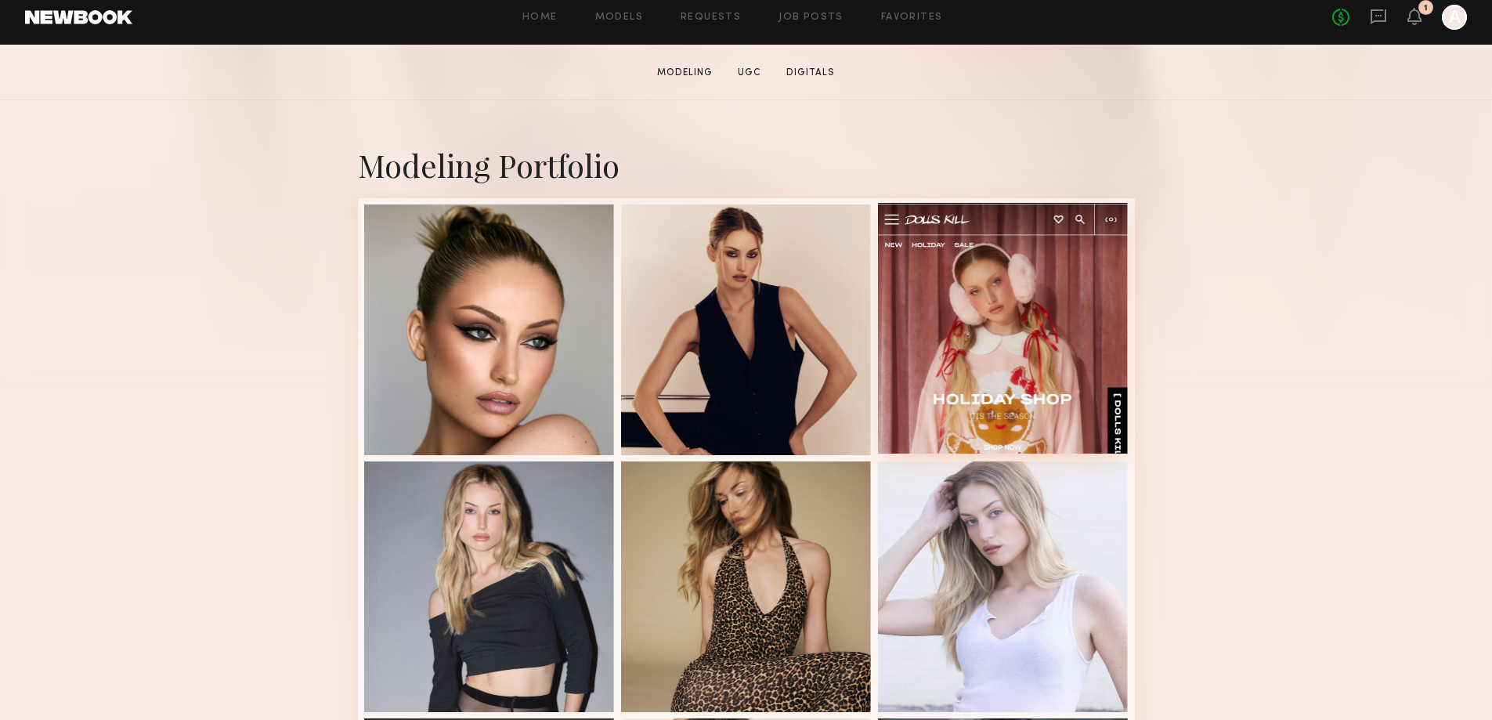
scroll to position [313, 0]
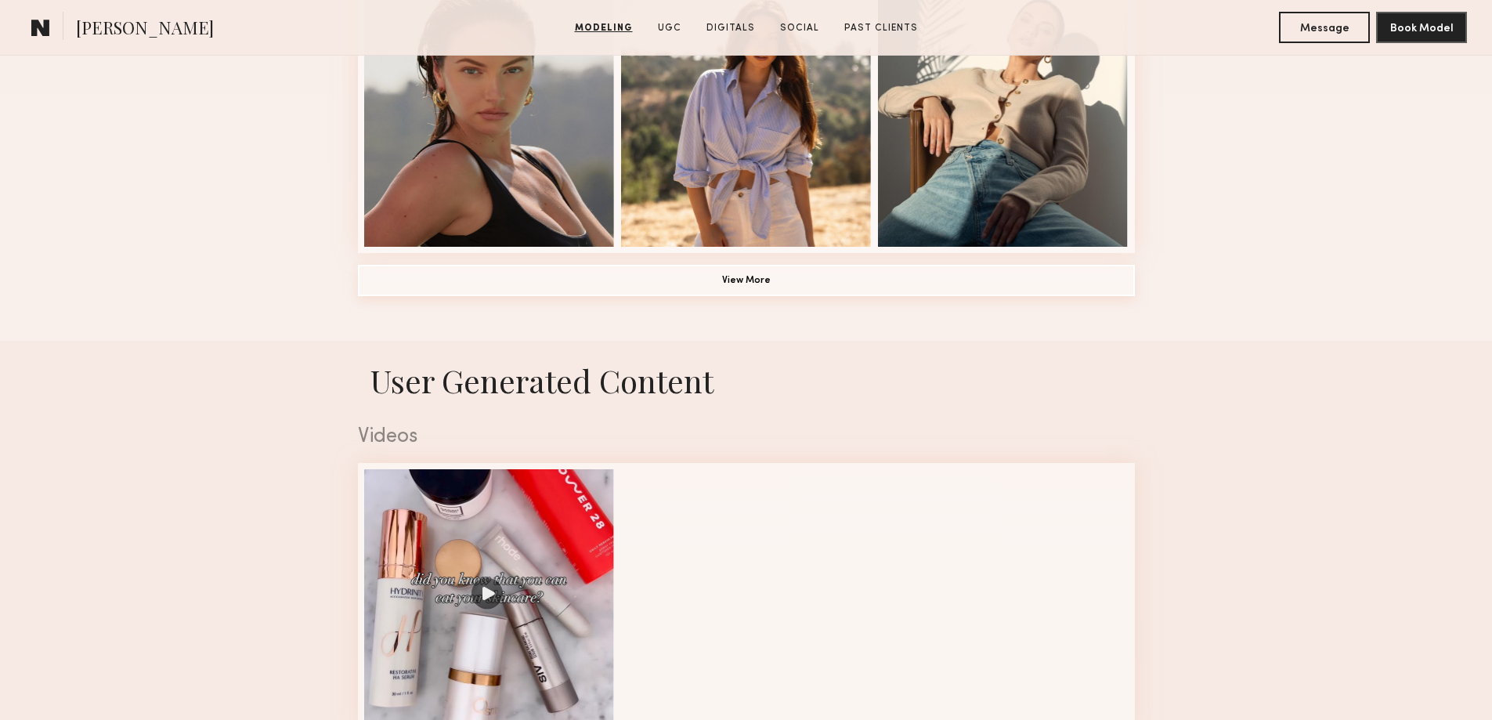
scroll to position [1018, 0]
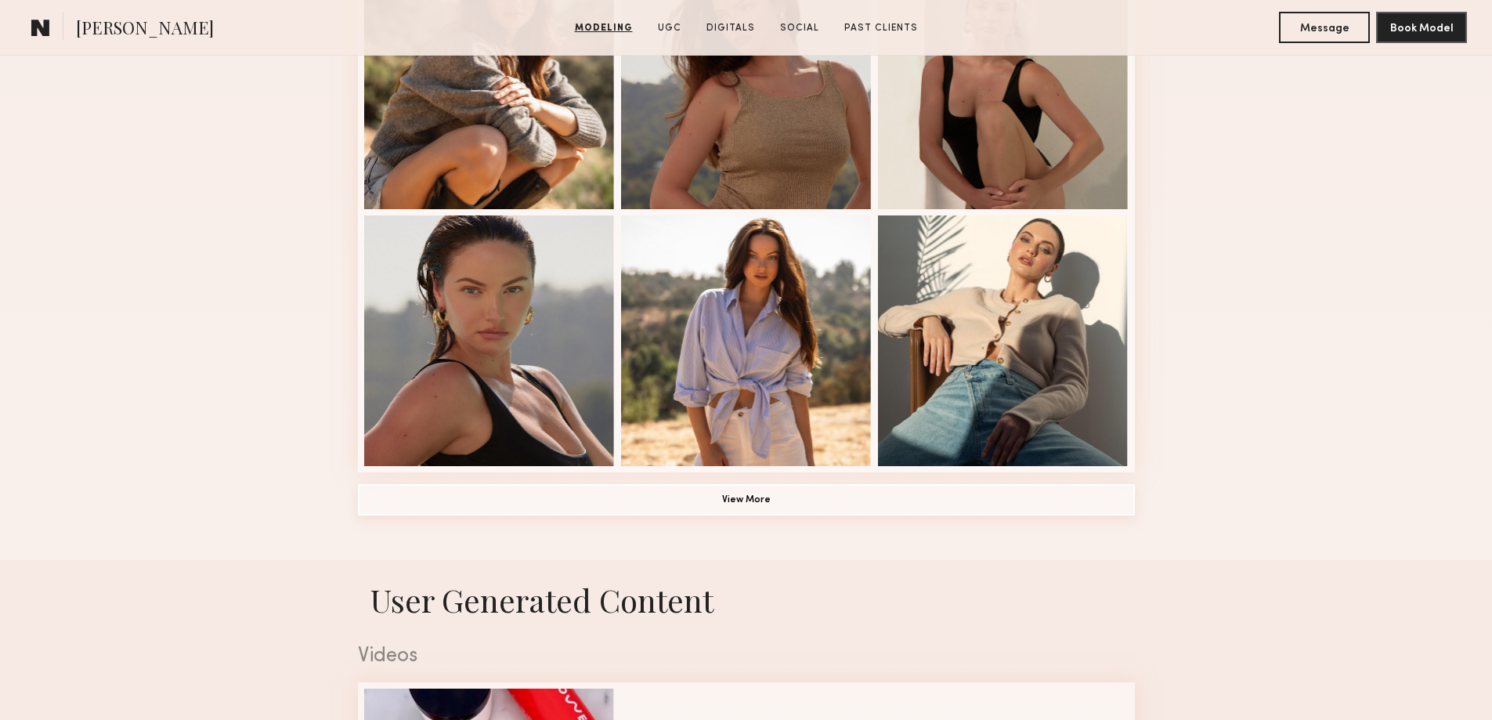
click at [785, 511] on button "View More" at bounding box center [746, 499] width 777 height 31
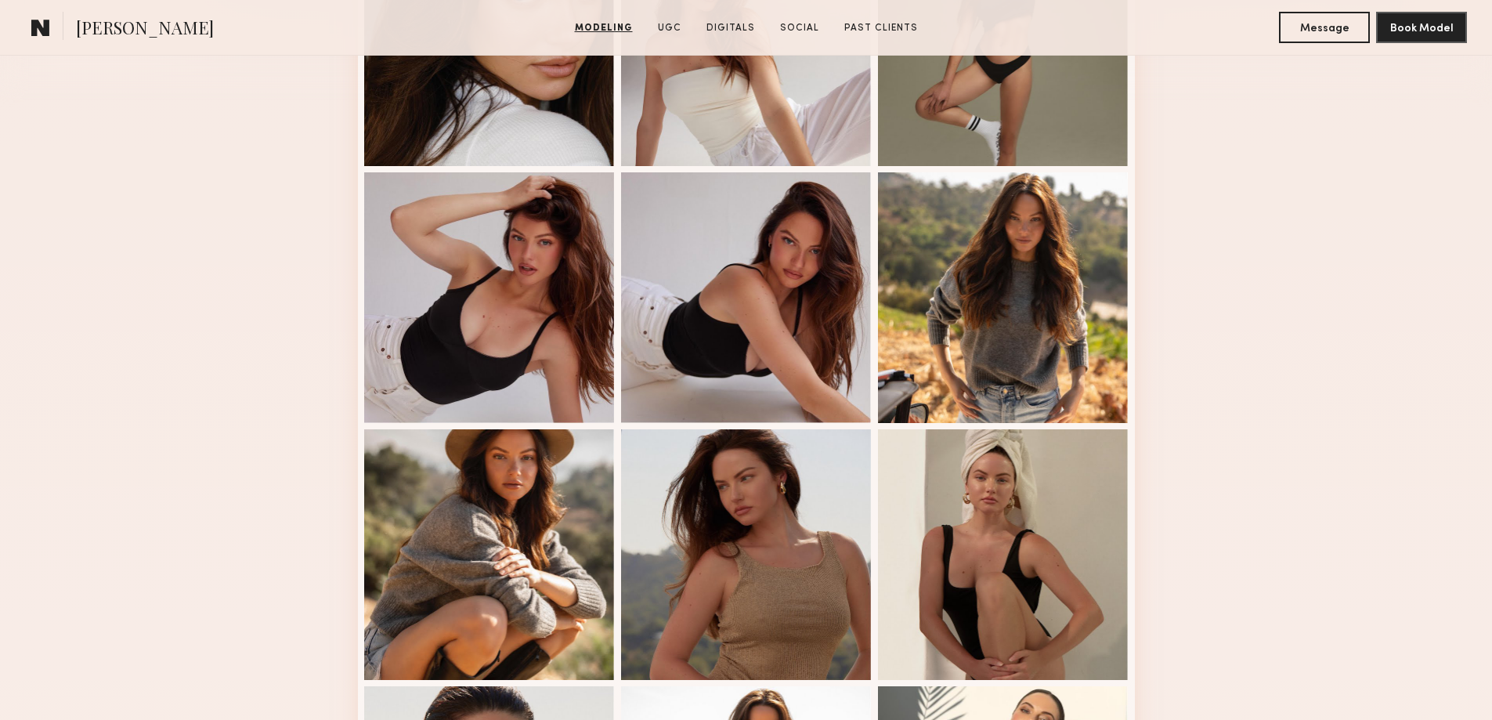
scroll to position [705, 0]
